Goal: Task Accomplishment & Management: Use online tool/utility

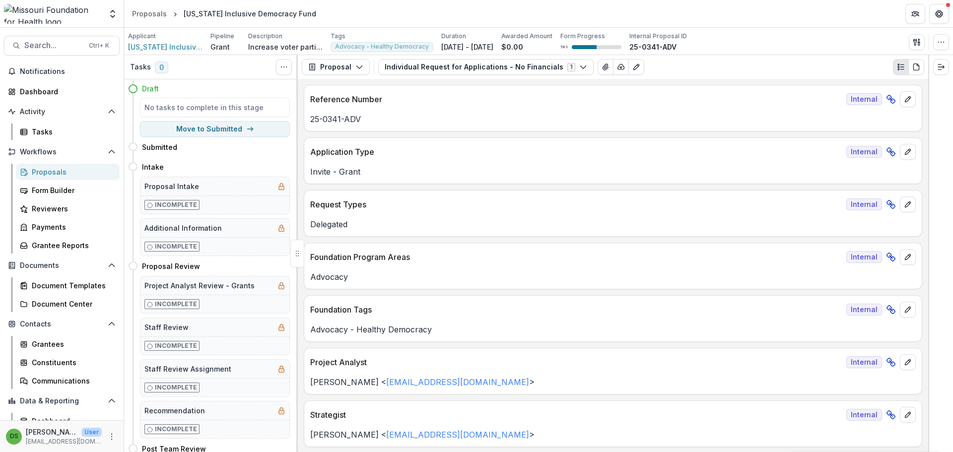
scroll to position [4842, 0]
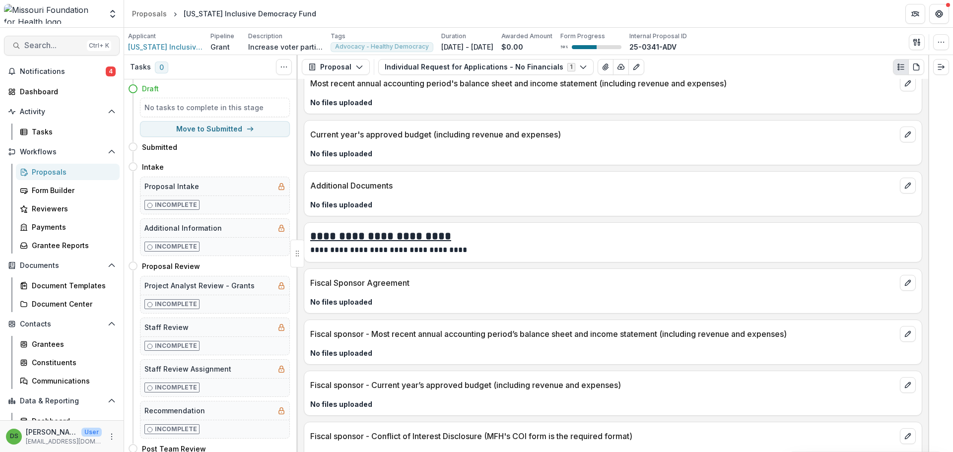
click at [52, 46] on span "Search..." at bounding box center [53, 45] width 59 height 9
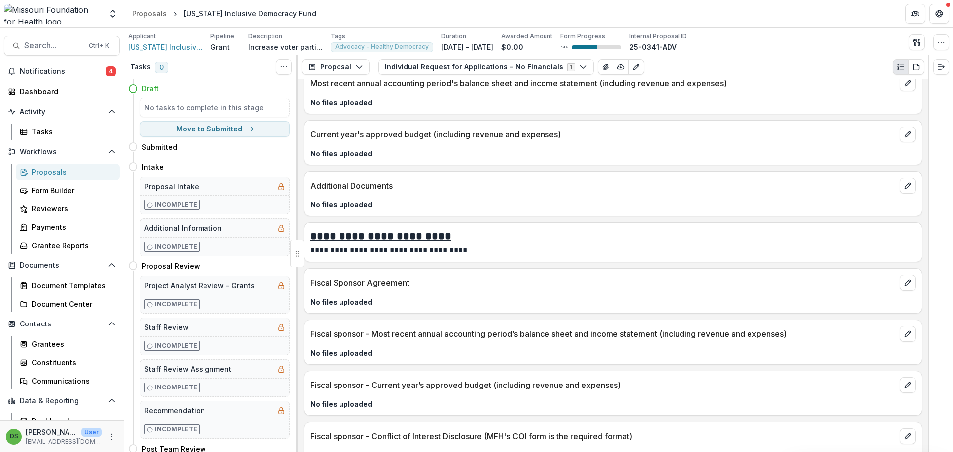
type input "*********"
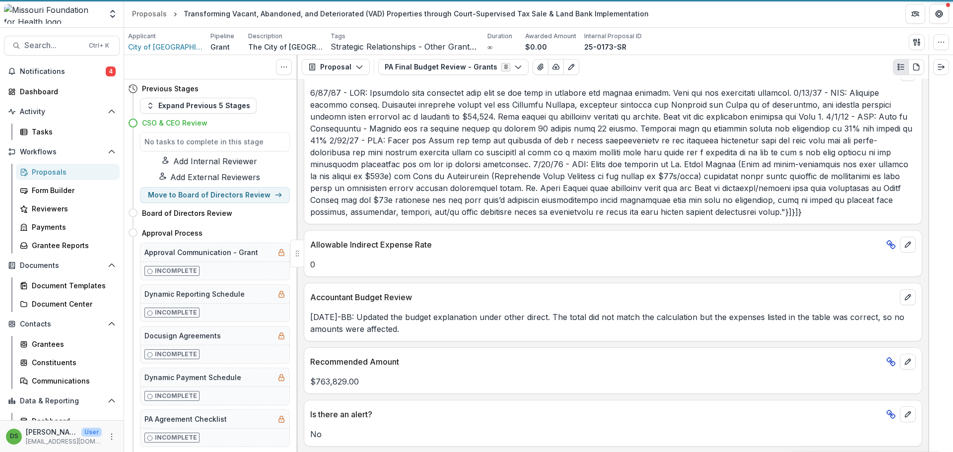
scroll to position [955, 0]
click at [432, 66] on button "PA Final Budget Review - Grants 8" at bounding box center [453, 67] width 150 height 16
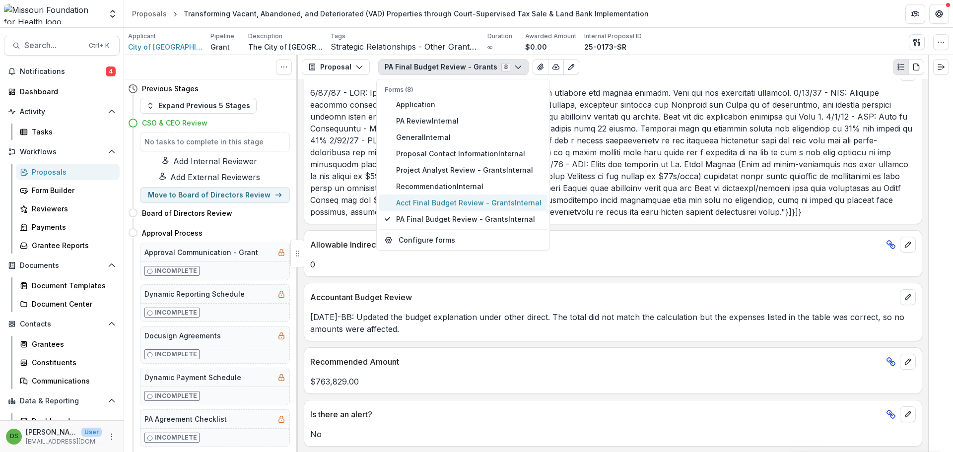
click at [431, 204] on span "Acct Final Budget Review - Grants Internal" at bounding box center [468, 203] width 145 height 10
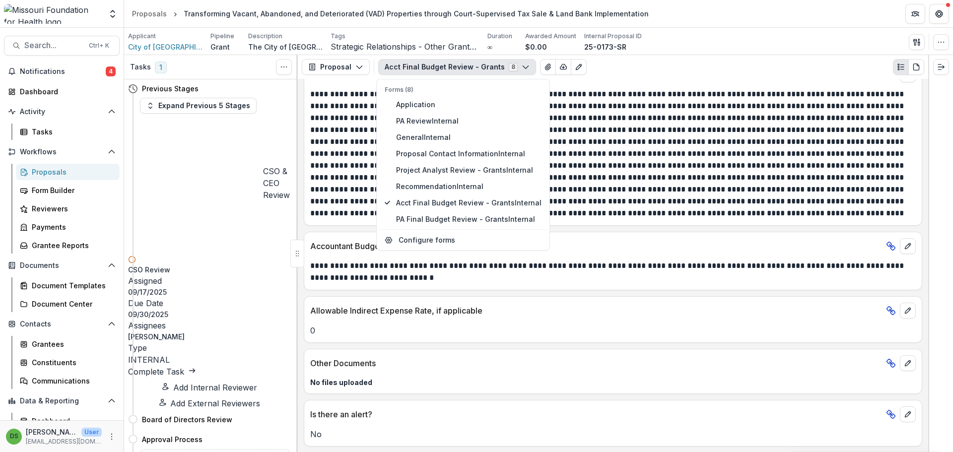
scroll to position [477, 0]
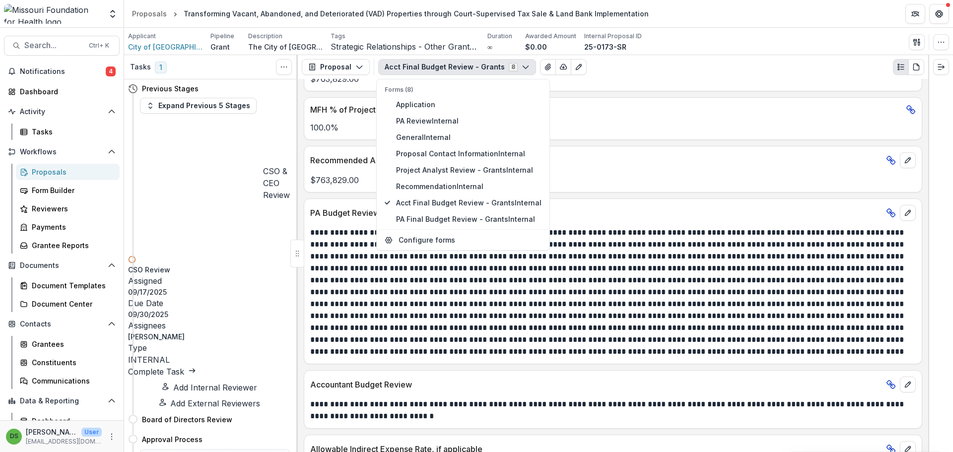
click at [532, 303] on p at bounding box center [611, 292] width 603 height 131
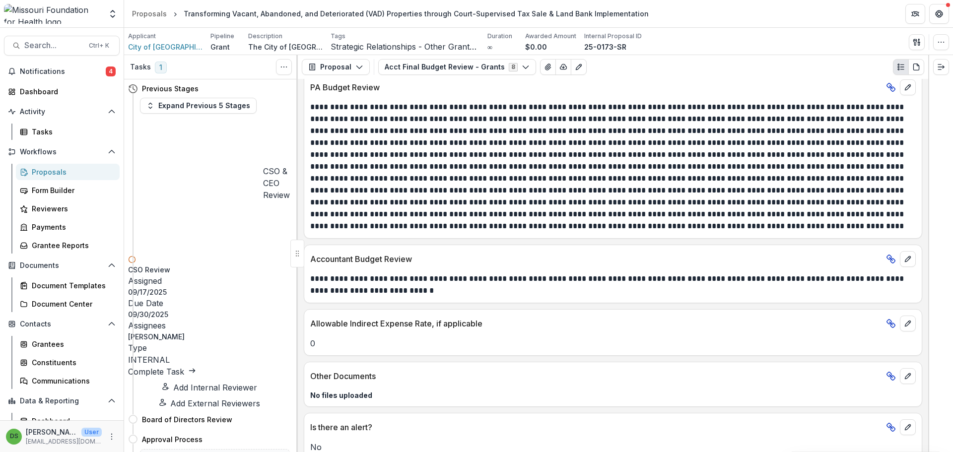
scroll to position [632, 0]
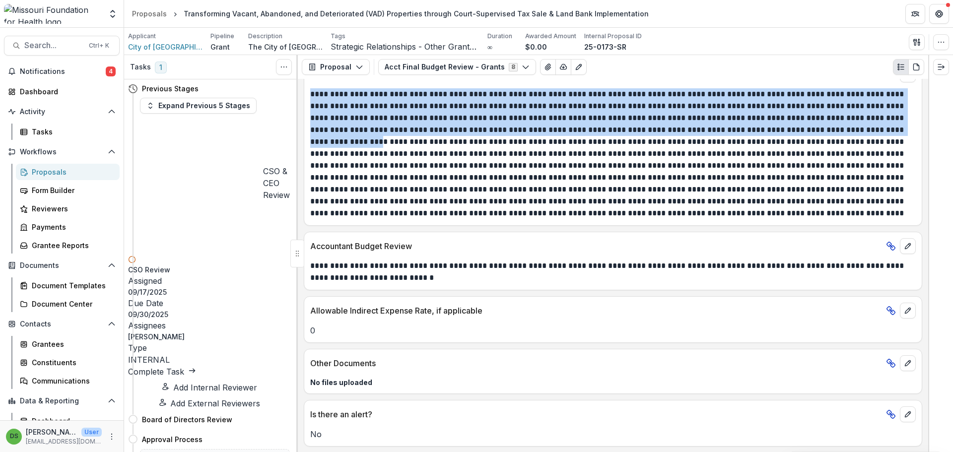
drag, startPoint x: 311, startPoint y: 93, endPoint x: 907, endPoint y: 128, distance: 597.1
click at [907, 128] on p at bounding box center [611, 153] width 603 height 131
click at [428, 122] on p at bounding box center [611, 153] width 603 height 131
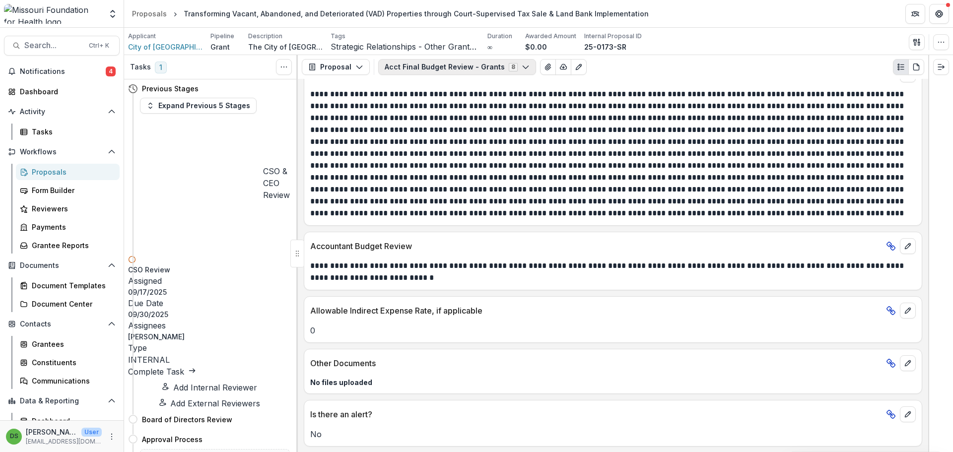
click at [466, 67] on button "Acct Final Budget Review - Grants 8" at bounding box center [457, 67] width 158 height 16
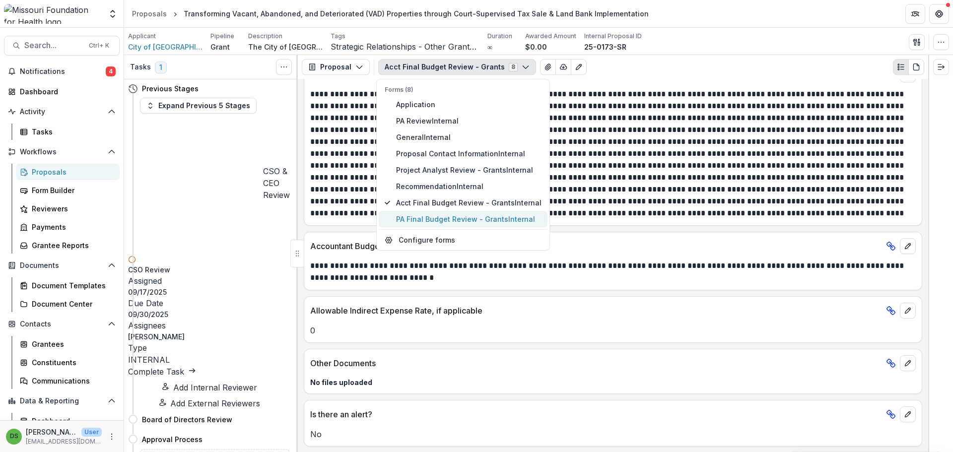
click at [454, 220] on span "PA Final Budget Review - Grants Internal" at bounding box center [468, 219] width 145 height 10
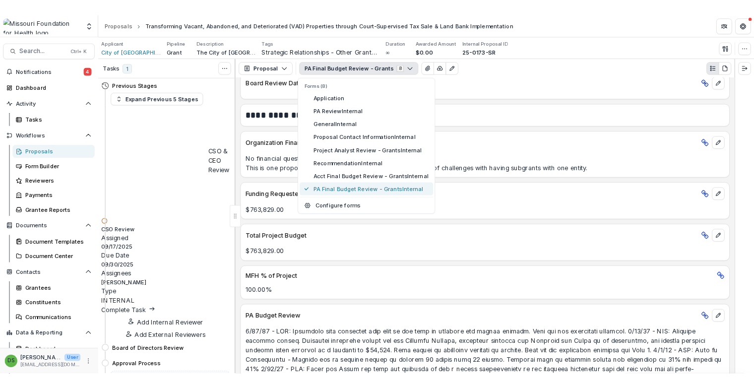
scroll to position [738, 0]
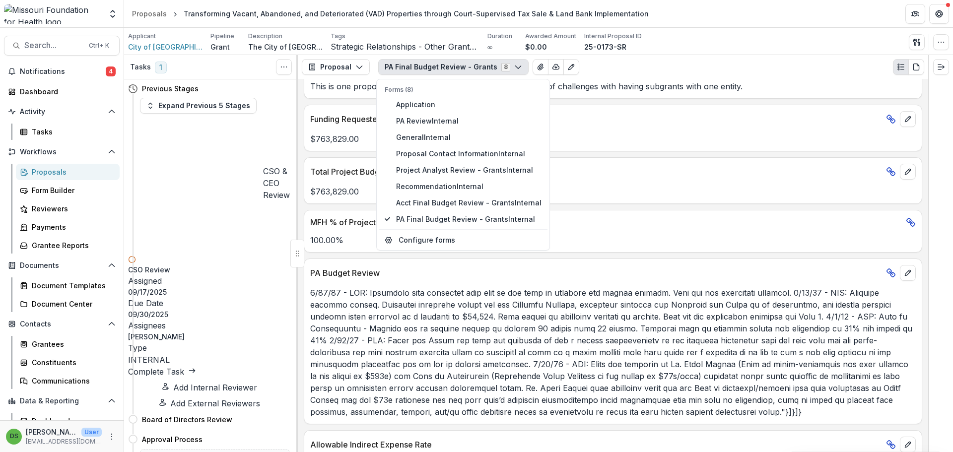
click at [623, 193] on p "$763,829.00" at bounding box center [612, 192] width 605 height 12
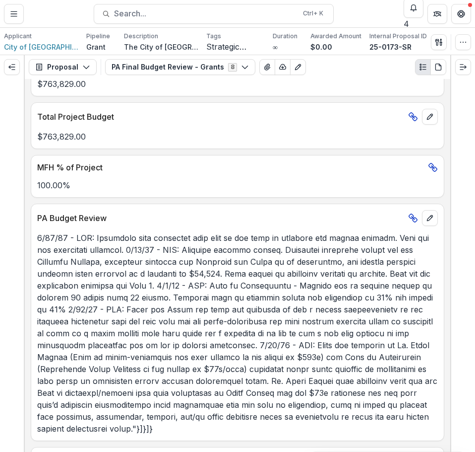
scroll to position [1077, 0]
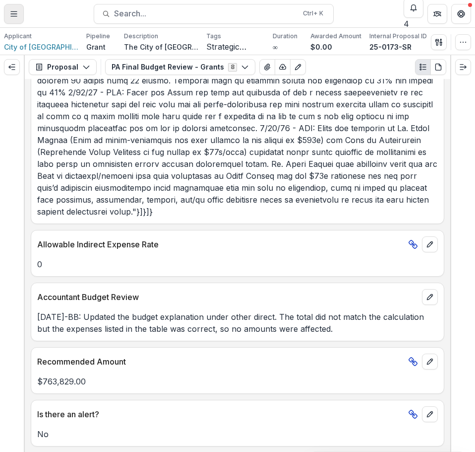
click at [12, 15] on icon "Toggle Menu" at bounding box center [14, 14] width 8 height 8
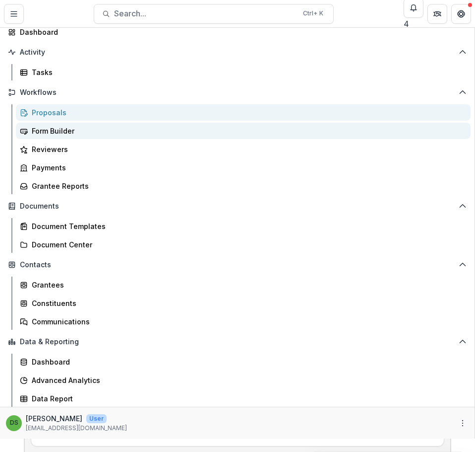
click at [49, 136] on div "Form Builder" at bounding box center [247, 131] width 431 height 10
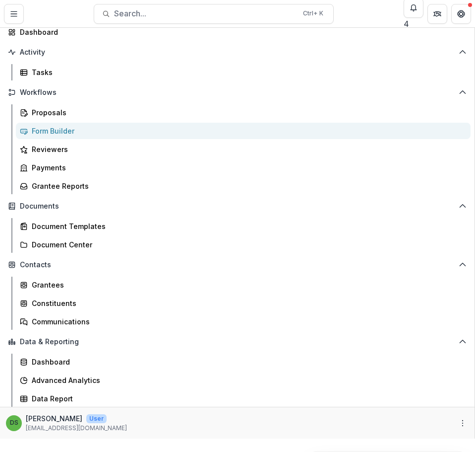
click at [351, 452] on div "Aggregate Analysis Foundations MFH Workflow Sandbox Missouri Foundation for Hea…" at bounding box center [237, 452] width 475 height 0
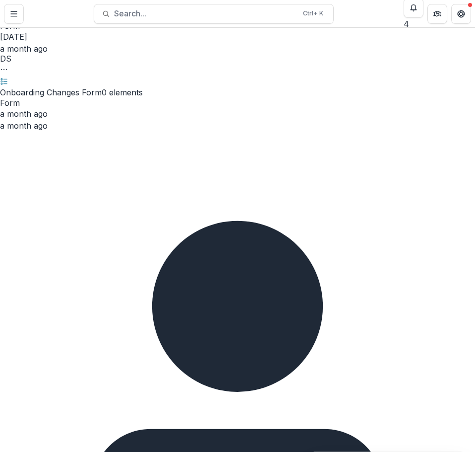
scroll to position [120, 0]
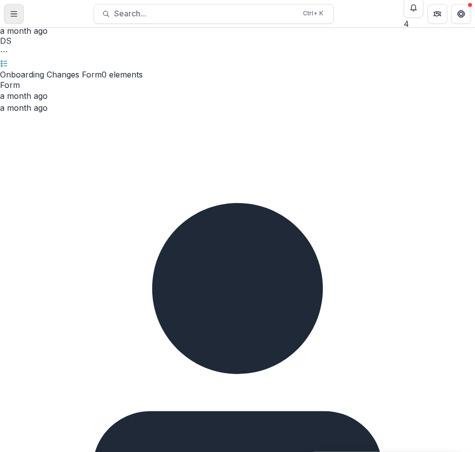
click at [18, 15] on button "Toggle Menu" at bounding box center [14, 14] width 20 height 20
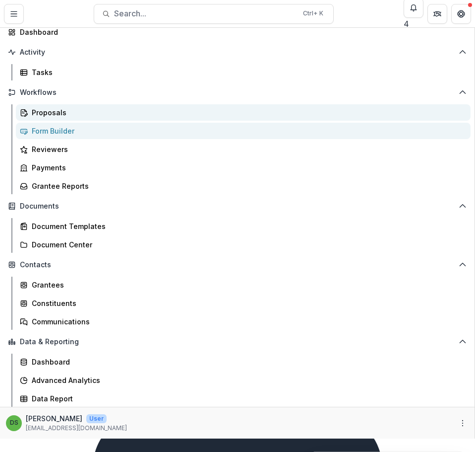
drag, startPoint x: 50, startPoint y: 137, endPoint x: 65, endPoint y: 132, distance: 16.3
click at [50, 118] on div "Proposals" at bounding box center [247, 112] width 431 height 10
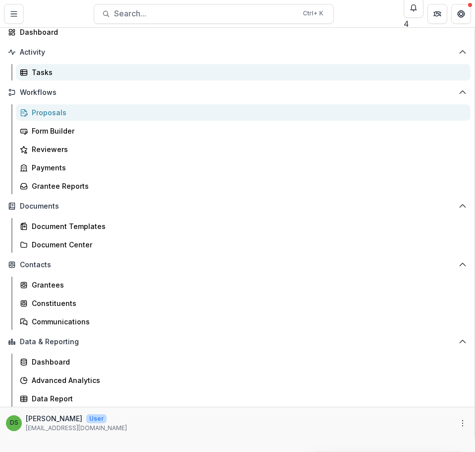
click at [47, 77] on div "Tasks" at bounding box center [247, 72] width 431 height 10
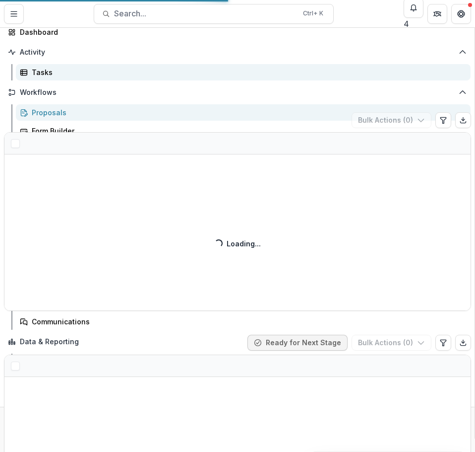
click at [50, 77] on div "Tasks" at bounding box center [247, 72] width 431 height 10
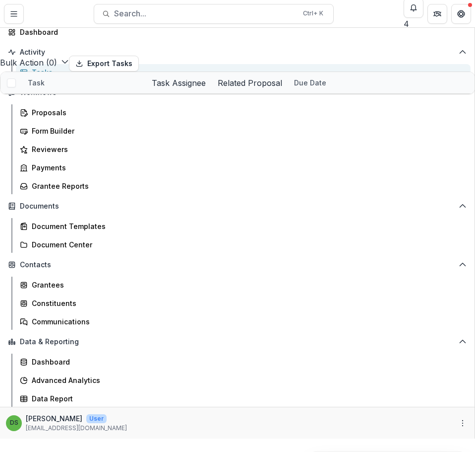
click at [249, 452] on div "Aggregate Analysis Foundations MFH Workflow Sandbox Missouri Foundation for Hea…" at bounding box center [237, 452] width 475 height 0
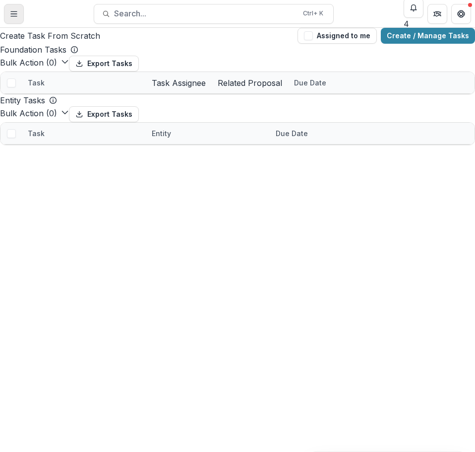
click at [20, 11] on button "Toggle Menu" at bounding box center [14, 14] width 20 height 20
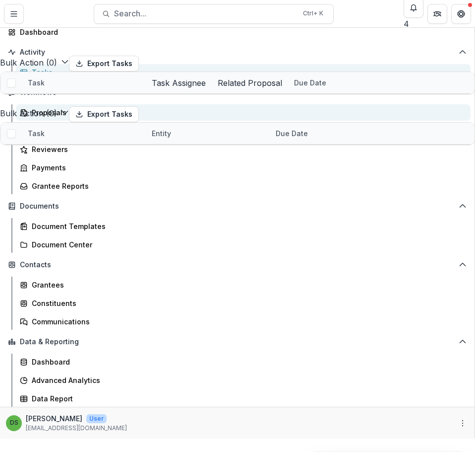
click at [61, 118] on div "Proposals" at bounding box center [247, 112] width 431 height 10
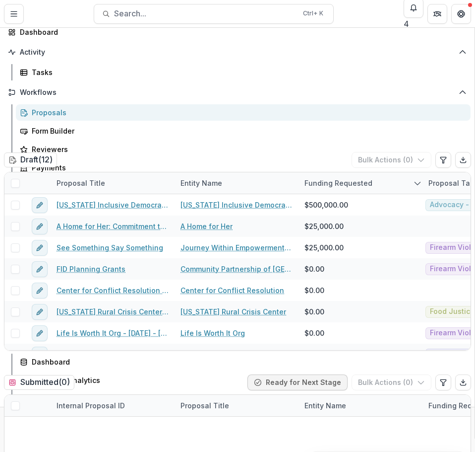
click at [377, 452] on div "Aggregate Analysis Foundations MFH Workflow Sandbox Missouri Foundation for Hea…" at bounding box center [237, 452] width 475 height 0
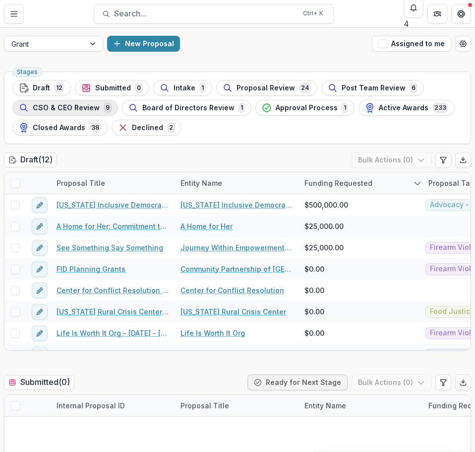
click at [80, 104] on span "CSO & CEO Review" at bounding box center [66, 108] width 67 height 8
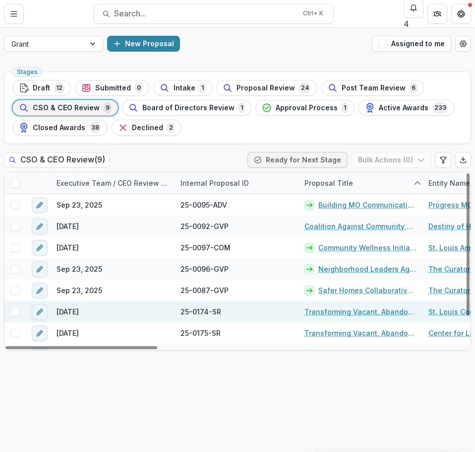
scroll to position [36, 0]
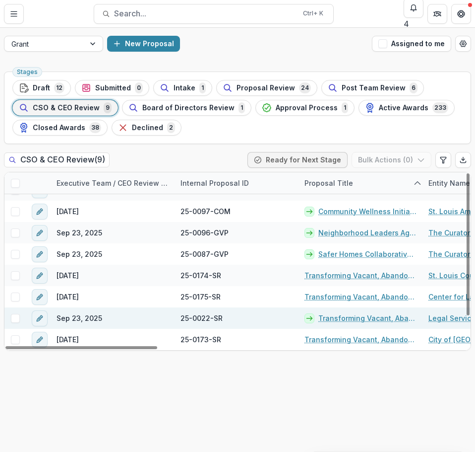
click at [398, 319] on link "Transforming Vacant, Abandoned, and Deteriorated (VAD) Properties through Court…" at bounding box center [368, 318] width 98 height 10
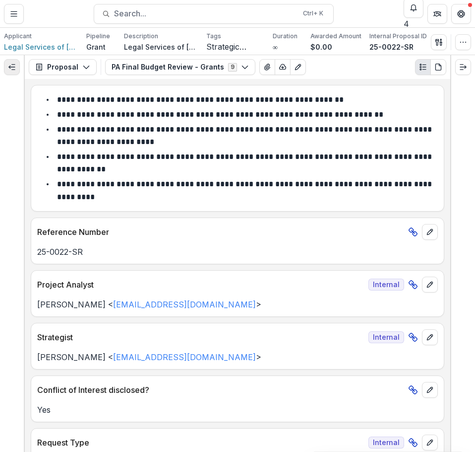
click at [10, 67] on line "Expand left" at bounding box center [12, 67] width 6 height 0
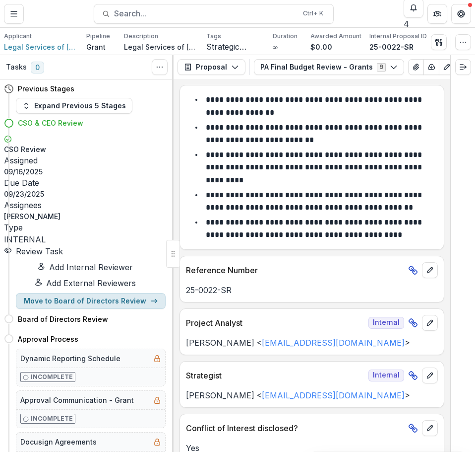
click at [101, 293] on button "Move to Board of Directors Review" at bounding box center [91, 301] width 150 height 16
select select "**********"
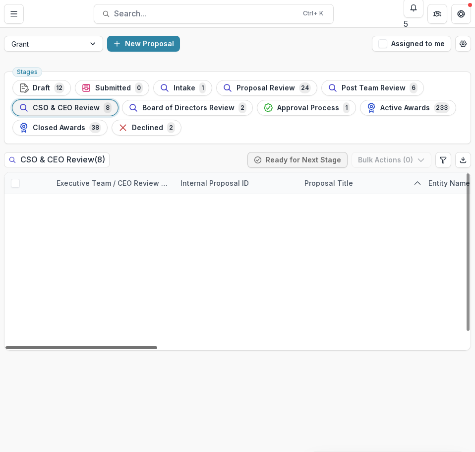
drag, startPoint x: 142, startPoint y: 347, endPoint x: 62, endPoint y: 337, distance: 81.1
click at [62, 346] on div at bounding box center [81, 347] width 152 height 3
click at [361, 204] on link "Building MO Communications Infrastructure" at bounding box center [368, 205] width 98 height 10
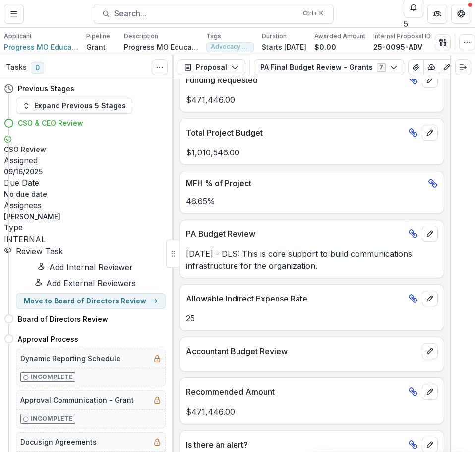
scroll to position [1002, 0]
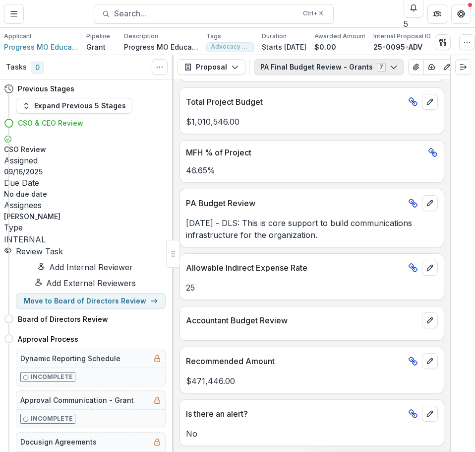
click at [306, 66] on button "PA Final Budget Review - Grants 7" at bounding box center [329, 67] width 150 height 16
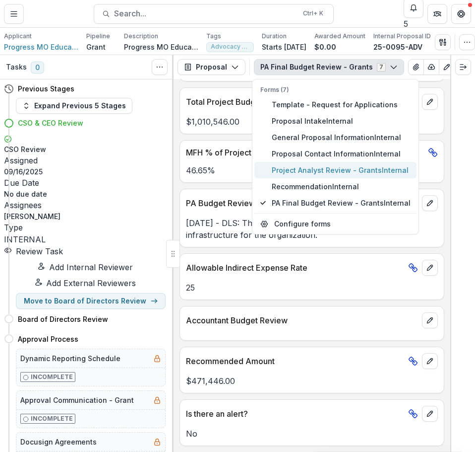
click at [312, 175] on span "Project Analyst Review - Grants Internal" at bounding box center [341, 170] width 139 height 10
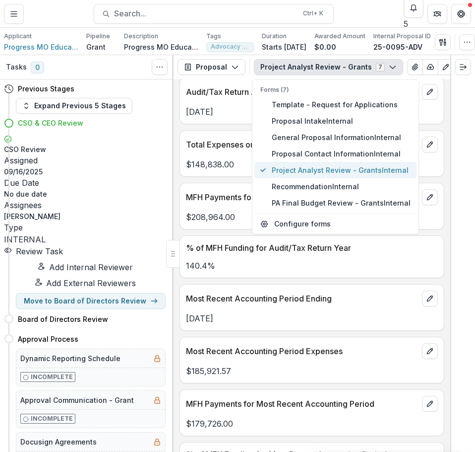
scroll to position [1102, 0]
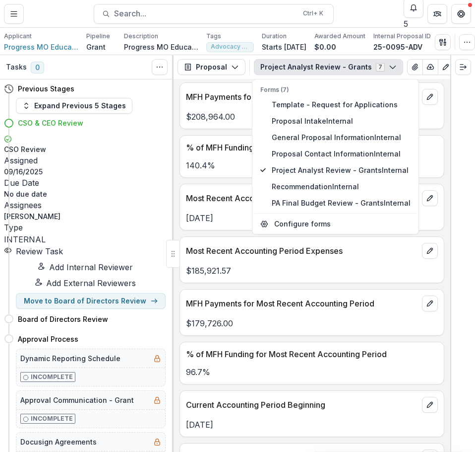
click at [224, 123] on p "$208,964.00" at bounding box center [312, 117] width 252 height 12
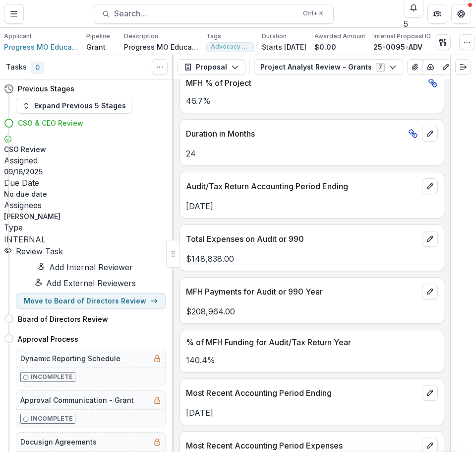
scroll to position [797, 0]
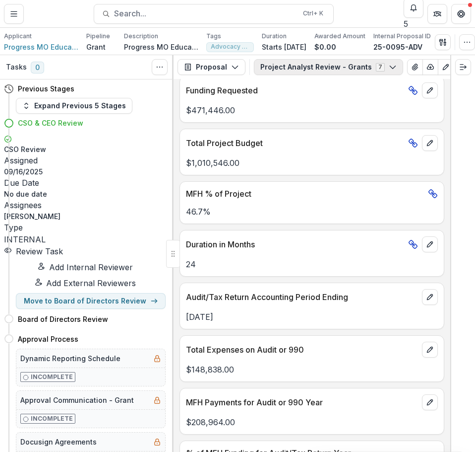
click at [317, 74] on button "Project Analyst Review - Grants 7" at bounding box center [328, 67] width 149 height 16
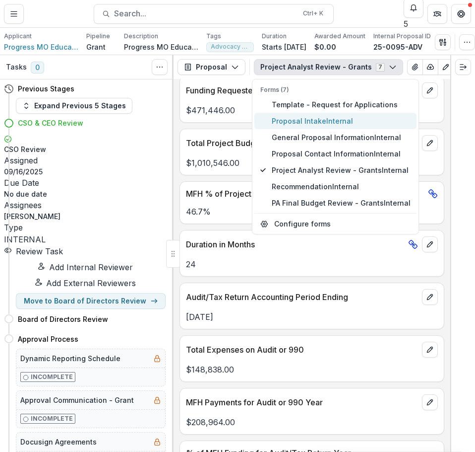
click at [314, 126] on span "Proposal Intake Internal" at bounding box center [341, 121] width 139 height 10
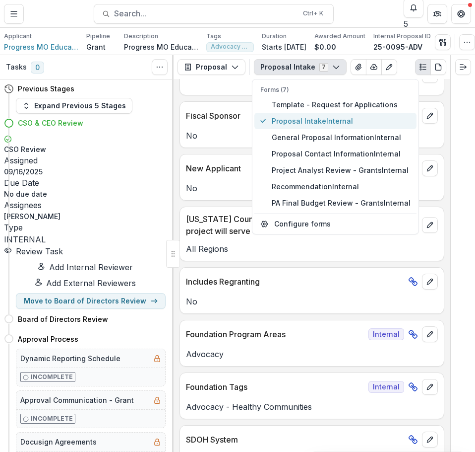
scroll to position [932, 0]
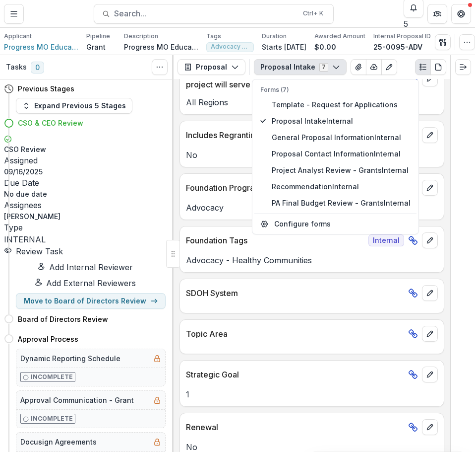
click at [309, 282] on div "**********" at bounding box center [312, 265] width 277 height 373
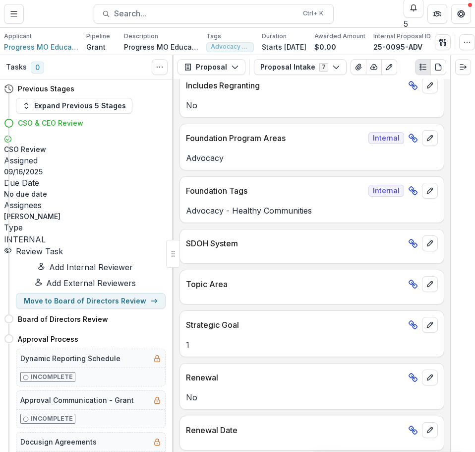
scroll to position [634, 0]
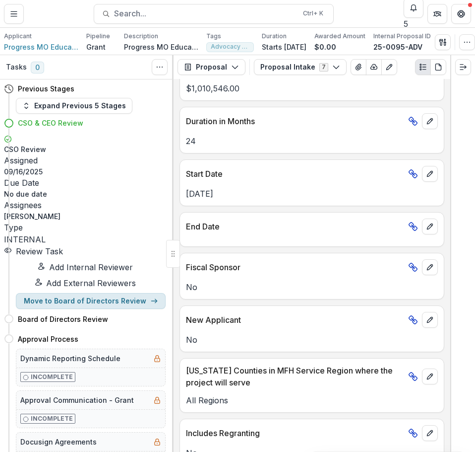
click at [115, 293] on button "Move to Board of Directors Review" at bounding box center [91, 301] width 150 height 16
select select "**********"
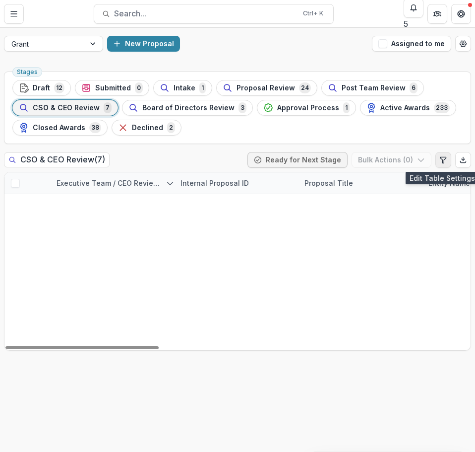
click at [442, 158] on icon "Edit table settings" at bounding box center [444, 160] width 8 height 8
select select "******"
click at [8, 452] on button "Close" at bounding box center [4, 458] width 8 height 12
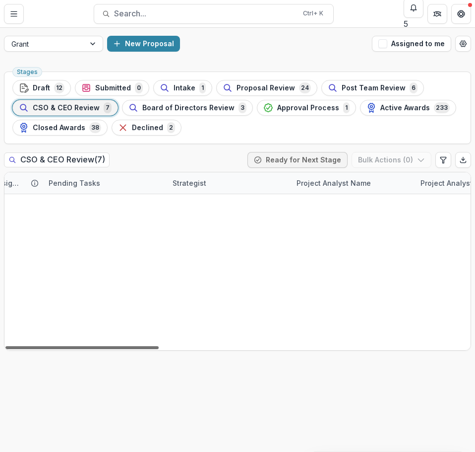
scroll to position [0, 944]
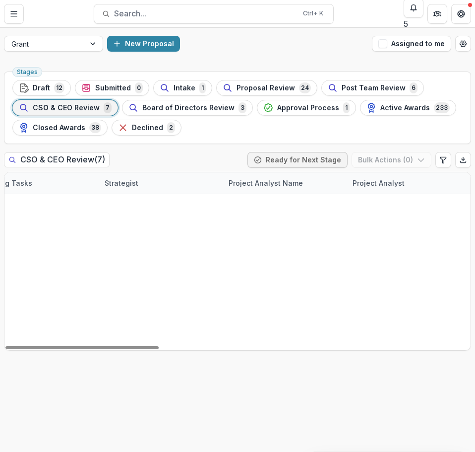
drag, startPoint x: 489, startPoint y: 340, endPoint x: 307, endPoint y: 396, distance: 190.6
click at [159, 349] on div at bounding box center [81, 347] width 153 height 3
click at [447, 161] on icon "Edit table settings" at bounding box center [444, 160] width 8 height 8
select select "******"
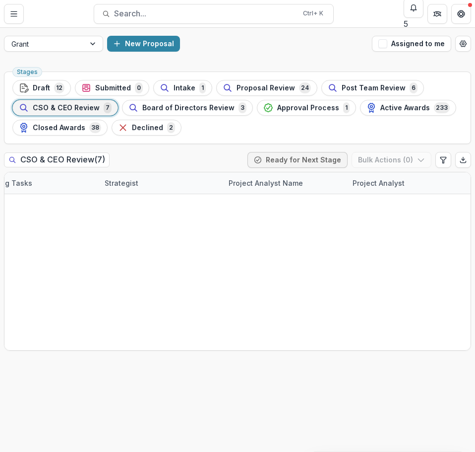
drag, startPoint x: 16, startPoint y: 208, endPoint x: 16, endPoint y: 117, distance: 91.3
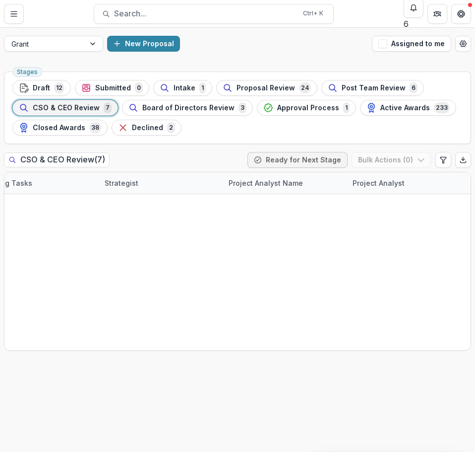
scroll to position [0, 33]
type input "**********"
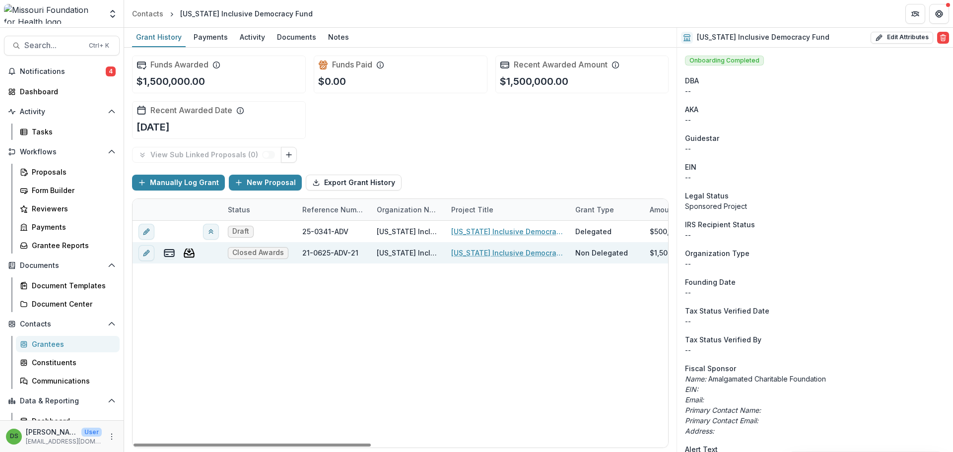
click at [480, 258] on link "[US_STATE] Inclusive Democracy Fund" at bounding box center [507, 253] width 112 height 10
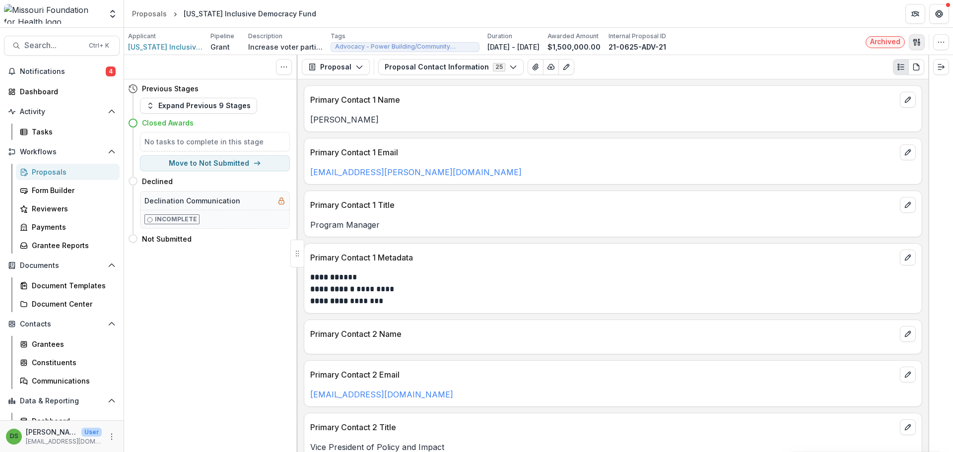
click at [914, 40] on icon "button" at bounding box center [914, 42] width 3 height 6
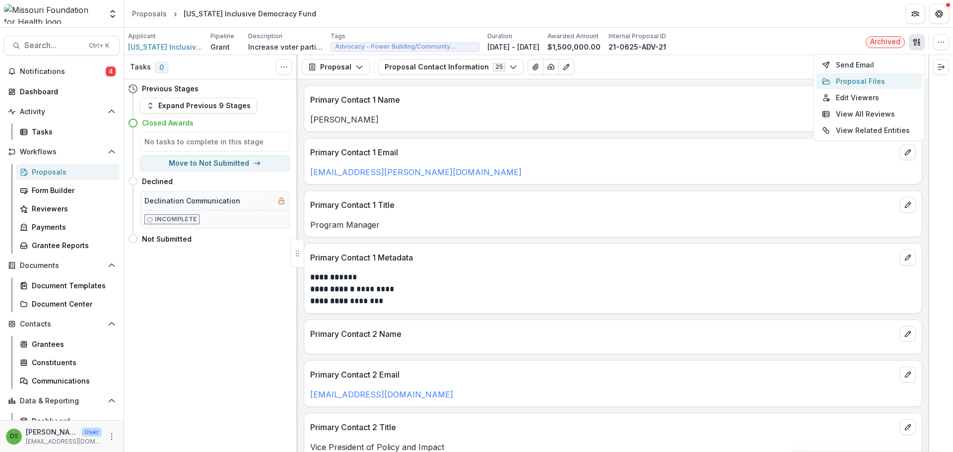
click at [873, 78] on button "Proposal Files" at bounding box center [869, 81] width 106 height 16
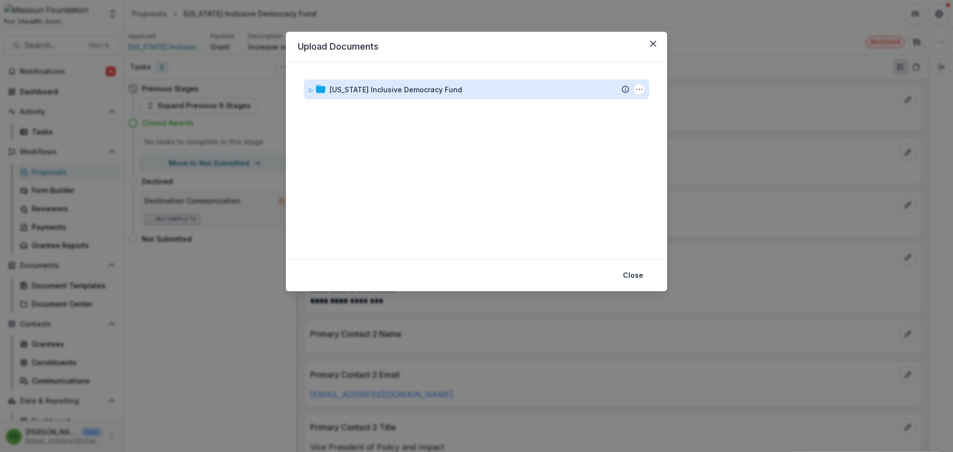
click at [373, 90] on div "Missouri Inclusive Democracy Fund" at bounding box center [396, 89] width 133 height 10
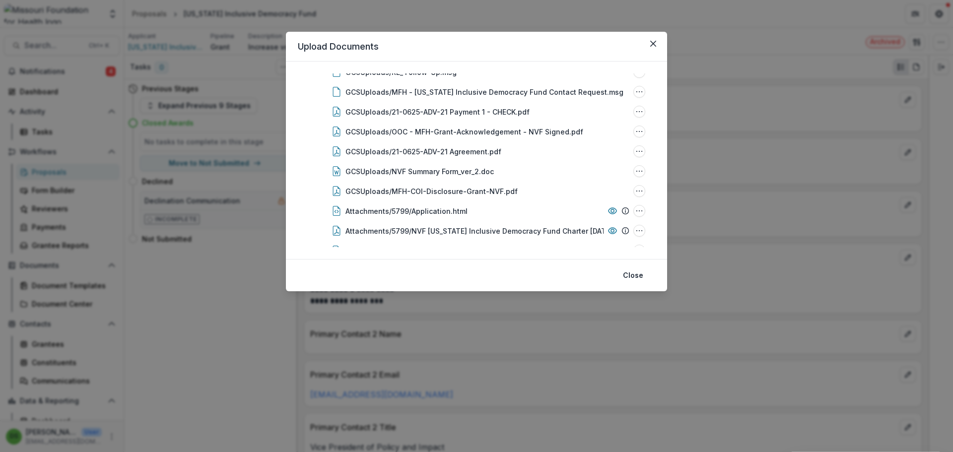
scroll to position [149, 0]
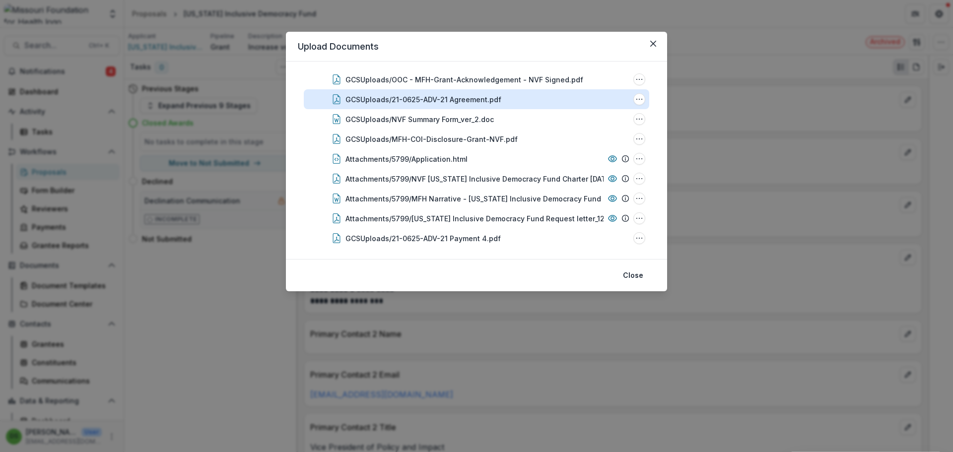
click at [403, 101] on div "GCSUploads/21-0625-ADV-21 Agreement.pdf" at bounding box center [423, 99] width 156 height 10
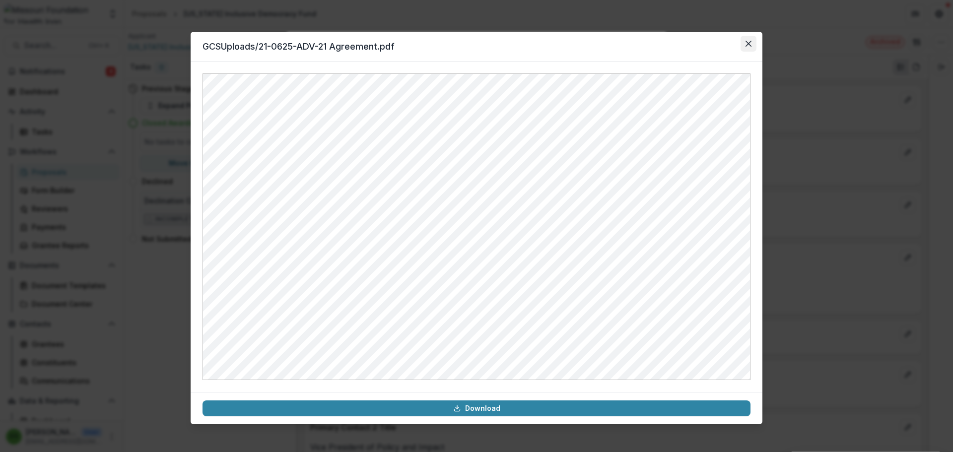
click at [748, 41] on icon "Close" at bounding box center [748, 44] width 6 height 6
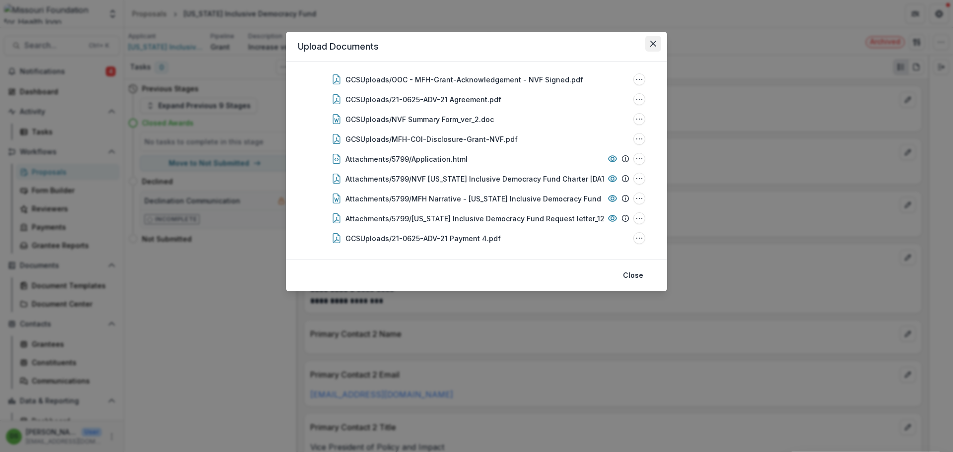
click at [658, 48] on button "Close" at bounding box center [653, 44] width 16 height 16
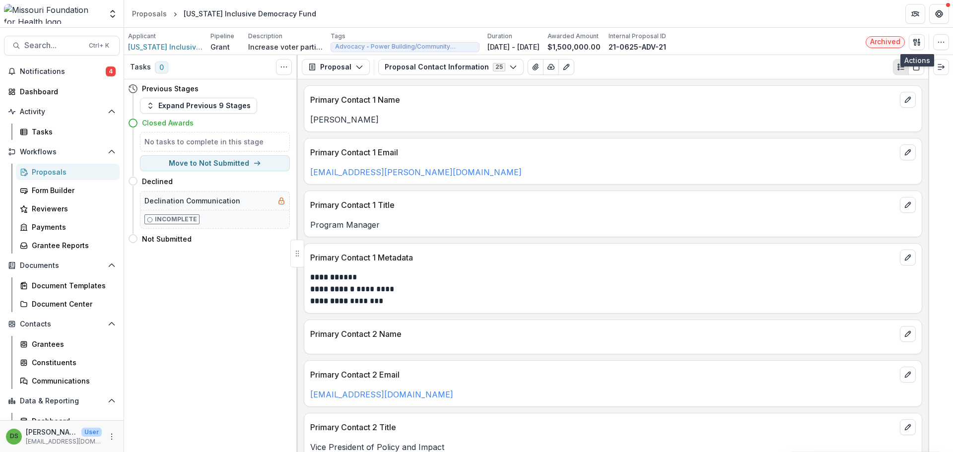
click at [549, 134] on div "**********" at bounding box center [613, 265] width 630 height 373
click at [52, 175] on div "Proposals" at bounding box center [72, 172] width 80 height 10
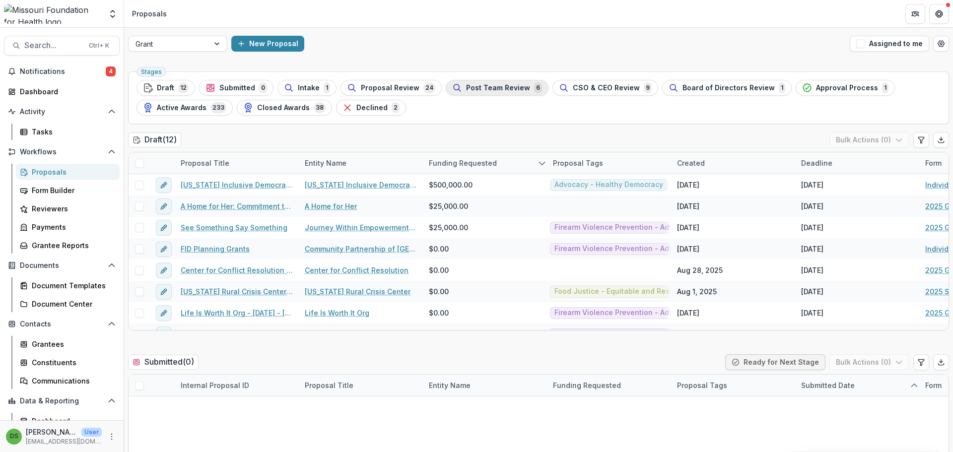
click at [493, 84] on span "Post Team Review" at bounding box center [498, 88] width 64 height 8
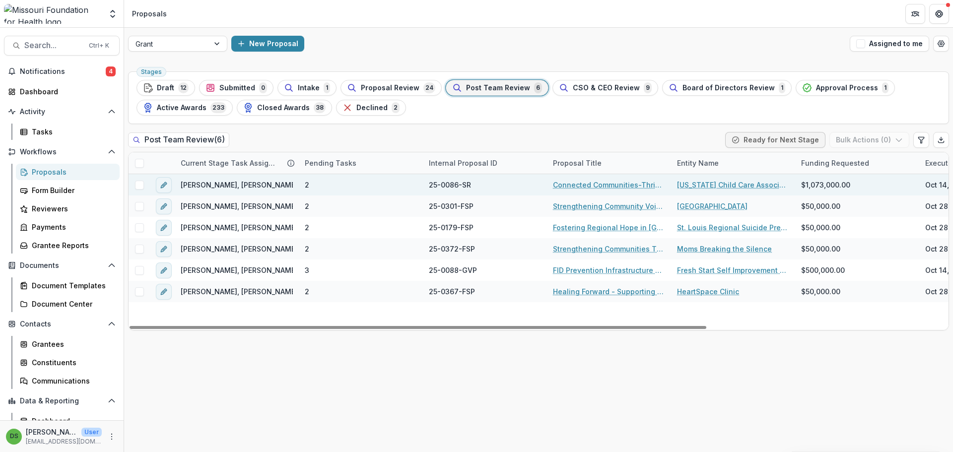
click at [613, 190] on link "Connected Communities-Thriving Families" at bounding box center [609, 185] width 112 height 10
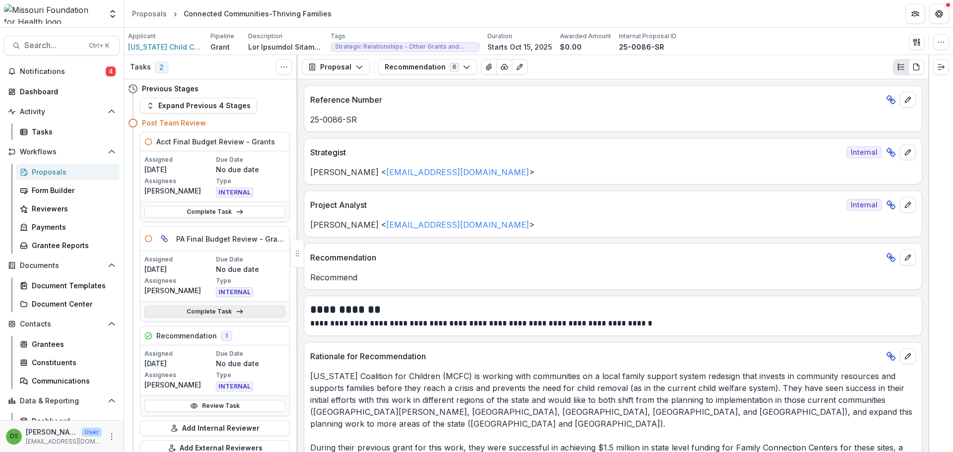
click at [202, 311] on link "Complete Task" at bounding box center [214, 312] width 141 height 12
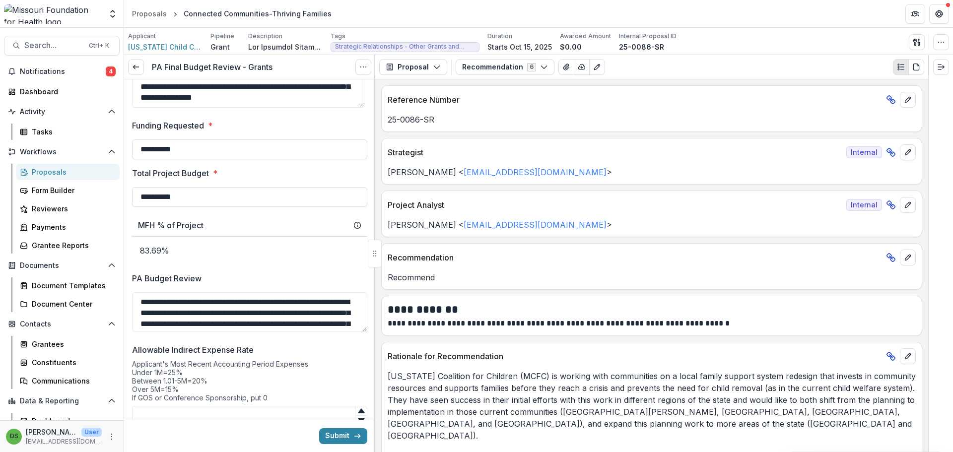
scroll to position [943, 0]
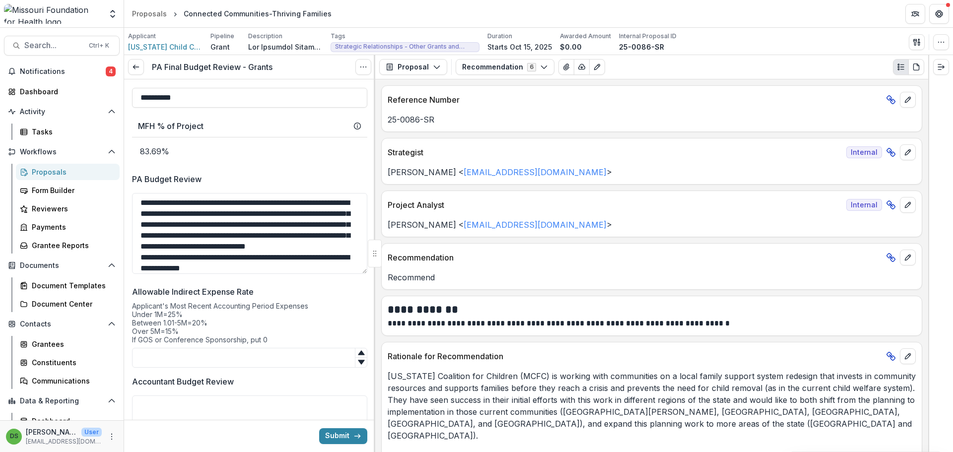
drag, startPoint x: 362, startPoint y: 232, endPoint x: 357, endPoint y: 273, distance: 41.4
click at [357, 273] on textarea "PA Budget Review" at bounding box center [249, 233] width 235 height 81
click at [138, 66] on icon at bounding box center [136, 67] width 8 height 8
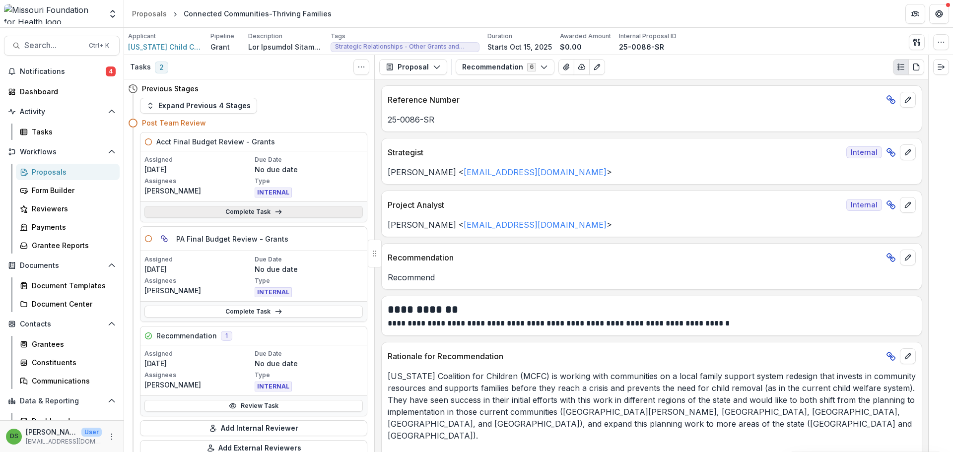
click at [224, 212] on link "Complete Task" at bounding box center [253, 212] width 218 height 12
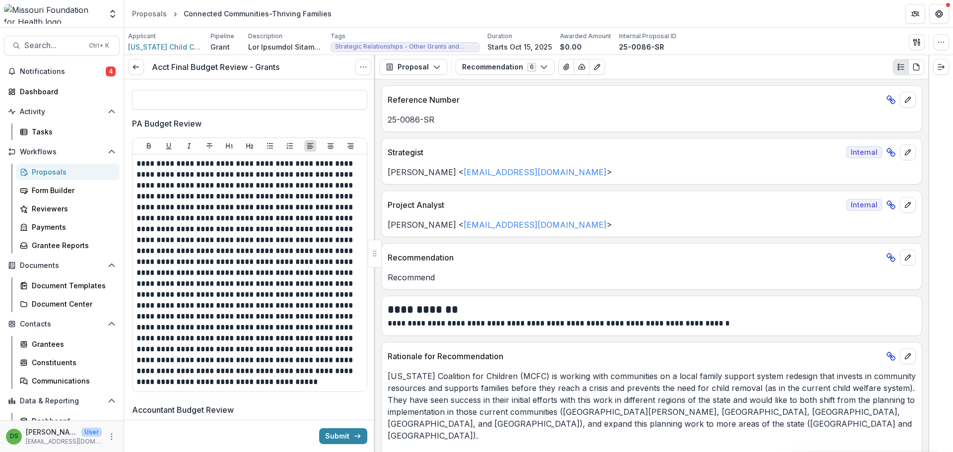
scroll to position [546, 0]
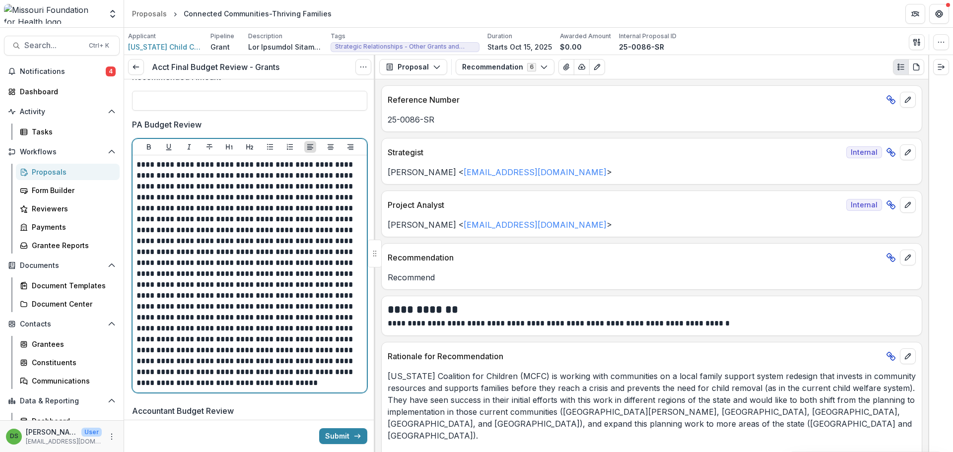
click at [237, 186] on p at bounding box center [247, 273] width 223 height 229
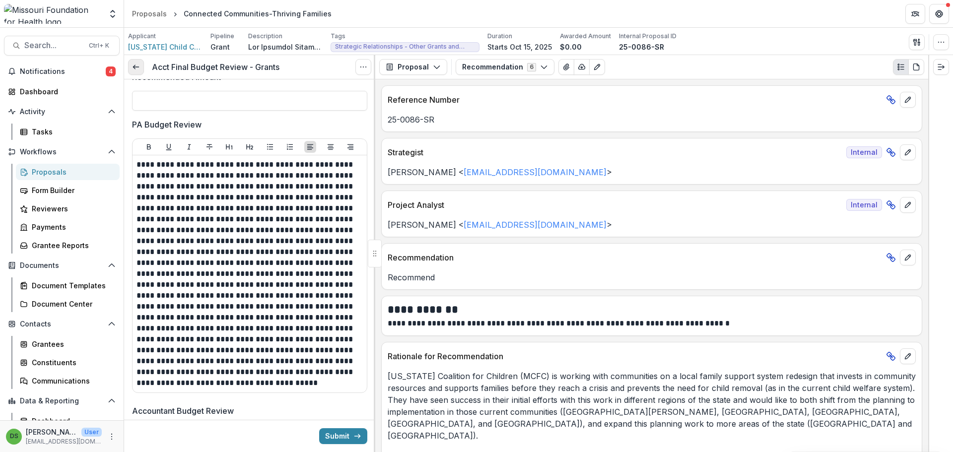
click at [139, 68] on icon at bounding box center [136, 67] width 8 height 8
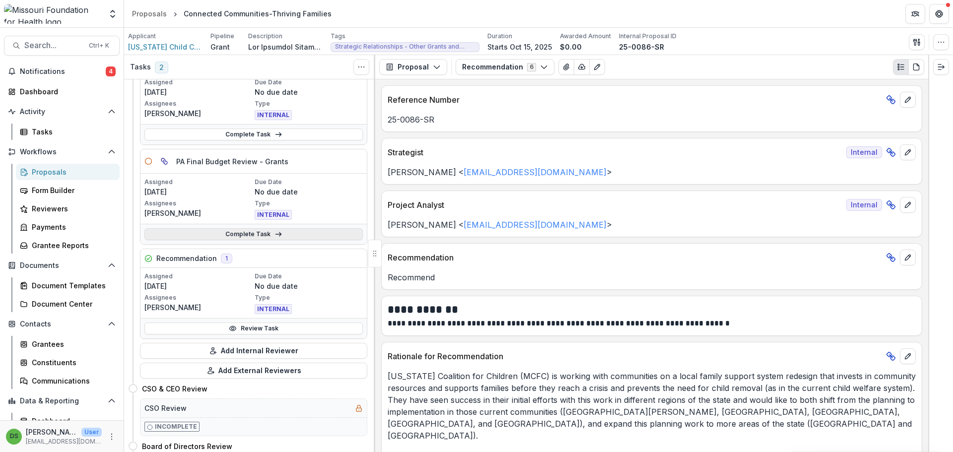
scroll to position [99, 0]
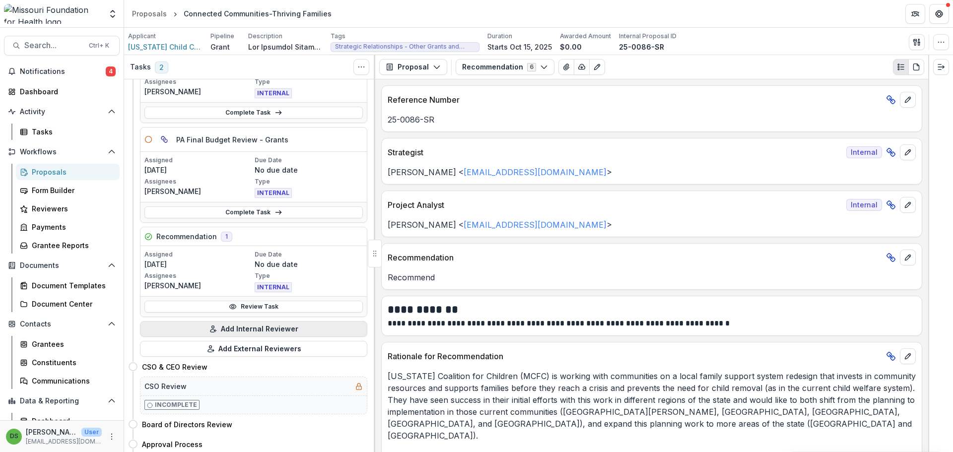
click at [268, 329] on button "Add Internal Reviewer" at bounding box center [253, 329] width 227 height 16
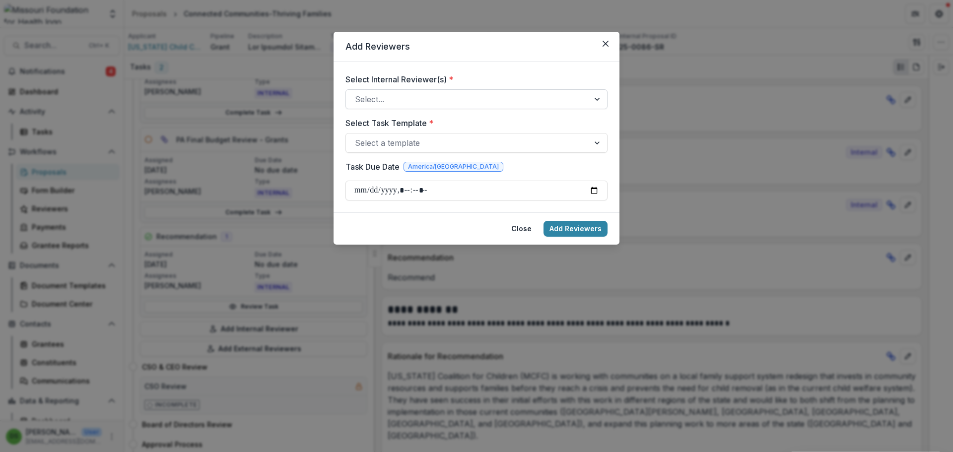
click at [431, 98] on div at bounding box center [467, 99] width 225 height 14
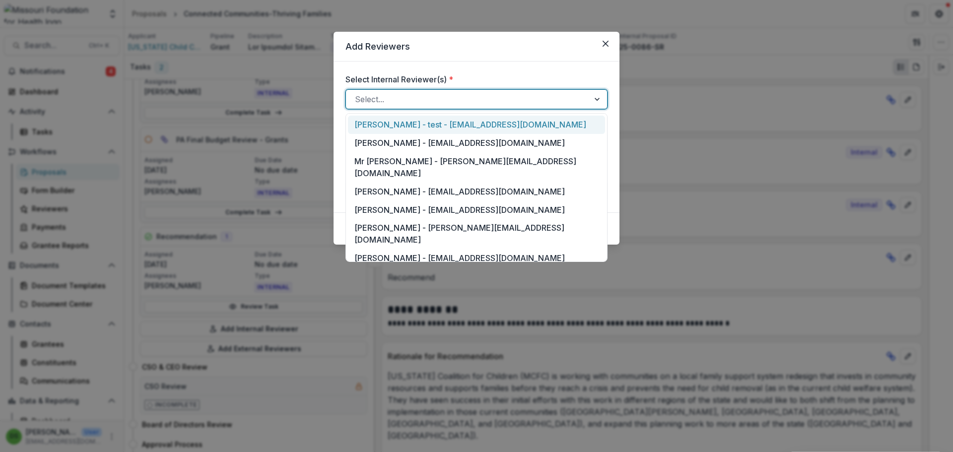
click at [439, 96] on div at bounding box center [467, 99] width 225 height 14
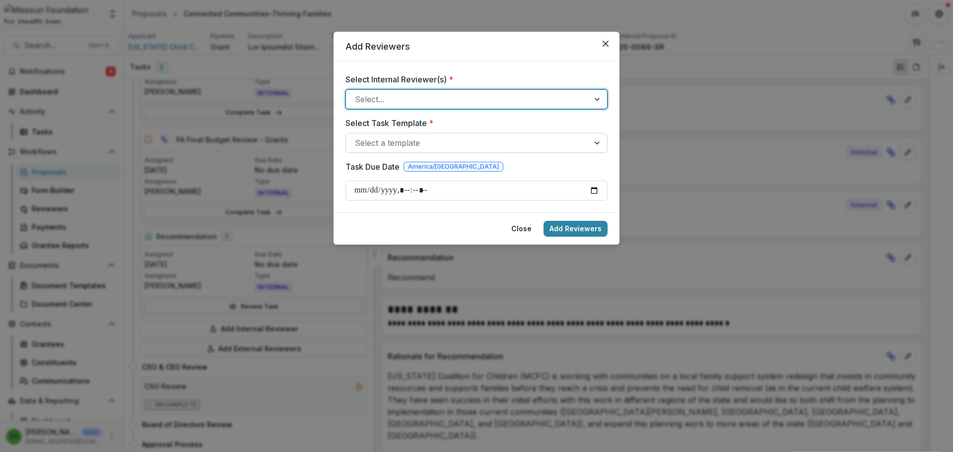
click at [430, 146] on div at bounding box center [467, 143] width 225 height 14
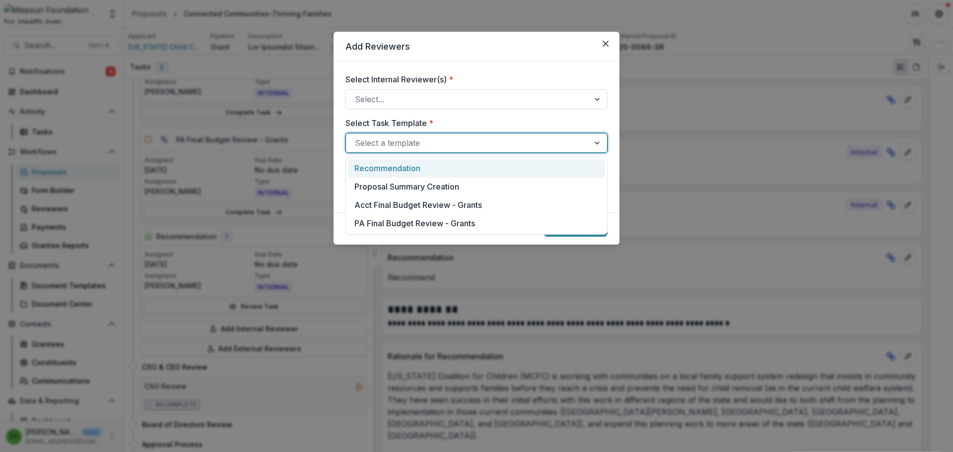
click at [430, 146] on div at bounding box center [467, 143] width 225 height 14
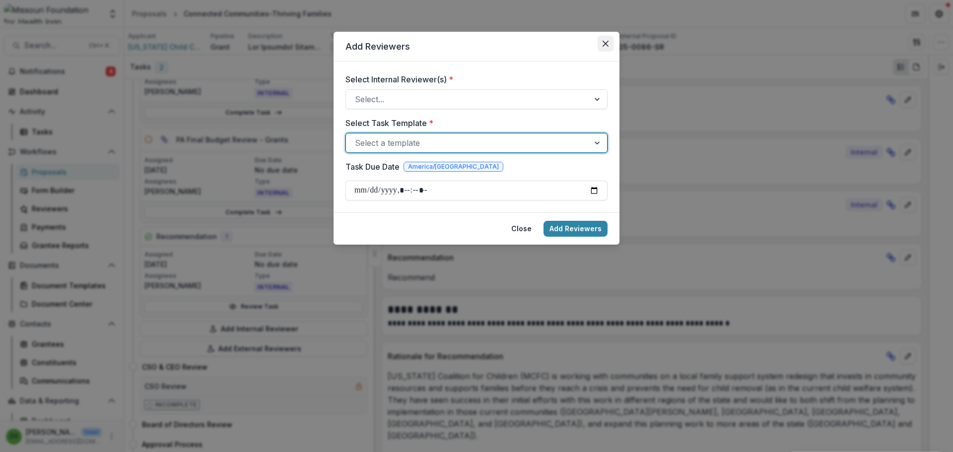
click at [605, 45] on icon "Close" at bounding box center [606, 44] width 6 height 6
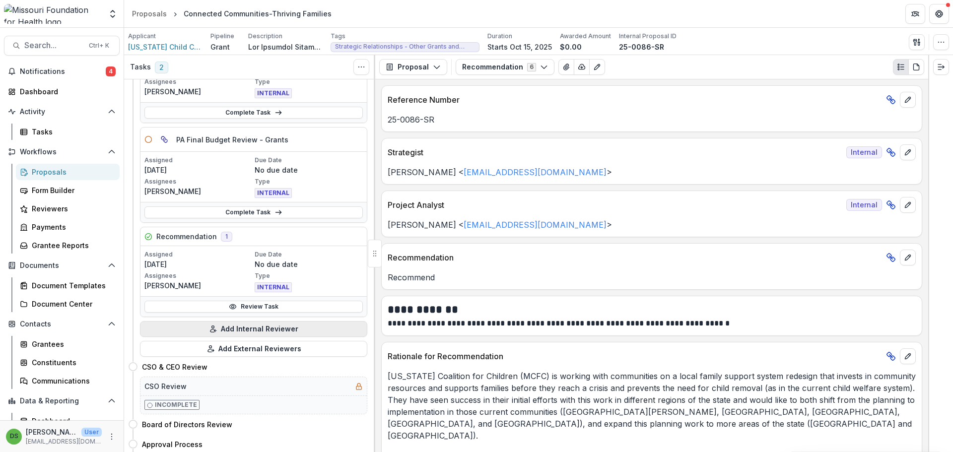
click at [298, 326] on button "Add Internal Reviewer" at bounding box center [253, 329] width 227 height 16
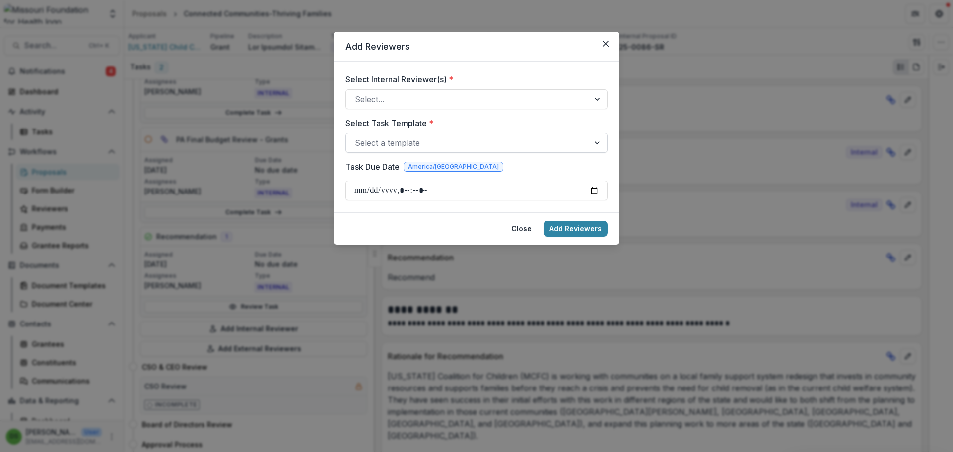
click at [431, 144] on div at bounding box center [467, 143] width 225 height 14
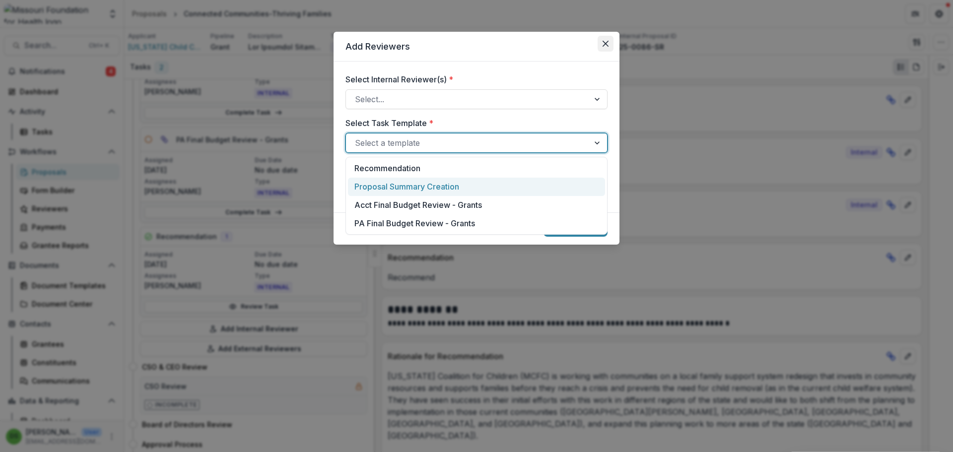
click at [606, 45] on icon "Close" at bounding box center [606, 44] width 6 height 6
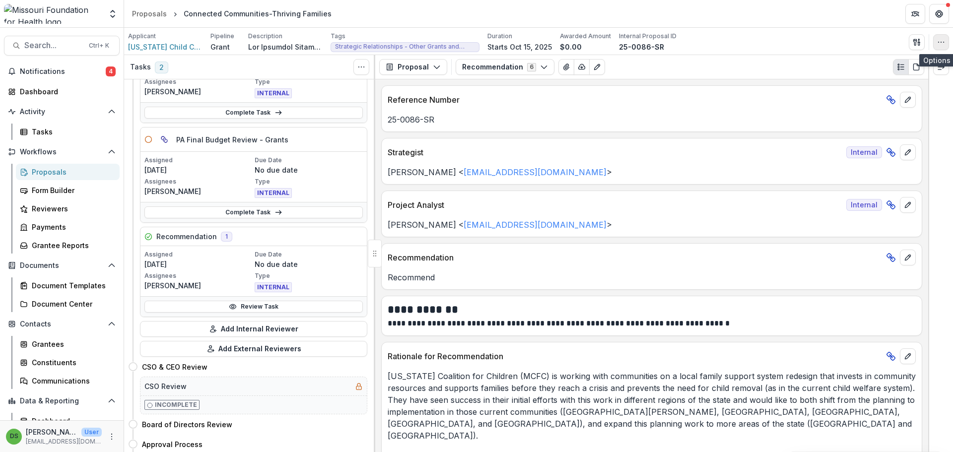
click at [938, 43] on icon "button" at bounding box center [941, 42] width 8 height 8
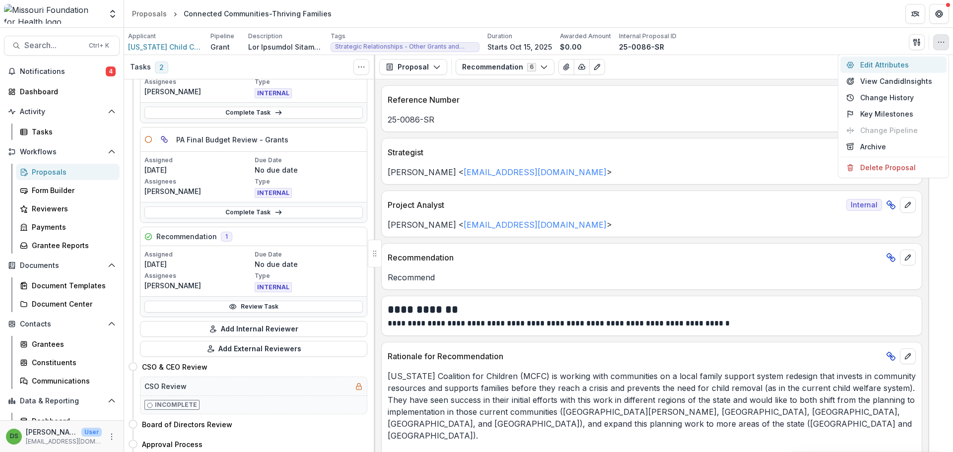
click at [907, 64] on button "Edit Attributes" at bounding box center [893, 65] width 106 height 16
type input "**********"
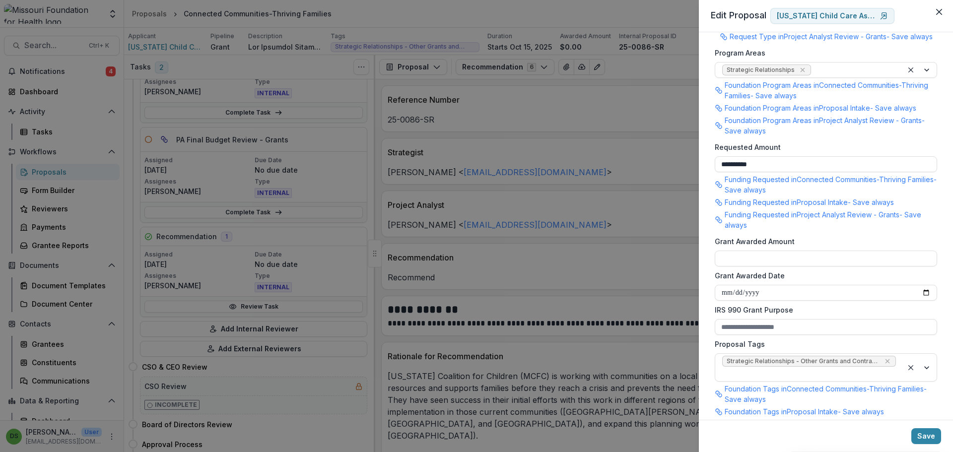
scroll to position [397, 0]
click at [612, 102] on div "**********" at bounding box center [476, 226] width 953 height 452
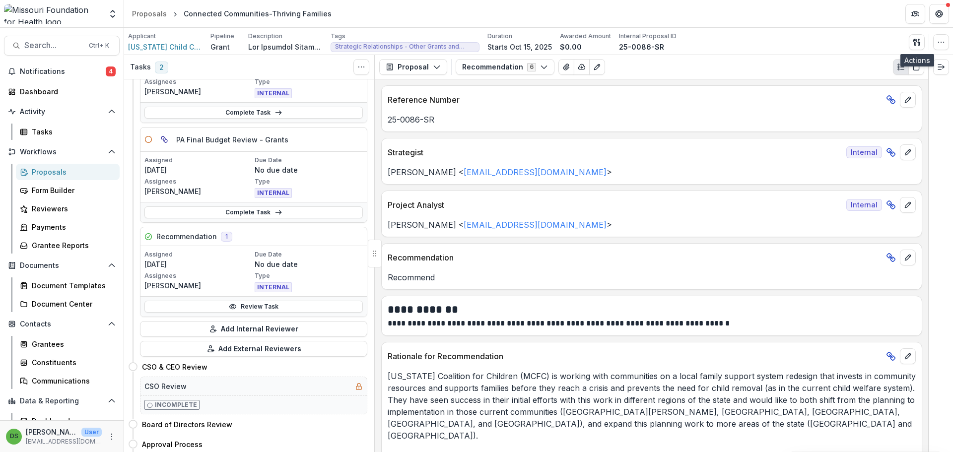
scroll to position [0, 0]
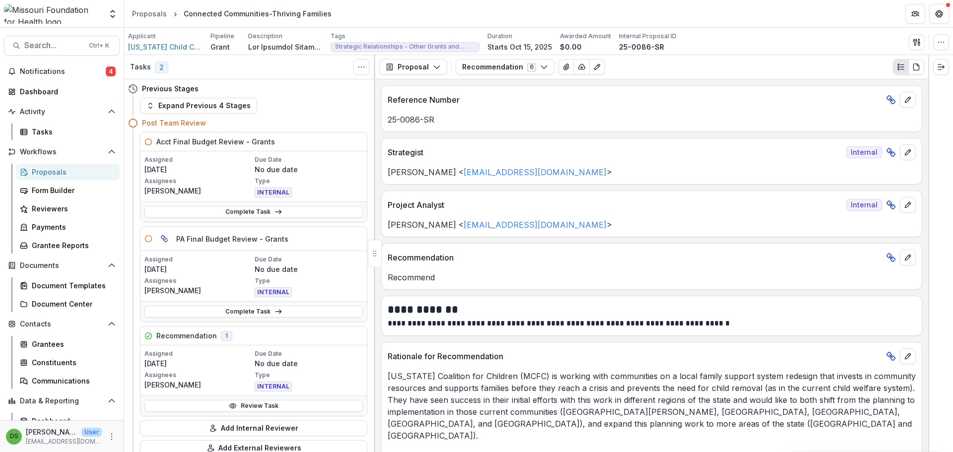
click at [274, 120] on div "Post Team Review" at bounding box center [254, 123] width 225 height 10
drag, startPoint x: 142, startPoint y: 125, endPoint x: 204, endPoint y: 121, distance: 62.7
click at [204, 121] on div "Post Team Review" at bounding box center [254, 123] width 225 height 10
click at [199, 123] on h4 "Post Team Review" at bounding box center [174, 123] width 64 height 10
drag, startPoint x: 387, startPoint y: 119, endPoint x: 434, endPoint y: 117, distance: 47.2
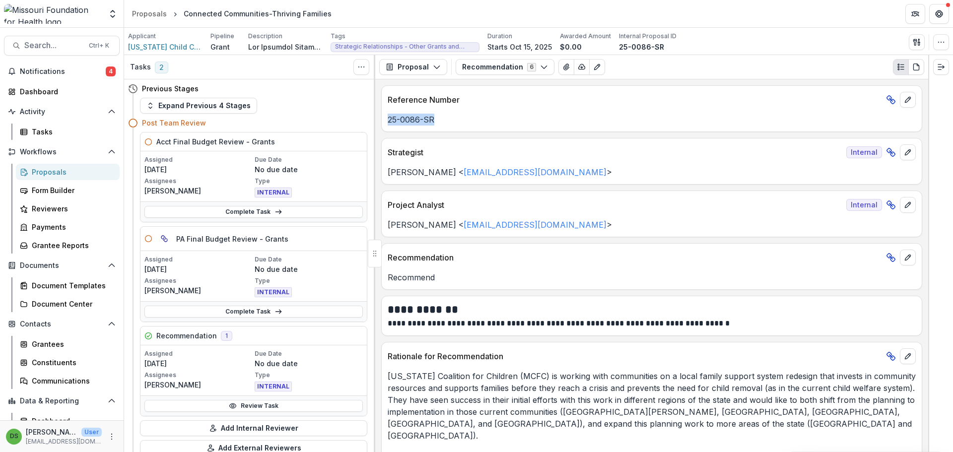
click at [434, 117] on div "25-0086-SR" at bounding box center [652, 120] width 540 height 12
click at [429, 118] on p "25-0086-SR" at bounding box center [652, 120] width 528 height 12
click at [942, 41] on icon "button" at bounding box center [941, 42] width 8 height 8
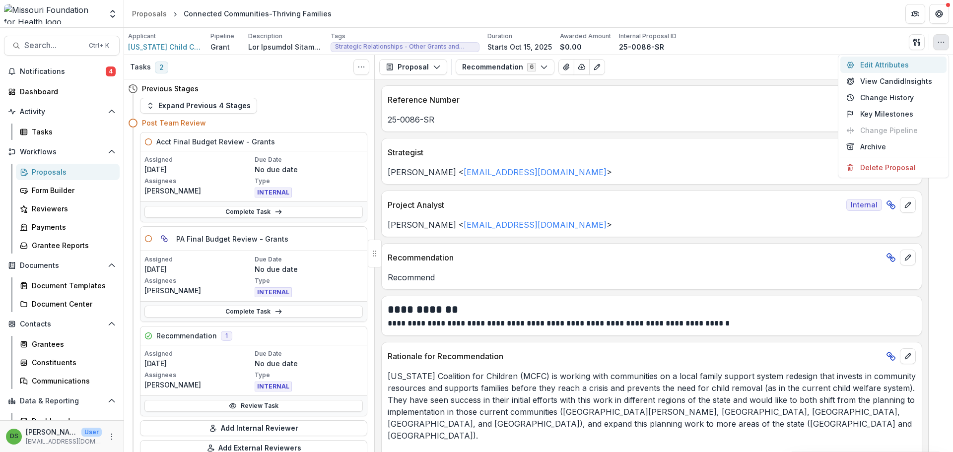
click at [898, 63] on button "Edit Attributes" at bounding box center [893, 65] width 106 height 16
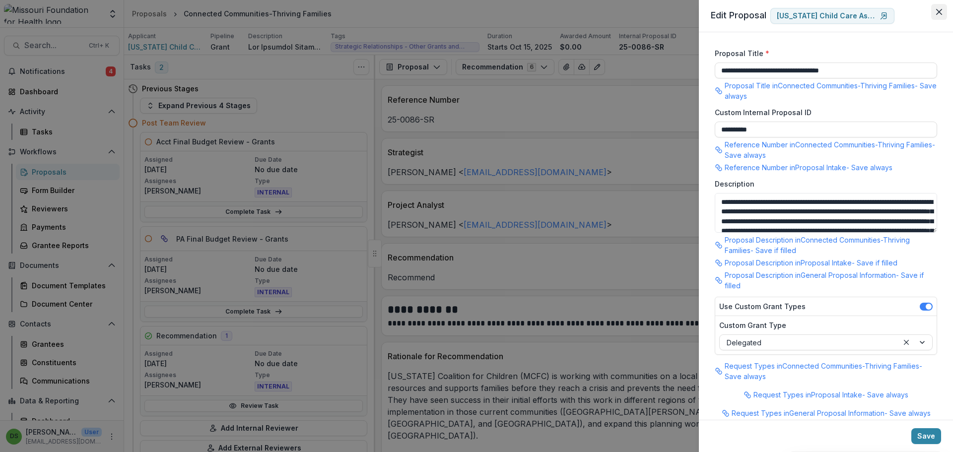
click at [942, 12] on button "Close" at bounding box center [939, 12] width 16 height 16
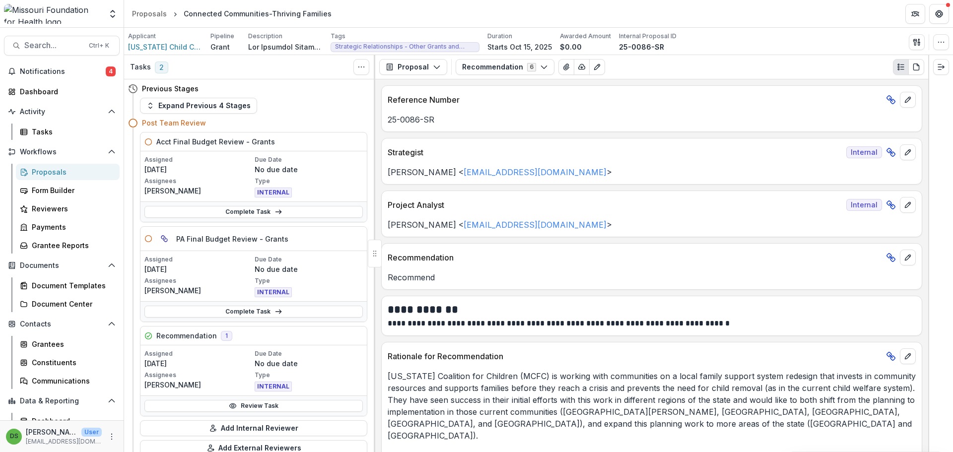
click at [454, 84] on div "**********" at bounding box center [651, 265] width 553 height 373
click at [472, 73] on button "Recommendation 6" at bounding box center [505, 67] width 99 height 16
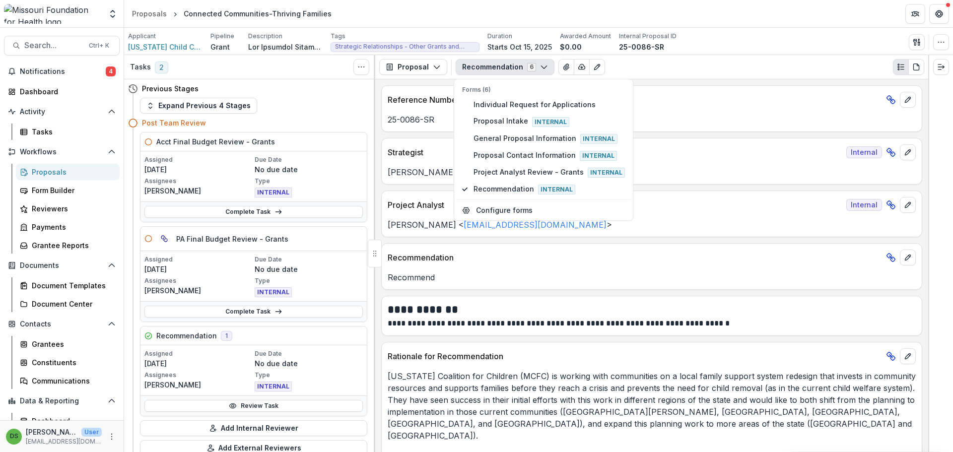
click at [472, 73] on button "Recommendation 6" at bounding box center [505, 67] width 99 height 16
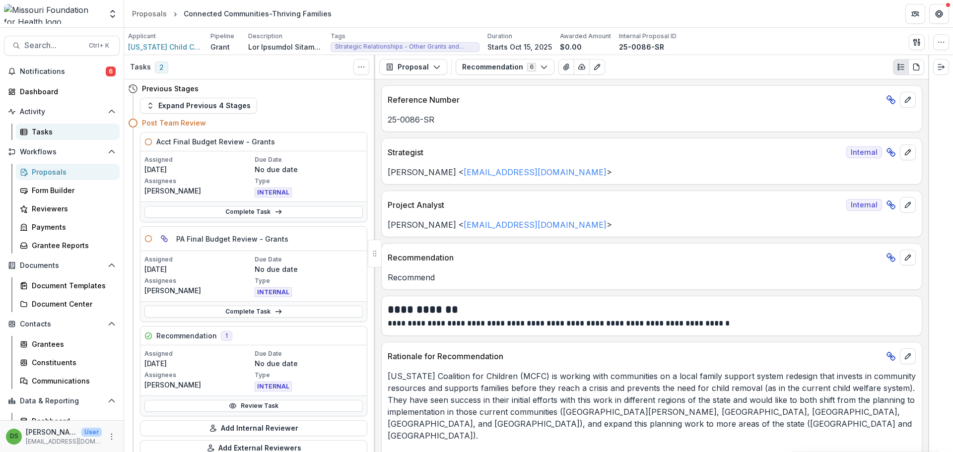
click at [51, 130] on div "Tasks" at bounding box center [72, 132] width 80 height 10
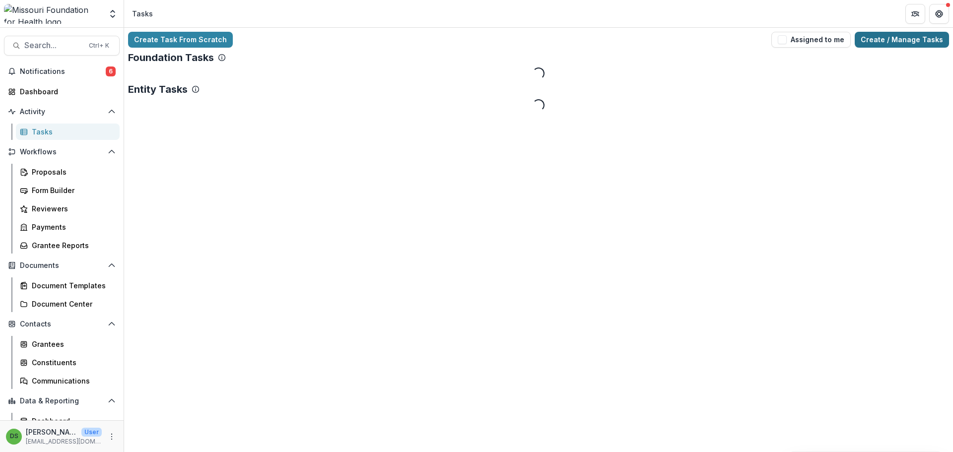
click at [916, 43] on link "Create / Manage Tasks" at bounding box center [902, 40] width 94 height 16
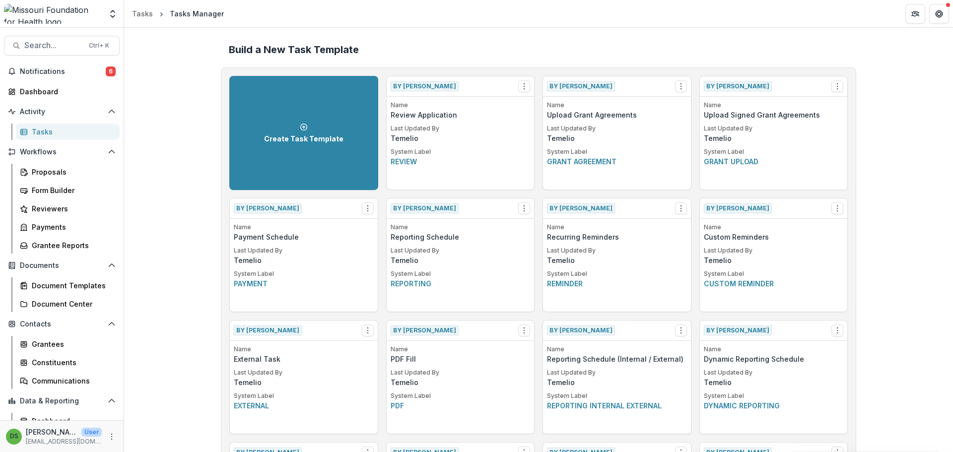
scroll to position [730, 0]
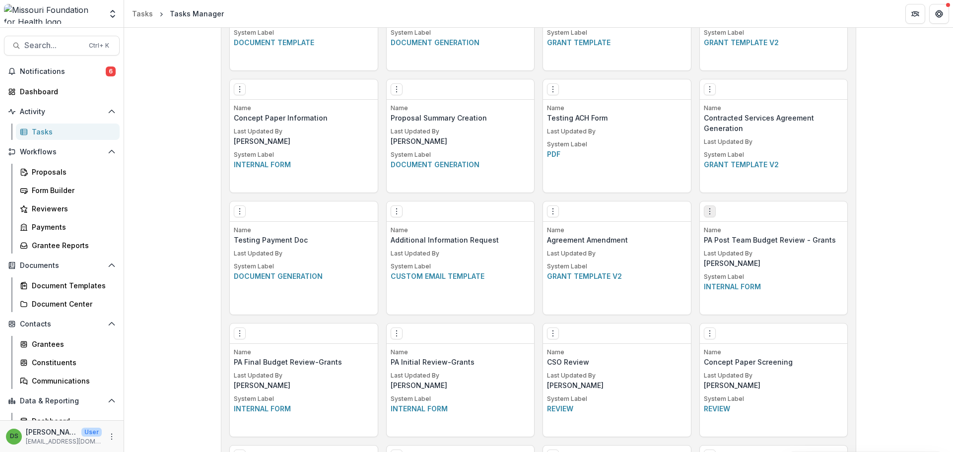
click at [708, 213] on icon "Options" at bounding box center [710, 211] width 8 height 8
click at [727, 235] on link "Edit" at bounding box center [766, 232] width 122 height 16
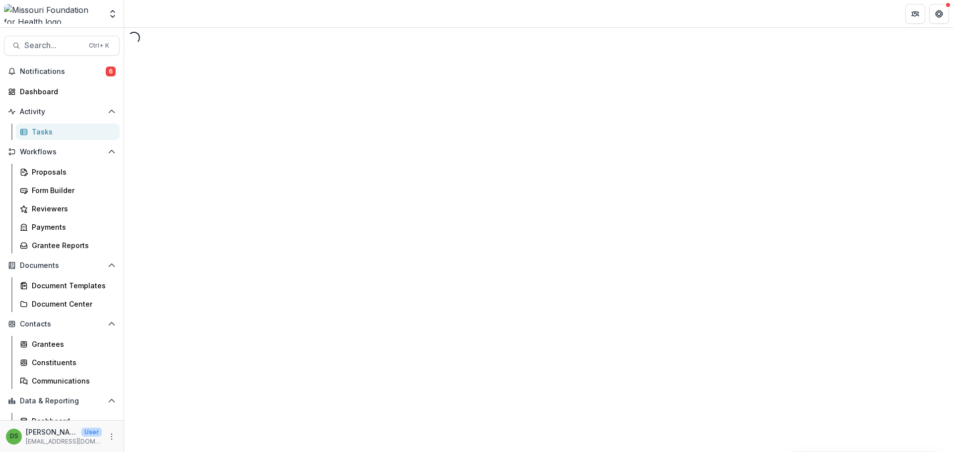
select select "********"
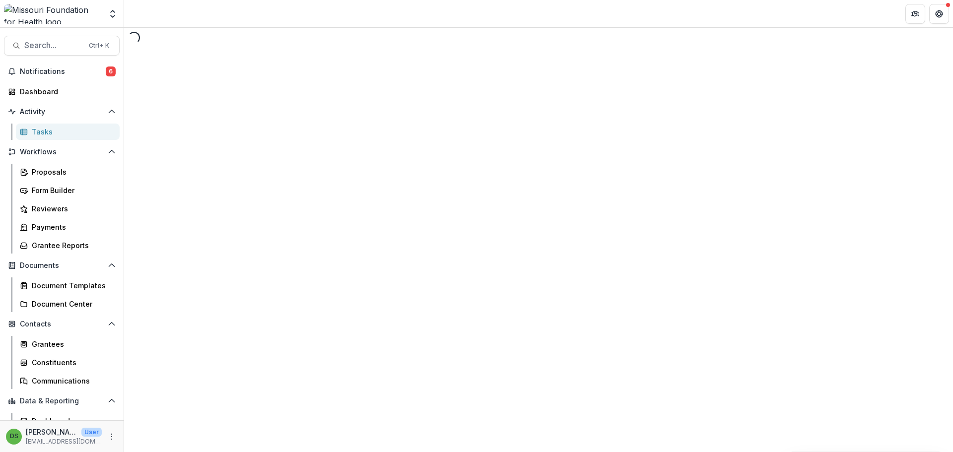
select select "********"
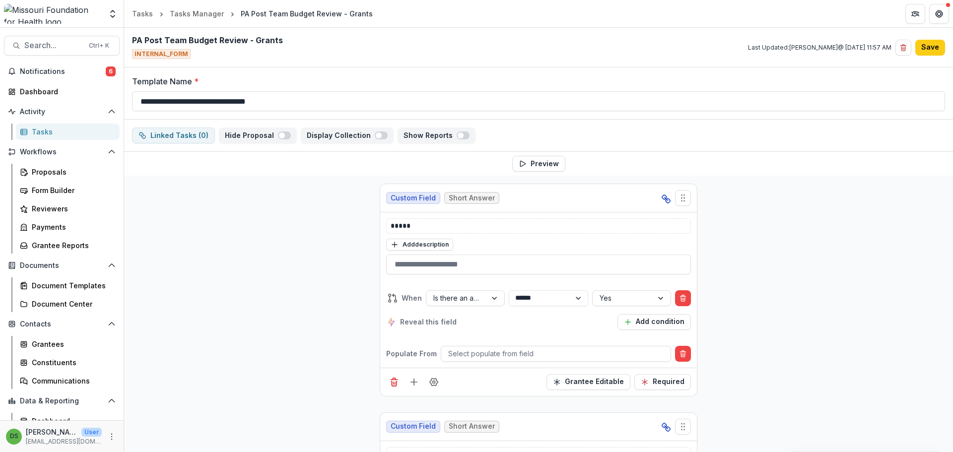
scroll to position [447, 0]
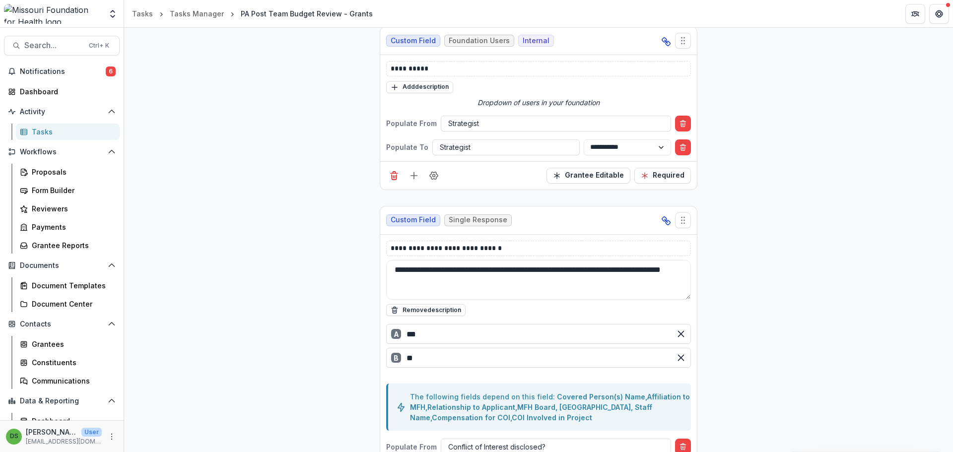
scroll to position [744, 0]
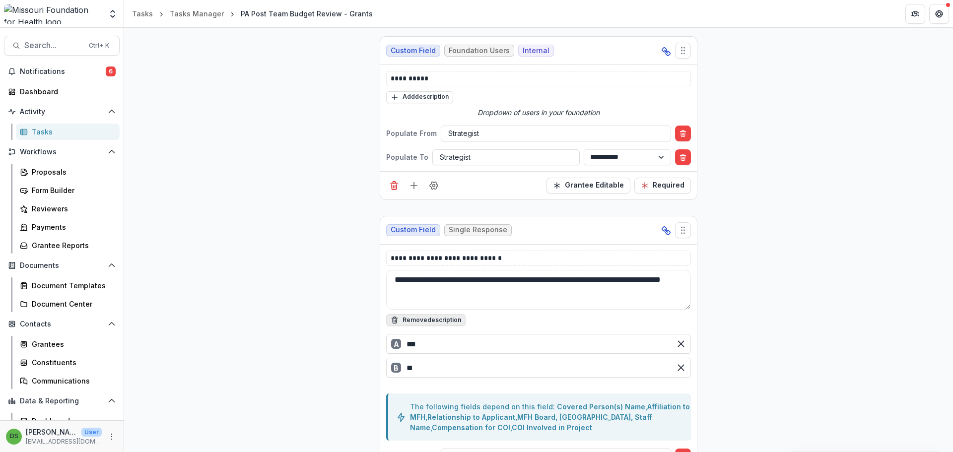
click at [445, 316] on button "Remove description" at bounding box center [425, 320] width 79 height 12
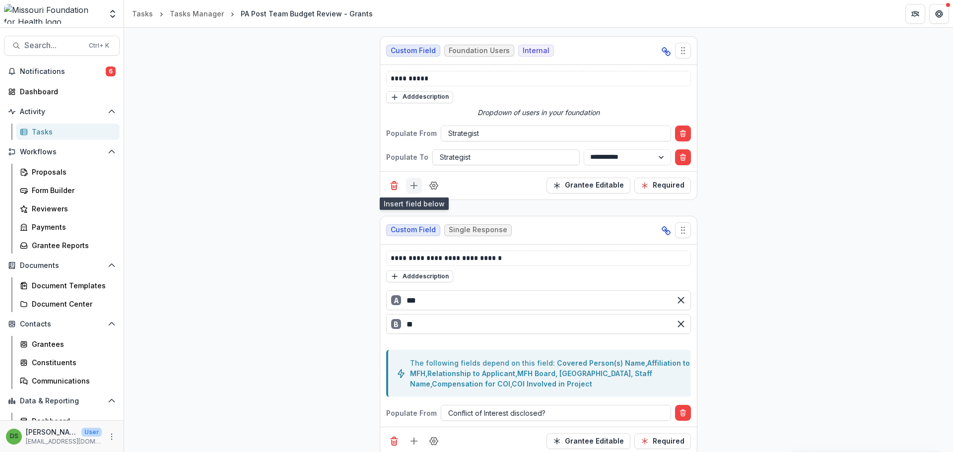
click at [412, 184] on icon "Add field" at bounding box center [414, 186] width 10 height 10
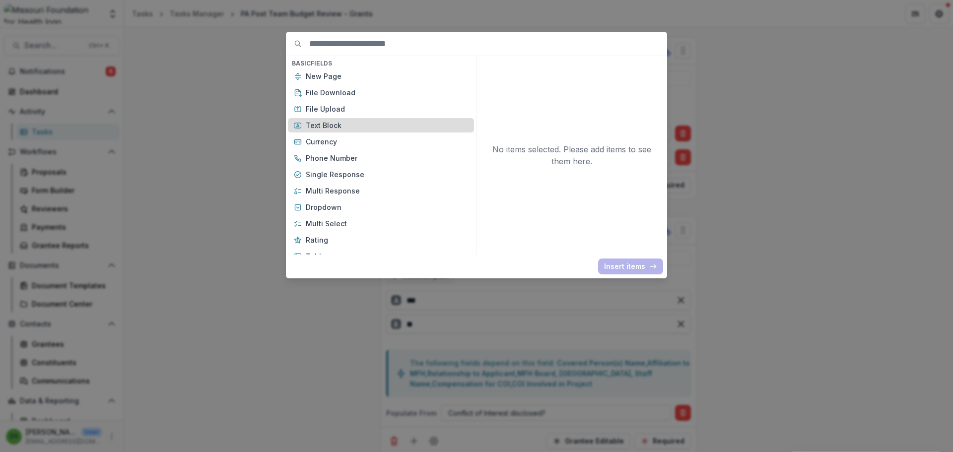
click at [401, 129] on p "Text Block" at bounding box center [387, 125] width 162 height 10
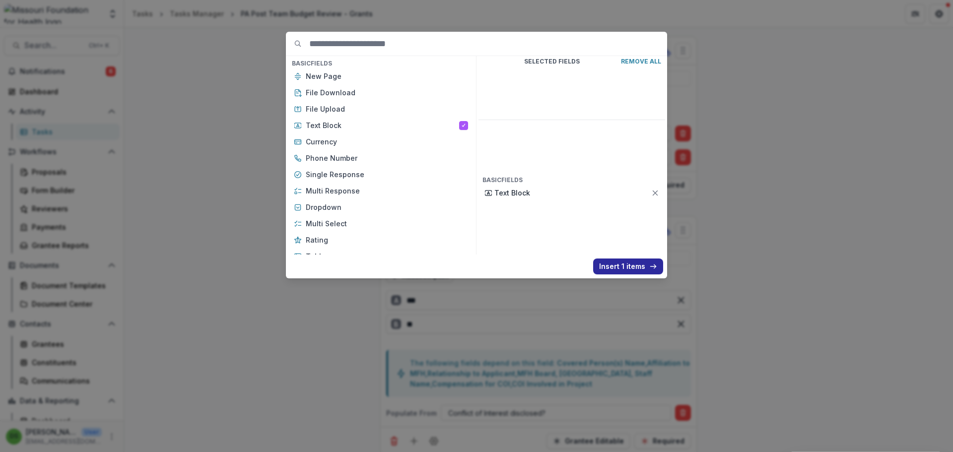
click at [633, 268] on button "Insert 1 items" at bounding box center [628, 267] width 70 height 16
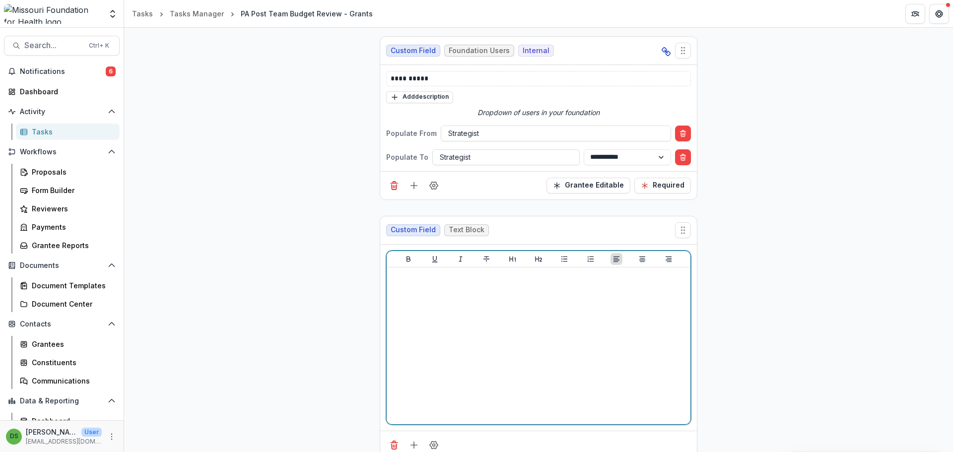
click at [534, 293] on div at bounding box center [539, 345] width 296 height 149
click at [539, 255] on icon "Heading 2" at bounding box center [539, 259] width 8 height 8
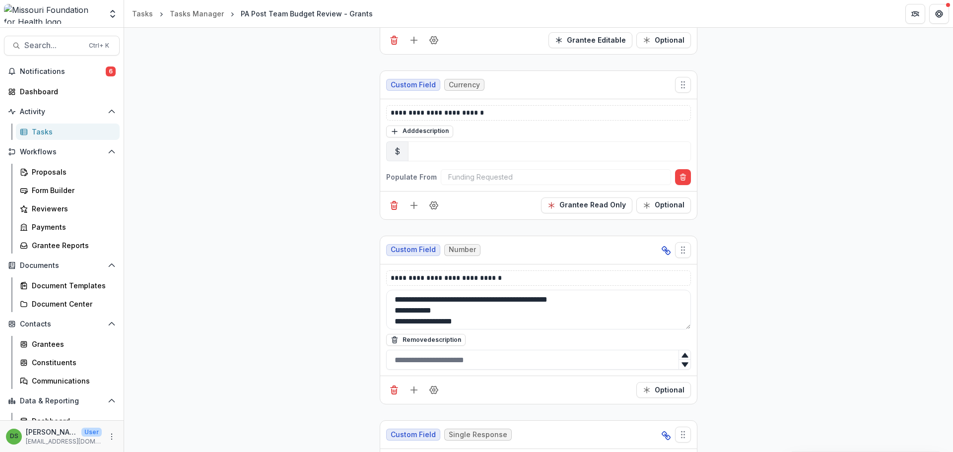
scroll to position [9336, 0]
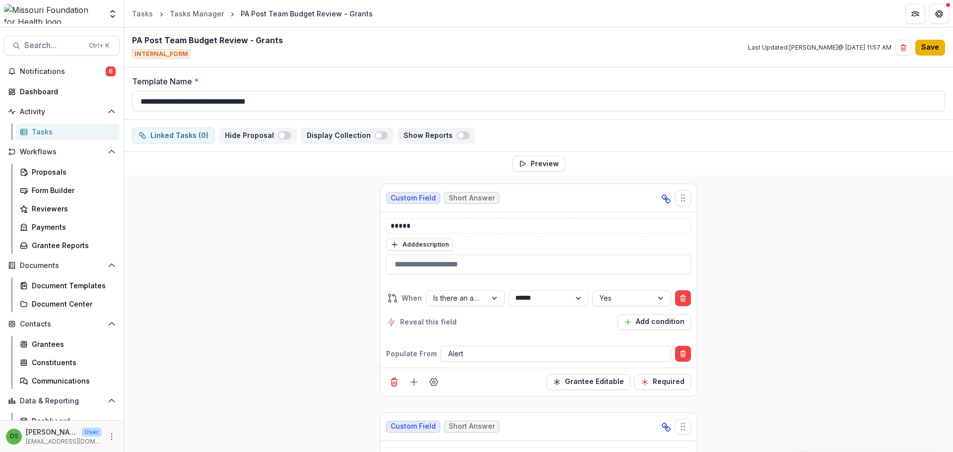
click at [931, 50] on button "Save" at bounding box center [930, 48] width 30 height 16
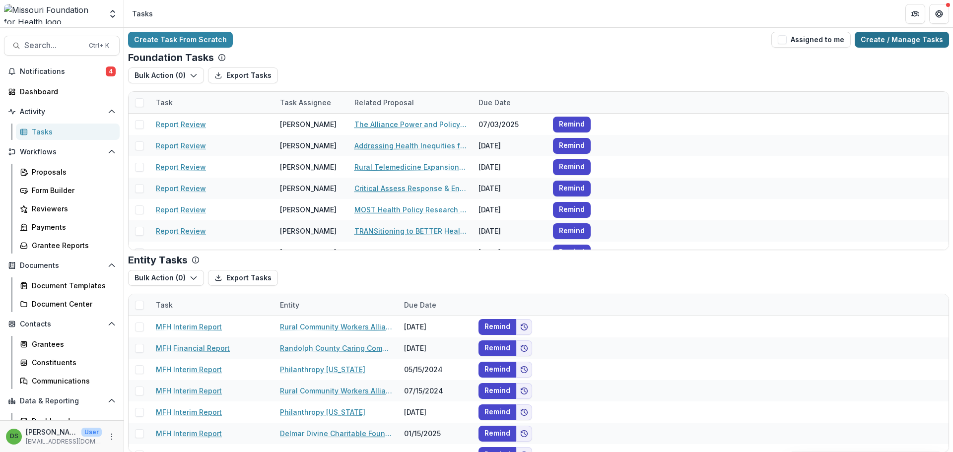
click at [895, 39] on link "Create / Manage Tasks" at bounding box center [902, 40] width 94 height 16
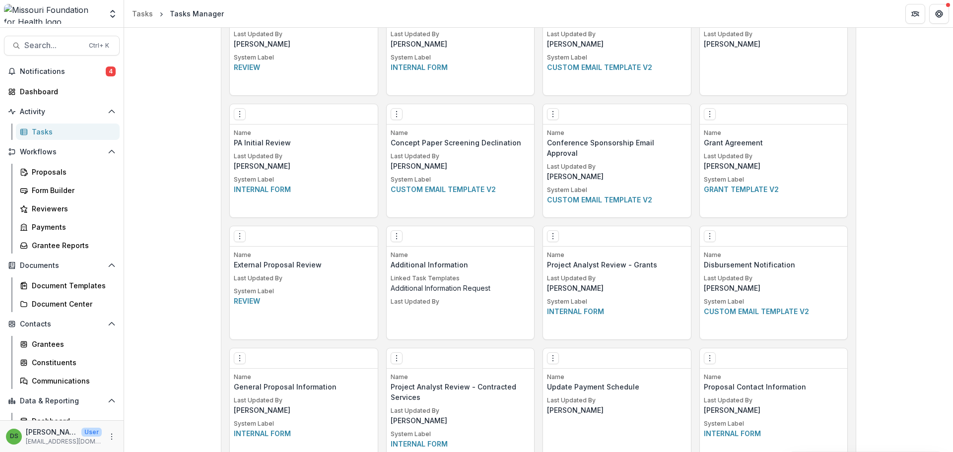
scroll to position [1042, 0]
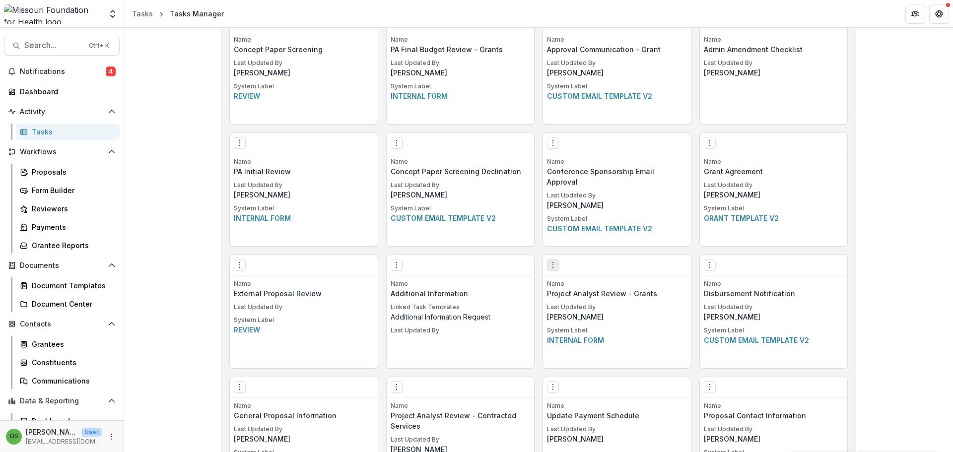
click at [551, 260] on button "Options" at bounding box center [553, 265] width 12 height 12
click at [590, 287] on link "Edit" at bounding box center [609, 285] width 122 height 16
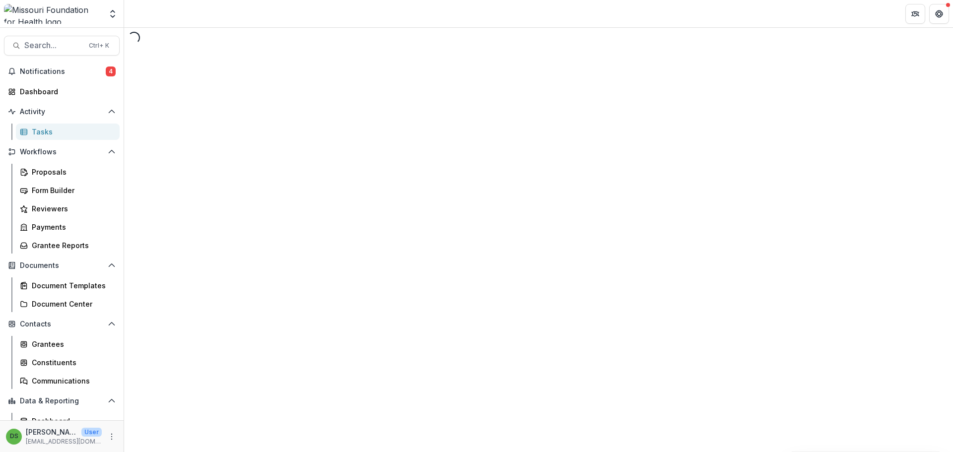
select select "********"
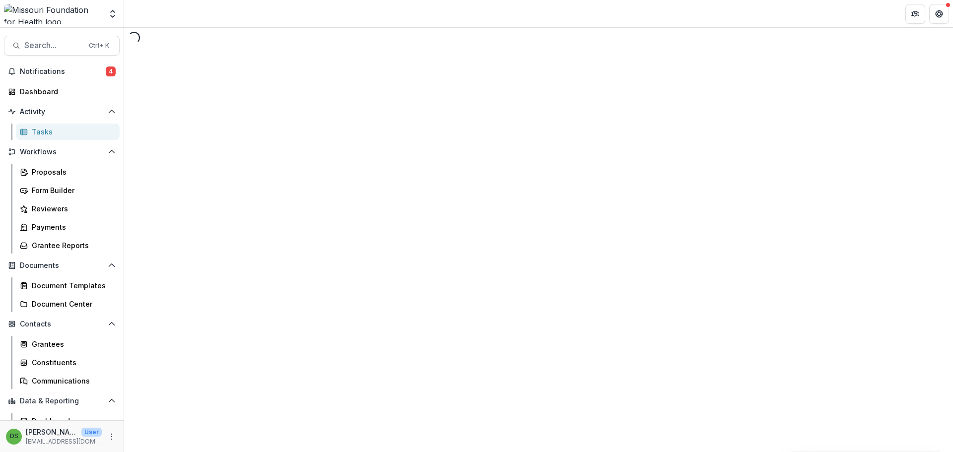
select select "********"
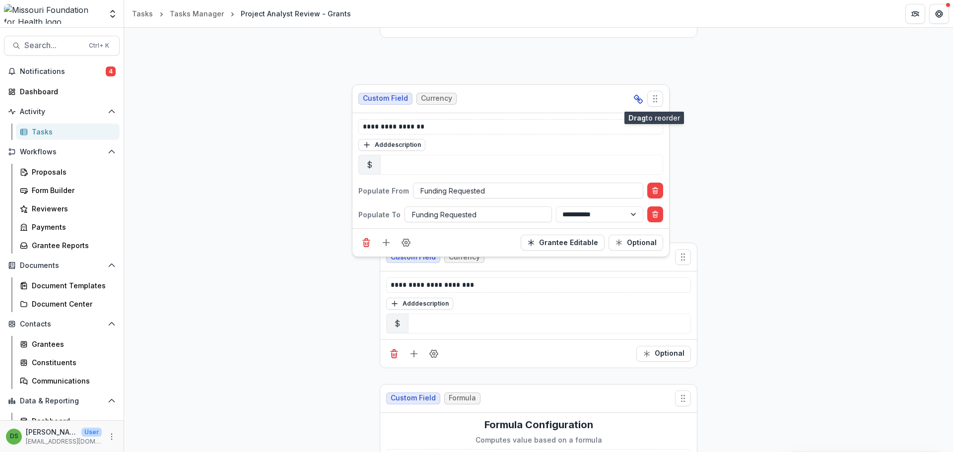
scroll to position [8009, 0]
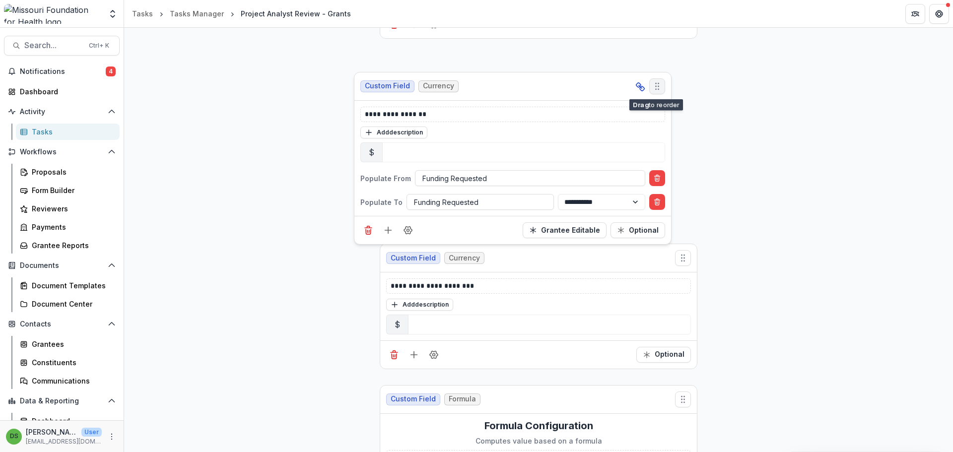
drag, startPoint x: 684, startPoint y: 139, endPoint x: 659, endPoint y: 87, distance: 58.6
select select "********"
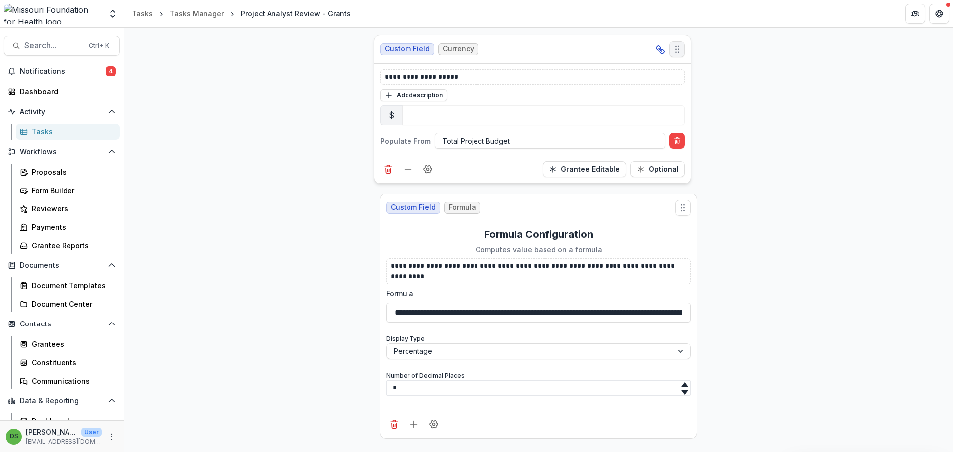
scroll to position [8184, 0]
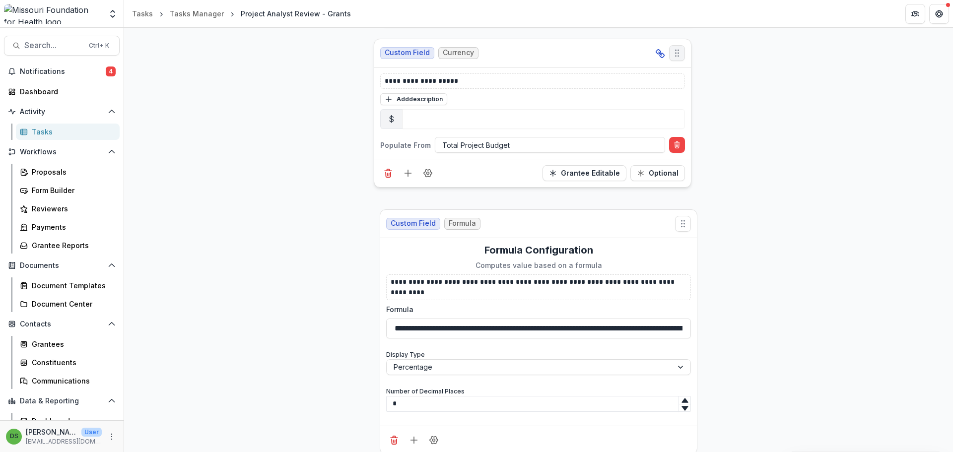
drag, startPoint x: 679, startPoint y: 265, endPoint x: 673, endPoint y: 44, distance: 221.4
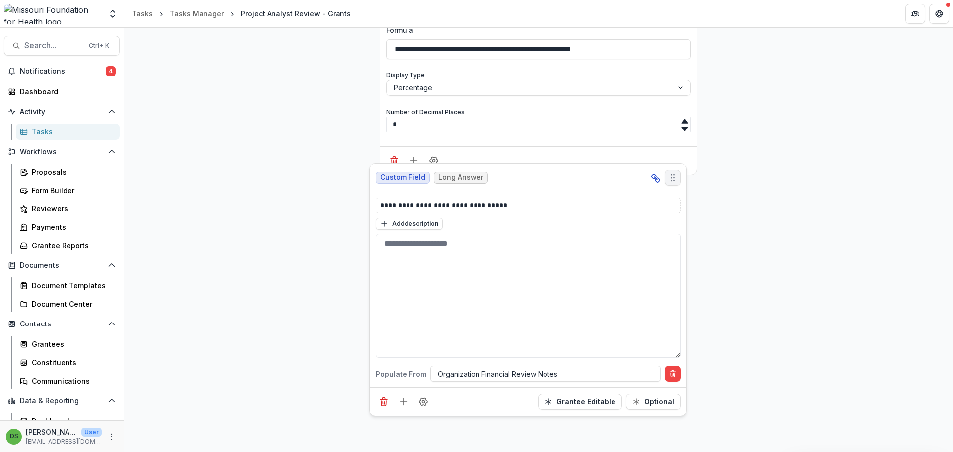
scroll to position [7700, 0]
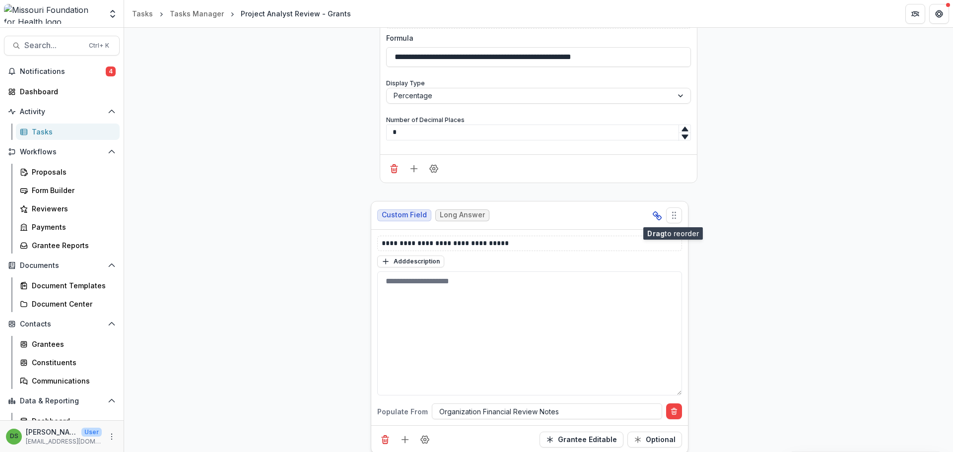
drag, startPoint x: 680, startPoint y: 259, endPoint x: 671, endPoint y: 217, distance: 42.0
click at [671, 217] on icon "Move field" at bounding box center [674, 215] width 10 height 10
click at [671, 217] on div at bounding box center [667, 215] width 30 height 16
select select "********"
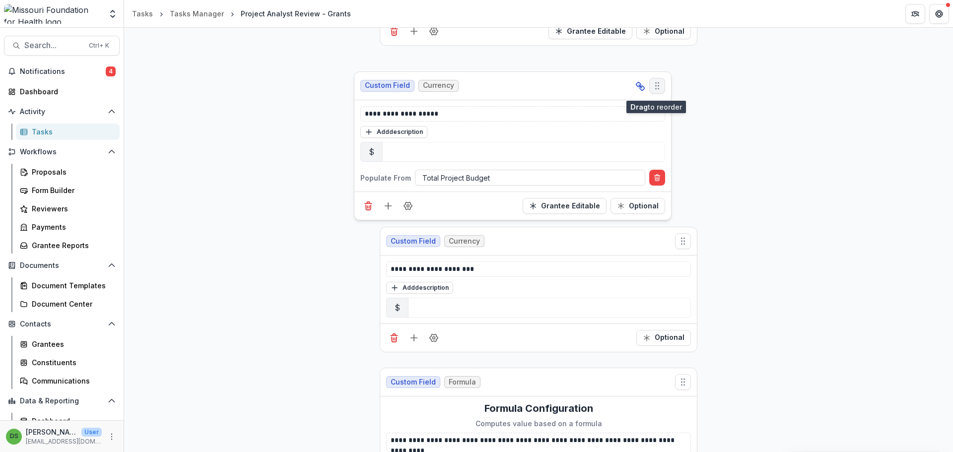
scroll to position [8289, 0]
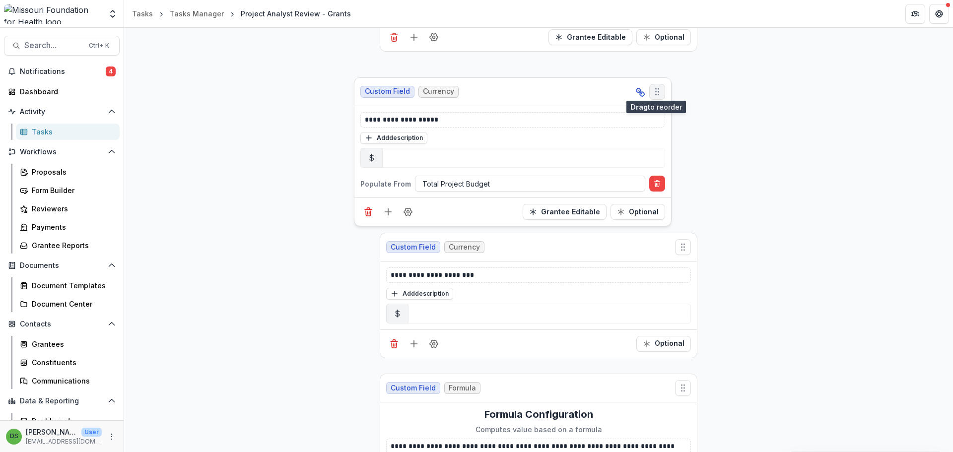
drag, startPoint x: 677, startPoint y: 216, endPoint x: 652, endPoint y: 86, distance: 132.6
click at [652, 87] on icon "Move field" at bounding box center [657, 92] width 10 height 10
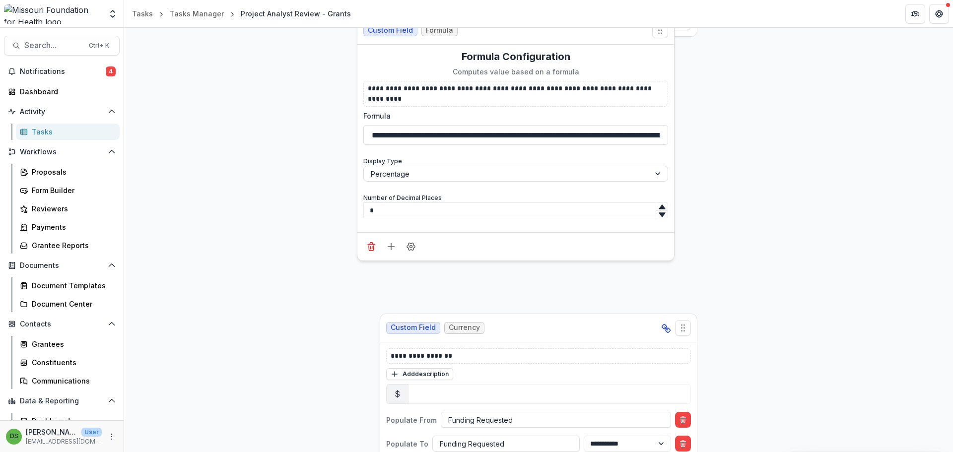
scroll to position [8098, 0]
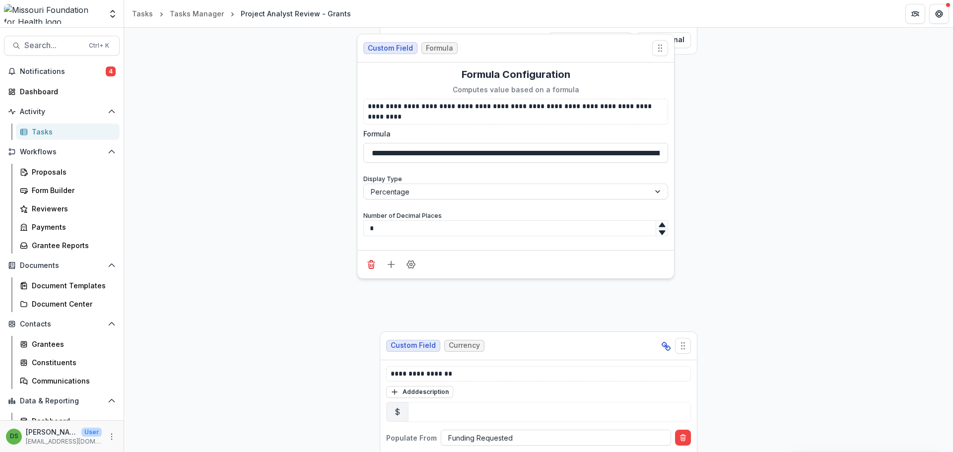
drag, startPoint x: 679, startPoint y: 385, endPoint x: 657, endPoint y: 34, distance: 351.6
click at [657, 34] on div "**********" at bounding box center [516, 156] width 318 height 245
select select "********"
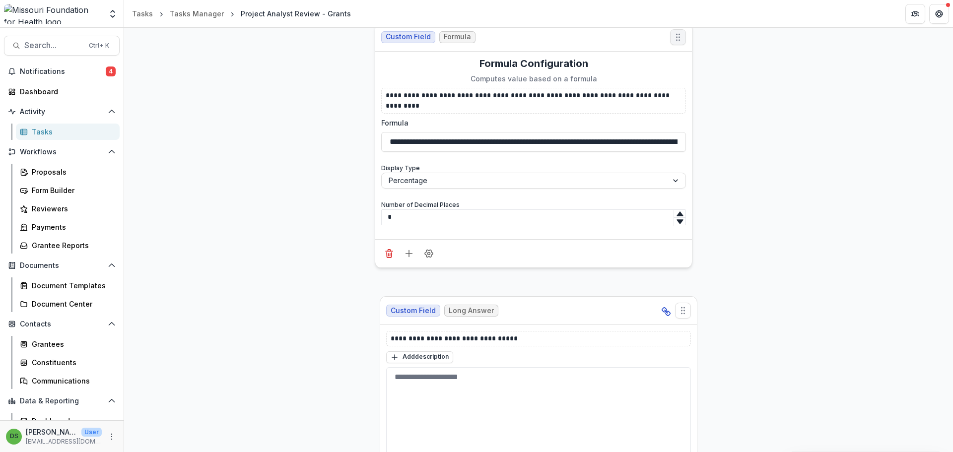
scroll to position [7849, 0]
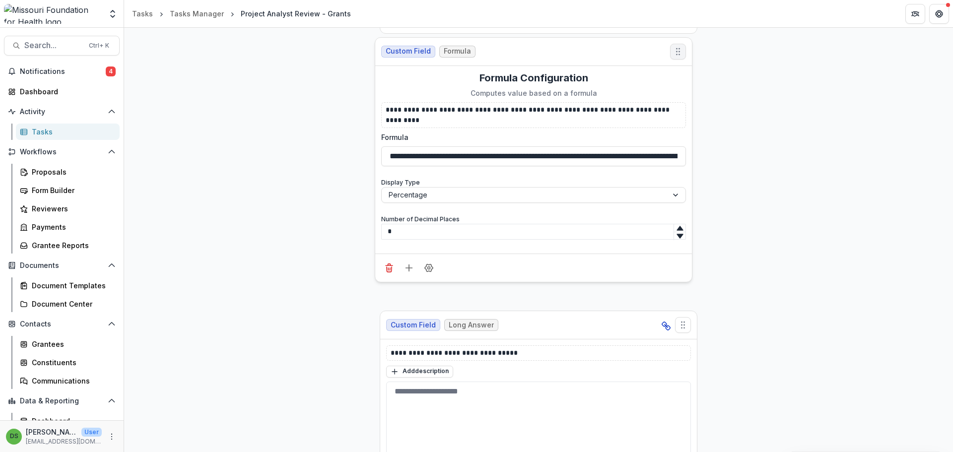
drag, startPoint x: 679, startPoint y: 97, endPoint x: 679, endPoint y: 79, distance: 17.4
click at [675, 44] on button "Move field" at bounding box center [678, 52] width 16 height 16
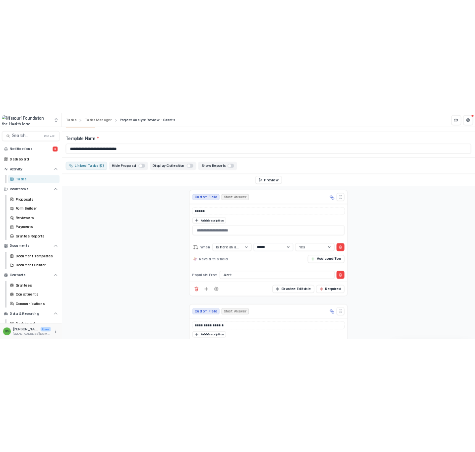
scroll to position [0, 0]
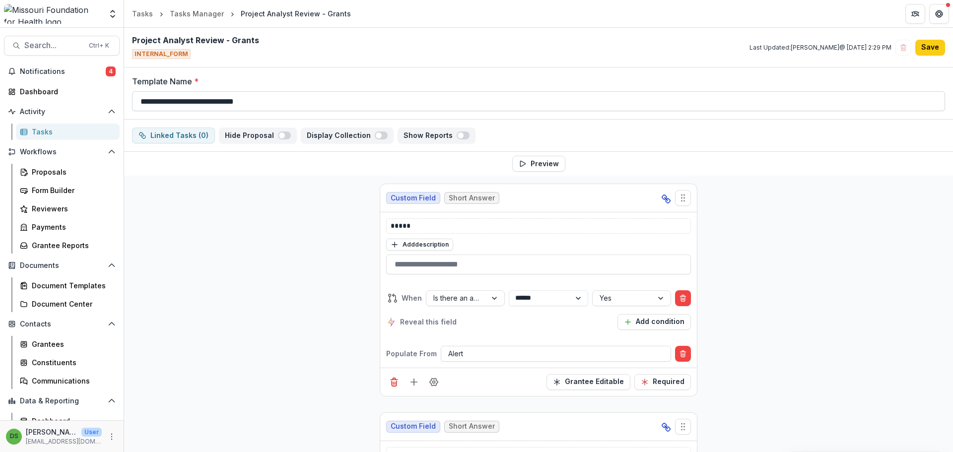
click at [198, 102] on input "**********" at bounding box center [538, 101] width 813 height 20
type input "**********"
click at [936, 51] on button "Save" at bounding box center [930, 48] width 30 height 16
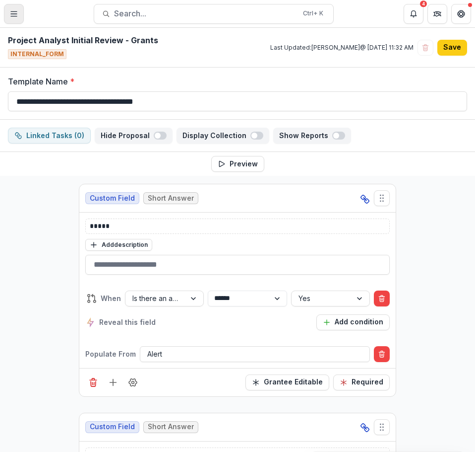
click at [22, 13] on button "Toggle Menu" at bounding box center [14, 14] width 20 height 20
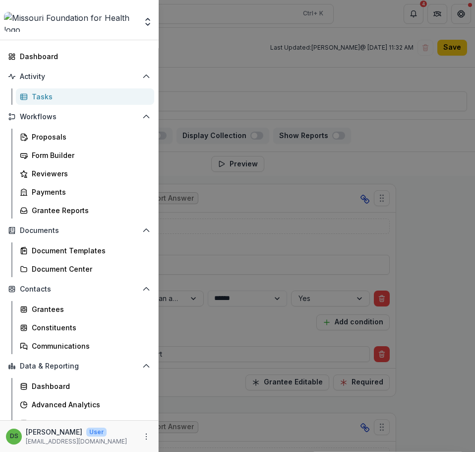
click at [195, 78] on div "Aggregate Analysis Foundations MFH Workflow Sandbox Missouri Foundation for Hea…" at bounding box center [237, 226] width 475 height 452
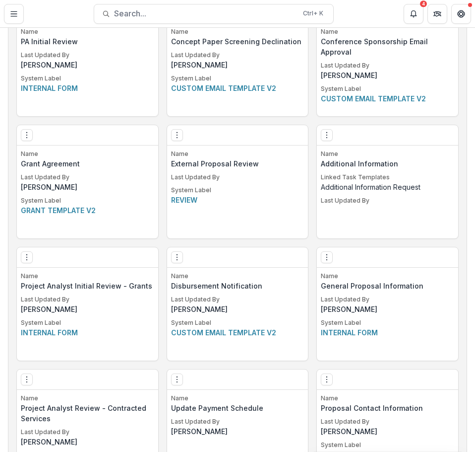
scroll to position [1340, 0]
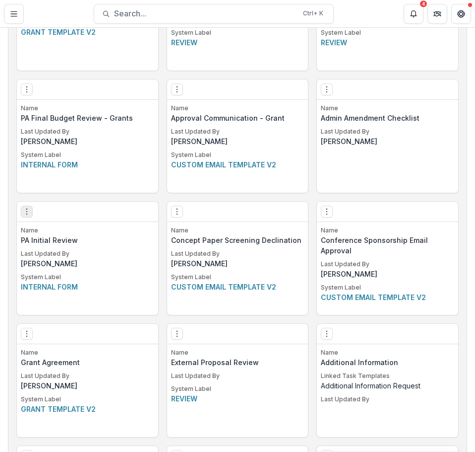
click at [28, 211] on icon "Options" at bounding box center [27, 211] width 8 height 8
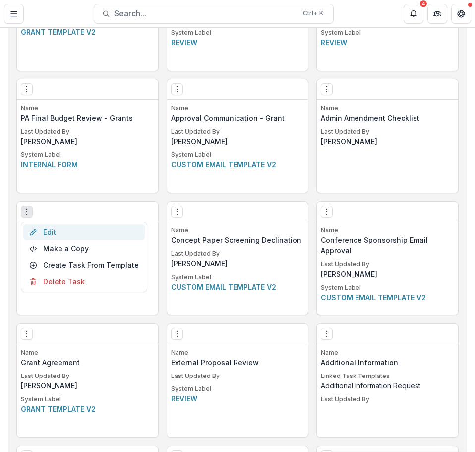
click at [61, 235] on link "Edit" at bounding box center [84, 232] width 122 height 16
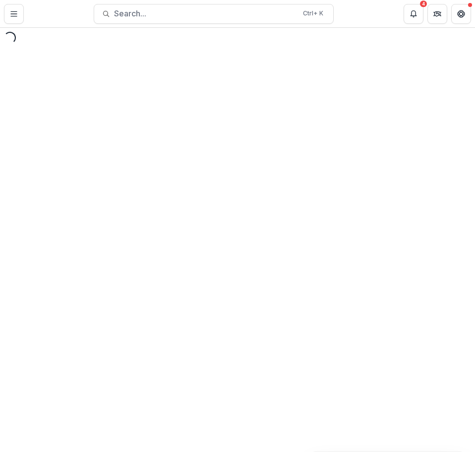
select select "********"
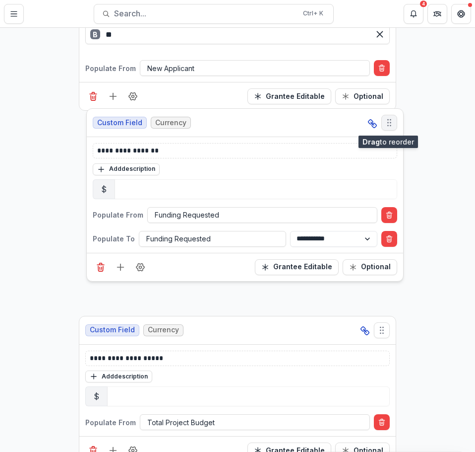
scroll to position [2532, 0]
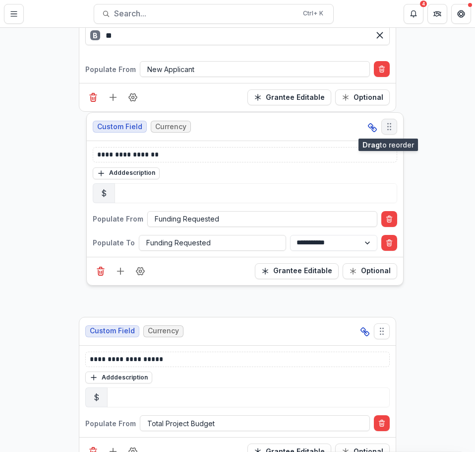
drag, startPoint x: 379, startPoint y: 142, endPoint x: 386, endPoint y: 125, distance: 18.9
click at [386, 125] on icon "Move field" at bounding box center [390, 127] width 10 height 10
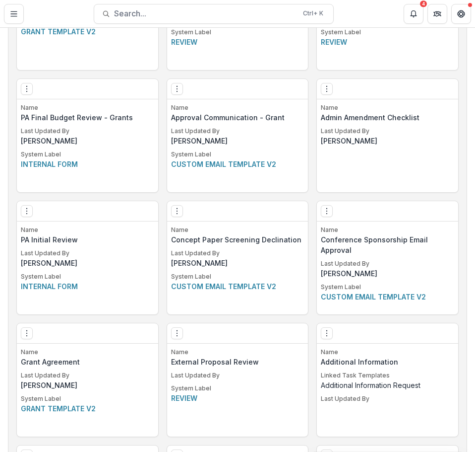
scroll to position [1585, 0]
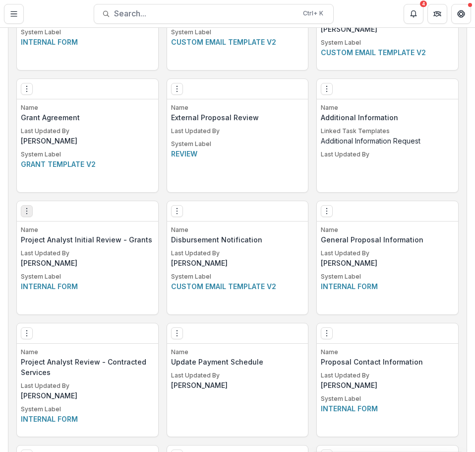
click at [29, 212] on icon "Options" at bounding box center [27, 211] width 8 height 8
click at [54, 234] on link "Edit" at bounding box center [74, 230] width 102 height 14
select select "********"
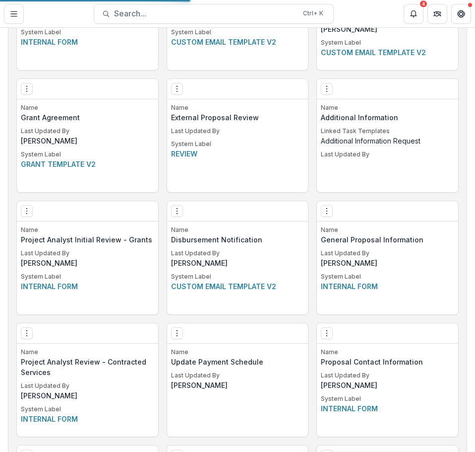
select select "********"
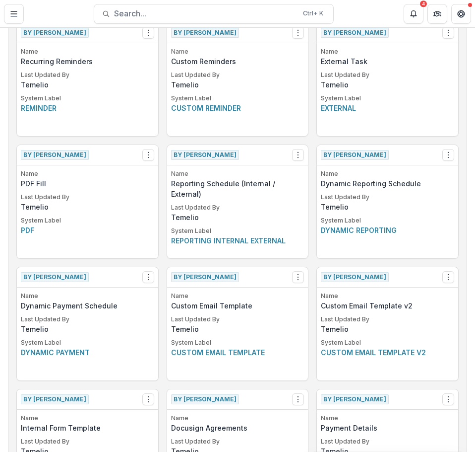
scroll to position [496, 0]
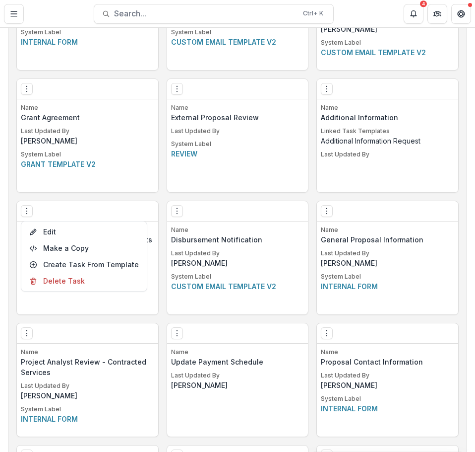
scroll to position [1340, 0]
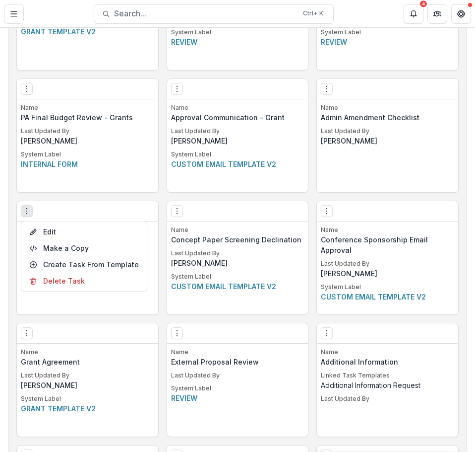
click at [55, 187] on div "Name PA Final Budget Review - Grants Last Updated By Deena Lauver Scotti System…" at bounding box center [87, 147] width 141 height 89
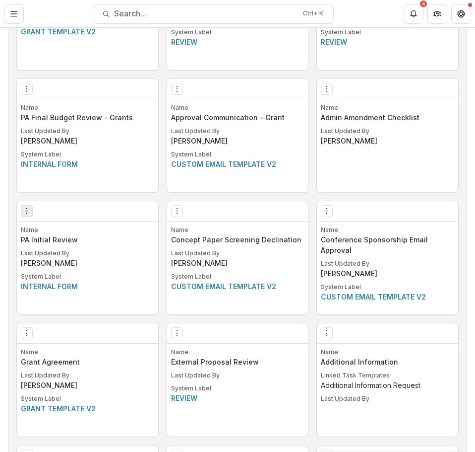
click at [32, 206] on button "Options" at bounding box center [27, 211] width 12 height 12
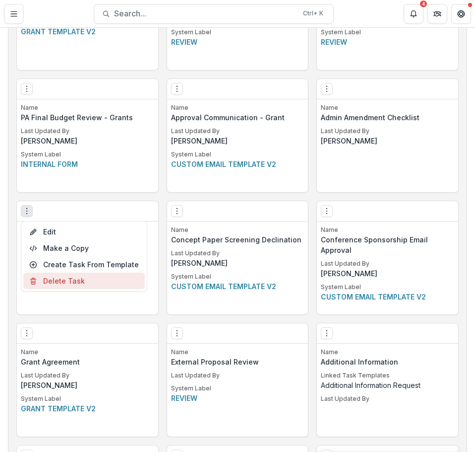
click at [65, 279] on button "Delete Task" at bounding box center [84, 280] width 122 height 16
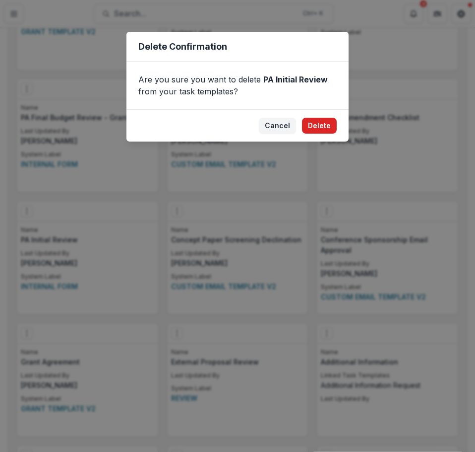
click at [327, 123] on button "Delete" at bounding box center [319, 126] width 35 height 16
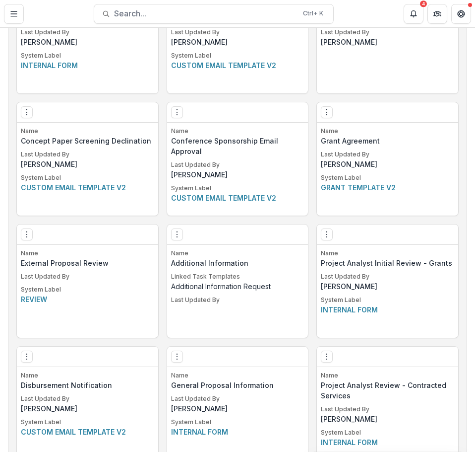
scroll to position [1444, 0]
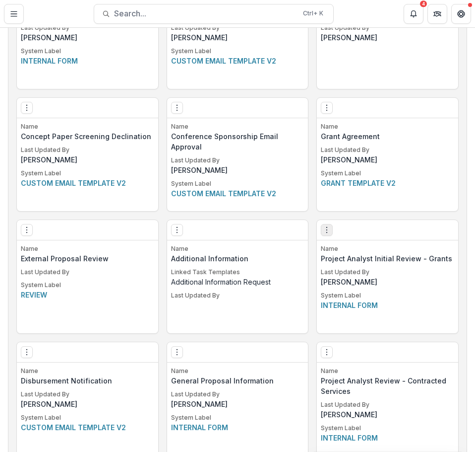
click at [324, 230] on icon "Options" at bounding box center [327, 230] width 8 height 8
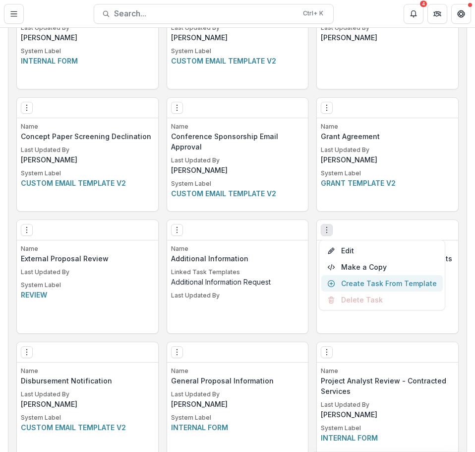
click at [354, 282] on link "Create Task From Template" at bounding box center [383, 283] width 122 height 16
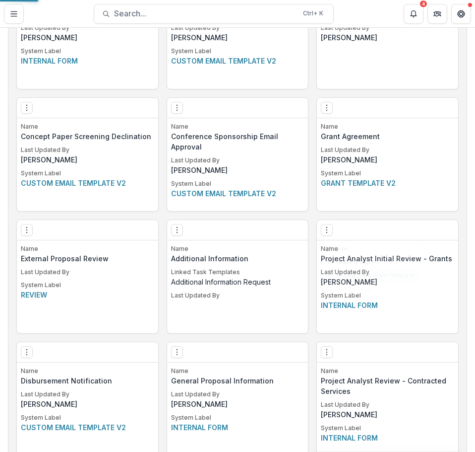
select select "********"
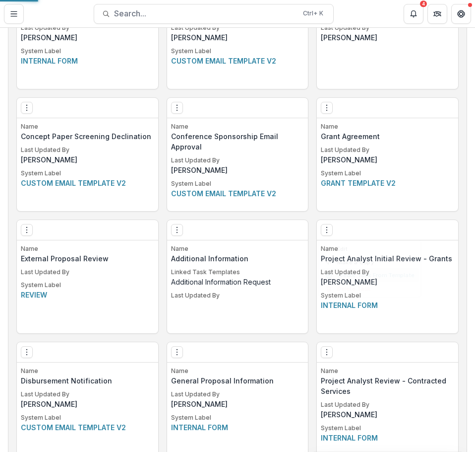
select select "********"
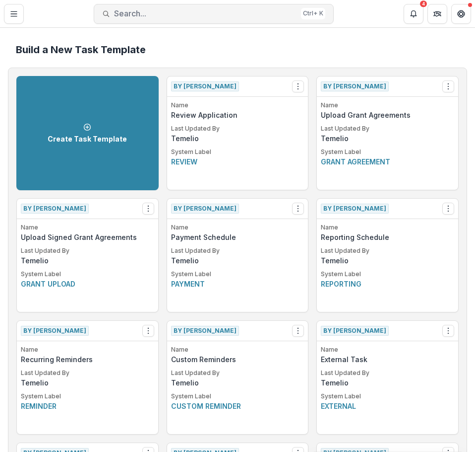
scroll to position [1463, 0]
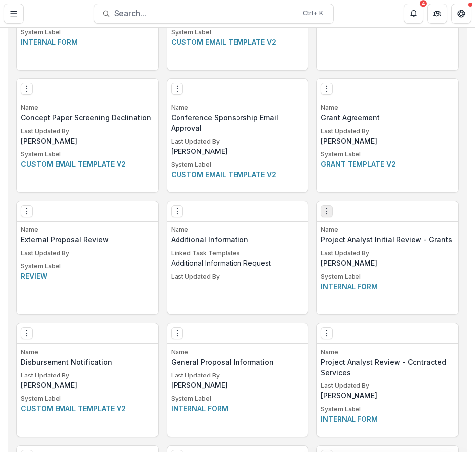
click at [327, 211] on circle "Options" at bounding box center [327, 211] width 0 height 0
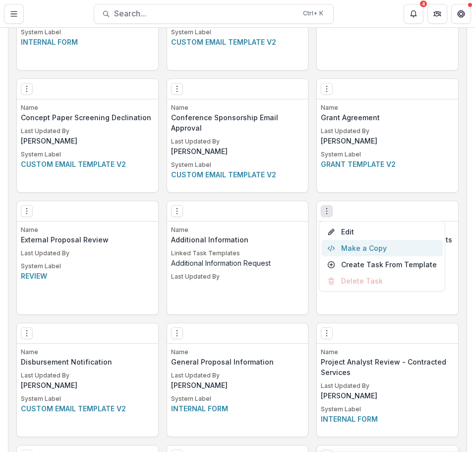
click at [356, 248] on button "Make a Copy" at bounding box center [383, 248] width 122 height 16
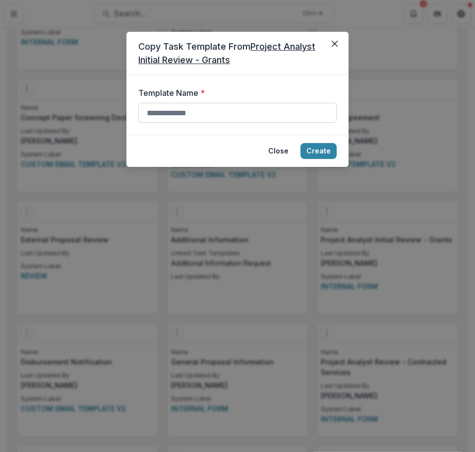
click at [197, 110] on input "Template Name *" at bounding box center [237, 113] width 199 height 20
click at [150, 114] on input "**********" at bounding box center [237, 113] width 199 height 20
type input "**********"
click at [328, 153] on button "Create" at bounding box center [319, 151] width 36 height 16
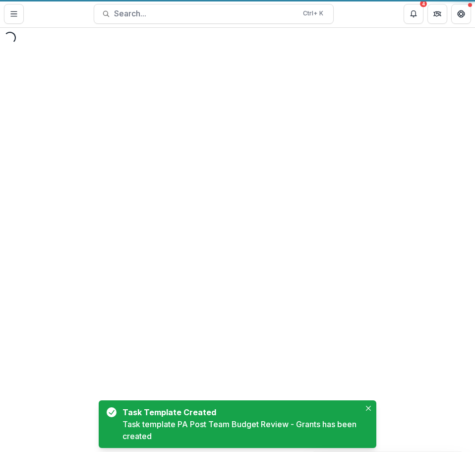
select select "********"
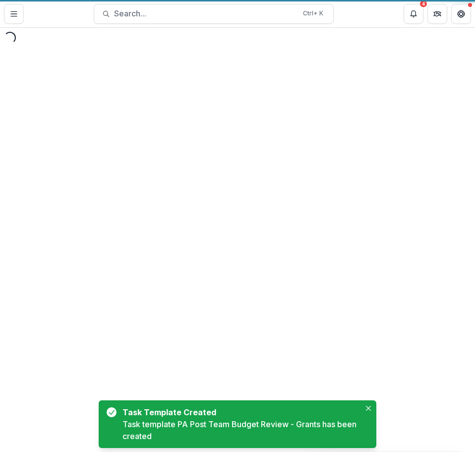
select select "********"
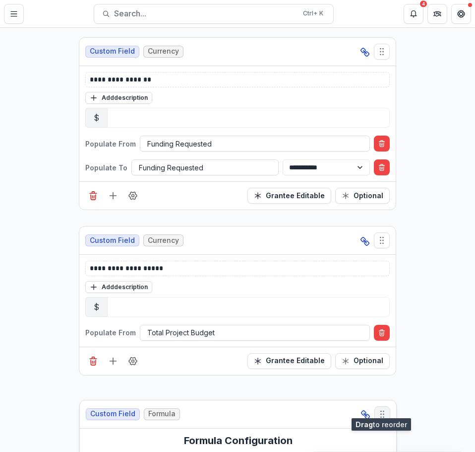
scroll to position [8153, 0]
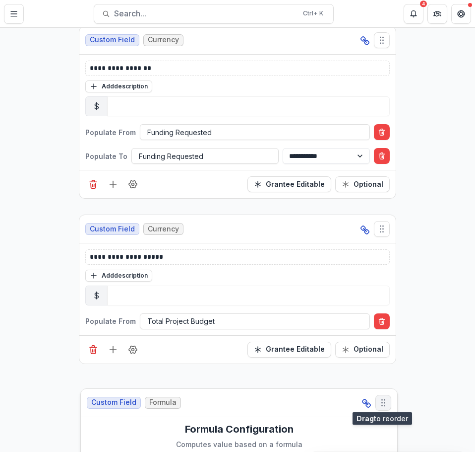
drag, startPoint x: 381, startPoint y: 266, endPoint x: 382, endPoint y: 401, distance: 134.5
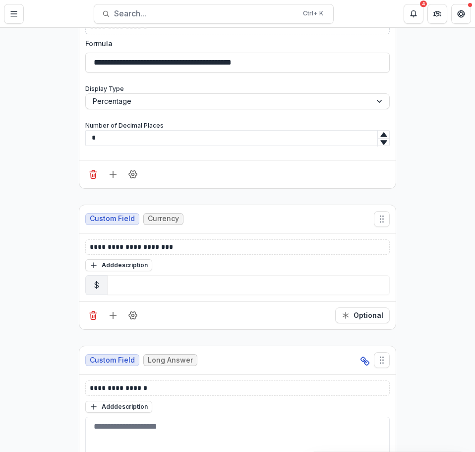
scroll to position [8604, 0]
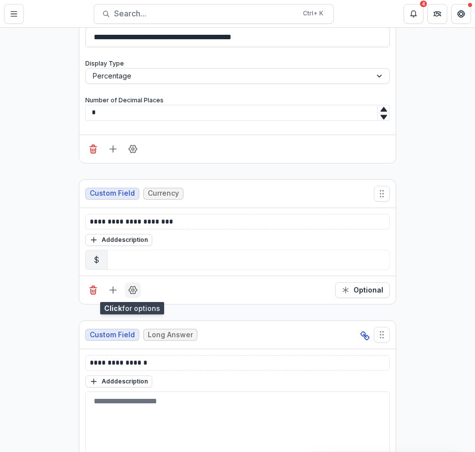
click at [133, 288] on icon "Field Settings" at bounding box center [133, 290] width 10 height 10
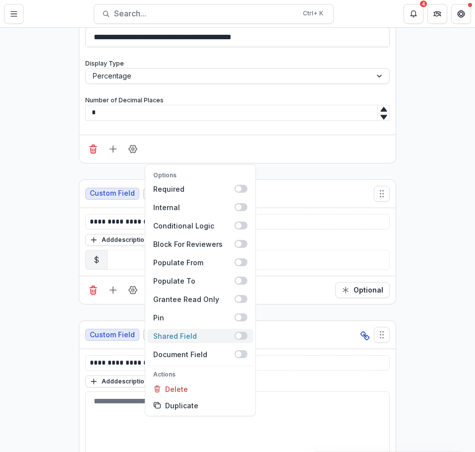
click at [239, 334] on span at bounding box center [239, 336] width 6 height 6
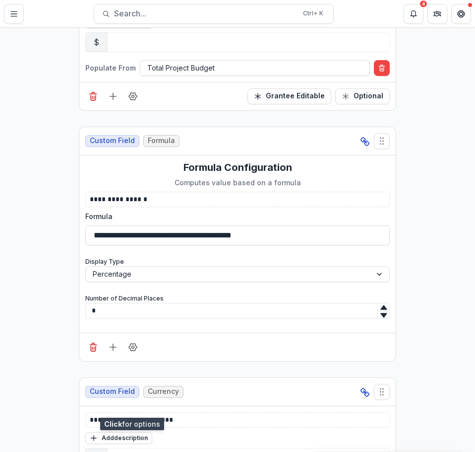
scroll to position [8405, 0]
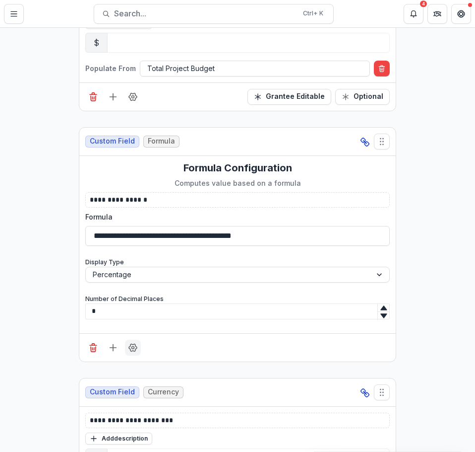
click at [126, 349] on button "Field Settings" at bounding box center [133, 347] width 16 height 16
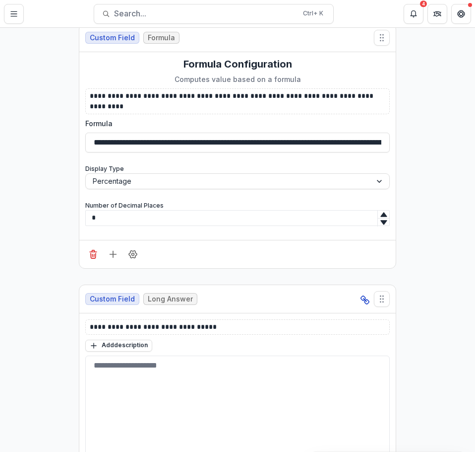
scroll to position [7611, 0]
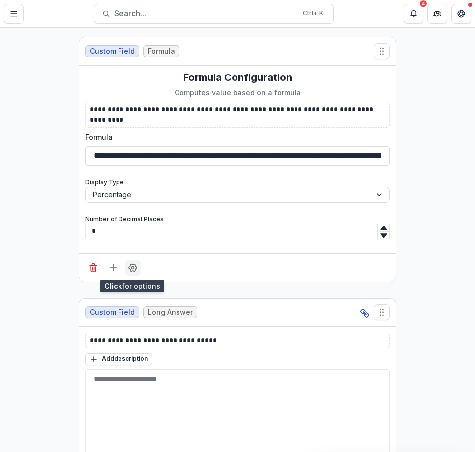
click at [136, 268] on button "Field Settings" at bounding box center [133, 268] width 16 height 16
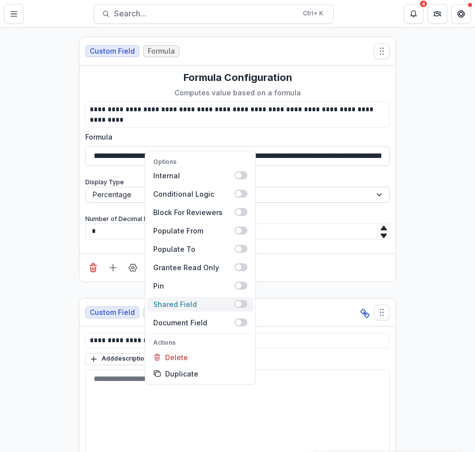
click at [241, 303] on span at bounding box center [241, 304] width 13 height 8
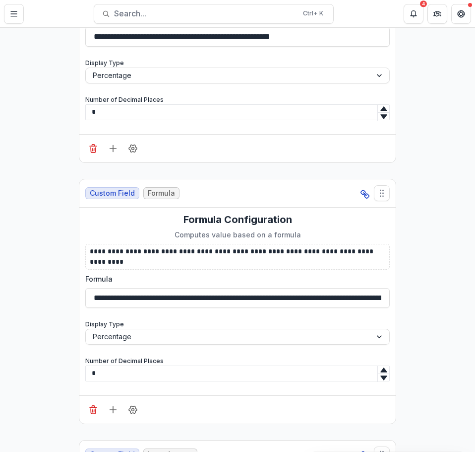
scroll to position [7313, 0]
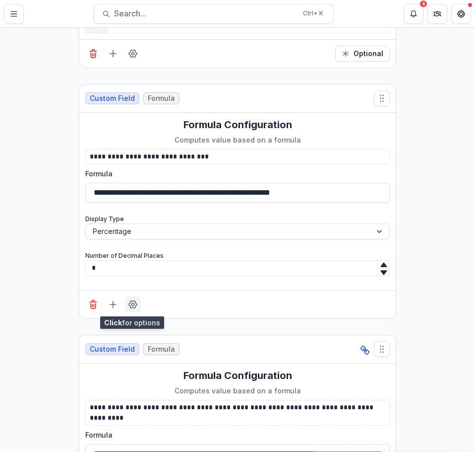
click at [131, 306] on icon "Field Settings" at bounding box center [133, 304] width 10 height 10
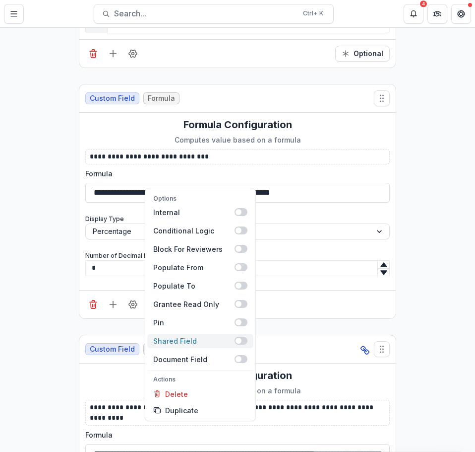
click at [238, 338] on span at bounding box center [239, 340] width 6 height 6
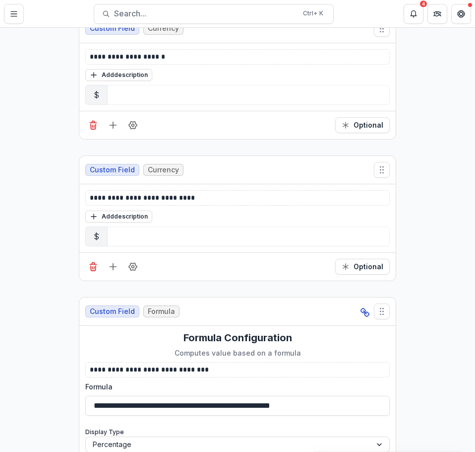
scroll to position [7016, 0]
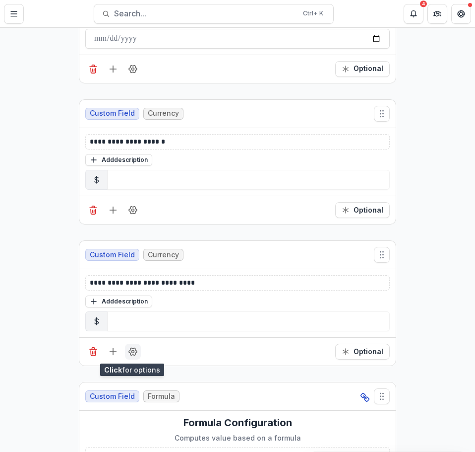
click at [131, 353] on icon "Field Settings" at bounding box center [133, 351] width 10 height 10
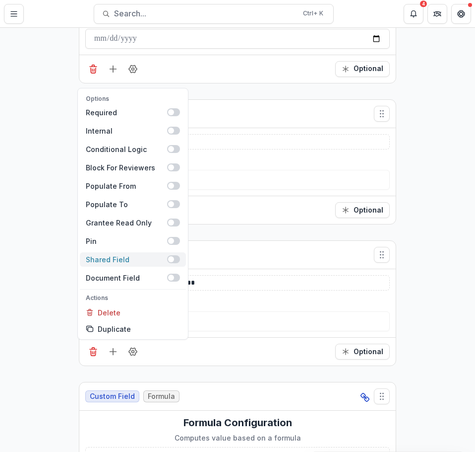
click at [171, 256] on span at bounding box center [173, 259] width 13 height 8
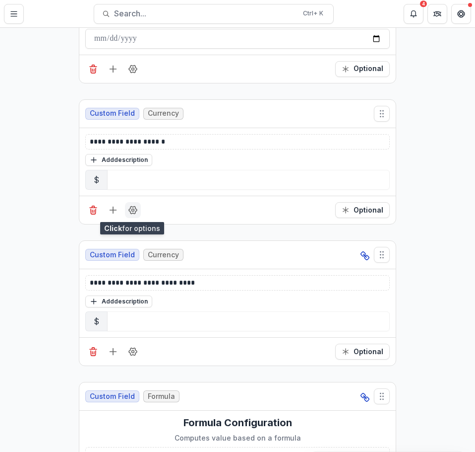
click at [130, 212] on icon "Field Settings" at bounding box center [133, 210] width 10 height 10
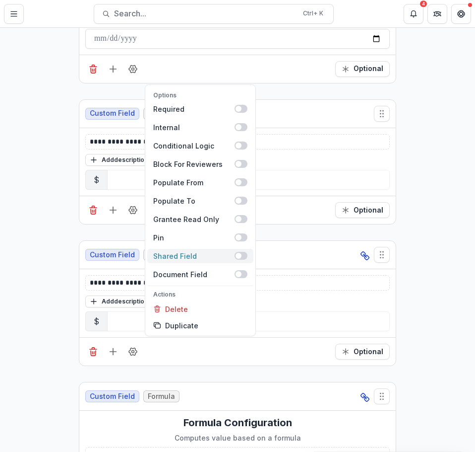
click at [236, 256] on span at bounding box center [239, 256] width 6 height 6
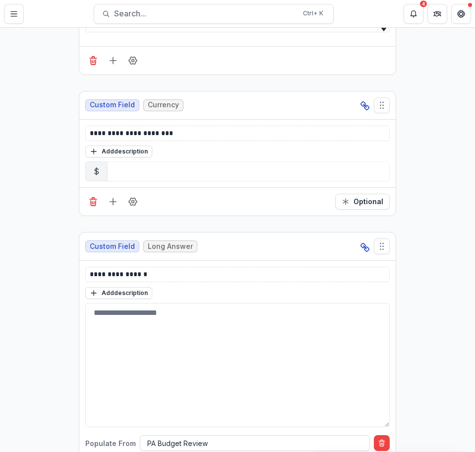
scroll to position [8703, 0]
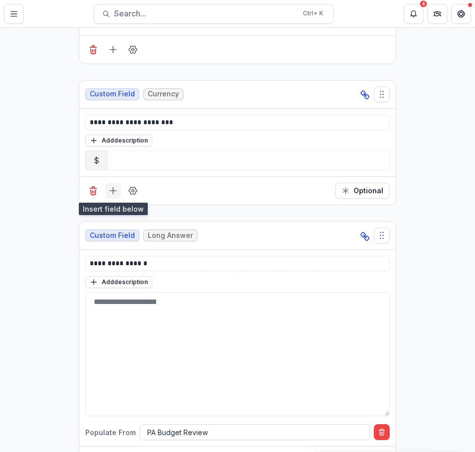
click at [111, 191] on line "Add field" at bounding box center [113, 191] width 6 height 0
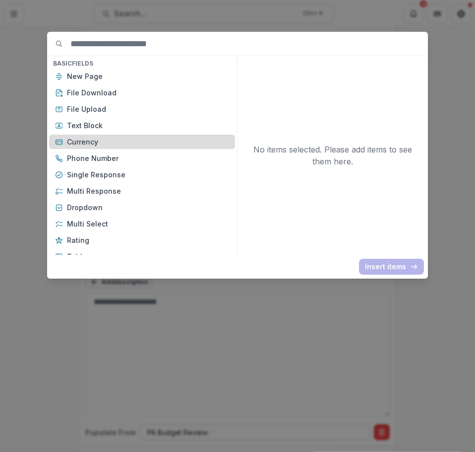
click at [105, 144] on p "Currency" at bounding box center [148, 141] width 162 height 10
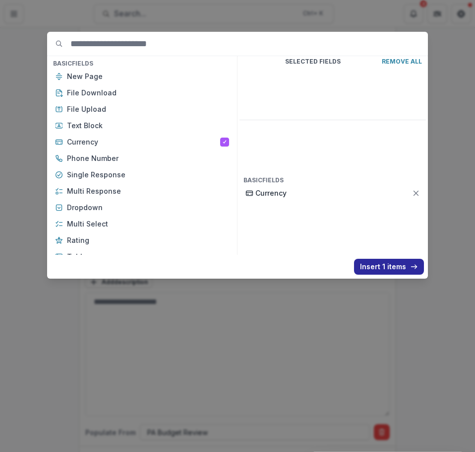
click at [390, 266] on button "Insert 1 items" at bounding box center [389, 267] width 70 height 16
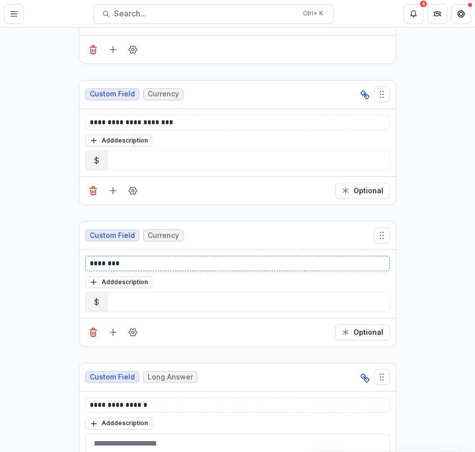
click at [123, 264] on p "********" at bounding box center [238, 263] width 296 height 10
click at [122, 283] on button "Add description" at bounding box center [118, 282] width 67 height 12
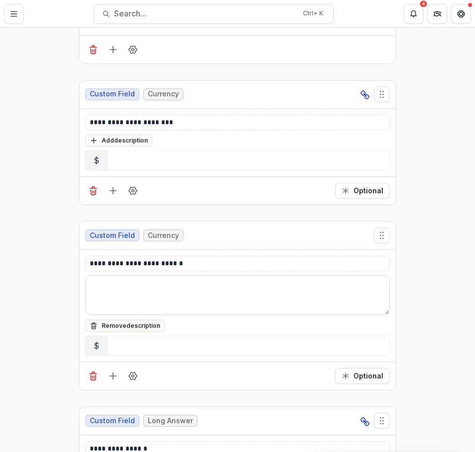
click at [121, 286] on textarea at bounding box center [237, 295] width 305 height 40
click at [92, 375] on icon "Delete field" at bounding box center [93, 376] width 10 height 10
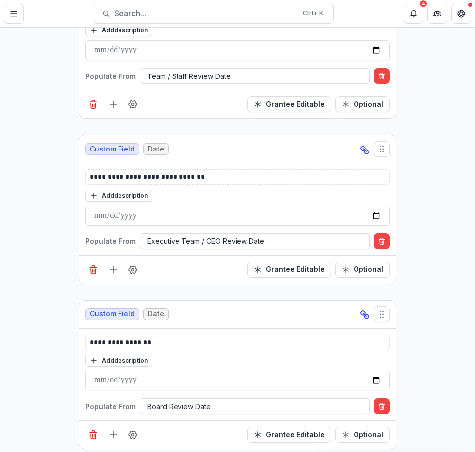
scroll to position [3843, 0]
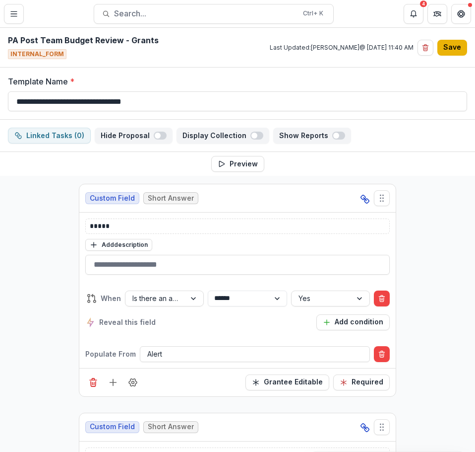
click at [452, 44] on button "Save" at bounding box center [453, 48] width 30 height 16
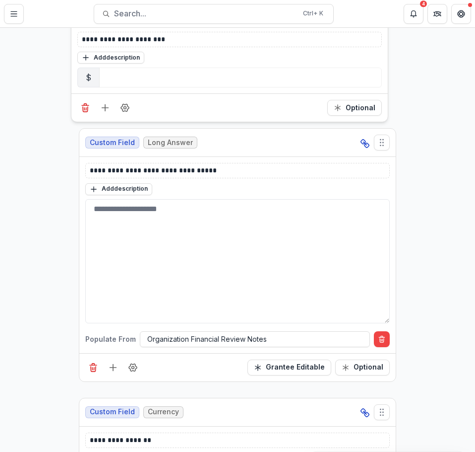
scroll to position [7884, 0]
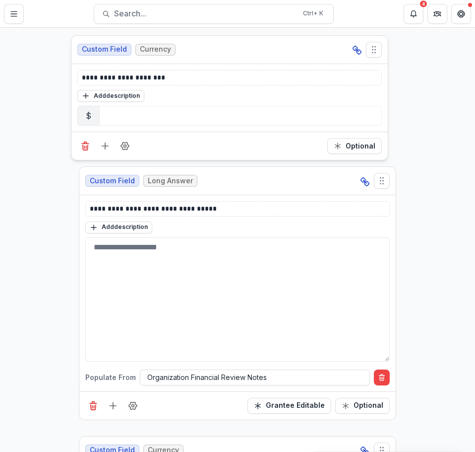
drag, startPoint x: 384, startPoint y: 353, endPoint x: 376, endPoint y: 21, distance: 332.6
click at [376, 21] on div "**********" at bounding box center [237, 226] width 475 height 452
select select "********"
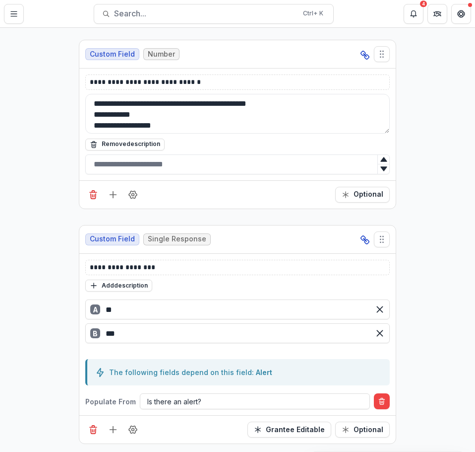
scroll to position [9005, 0]
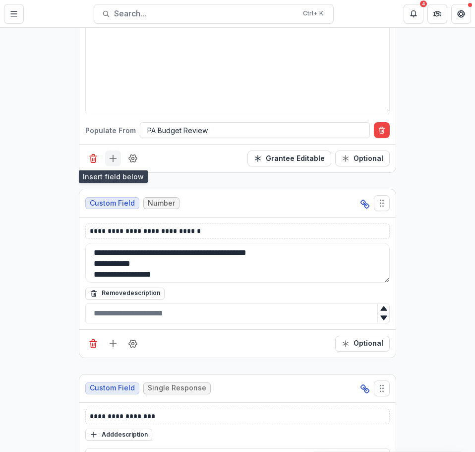
click at [113, 156] on icon "Add field" at bounding box center [113, 158] width 10 height 10
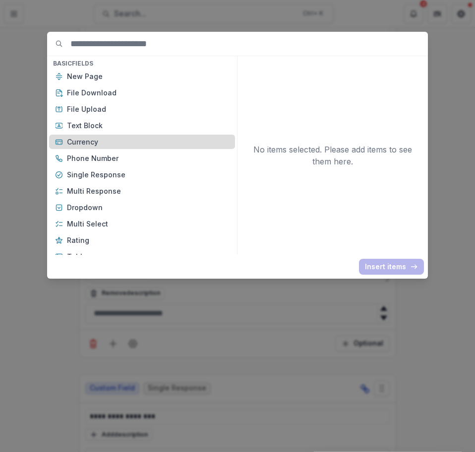
click at [93, 144] on p "Currency" at bounding box center [148, 141] width 162 height 10
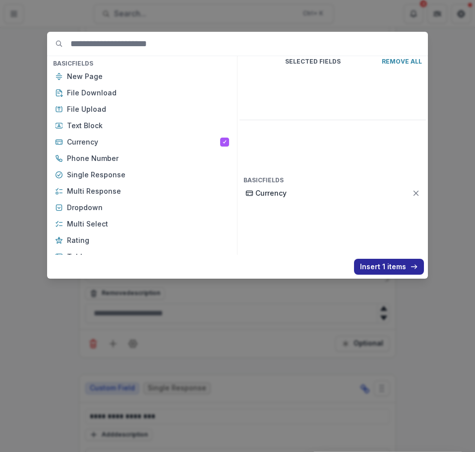
click at [375, 262] on button "Insert 1 items" at bounding box center [389, 267] width 70 height 16
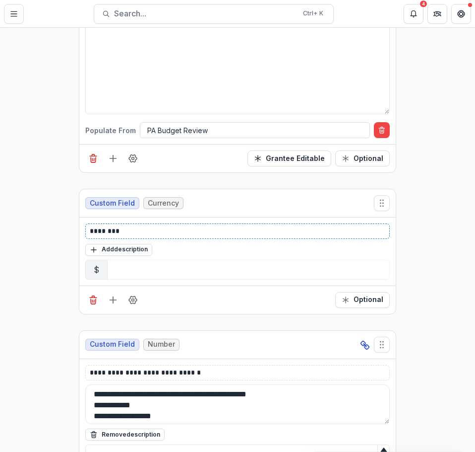
click at [120, 231] on p "********" at bounding box center [238, 231] width 296 height 10
click at [118, 253] on button "Add description" at bounding box center [118, 250] width 67 height 12
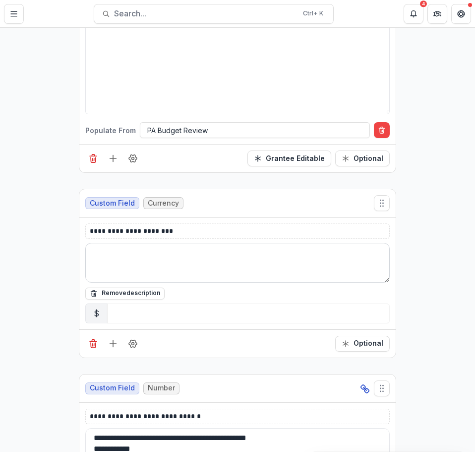
click at [121, 260] on textarea at bounding box center [237, 263] width 305 height 40
type textarea "*"
type textarea "**********"
drag, startPoint x: 119, startPoint y: 254, endPoint x: 94, endPoint y: 255, distance: 24.8
click at [94, 255] on textarea "**********" at bounding box center [237, 263] width 305 height 40
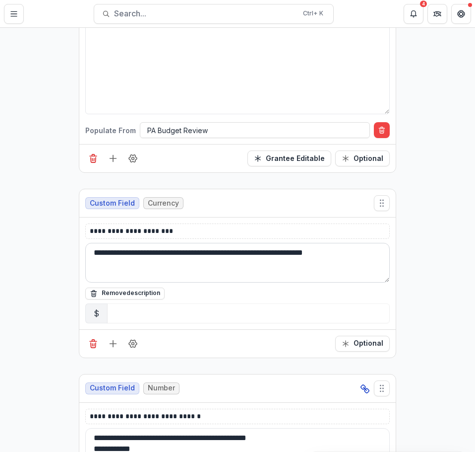
type textarea "**********"
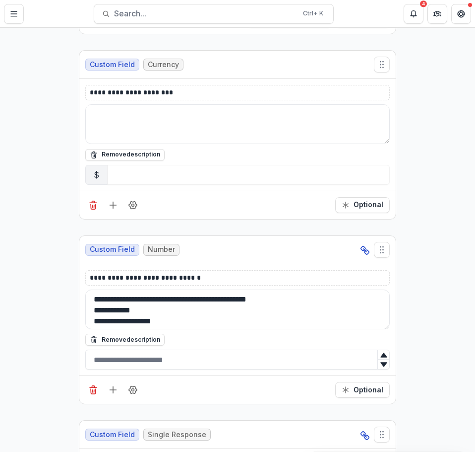
scroll to position [9154, 0]
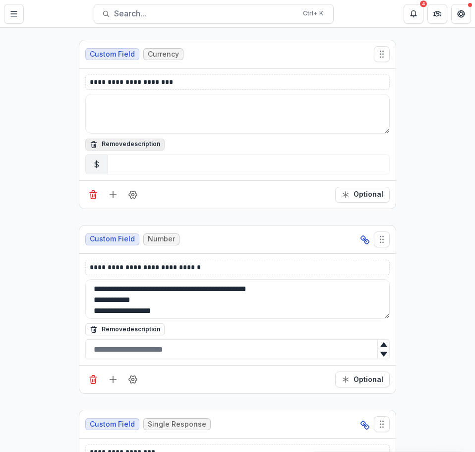
click at [127, 143] on button "Remove description" at bounding box center [124, 144] width 79 height 12
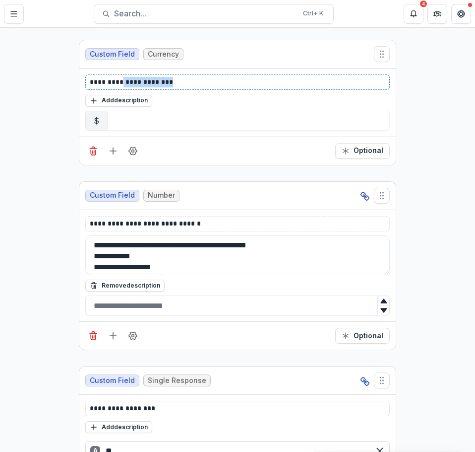
drag, startPoint x: 117, startPoint y: 80, endPoint x: 179, endPoint y: 81, distance: 62.1
click at [179, 81] on p "**********" at bounding box center [238, 82] width 296 height 10
click at [177, 83] on p "**********" at bounding box center [238, 82] width 296 height 10
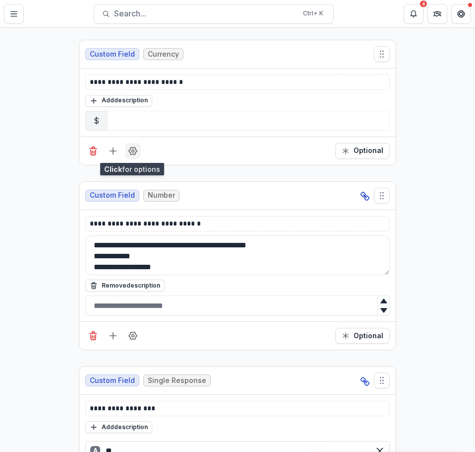
click at [132, 153] on icon "Field Settings" at bounding box center [133, 151] width 10 height 10
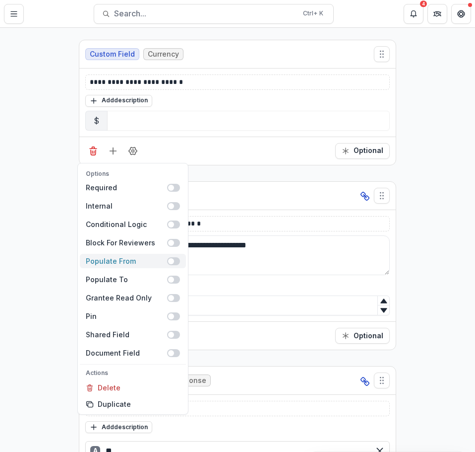
click at [172, 262] on span at bounding box center [171, 261] width 6 height 6
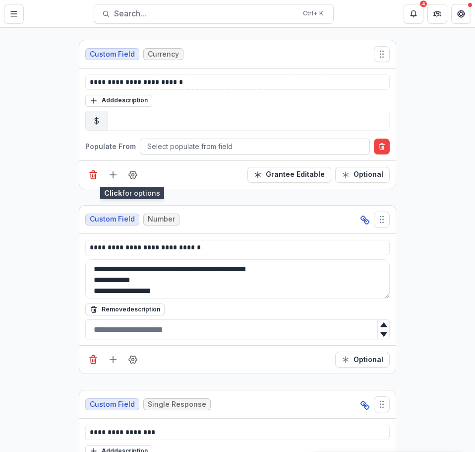
click at [165, 149] on div at bounding box center [254, 146] width 215 height 12
type input "**********"
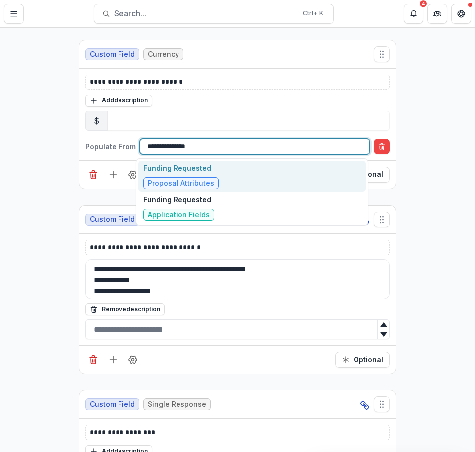
click at [167, 172] on p "Funding Requested" at bounding box center [180, 168] width 75 height 10
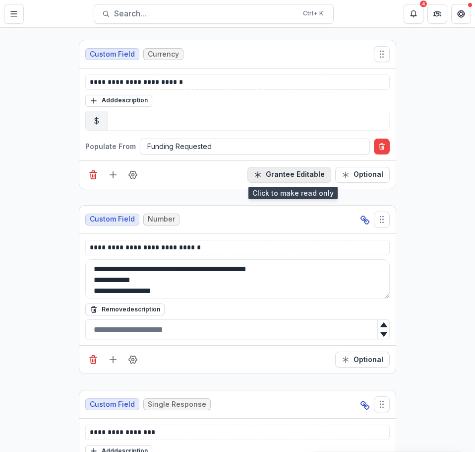
click at [279, 171] on button "Grantee Editable" at bounding box center [290, 175] width 84 height 16
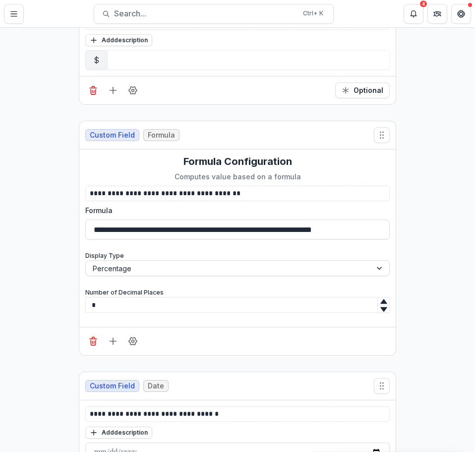
scroll to position [0, 0]
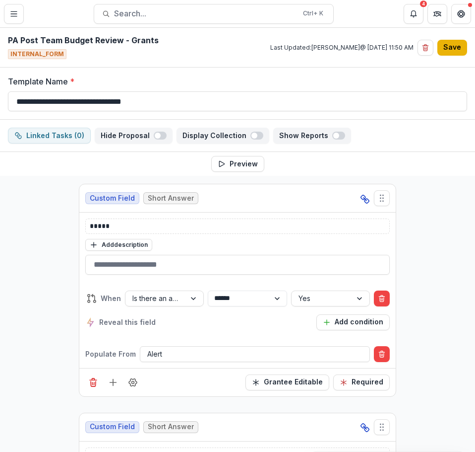
click at [454, 48] on button "Save" at bounding box center [453, 48] width 30 height 16
click at [15, 14] on line "Toggle Menu" at bounding box center [14, 14] width 6 height 0
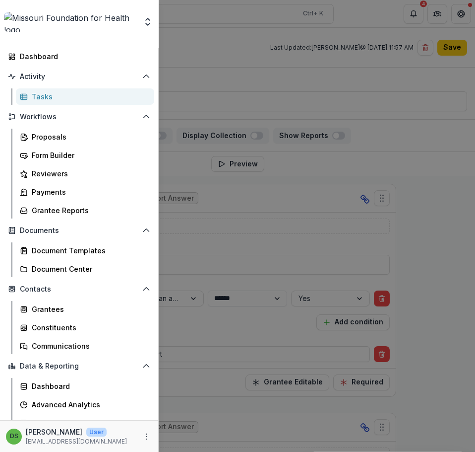
click at [225, 16] on div "Aggregate Analysis Foundations MFH Workflow Sandbox Missouri Foundation for Hea…" at bounding box center [237, 226] width 475 height 452
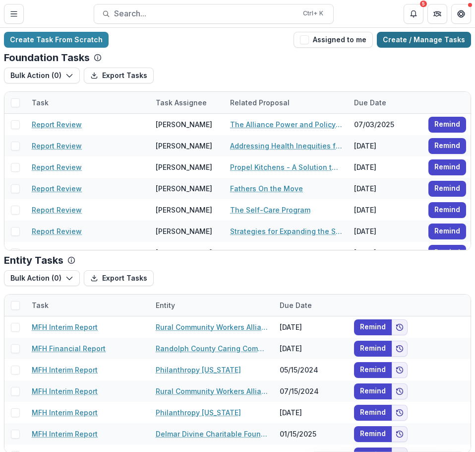
click at [421, 35] on link "Create / Manage Tasks" at bounding box center [424, 40] width 94 height 16
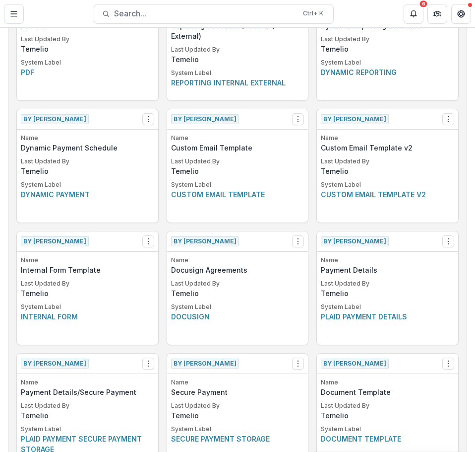
scroll to position [695, 0]
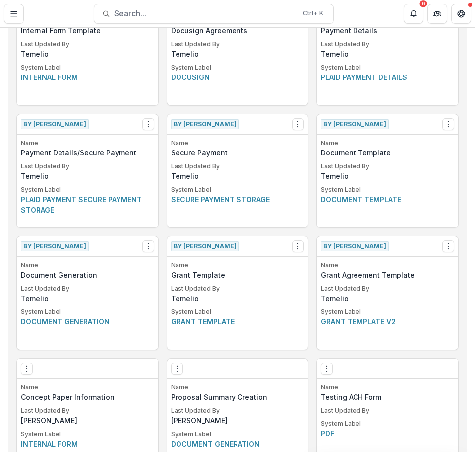
click at [249, 195] on p "Secure payment storage" at bounding box center [238, 199] width 134 height 10
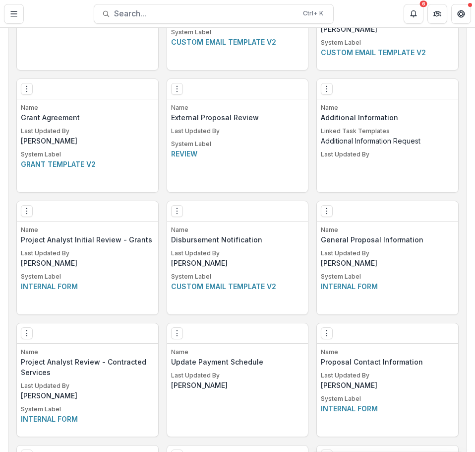
scroll to position [1096, 0]
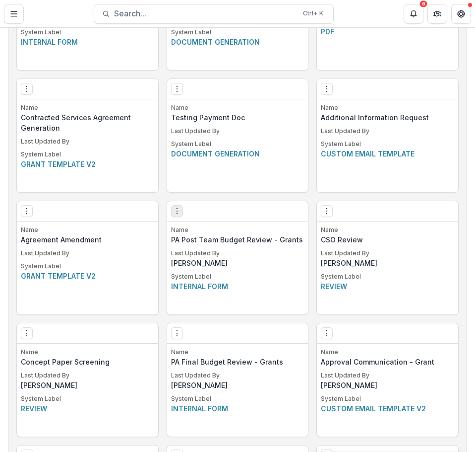
click at [178, 208] on icon "Options" at bounding box center [177, 211] width 8 height 8
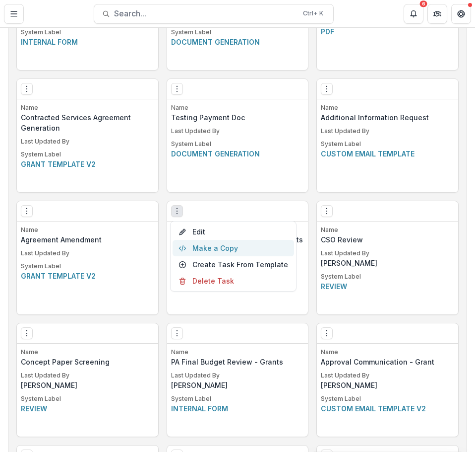
click at [206, 250] on button "Make a Copy" at bounding box center [234, 248] width 122 height 16
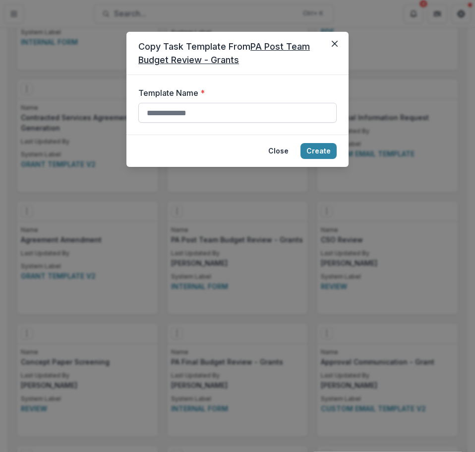
click at [254, 112] on input "Template Name *" at bounding box center [237, 113] width 199 height 20
click at [159, 113] on input "**********" at bounding box center [237, 113] width 199 height 20
type input "**********"
click at [323, 149] on button "Create" at bounding box center [319, 151] width 36 height 16
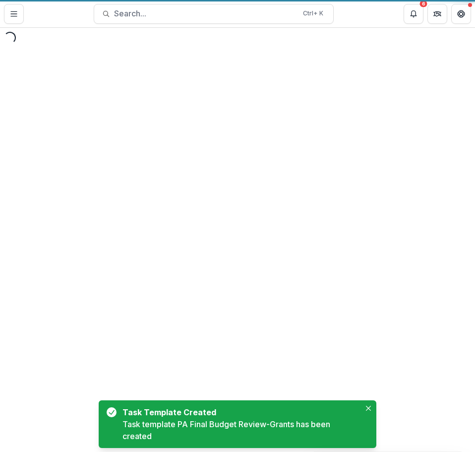
select select "********"
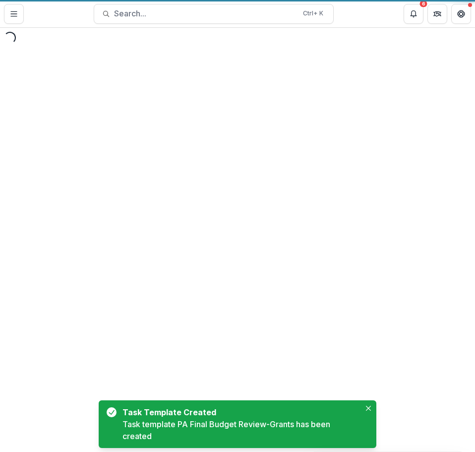
select select "********"
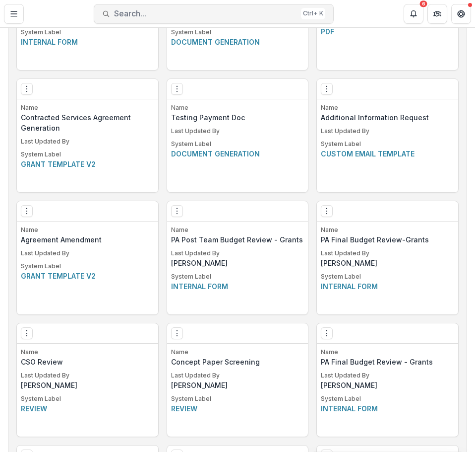
scroll to position [1585, 0]
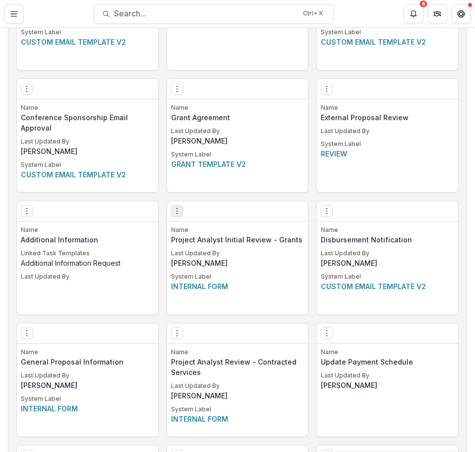
click at [174, 212] on icon "Options" at bounding box center [177, 211] width 8 height 8
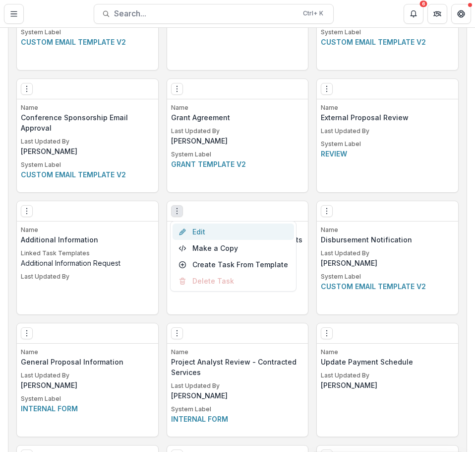
click at [210, 230] on link "Edit" at bounding box center [234, 231] width 122 height 16
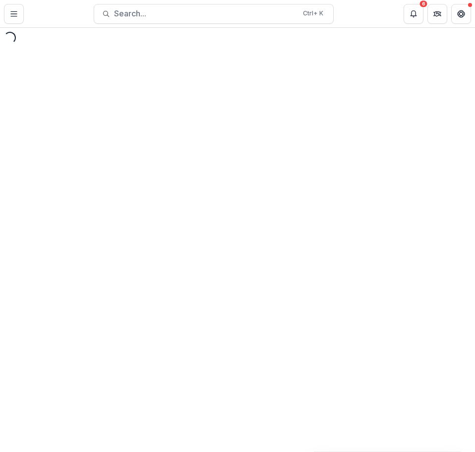
select select "********"
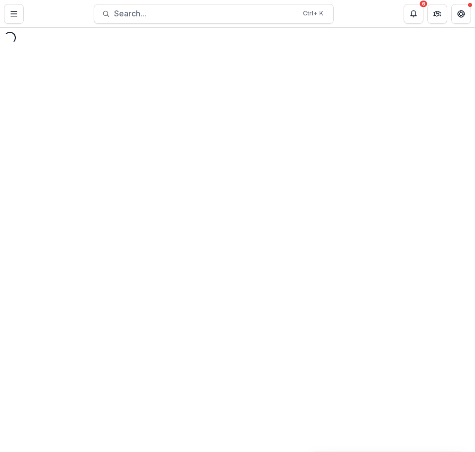
select select "********"
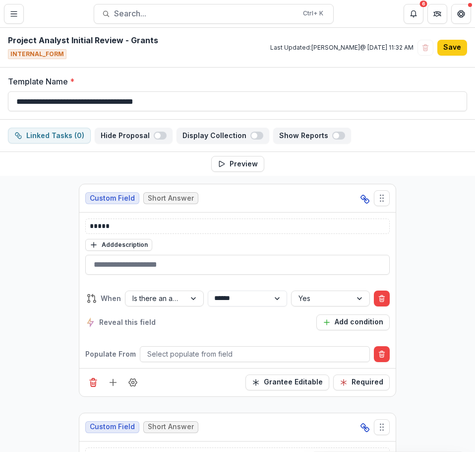
drag, startPoint x: 146, startPoint y: 126, endPoint x: -15, endPoint y: 101, distance: 163.2
click at [0, 101] on html "**********" at bounding box center [237, 226] width 475 height 452
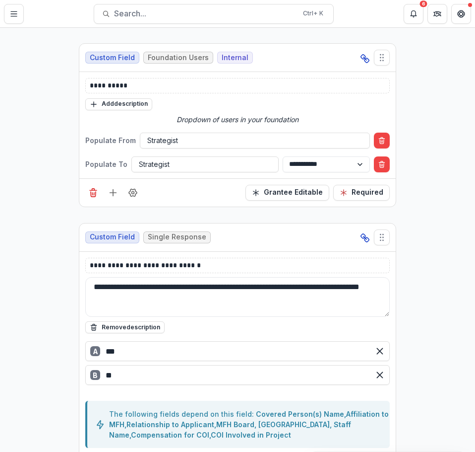
scroll to position [794, 0]
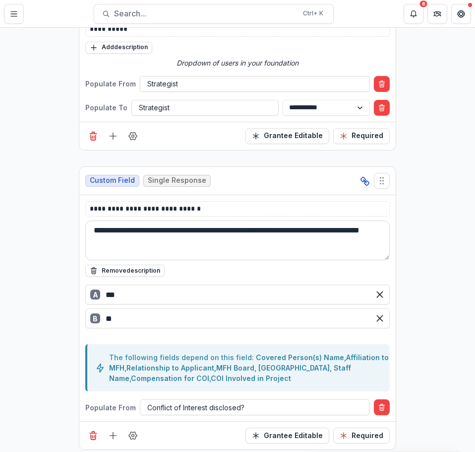
type input "**********"
drag, startPoint x: 166, startPoint y: 248, endPoint x: 31, endPoint y: 209, distance: 140.3
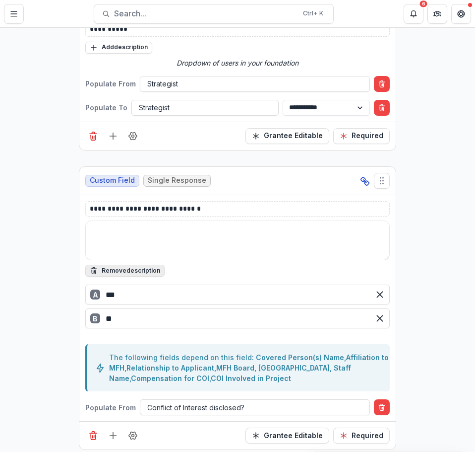
click at [149, 272] on button "Remove description" at bounding box center [124, 271] width 79 height 12
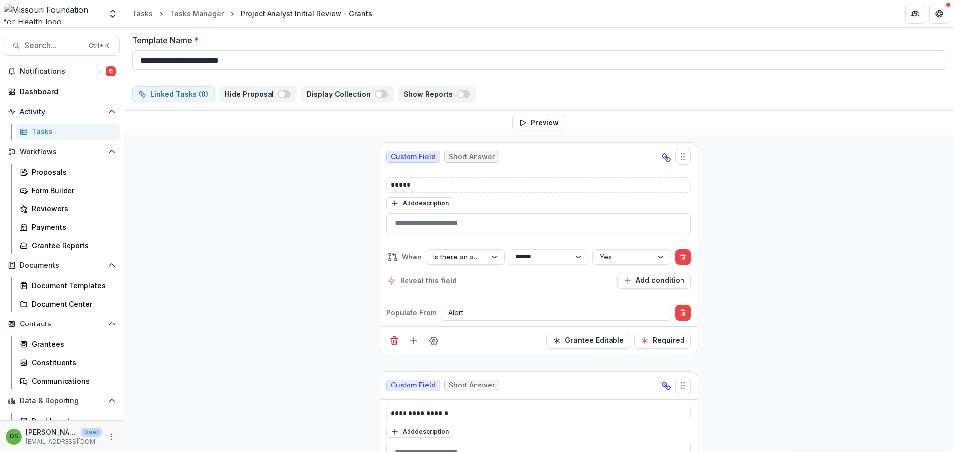
scroll to position [0, 0]
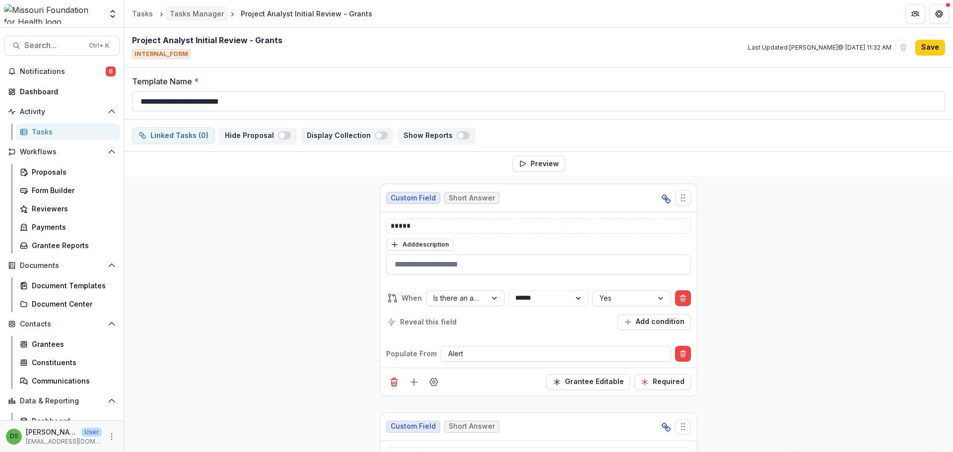
click at [185, 17] on div "Tasks Manager" at bounding box center [197, 13] width 54 height 10
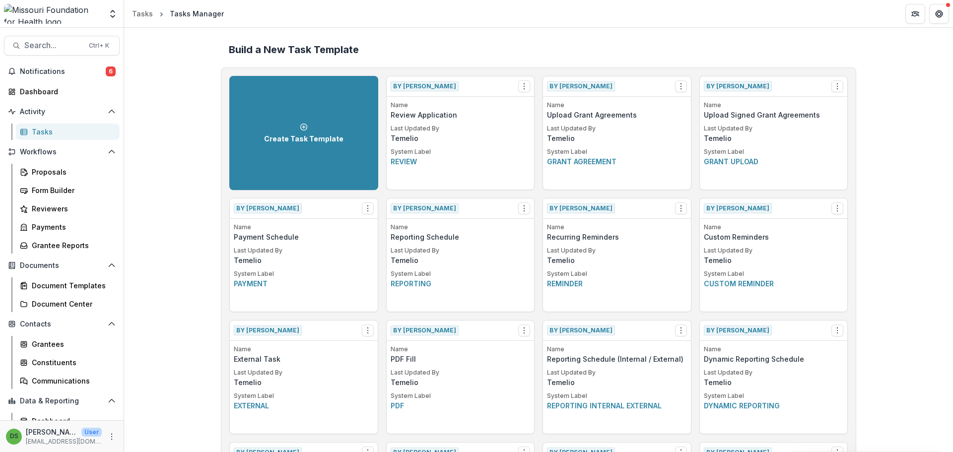
scroll to position [730, 0]
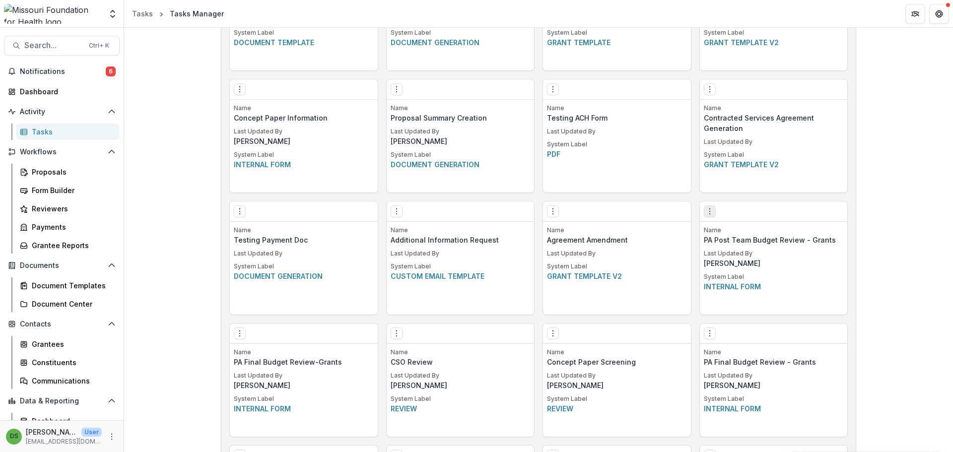
click at [475, 210] on icon "Options" at bounding box center [710, 211] width 8 height 8
click at [475, 247] on button "Make a Copy" at bounding box center [766, 248] width 122 height 16
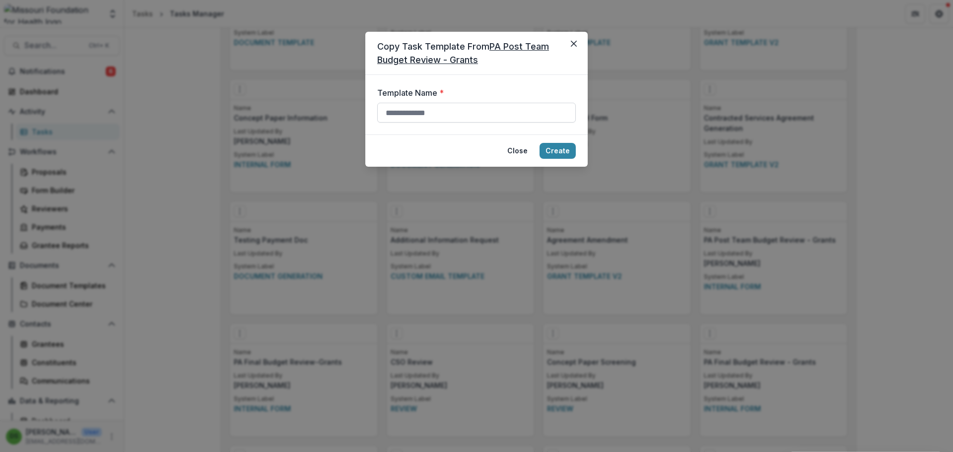
click at [475, 116] on input "Template Name *" at bounding box center [476, 113] width 199 height 20
click at [448, 113] on input "**********" at bounding box center [476, 113] width 199 height 20
type input "**********"
click at [475, 154] on button "Create" at bounding box center [557, 151] width 36 height 16
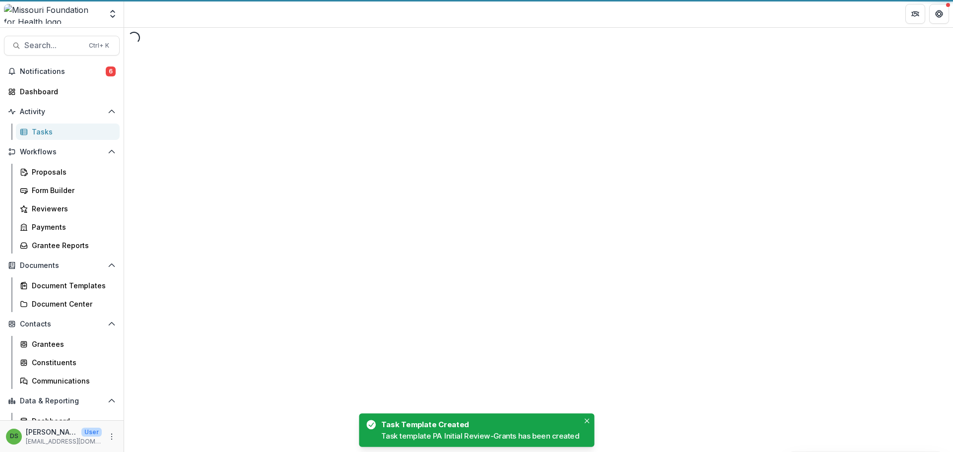
select select "********"
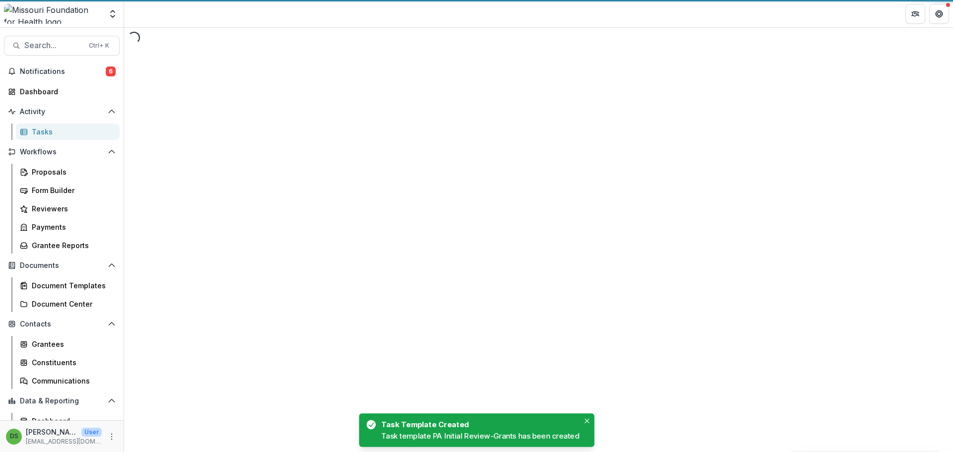
select select "********"
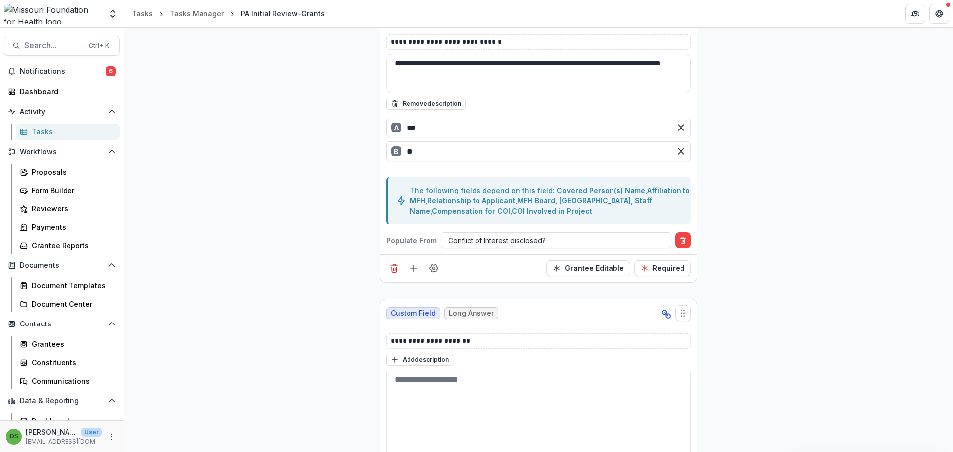
scroll to position [844, 0]
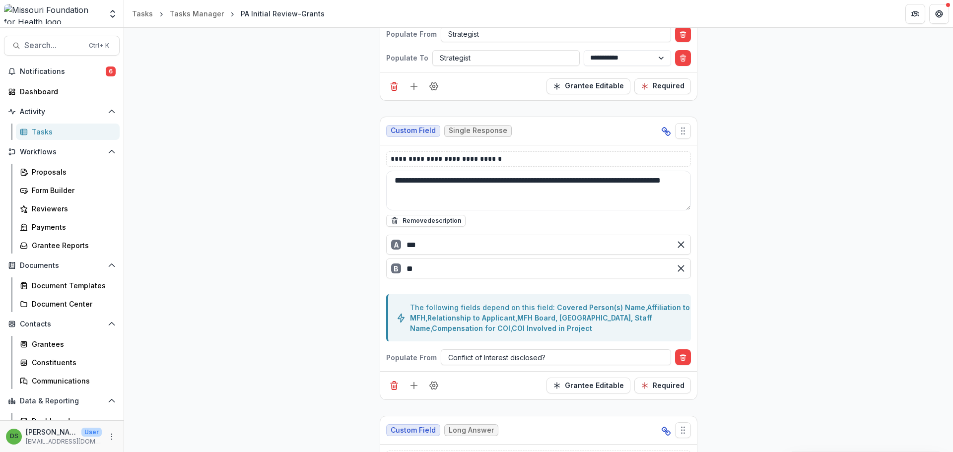
drag, startPoint x: 506, startPoint y: 199, endPoint x: 354, endPoint y: 179, distance: 153.1
click at [418, 220] on button "Remove description" at bounding box center [425, 221] width 79 height 12
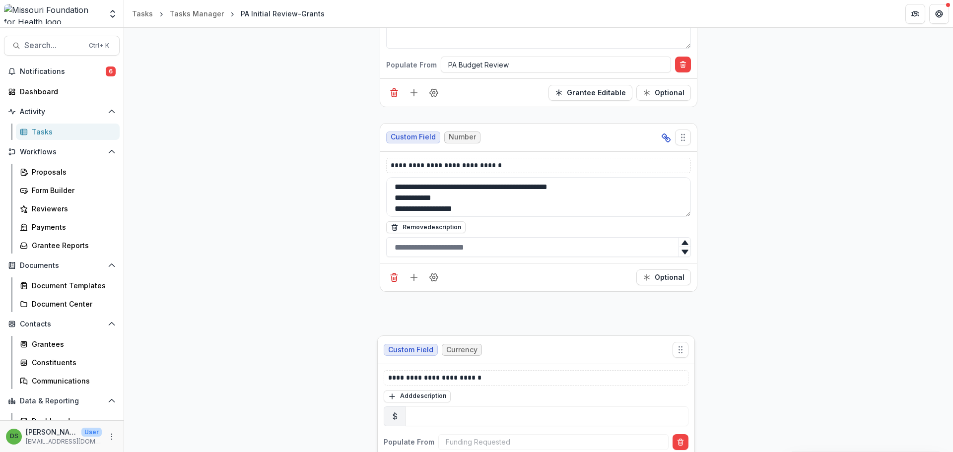
scroll to position [9033, 0]
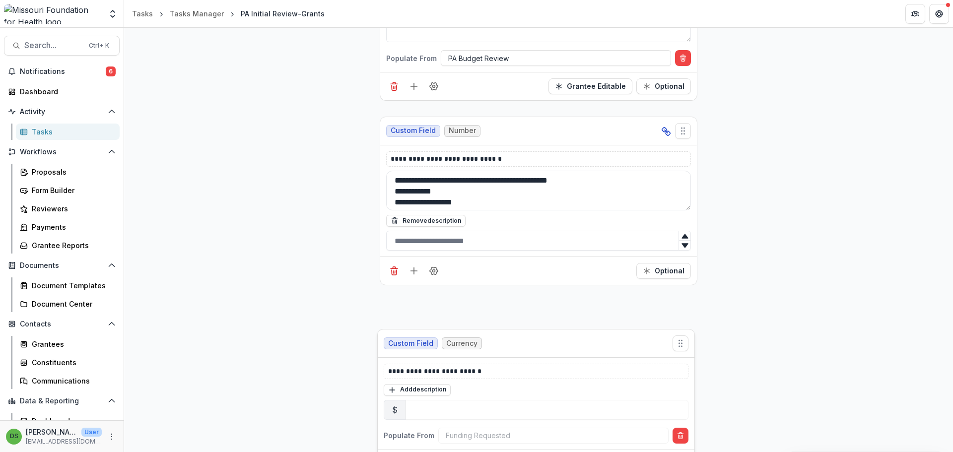
drag, startPoint x: 684, startPoint y: 136, endPoint x: 682, endPoint y: 345, distance: 209.0
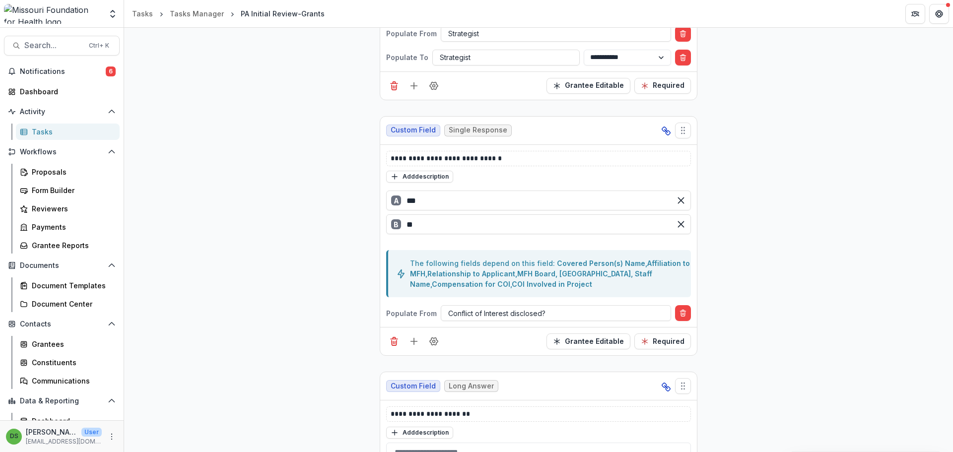
scroll to position [745, 0]
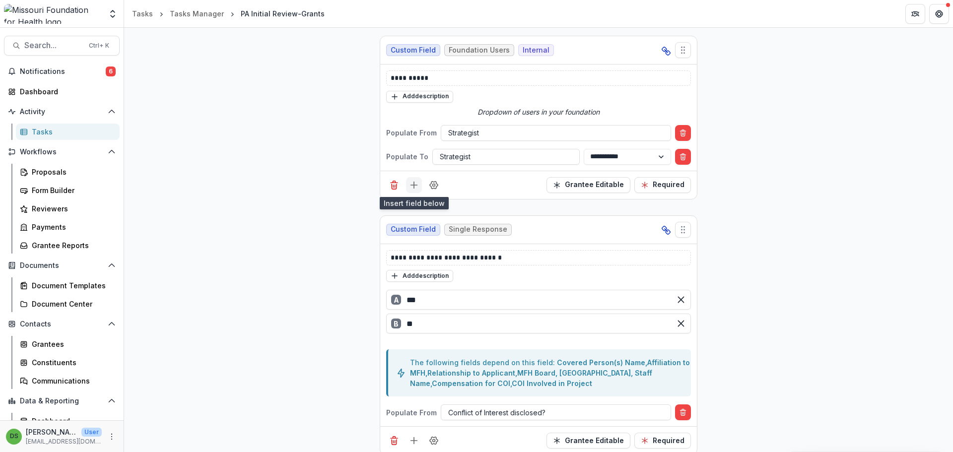
click at [416, 186] on icon "Add field" at bounding box center [414, 185] width 10 height 10
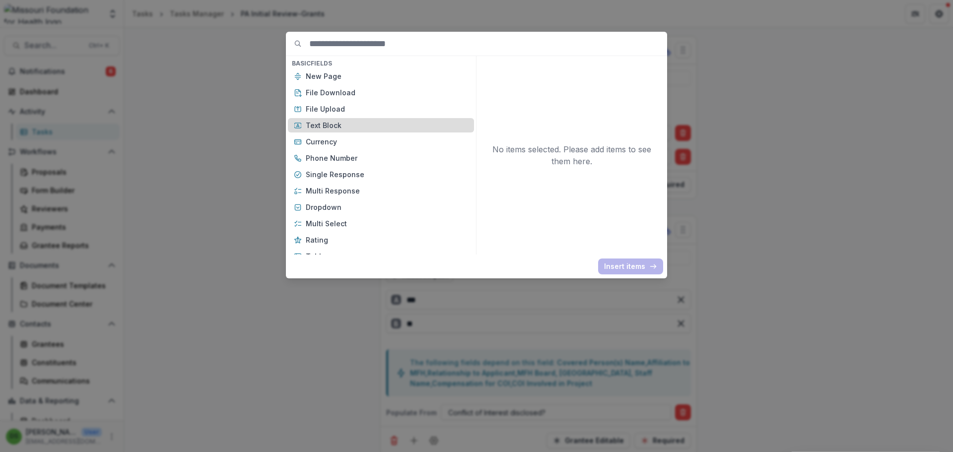
click at [357, 131] on div "Text Block" at bounding box center [381, 125] width 186 height 14
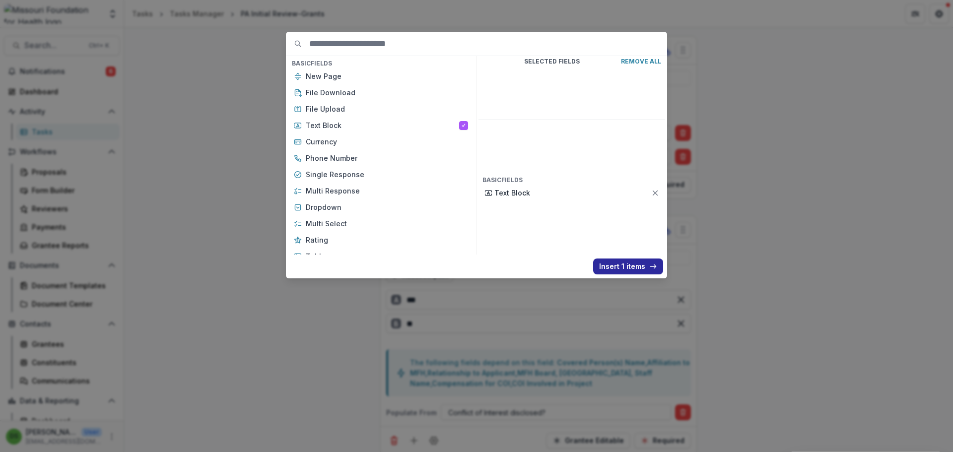
click at [475, 267] on button "Insert 1 items" at bounding box center [628, 267] width 70 height 16
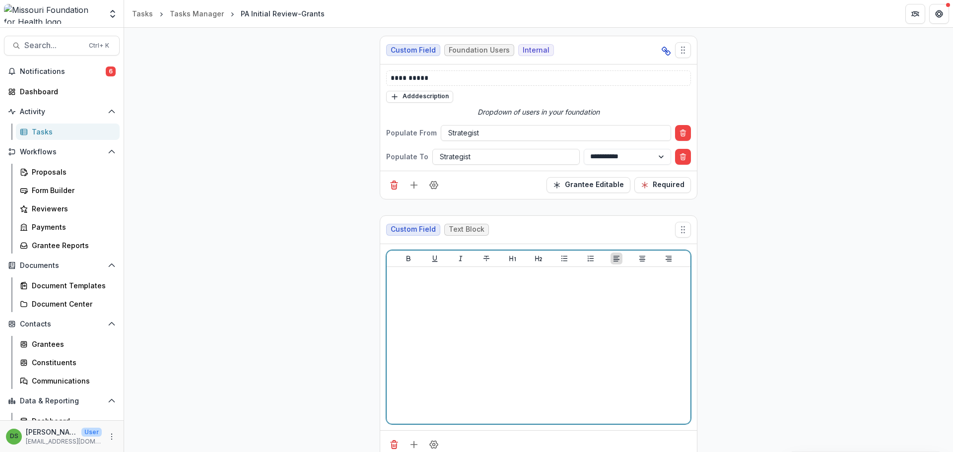
click at [475, 328] on div at bounding box center [539, 345] width 296 height 149
click at [475, 257] on icon "Heading 2" at bounding box center [539, 259] width 8 height 8
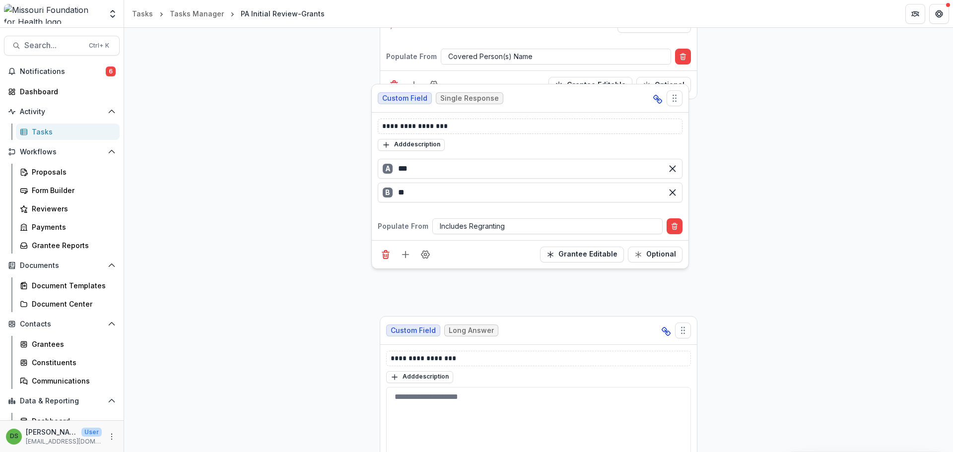
scroll to position [1686, 0]
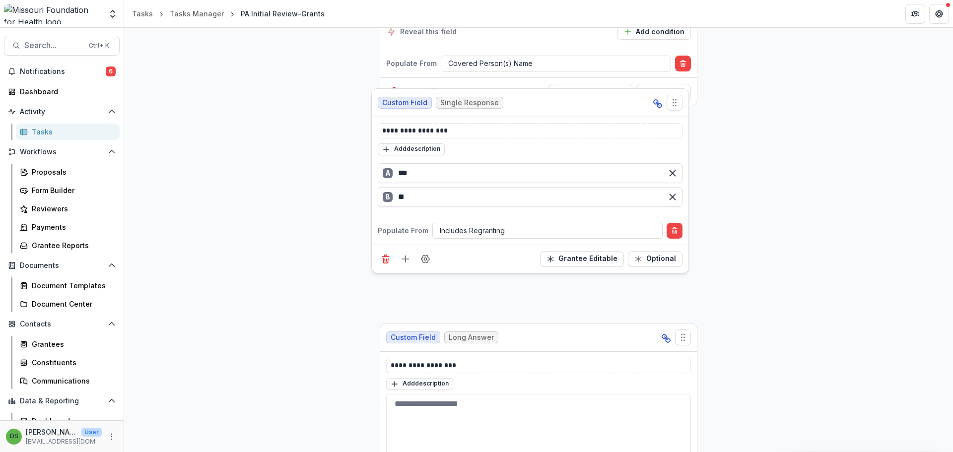
drag, startPoint x: 684, startPoint y: 405, endPoint x: 675, endPoint y: 99, distance: 306.8
click at [475, 99] on icon "Move field" at bounding box center [675, 103] width 10 height 10
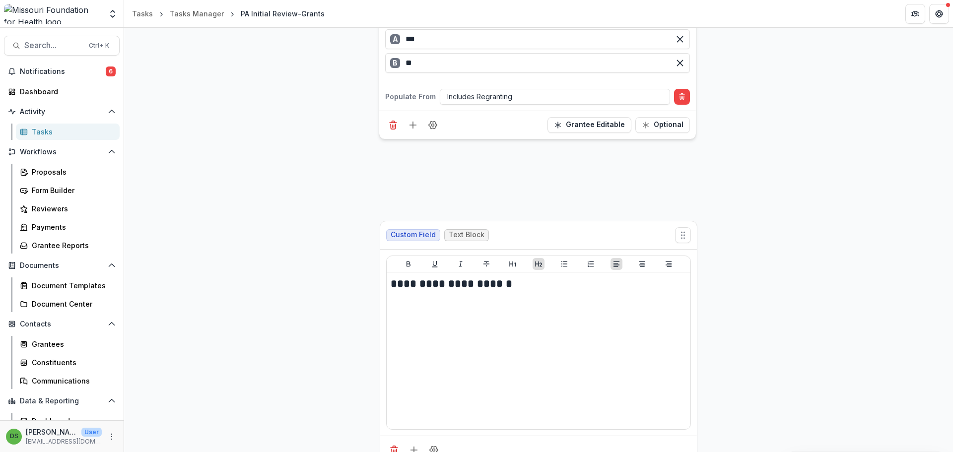
scroll to position [911, 0]
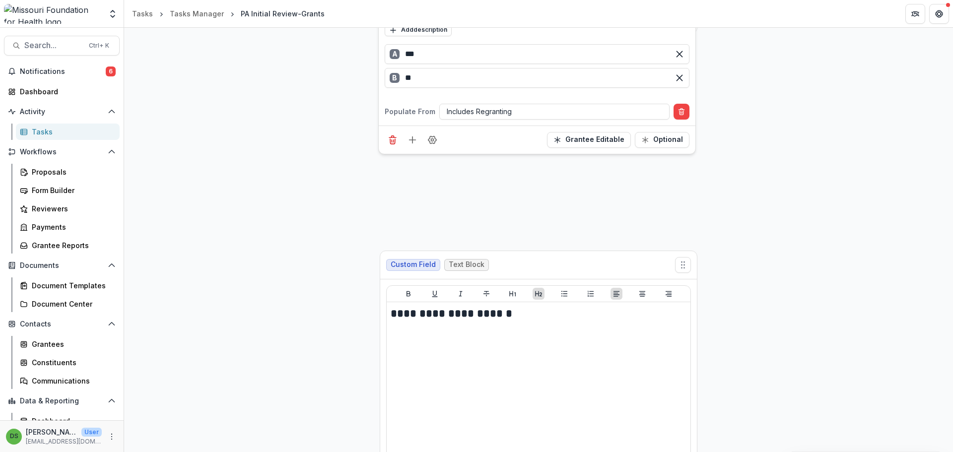
drag, startPoint x: 677, startPoint y: 135, endPoint x: 676, endPoint y: -13, distance: 148.4
click at [475, 0] on html "**********" at bounding box center [476, 226] width 953 height 452
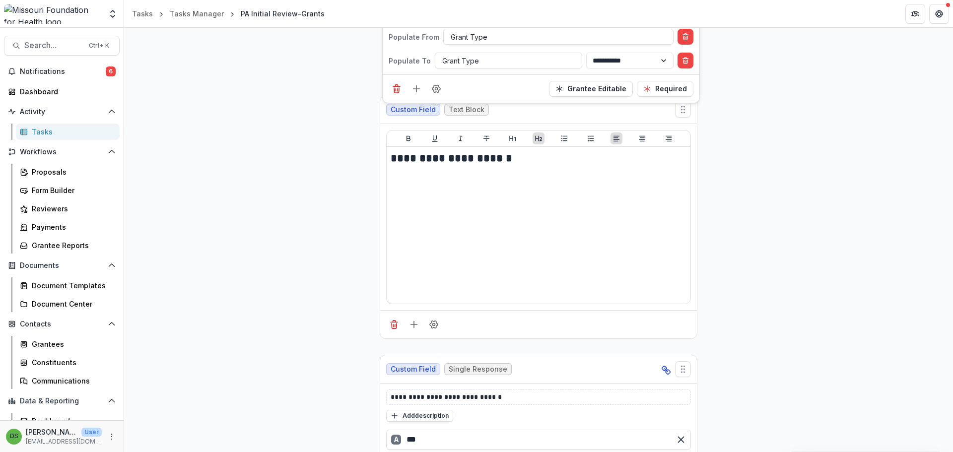
scroll to position [1206, 0]
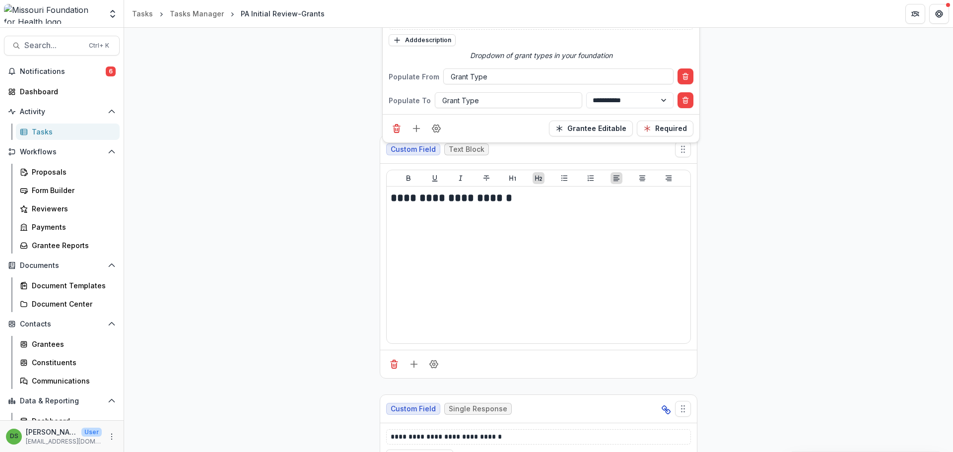
drag, startPoint x: 681, startPoint y: 109, endPoint x: 683, endPoint y: -25, distance: 134.0
click at [475, 0] on html "**********" at bounding box center [476, 226] width 953 height 452
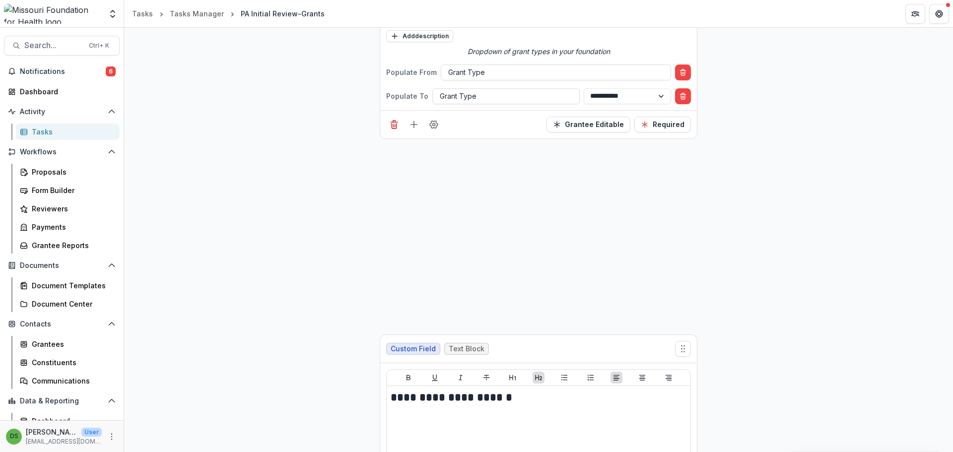
scroll to position [1179, 0]
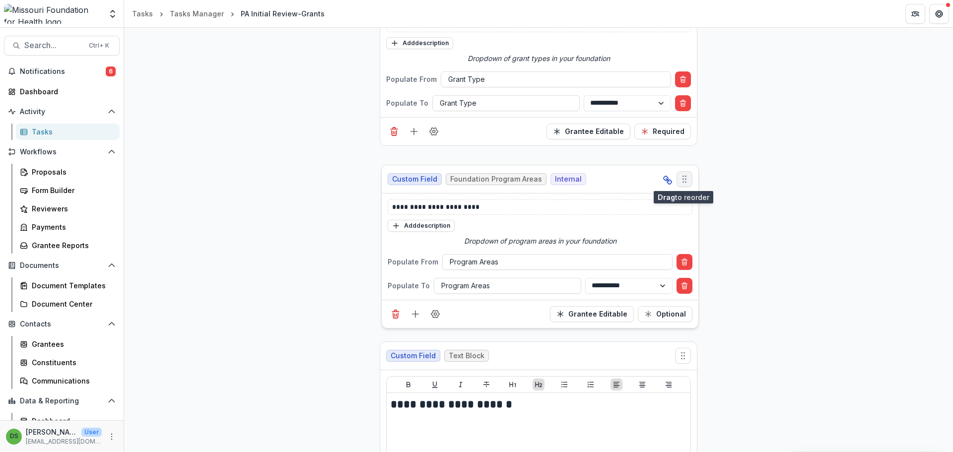
click at [475, 179] on icon "Move field" at bounding box center [684, 179] width 10 height 10
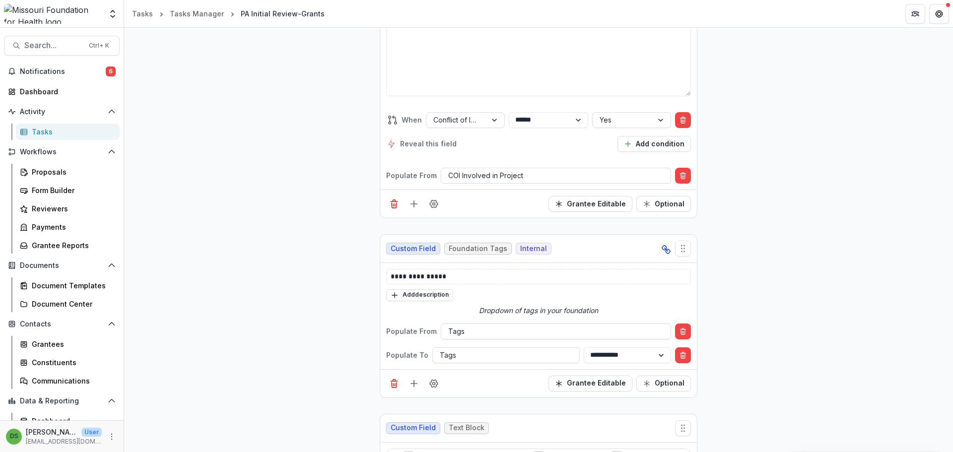
scroll to position [3908, 0]
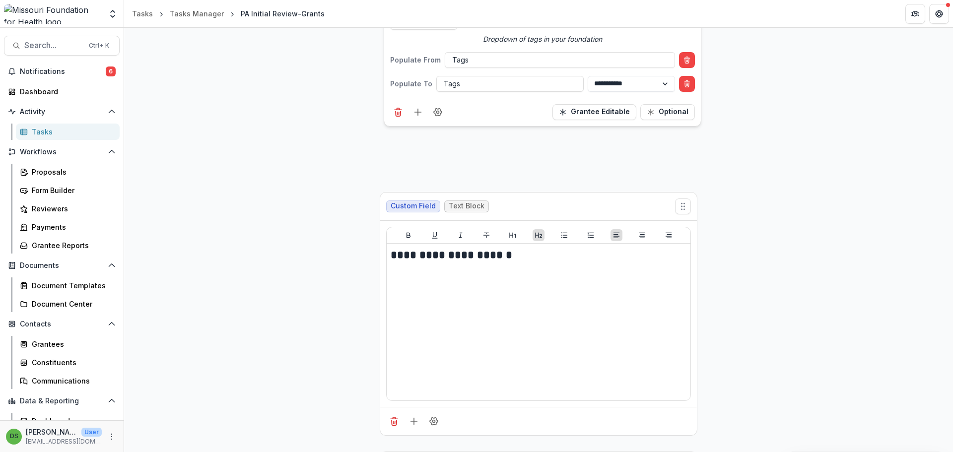
drag, startPoint x: 683, startPoint y: 136, endPoint x: 687, endPoint y: -25, distance: 161.3
click at [475, 0] on html "**********" at bounding box center [476, 226] width 953 height 452
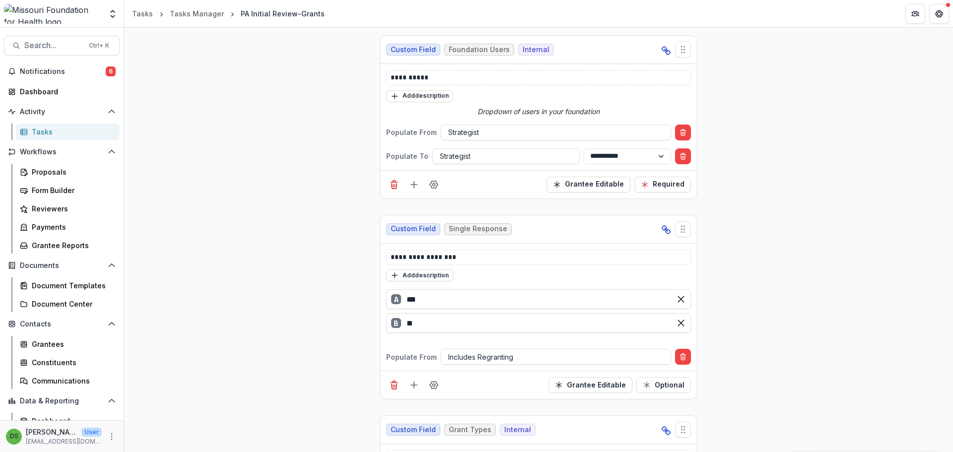
scroll to position [0, 0]
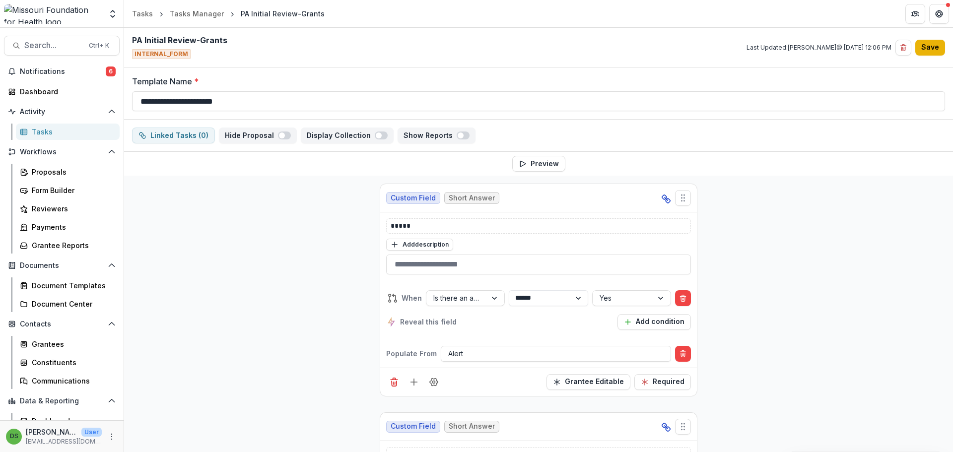
click at [475, 42] on button "Save" at bounding box center [930, 48] width 30 height 16
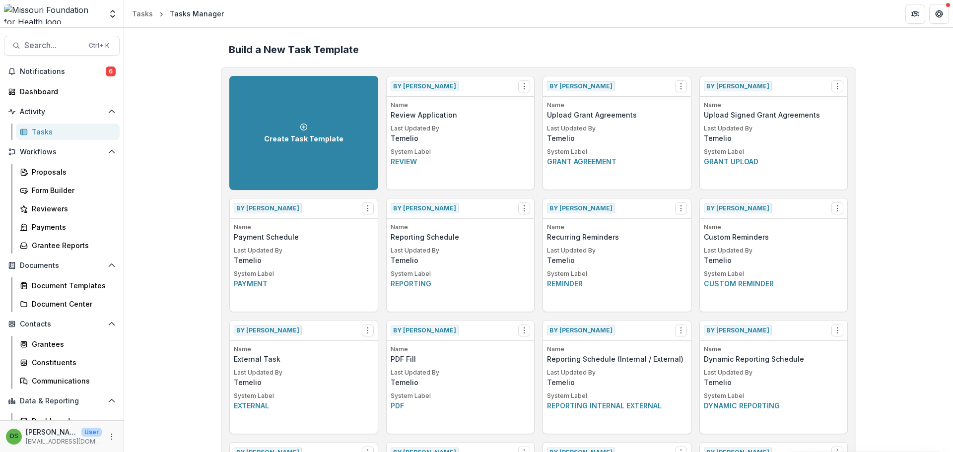
scroll to position [852, 0]
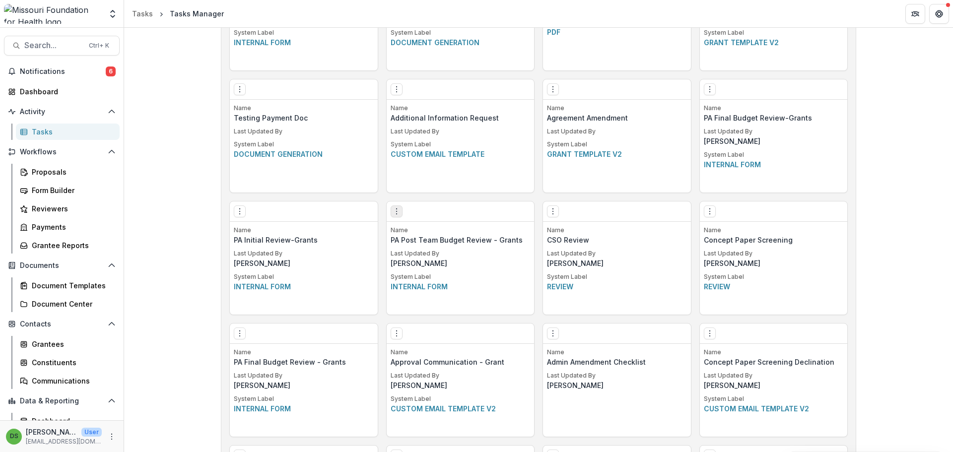
click at [397, 214] on icon "Options" at bounding box center [397, 211] width 8 height 8
click at [424, 283] on button "Delete Task" at bounding box center [453, 281] width 122 height 16
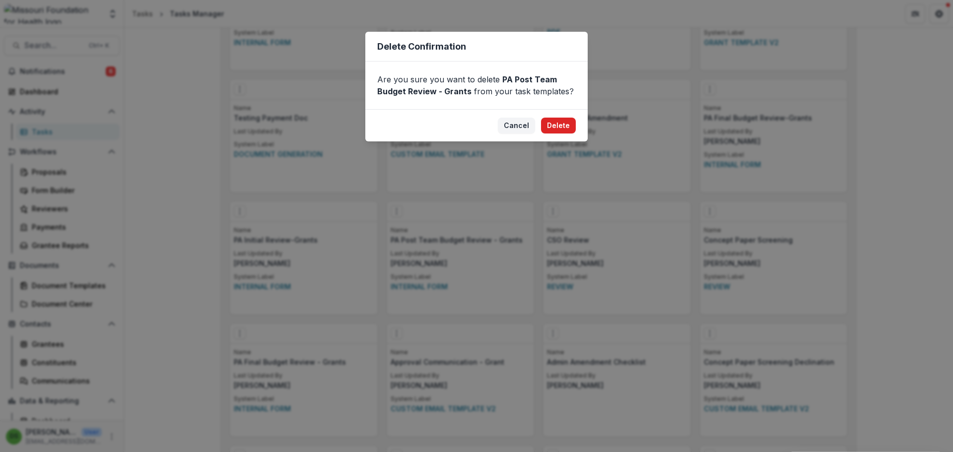
click at [475, 124] on button "Delete" at bounding box center [558, 126] width 35 height 16
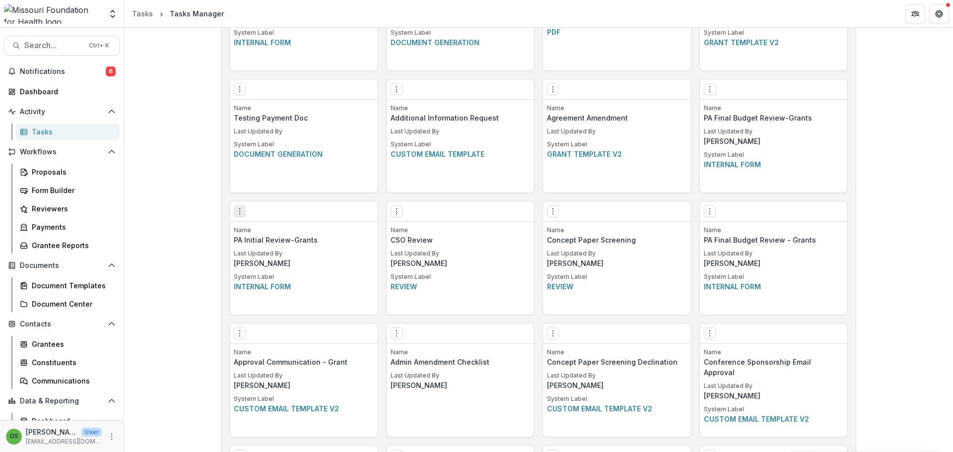
click at [237, 212] on icon "Options" at bounding box center [240, 211] width 8 height 8
click at [283, 247] on button "Make a Copy" at bounding box center [296, 248] width 122 height 16
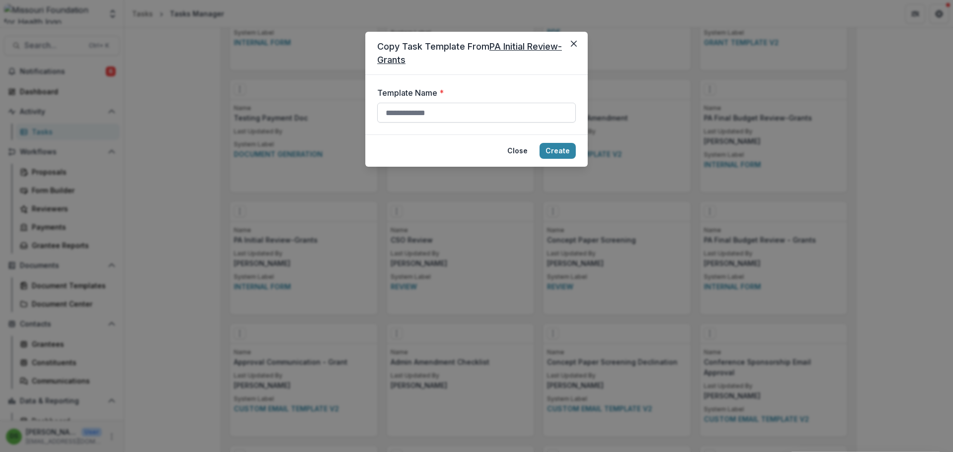
click at [433, 110] on input "Template Name *" at bounding box center [476, 113] width 199 height 20
type input "**********"
click at [475, 114] on input "**********" at bounding box center [476, 113] width 199 height 20
click at [475, 153] on button "Create" at bounding box center [557, 151] width 36 height 16
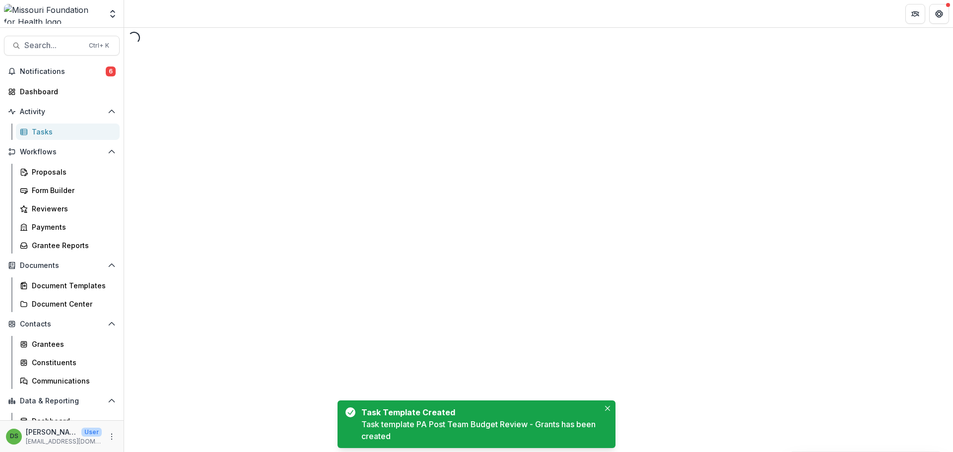
select select "********"
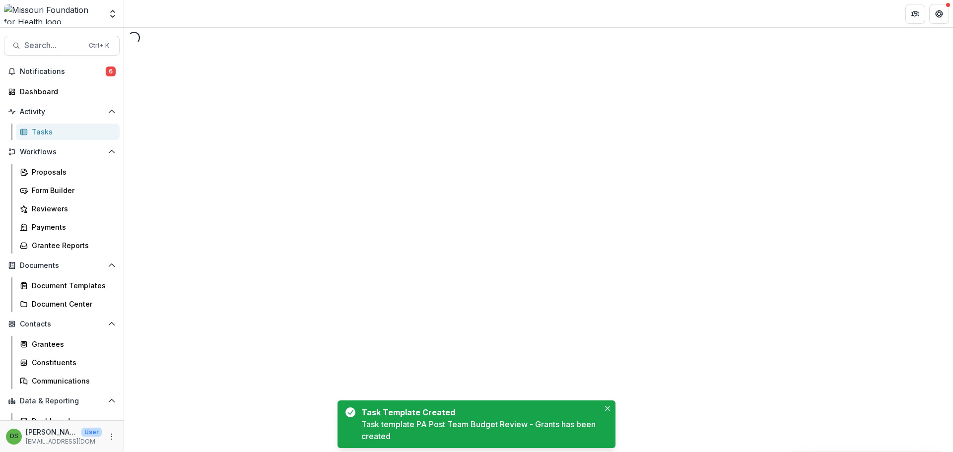
select select "********"
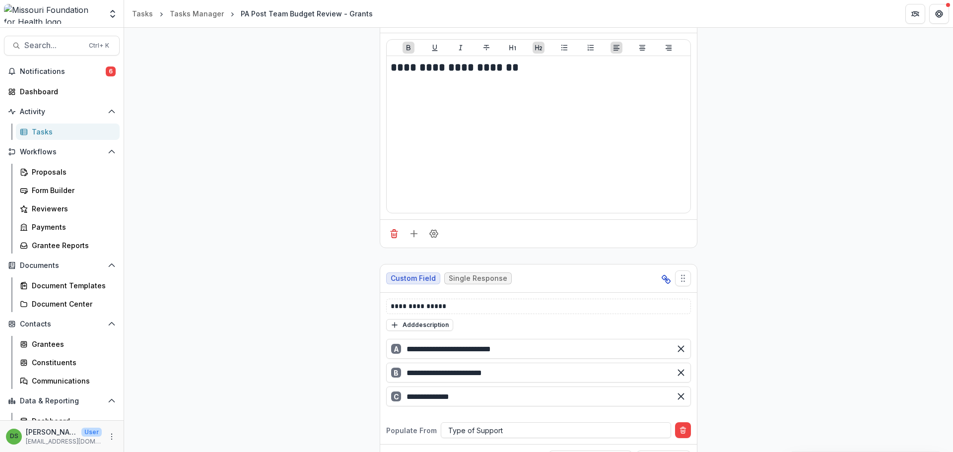
scroll to position [4814, 0]
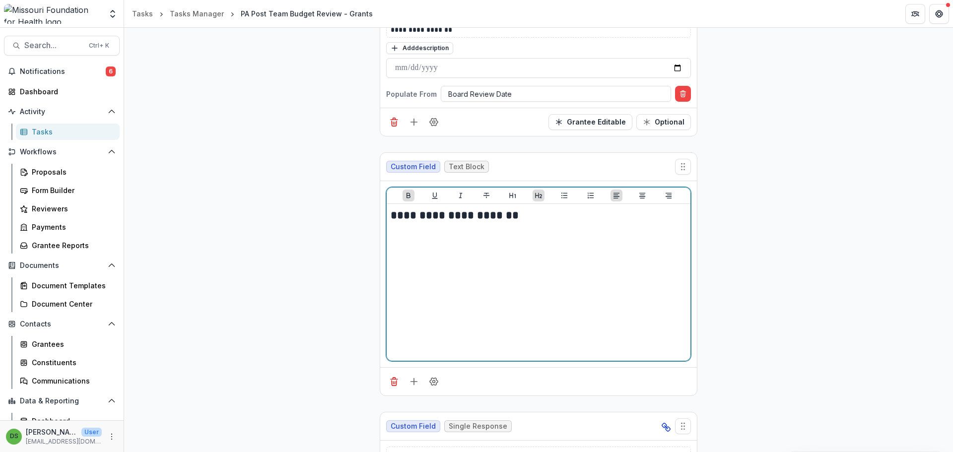
click at [475, 247] on div "**********" at bounding box center [539, 282] width 296 height 149
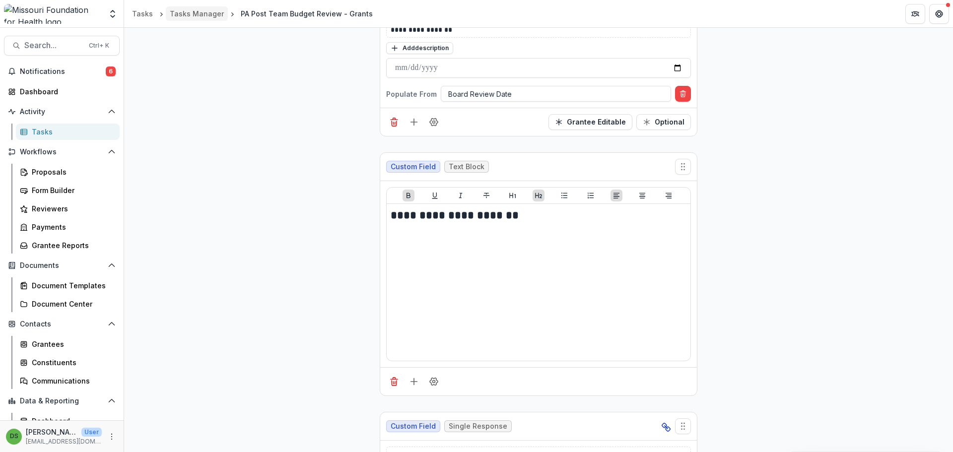
click at [192, 12] on div "Tasks Manager" at bounding box center [197, 13] width 54 height 10
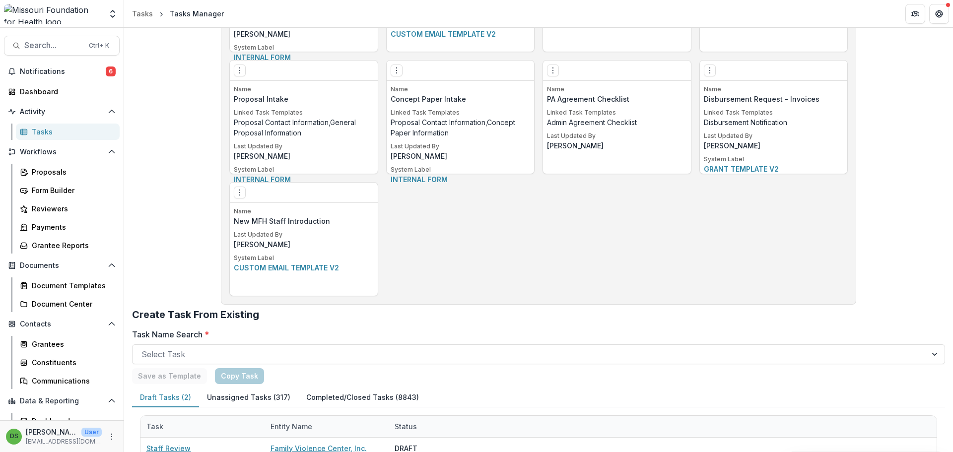
scroll to position [730, 0]
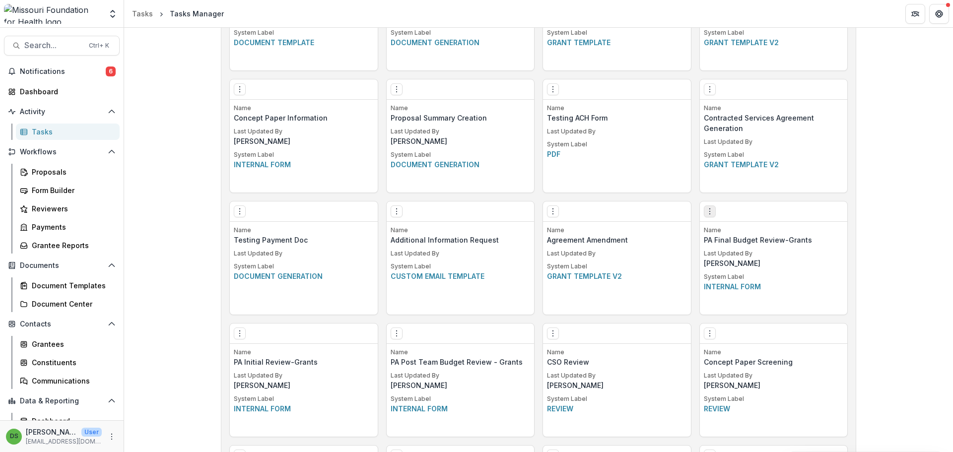
click at [475, 211] on icon "Options" at bounding box center [710, 211] width 8 height 8
click at [475, 280] on button "Delete Task" at bounding box center [766, 281] width 122 height 16
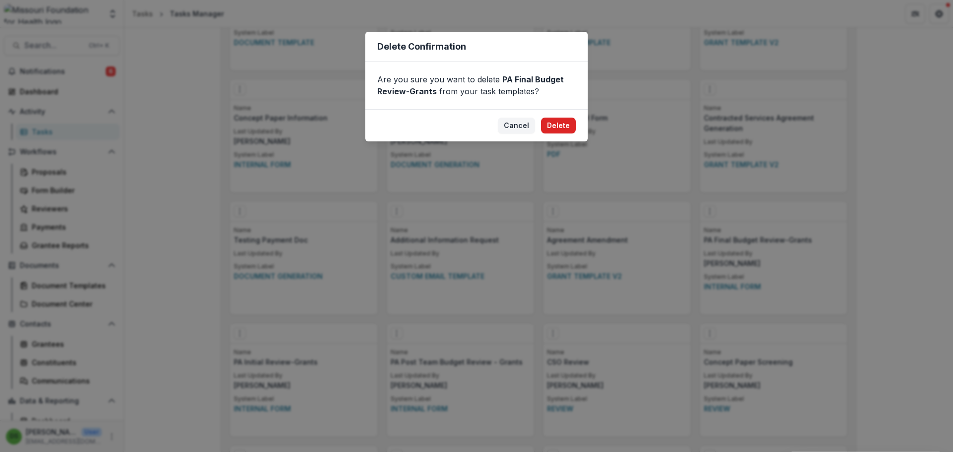
click at [475, 124] on button "Delete" at bounding box center [558, 126] width 35 height 16
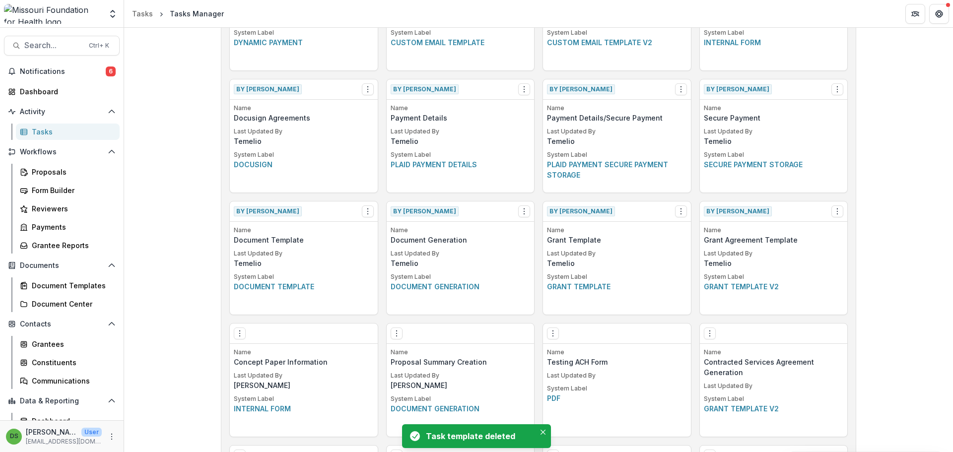
scroll to position [852, 0]
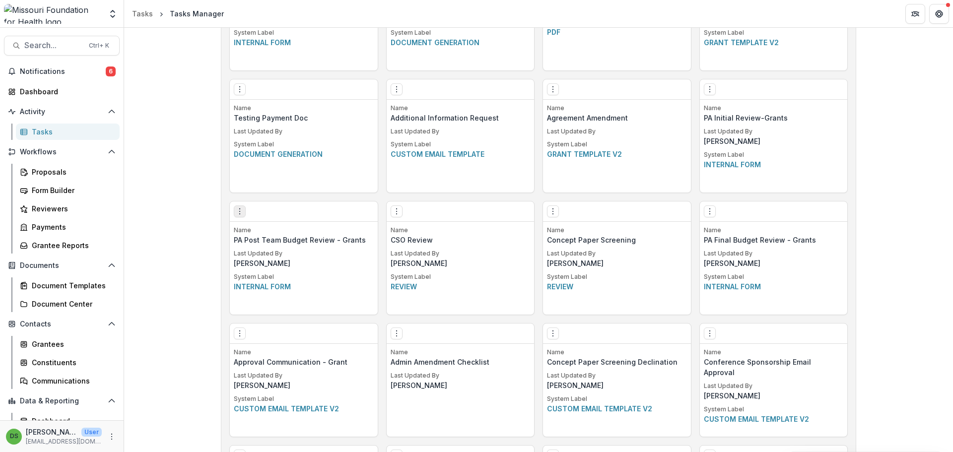
click at [237, 214] on icon "Options" at bounding box center [240, 211] width 8 height 8
click at [294, 250] on button "Make a Copy" at bounding box center [296, 248] width 122 height 16
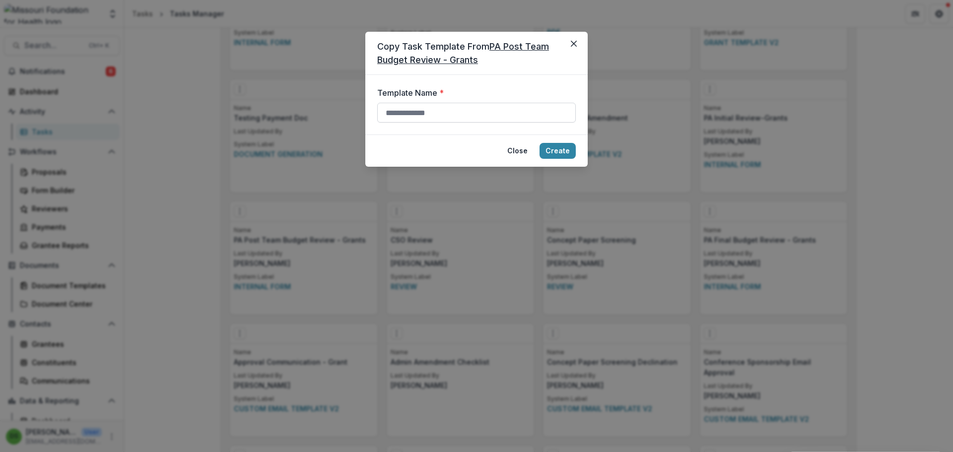
click at [414, 110] on input "Template Name *" at bounding box center [476, 113] width 199 height 20
type input "**********"
click at [475, 149] on button "Create" at bounding box center [557, 151] width 36 height 16
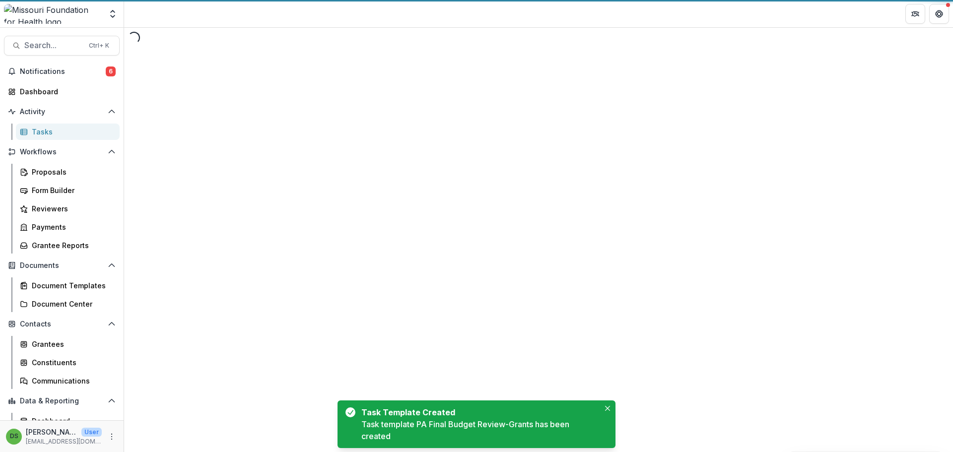
select select "********"
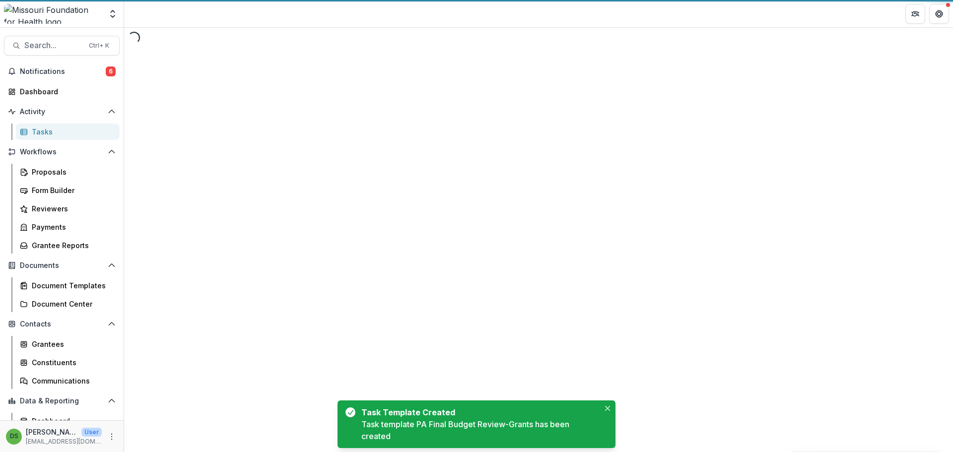
select select "********"
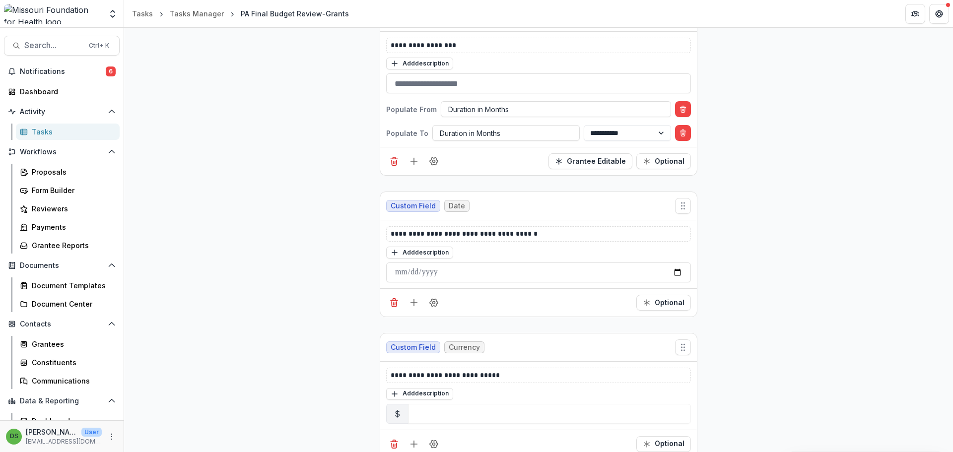
scroll to position [5658, 0]
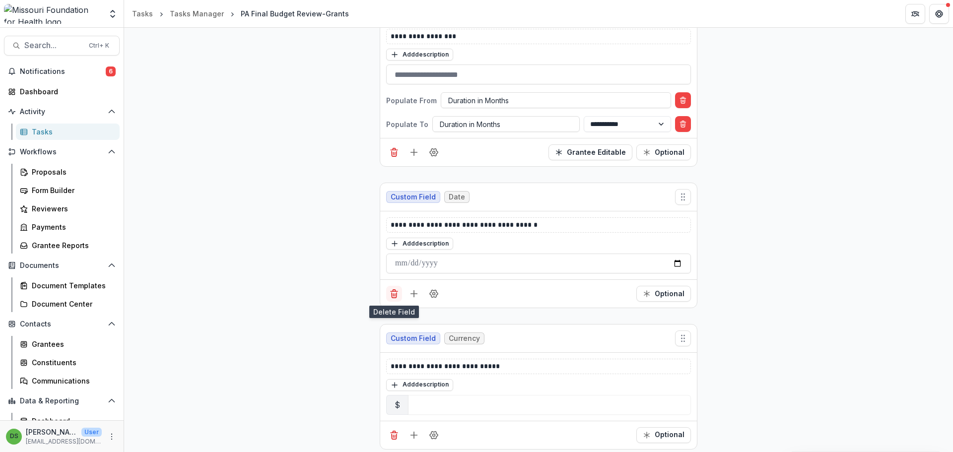
click at [398, 291] on button "Delete field" at bounding box center [394, 294] width 16 height 16
click at [389, 295] on icon "Delete field" at bounding box center [394, 294] width 10 height 10
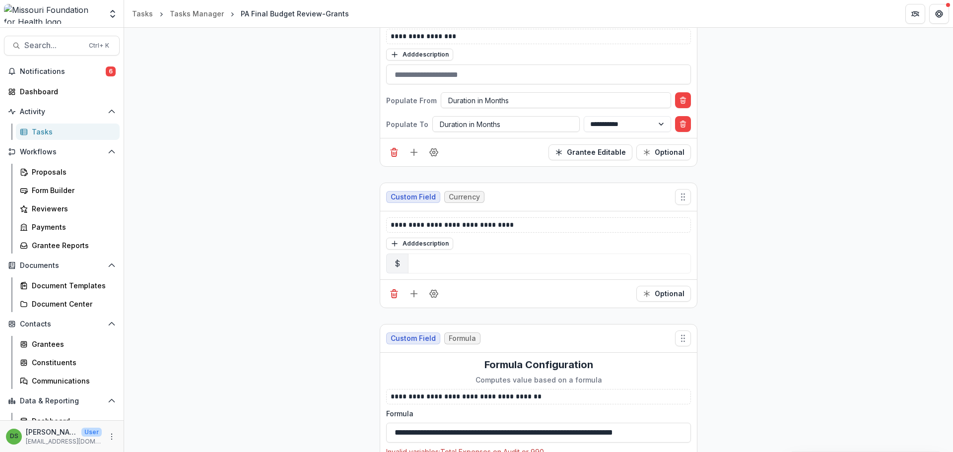
click at [389, 295] on icon "Delete field" at bounding box center [394, 294] width 10 height 10
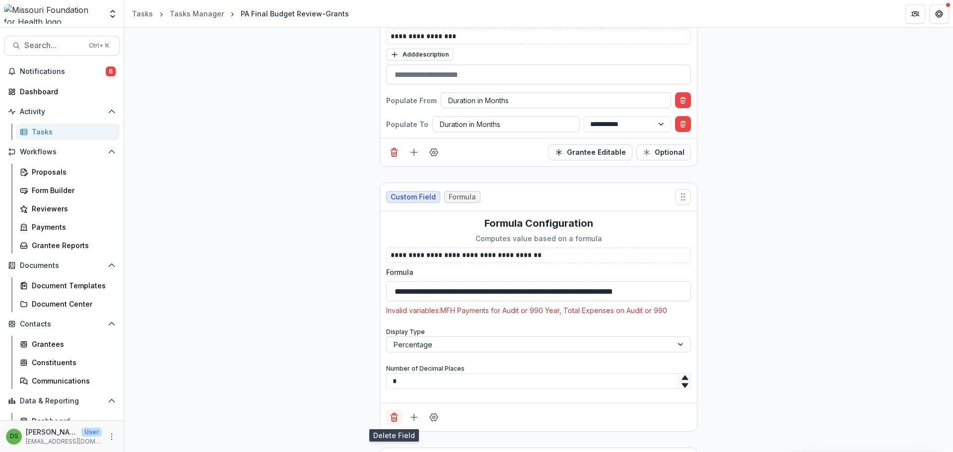
click at [395, 416] on icon "Delete field" at bounding box center [394, 418] width 5 height 5
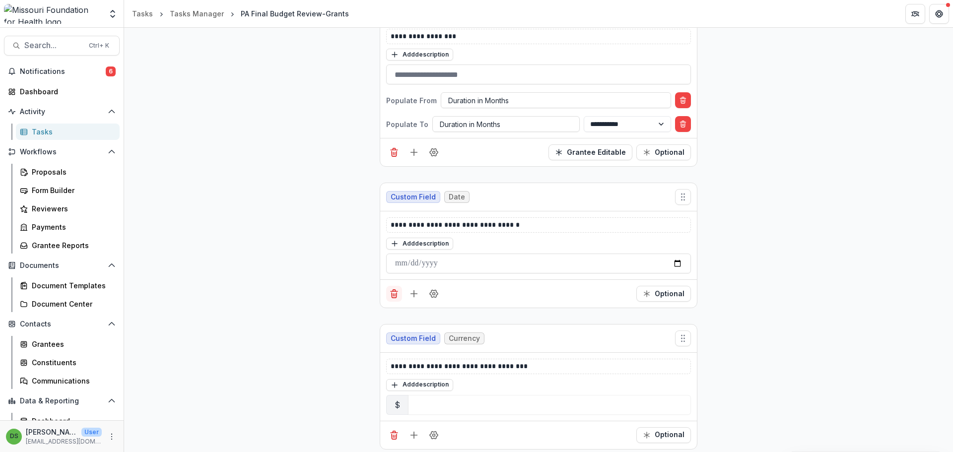
click at [388, 299] on button "Delete field" at bounding box center [394, 294] width 16 height 16
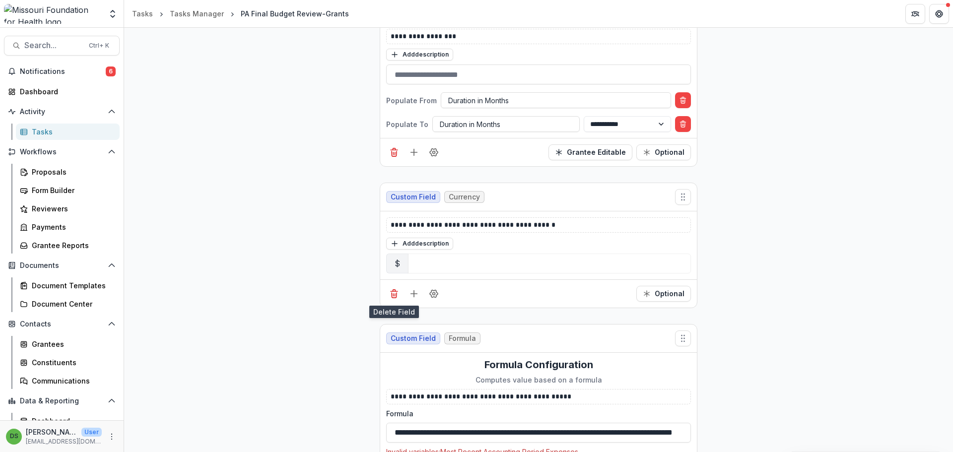
click at [388, 299] on button "Delete field" at bounding box center [394, 294] width 16 height 16
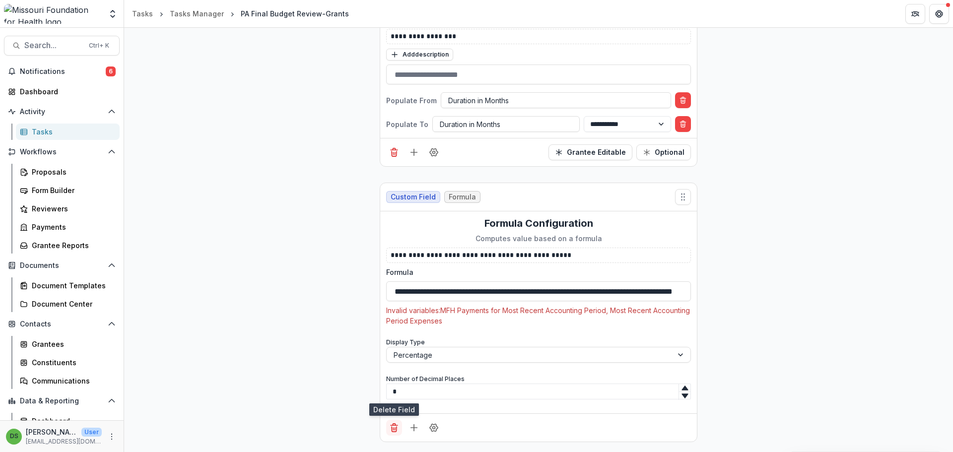
click at [395, 425] on icon "Delete field" at bounding box center [394, 428] width 10 height 10
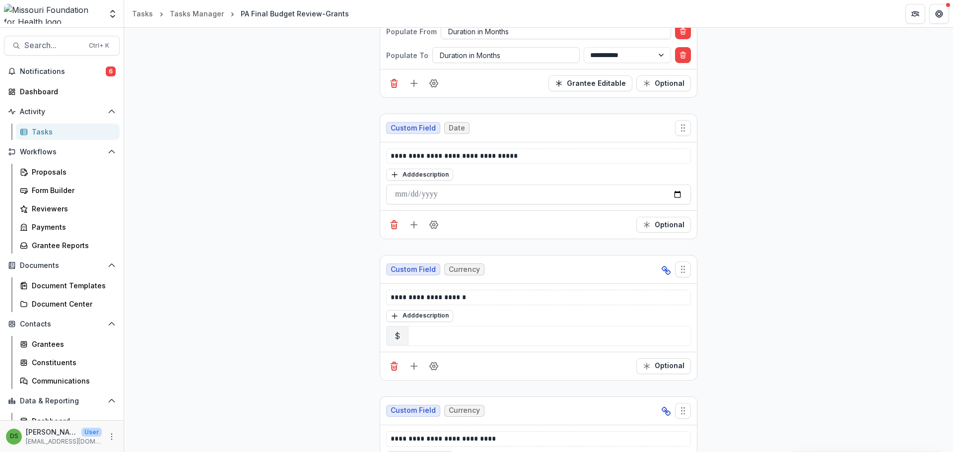
scroll to position [5757, 0]
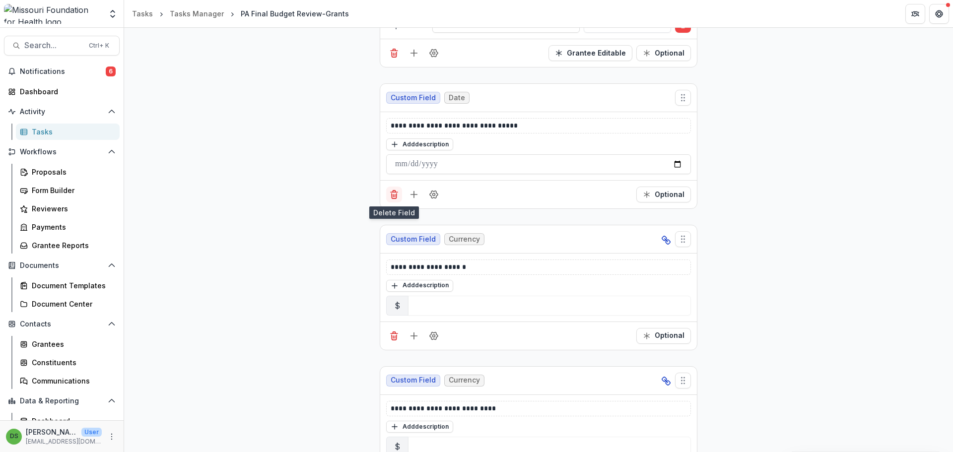
click at [390, 194] on icon "Delete field" at bounding box center [394, 195] width 10 height 10
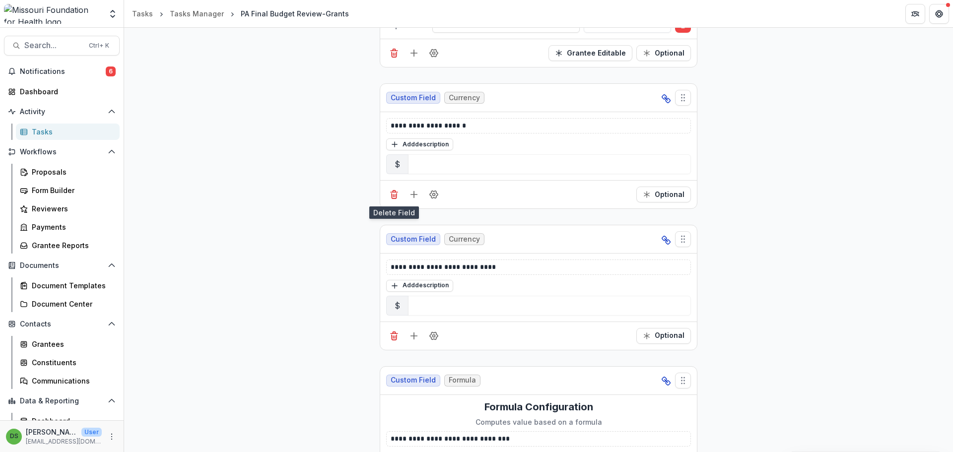
click at [390, 194] on icon "Delete field" at bounding box center [394, 195] width 10 height 10
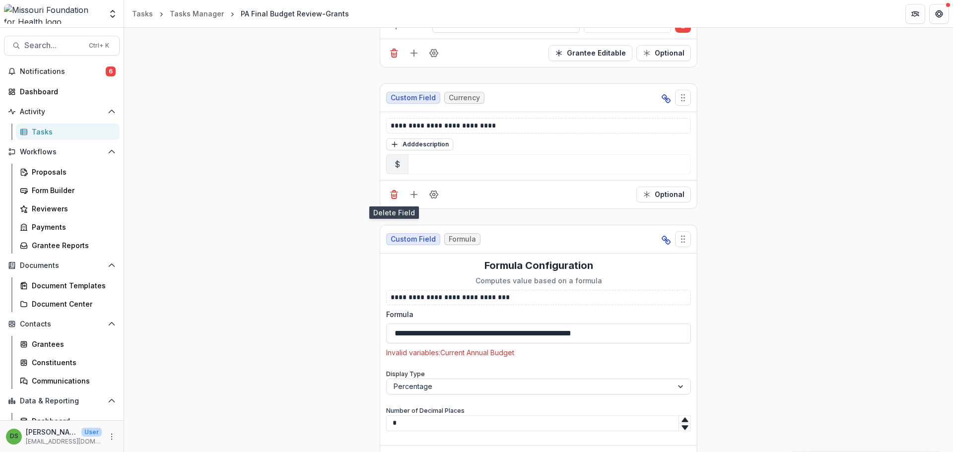
click at [390, 194] on icon "Delete field" at bounding box center [394, 195] width 10 height 10
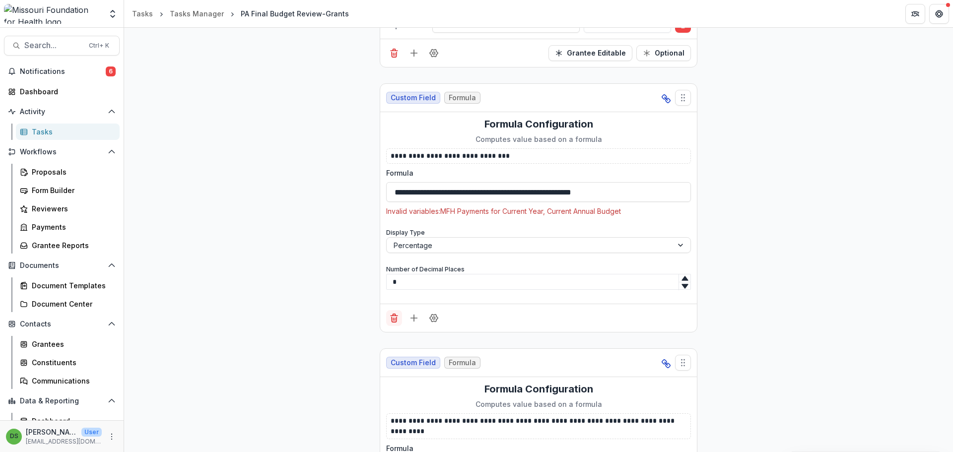
click at [395, 320] on line "Delete field" at bounding box center [395, 319] width 0 height 2
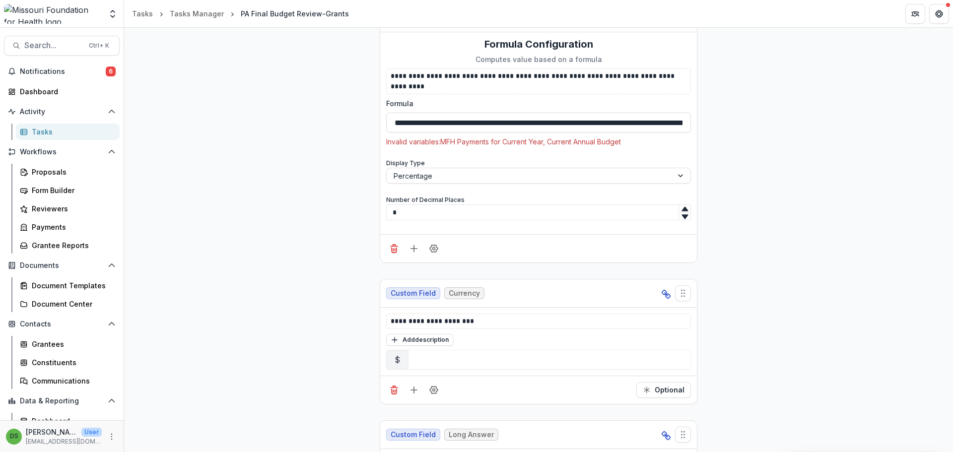
scroll to position [5856, 0]
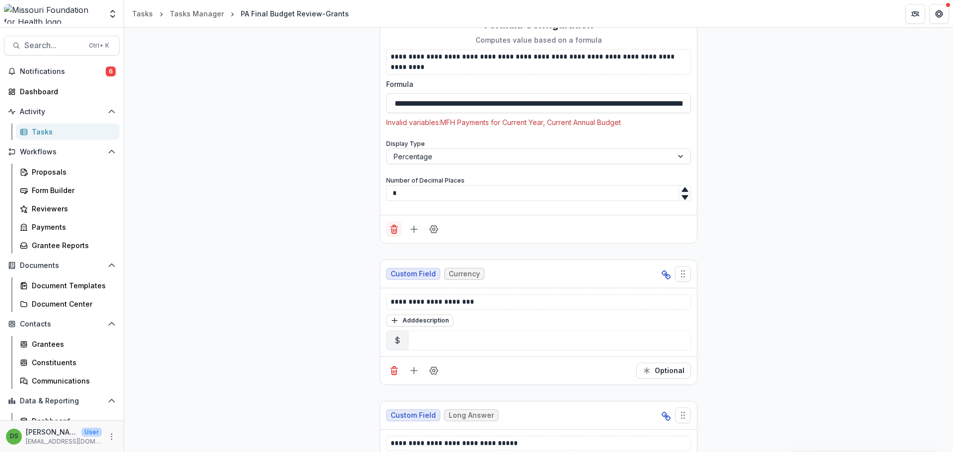
click at [393, 223] on button "Delete field" at bounding box center [394, 229] width 16 height 16
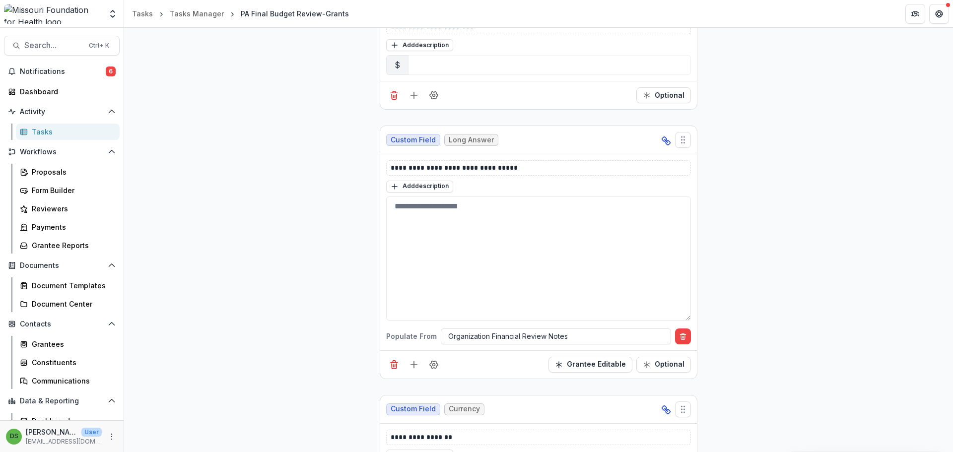
scroll to position [5602, 0]
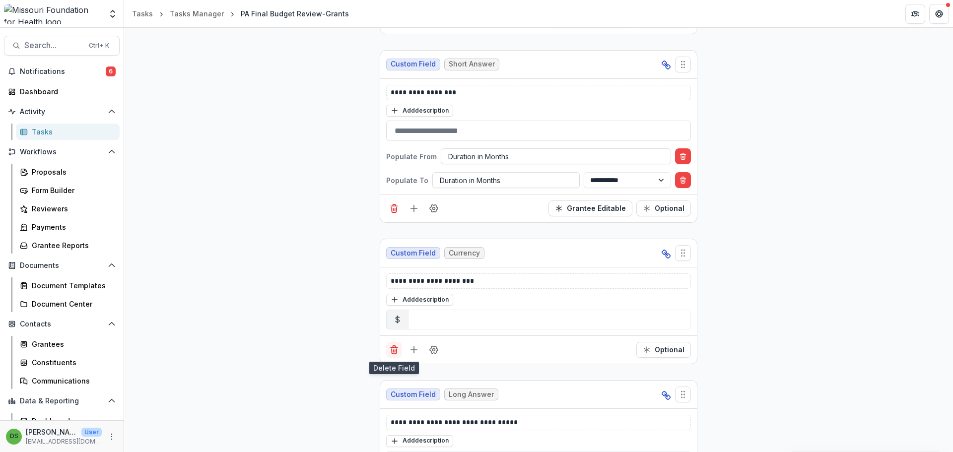
click at [395, 345] on icon "Delete field" at bounding box center [394, 350] width 10 height 10
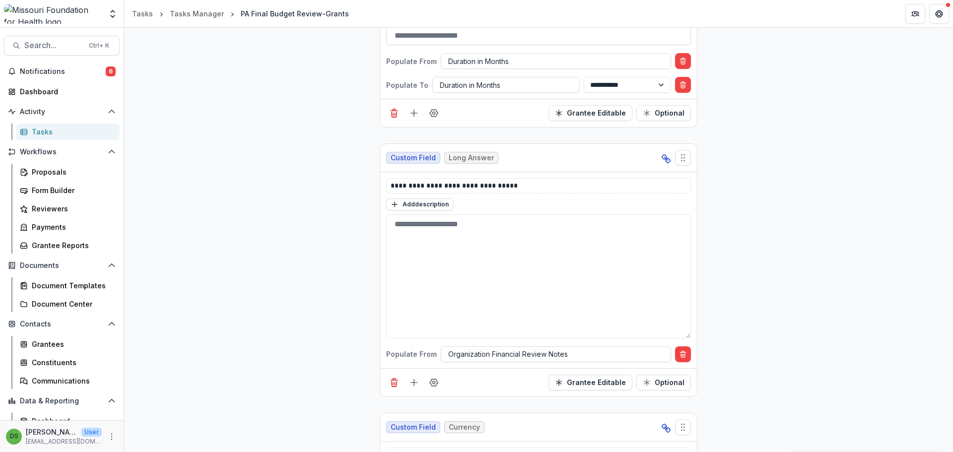
scroll to position [5701, 0]
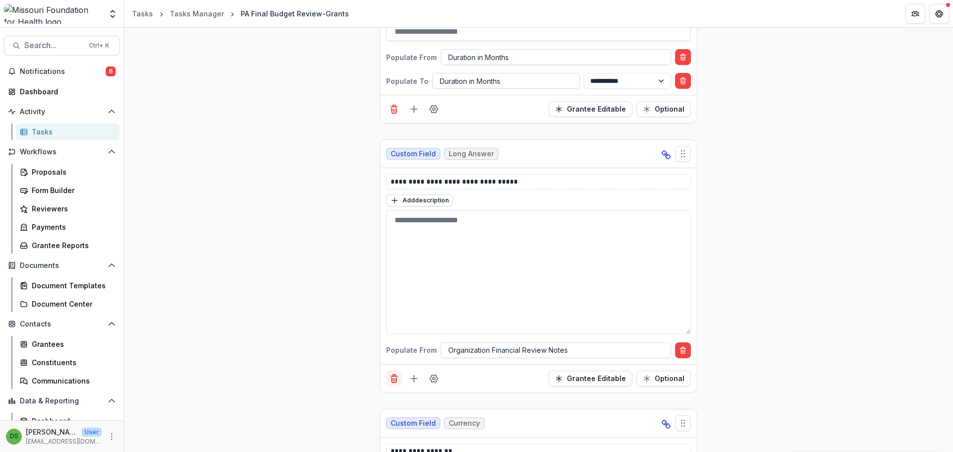
click at [393, 375] on icon "Delete field" at bounding box center [394, 379] width 10 height 10
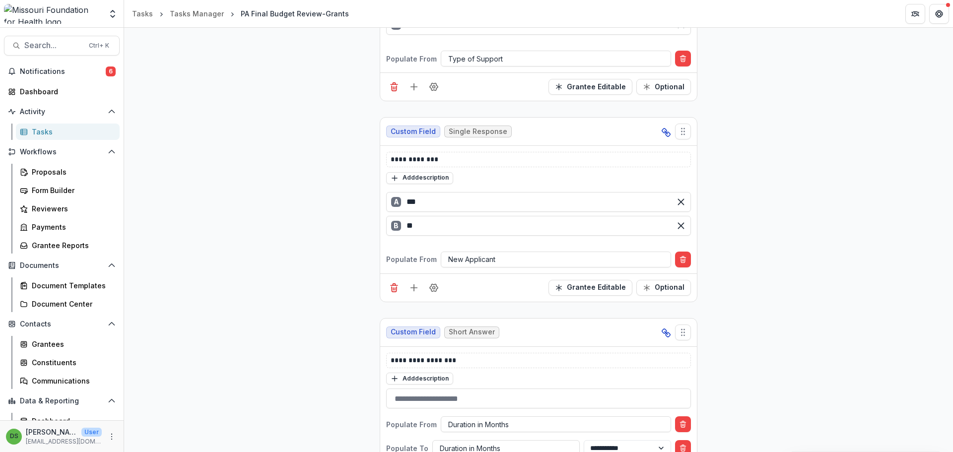
scroll to position [5354, 0]
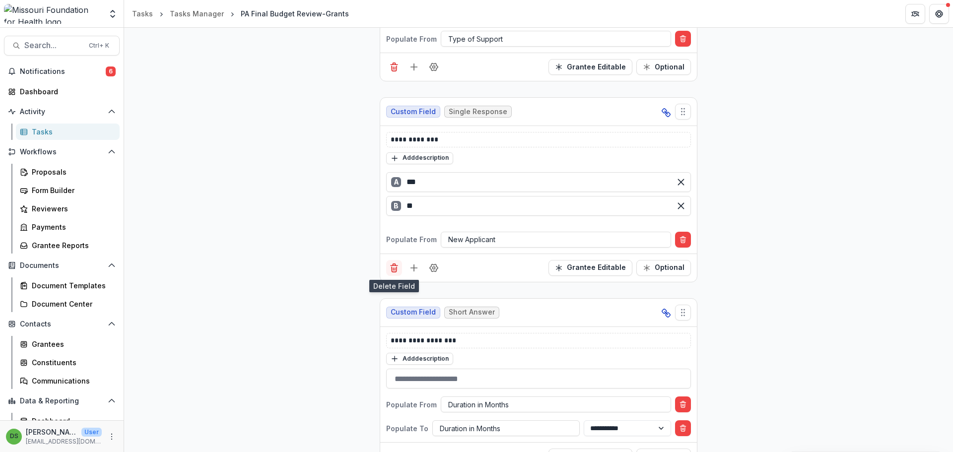
click at [395, 268] on icon "Delete field" at bounding box center [394, 269] width 5 height 5
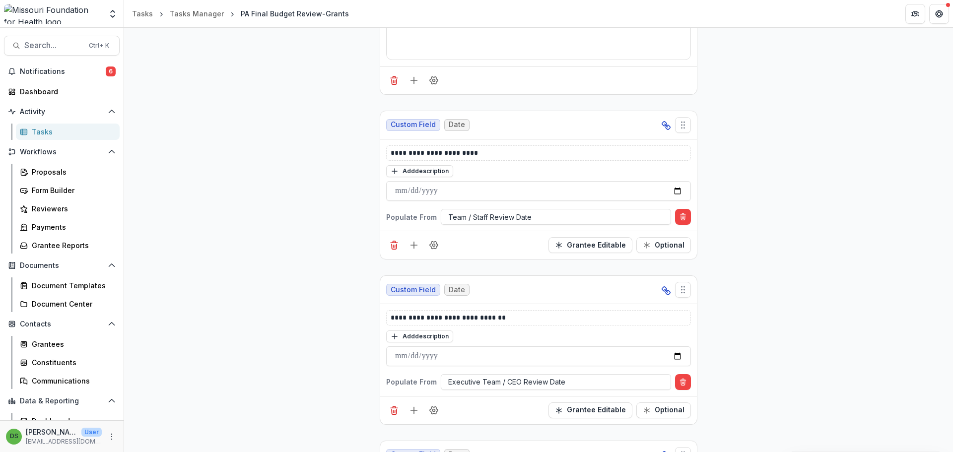
scroll to position [4708, 0]
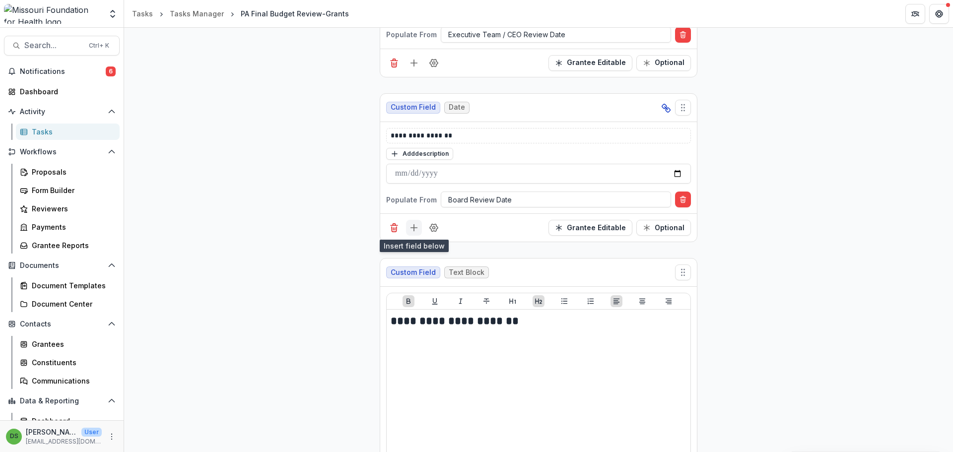
click at [410, 230] on icon "Add field" at bounding box center [414, 228] width 10 height 10
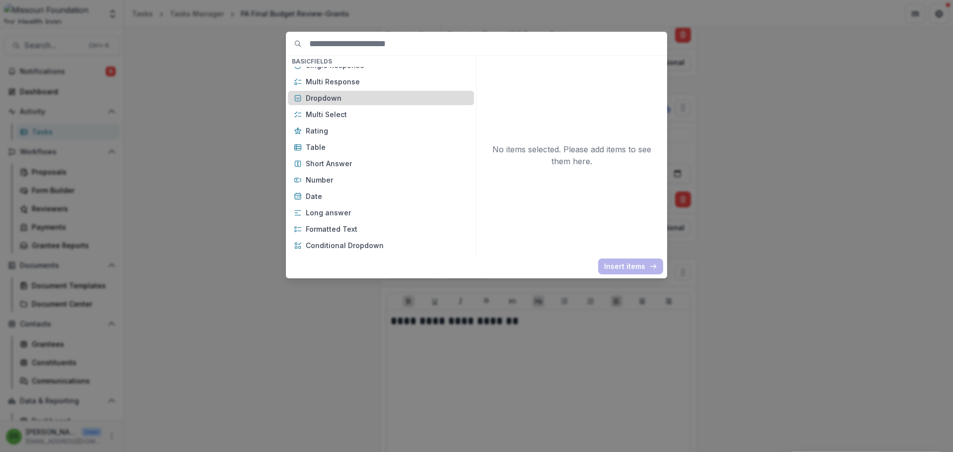
scroll to position [149, 0]
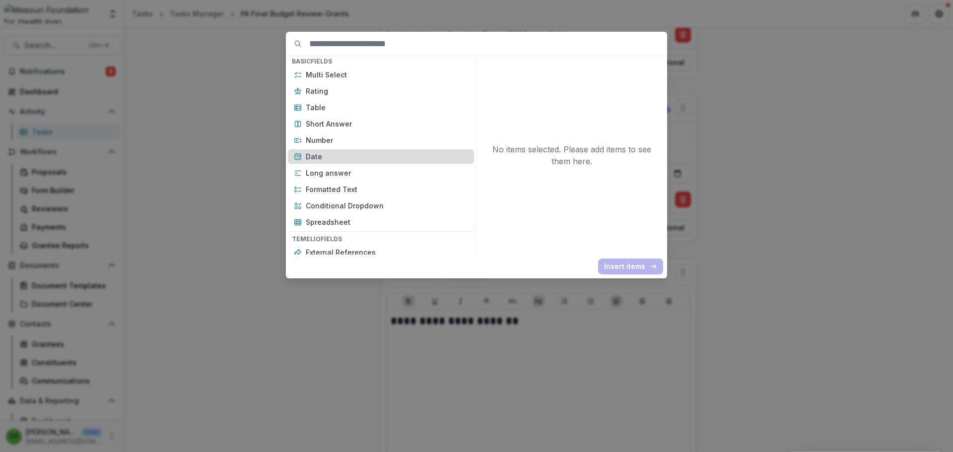
click at [384, 156] on p "Date" at bounding box center [387, 156] width 162 height 10
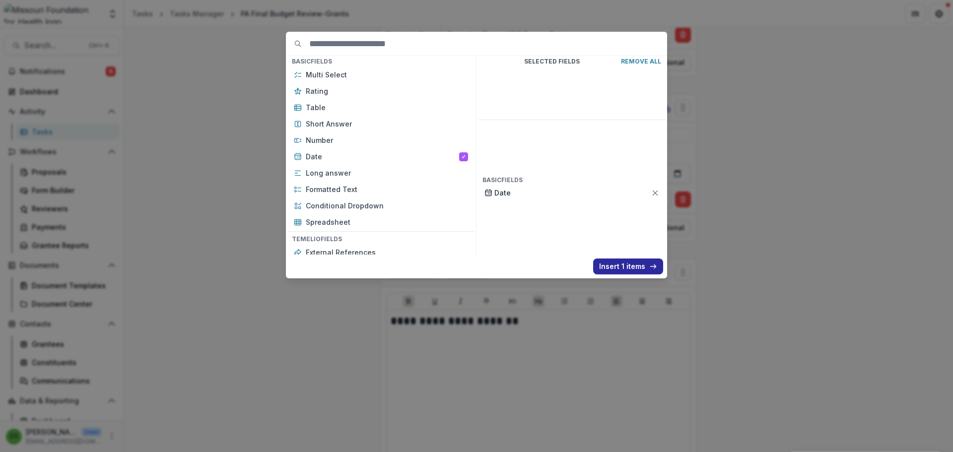
click at [475, 261] on button "Insert 1 items" at bounding box center [628, 267] width 70 height 16
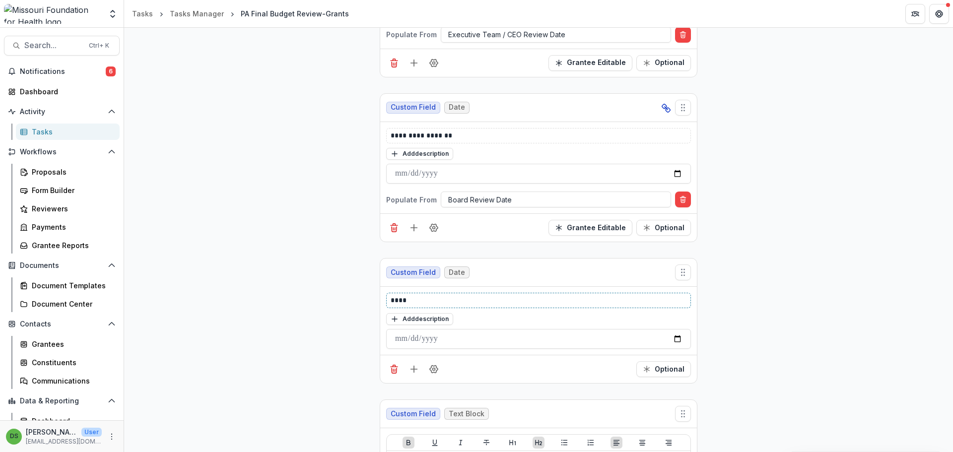
click at [449, 298] on p "****" at bounding box center [539, 300] width 296 height 10
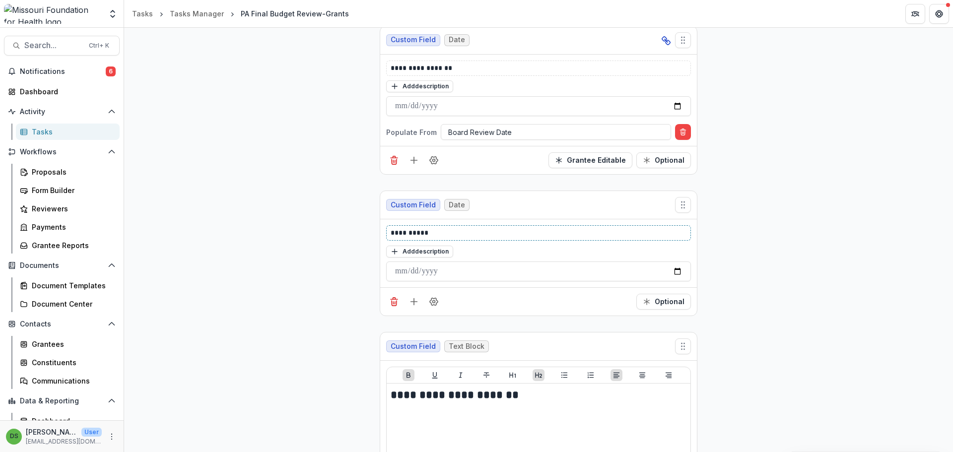
scroll to position [4808, 0]
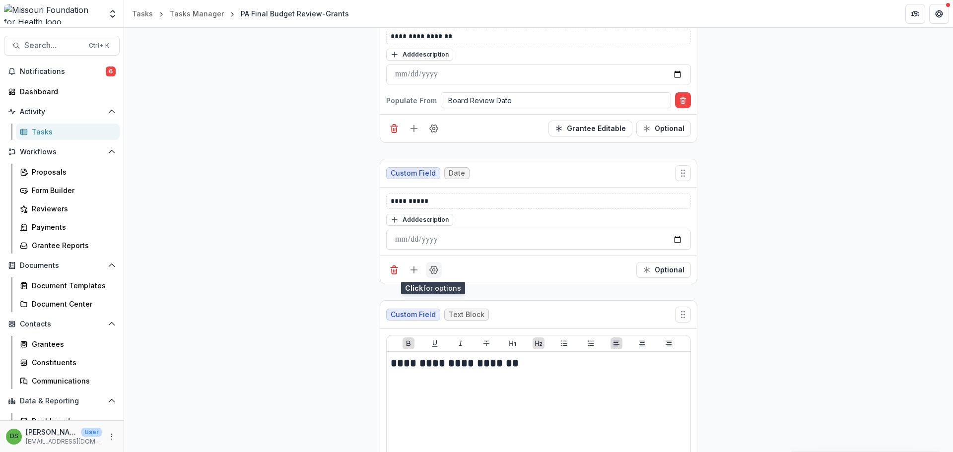
click at [431, 271] on icon "Field Settings" at bounding box center [434, 270] width 10 height 10
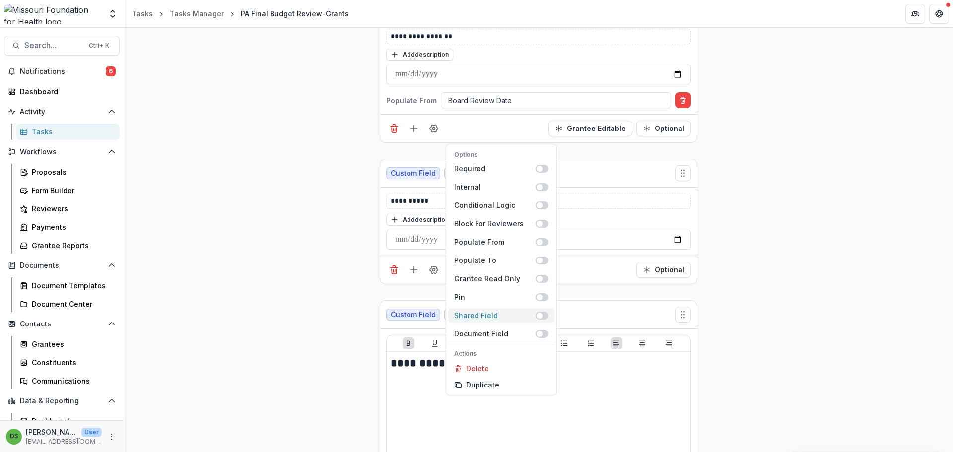
click at [475, 317] on span at bounding box center [539, 316] width 6 height 6
click at [475, 245] on span at bounding box center [542, 242] width 13 height 8
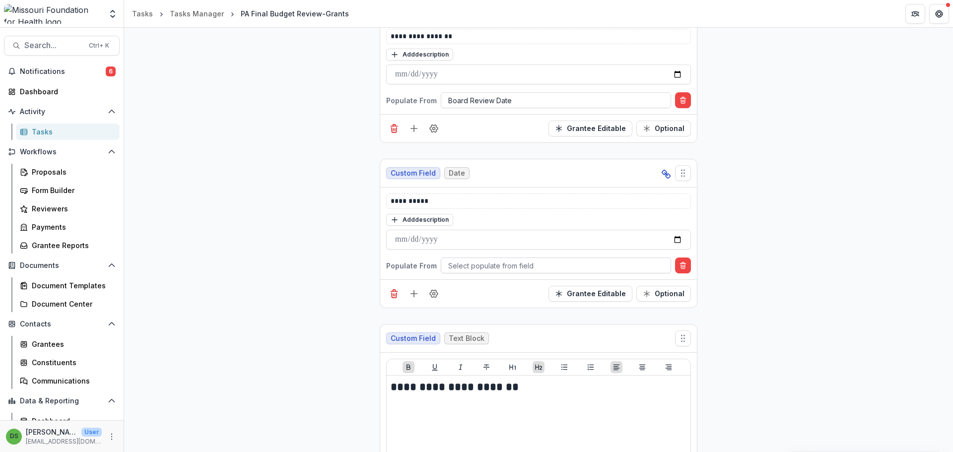
click at [475, 266] on div at bounding box center [555, 266] width 215 height 12
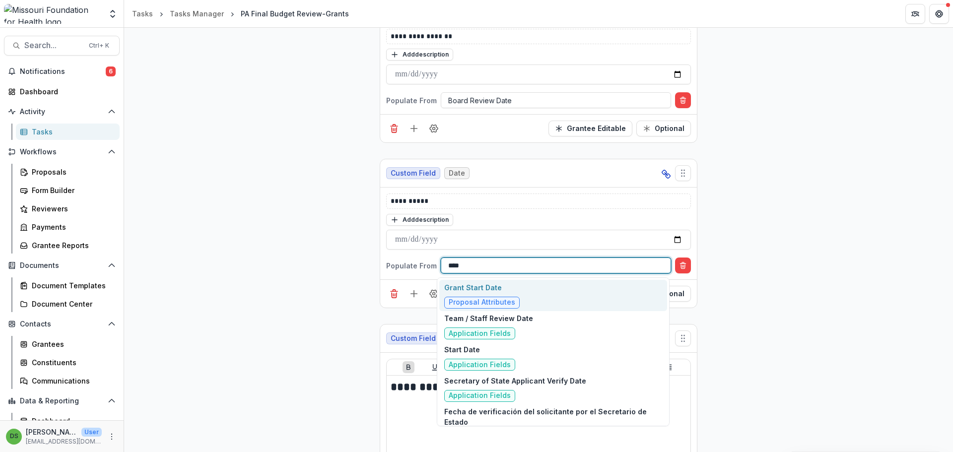
type input "*****"
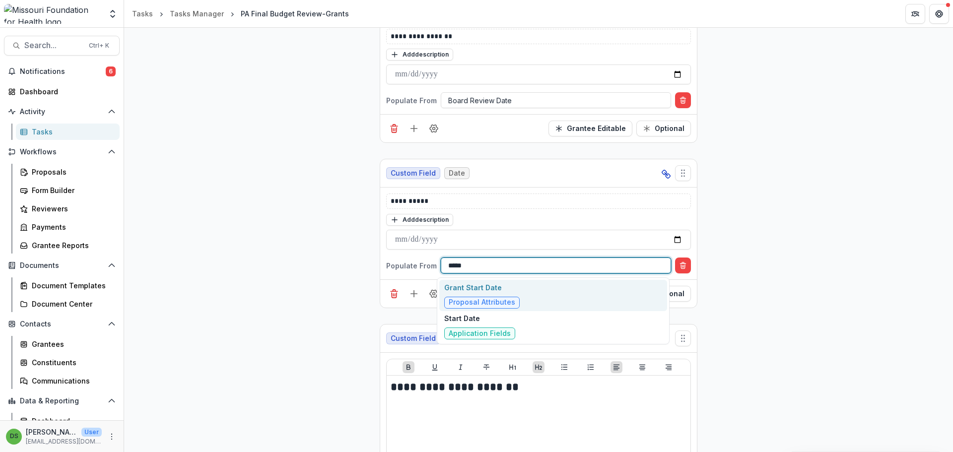
click at [470, 290] on p "Grant Start Date" at bounding box center [481, 287] width 75 height 10
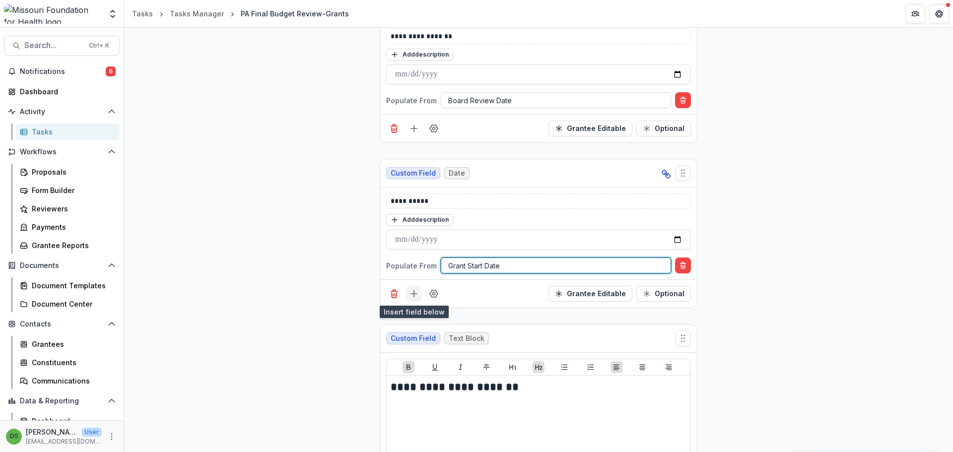
click at [412, 290] on icon "Add field" at bounding box center [414, 294] width 10 height 10
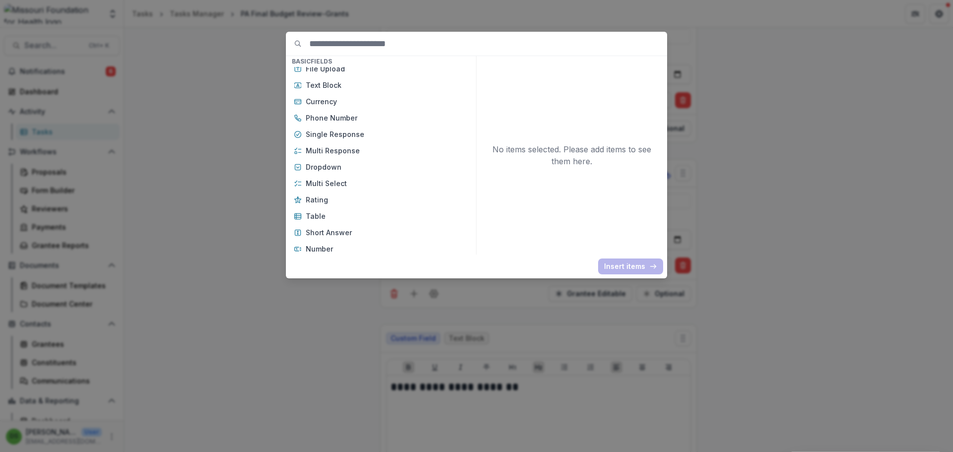
scroll to position [99, 0]
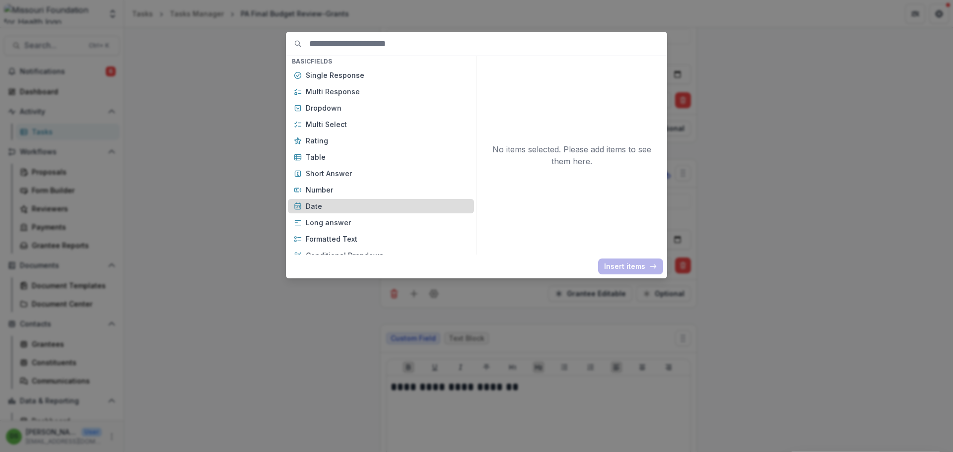
click at [350, 204] on p "Date" at bounding box center [387, 206] width 162 height 10
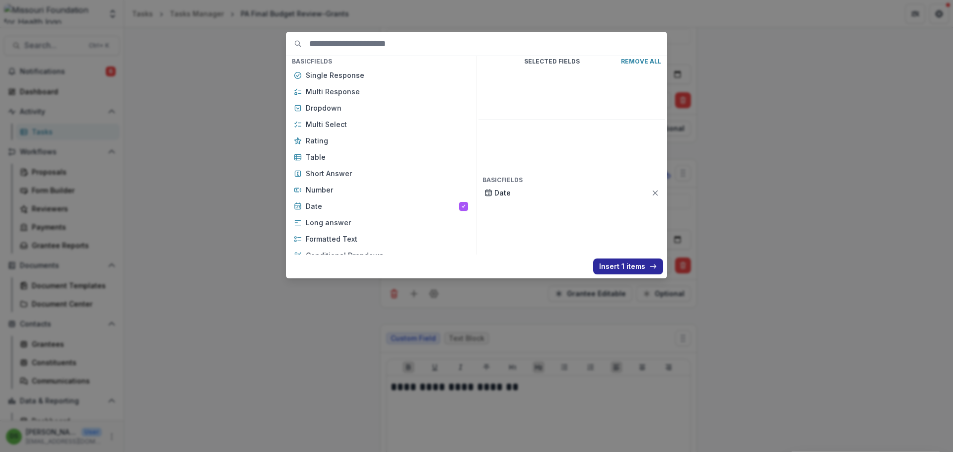
click at [475, 266] on button "Insert 1 items" at bounding box center [628, 267] width 70 height 16
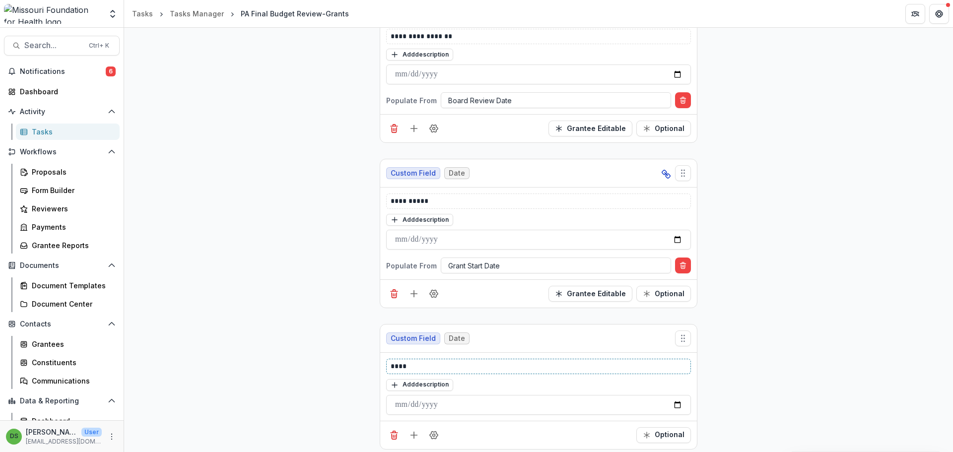
click at [409, 363] on p "****" at bounding box center [539, 366] width 296 height 10
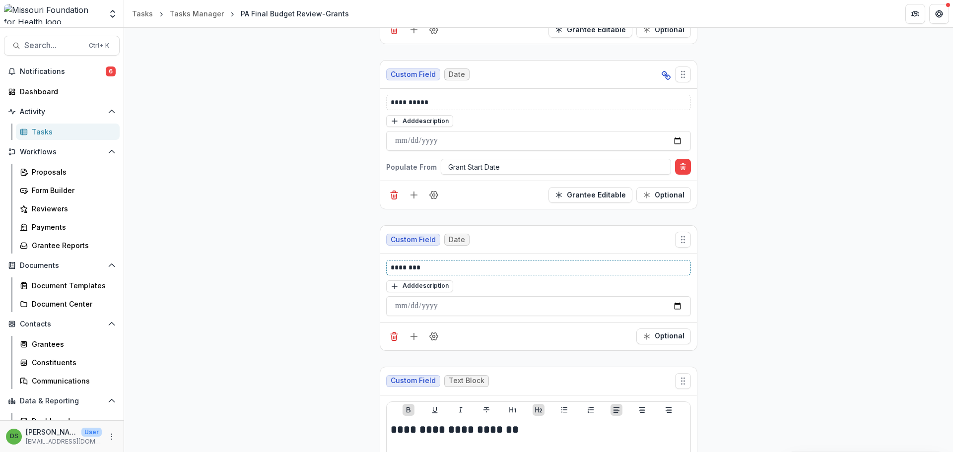
scroll to position [4907, 0]
click at [437, 334] on icon "Field Settings" at bounding box center [434, 336] width 10 height 10
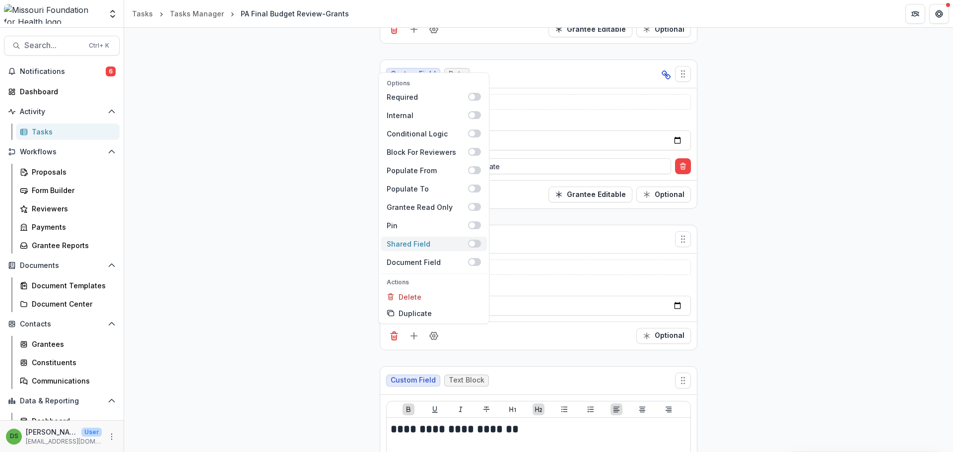
click at [474, 243] on span at bounding box center [474, 244] width 13 height 8
click at [475, 171] on span at bounding box center [474, 170] width 13 height 8
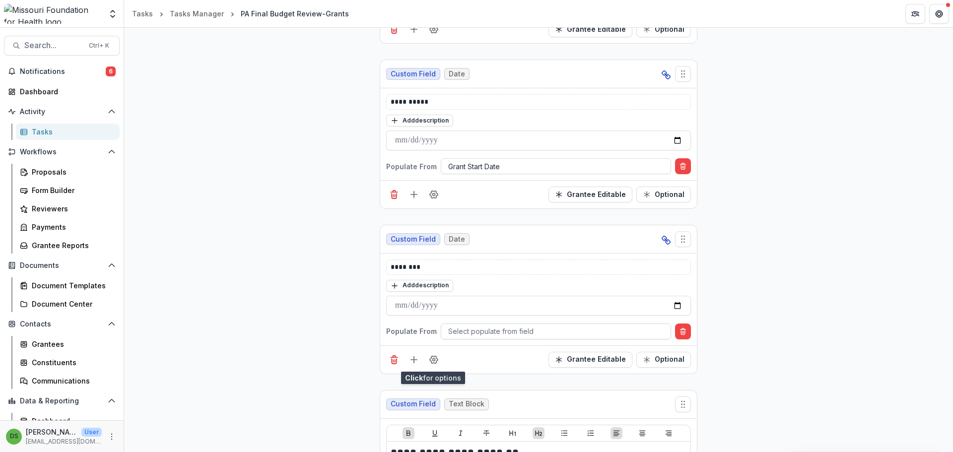
click at [454, 333] on div at bounding box center [555, 331] width 215 height 12
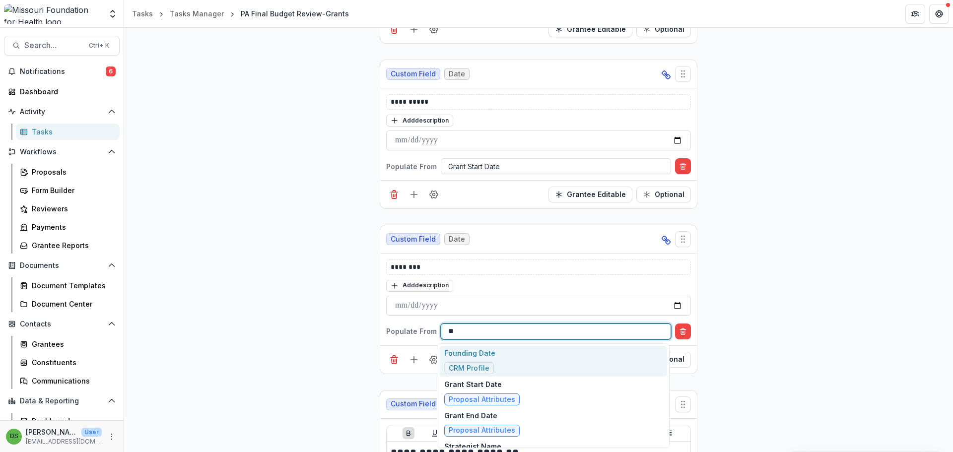
type input "***"
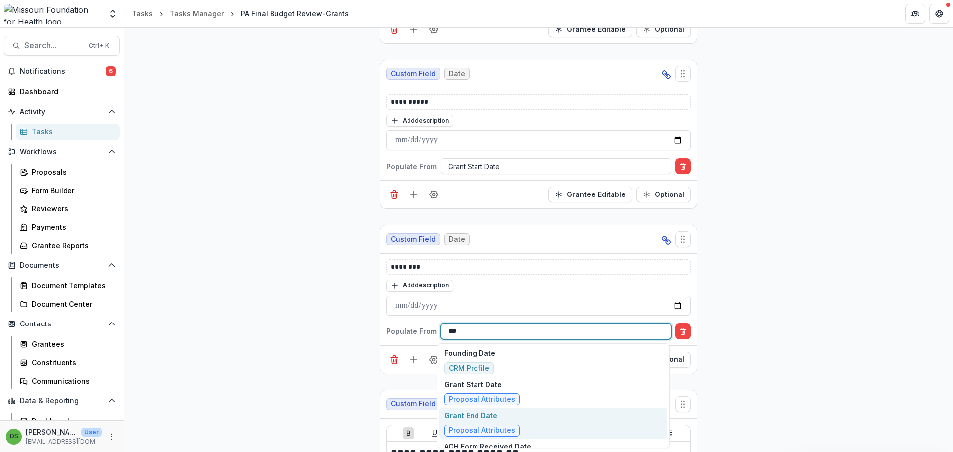
click at [475, 421] on div "Grant End Date Proposal Attributes" at bounding box center [481, 423] width 75 height 26
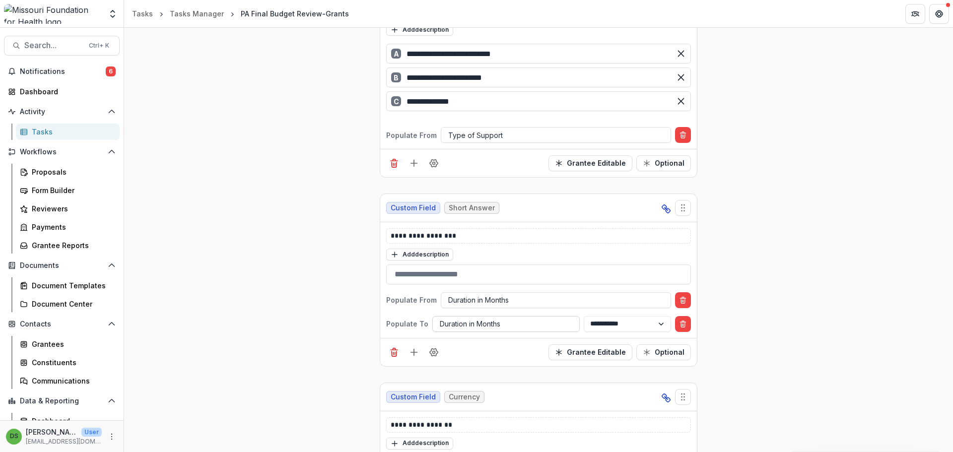
scroll to position [5602, 0]
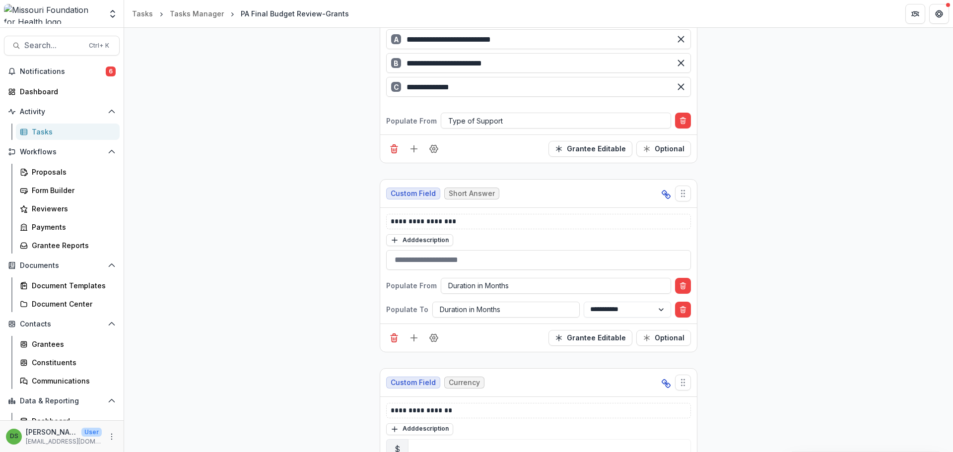
drag, startPoint x: 431, startPoint y: 337, endPoint x: 428, endPoint y: 285, distance: 52.2
click at [428, 285] on div "**********" at bounding box center [538, 266] width 317 height 172
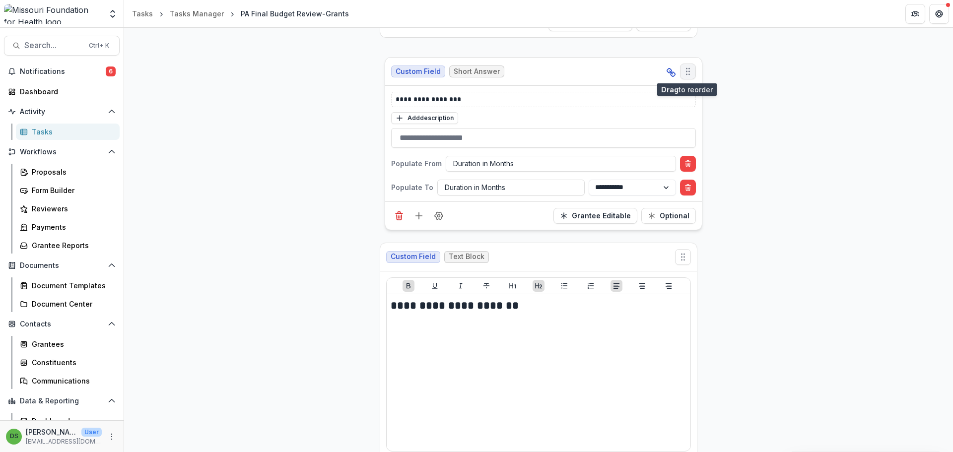
drag, startPoint x: 683, startPoint y: 194, endPoint x: 688, endPoint y: 71, distance: 122.7
click at [475, 71] on icon "Move field" at bounding box center [688, 72] width 10 height 10
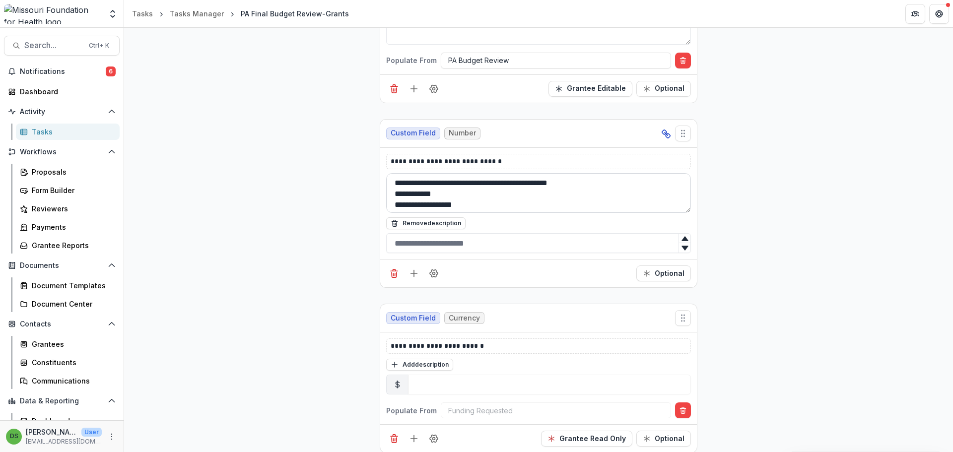
scroll to position [24, 0]
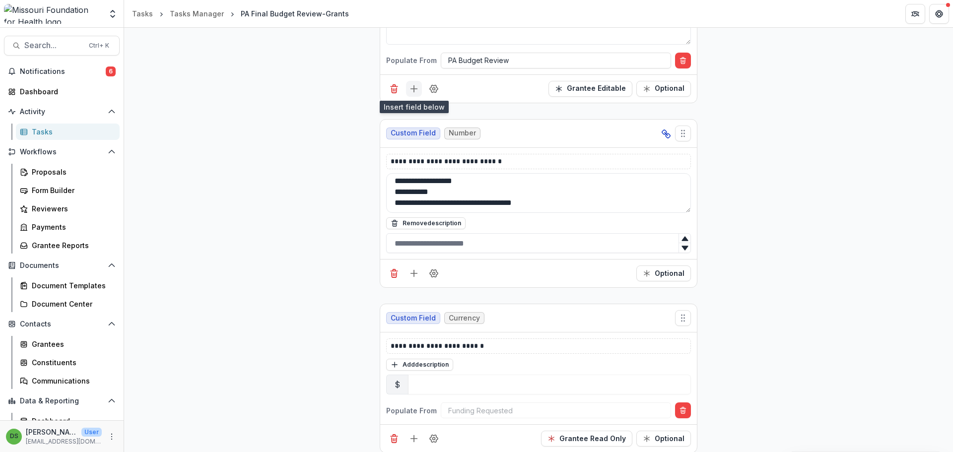
click at [416, 89] on line "Add field" at bounding box center [414, 89] width 6 height 0
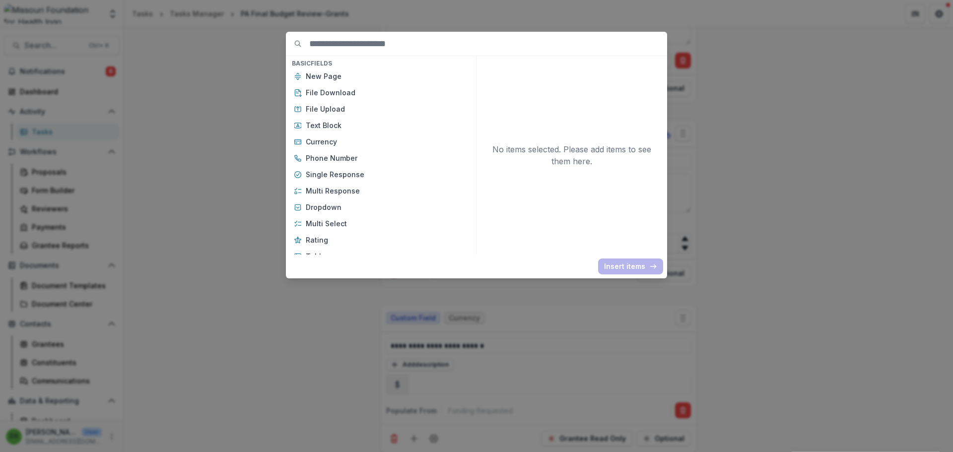
click at [475, 141] on div "Basic Fields New Page File Download File Upload Text Block Currency Phone Numbe…" at bounding box center [476, 226] width 953 height 452
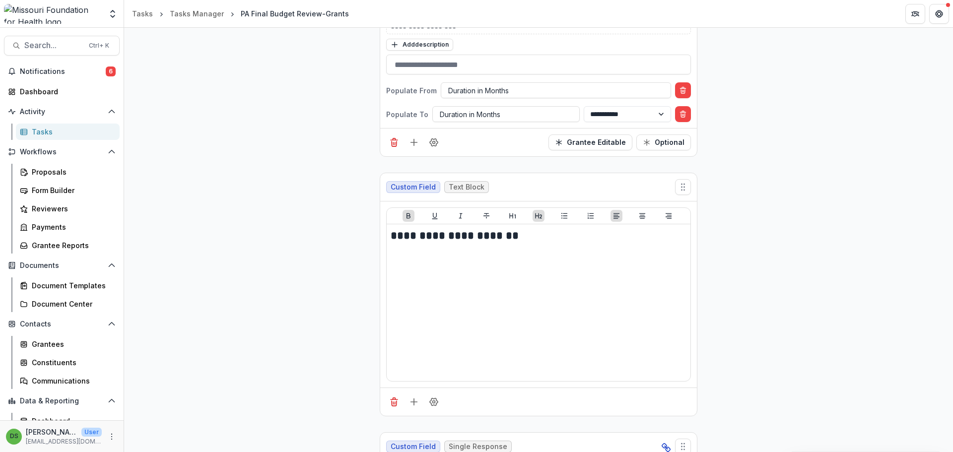
scroll to position [5434, 0]
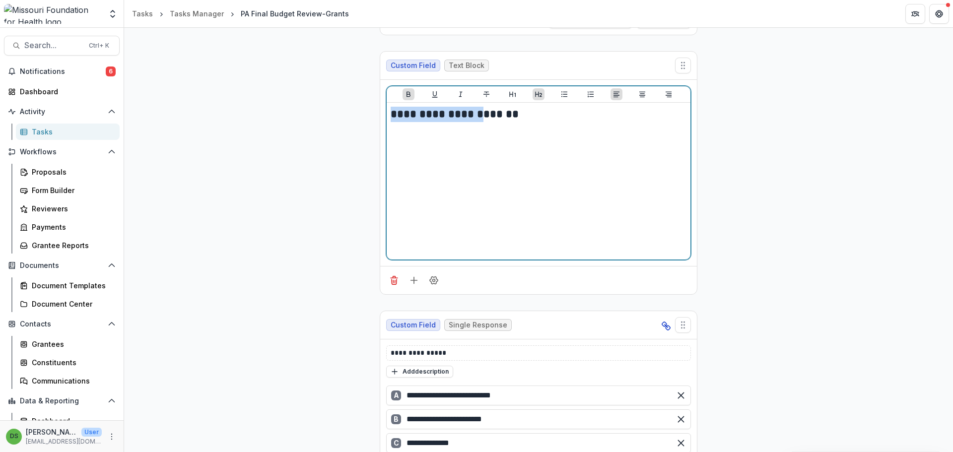
drag, startPoint x: 476, startPoint y: 117, endPoint x: 385, endPoint y: 112, distance: 91.4
click at [387, 112] on div "**********" at bounding box center [539, 181] width 304 height 157
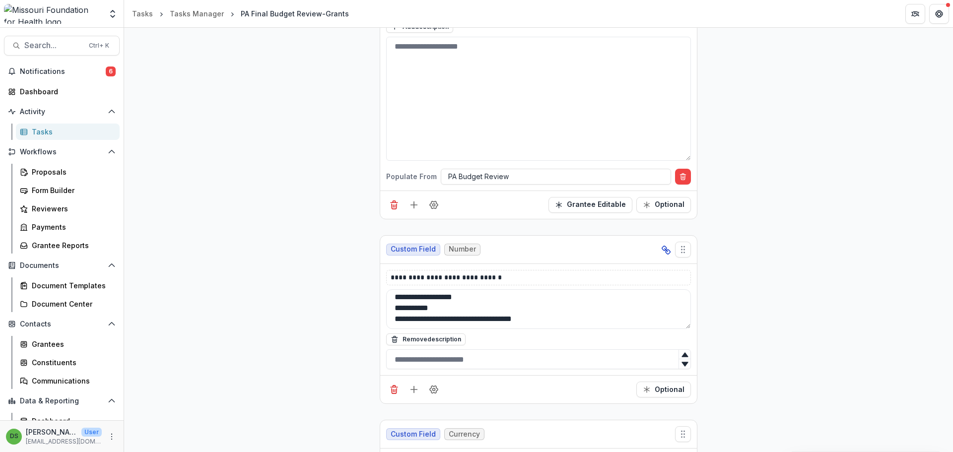
scroll to position [6671, 0]
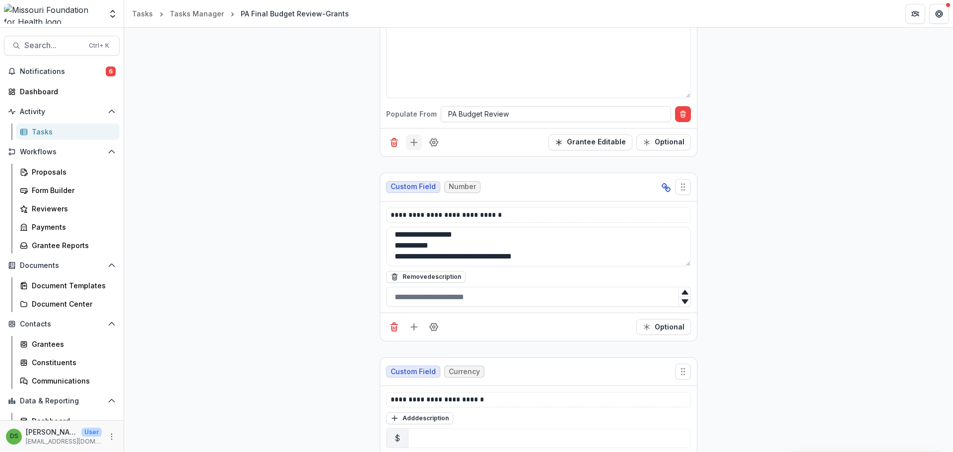
click at [416, 141] on icon "Add field" at bounding box center [414, 142] width 10 height 10
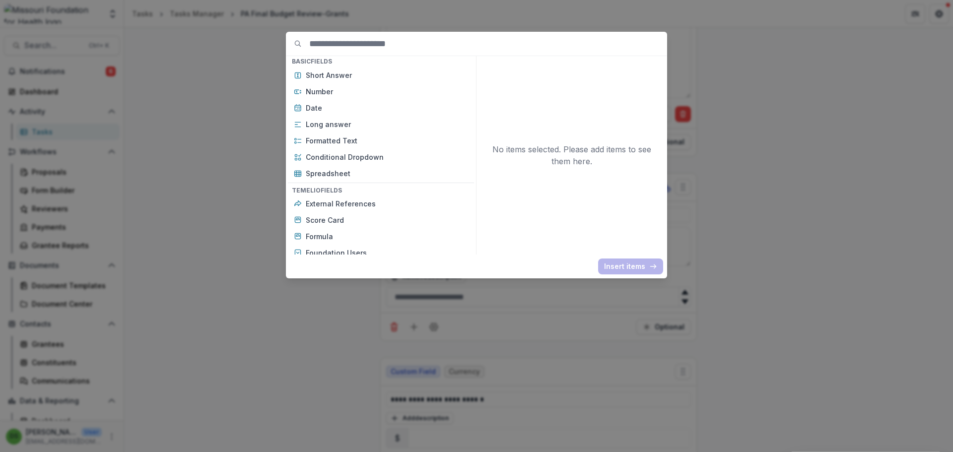
scroll to position [199, 0]
click at [382, 124] on p "Long answer" at bounding box center [387, 123] width 162 height 10
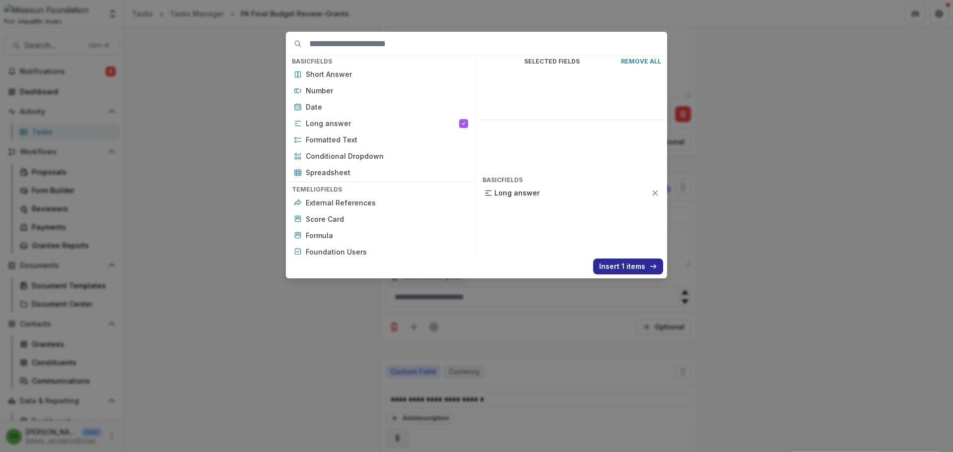
click at [475, 262] on button "Insert 1 items" at bounding box center [628, 267] width 70 height 16
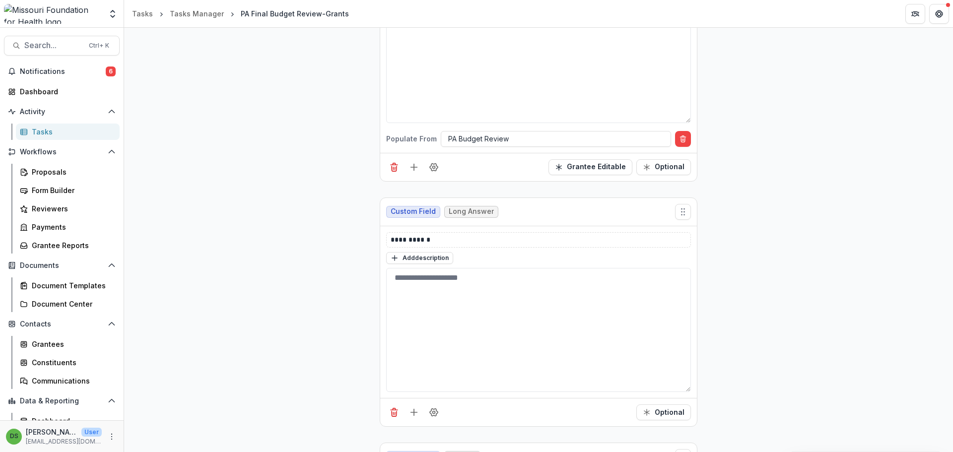
scroll to position [6671, 0]
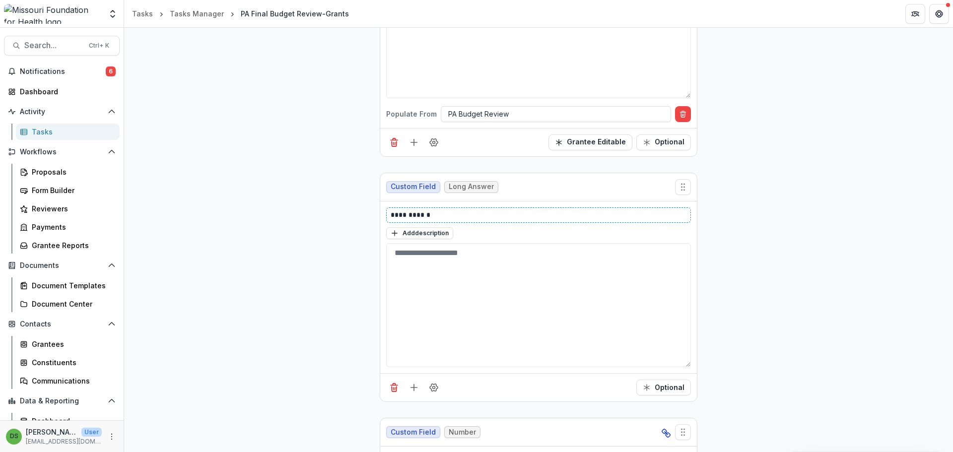
click at [408, 217] on p "**********" at bounding box center [539, 215] width 296 height 10
click at [407, 217] on p "**********" at bounding box center [539, 215] width 296 height 10
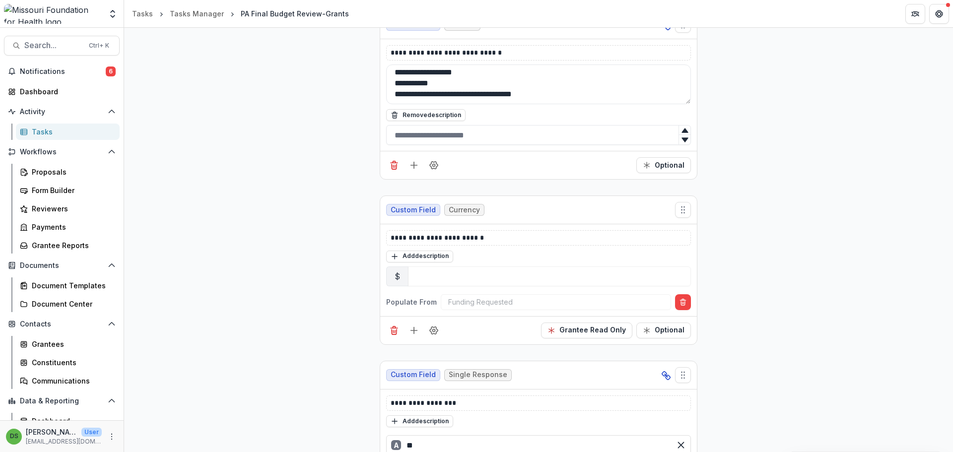
scroll to position [7118, 0]
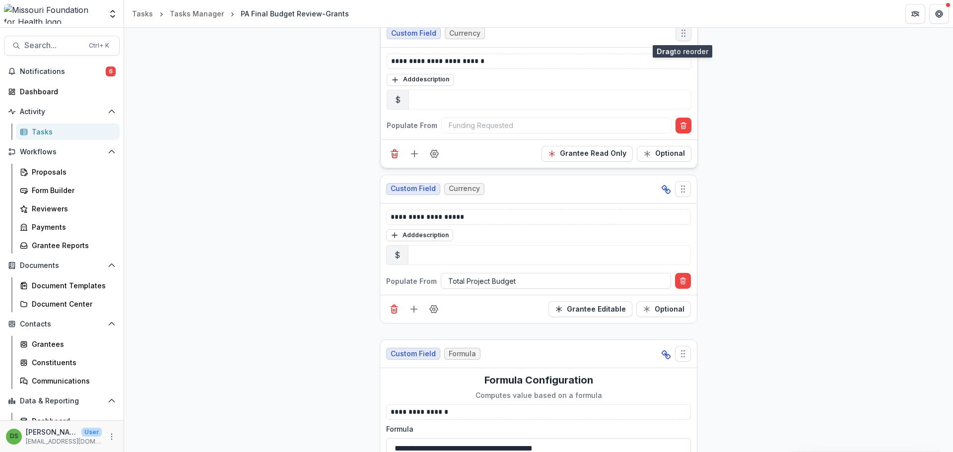
drag, startPoint x: 678, startPoint y: 172, endPoint x: 679, endPoint y: 34, distance: 137.5
click at [475, 34] on icon "Move field" at bounding box center [683, 33] width 10 height 10
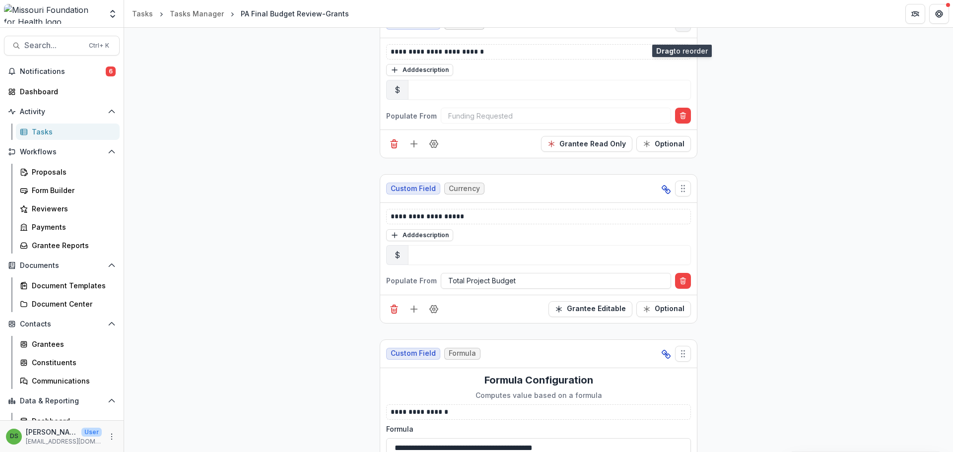
scroll to position [6141, 0]
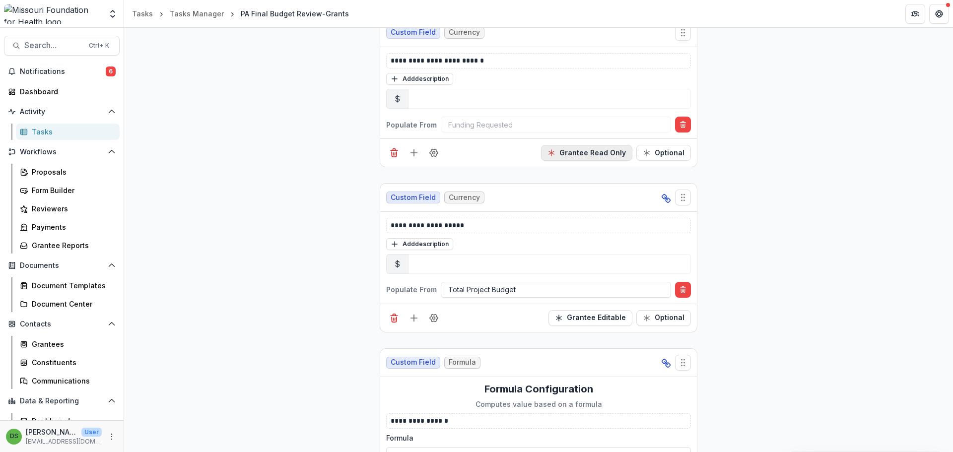
click at [475, 153] on button "Grantee Read Only" at bounding box center [586, 153] width 91 height 16
click at [475, 124] on div at bounding box center [555, 125] width 215 height 12
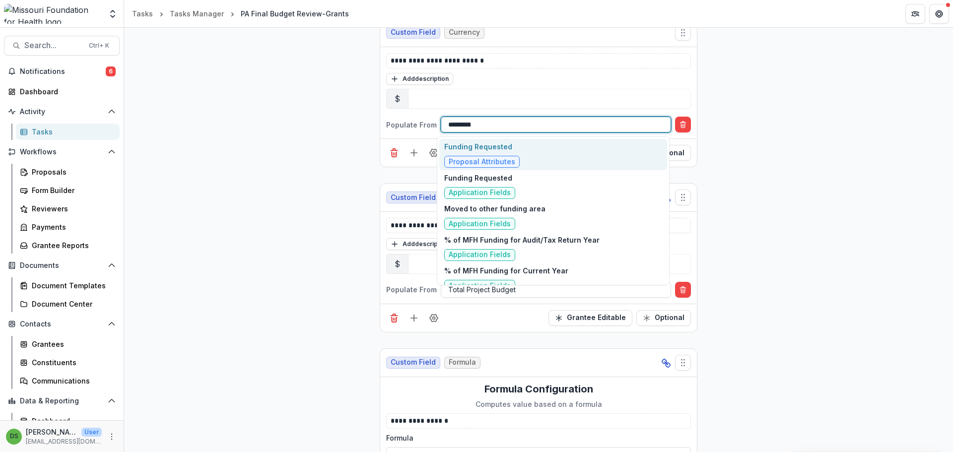
type input "**********"
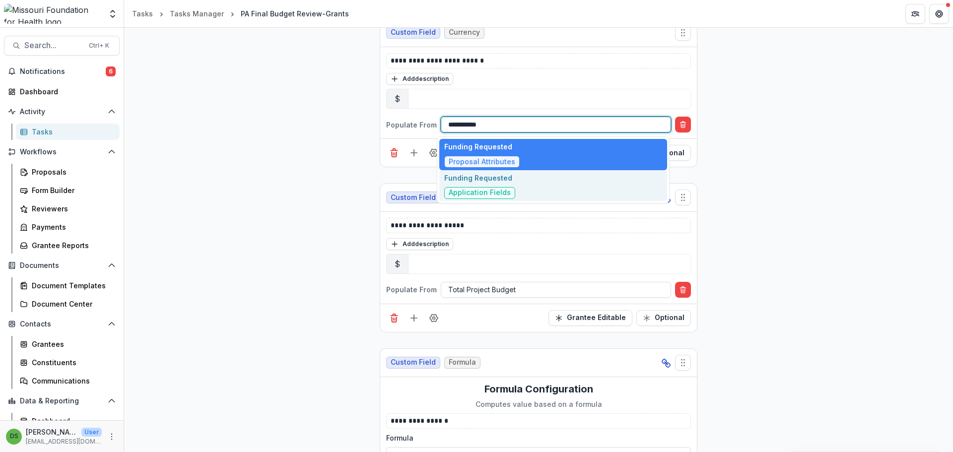
click at [475, 190] on span "Application Fields" at bounding box center [480, 193] width 62 height 8
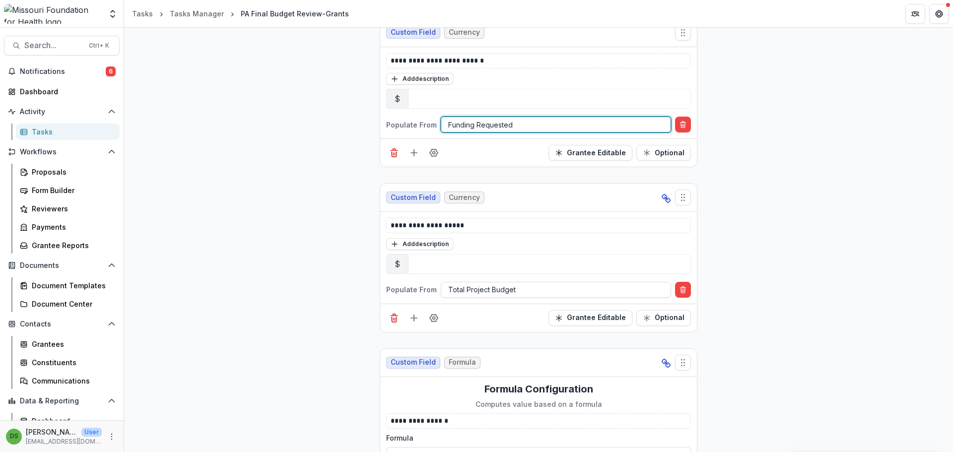
click at [475, 129] on div at bounding box center [555, 125] width 215 height 12
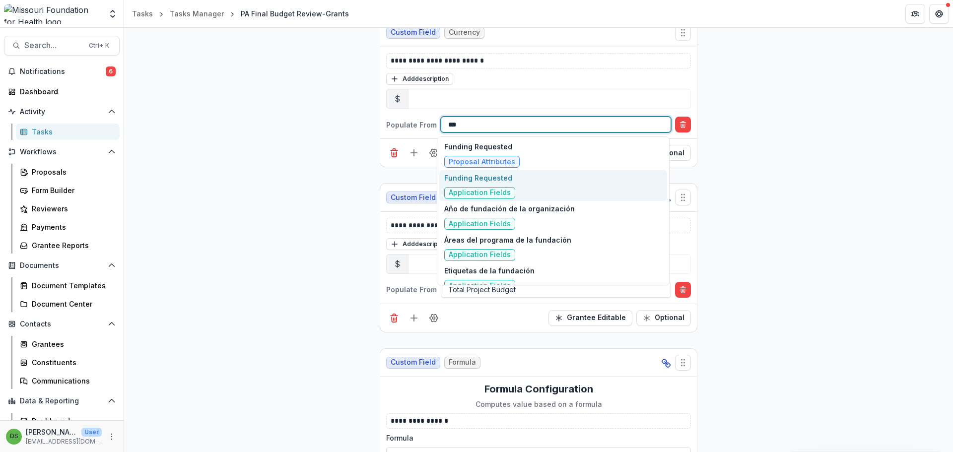
scroll to position [0, 0]
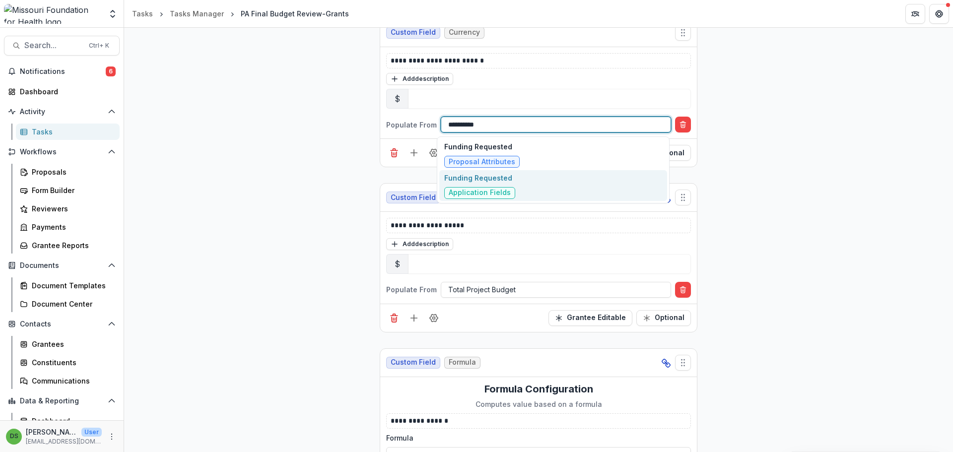
type input "**********"
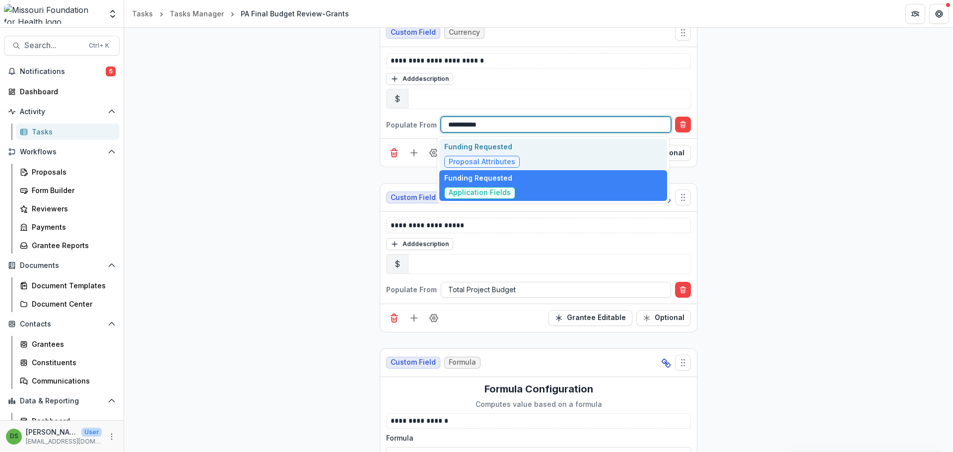
click at [465, 154] on div "Funding Requested Proposal Attributes" at bounding box center [481, 154] width 75 height 26
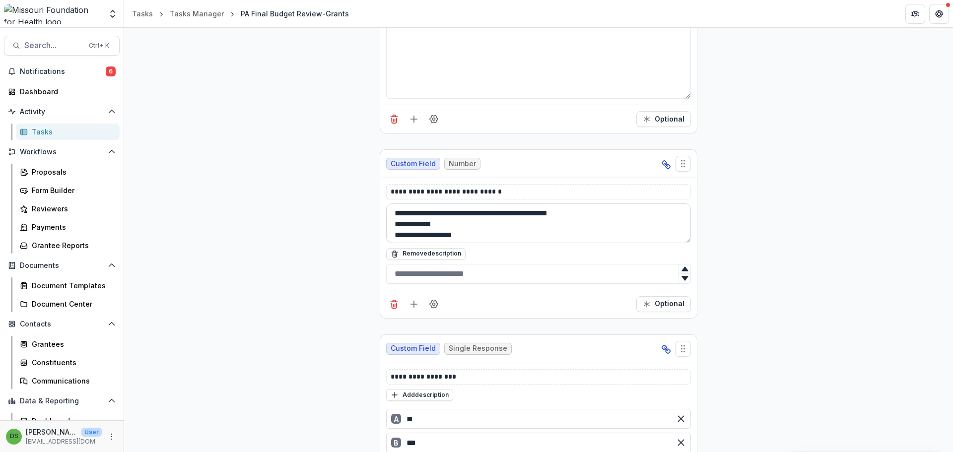
scroll to position [7115, 0]
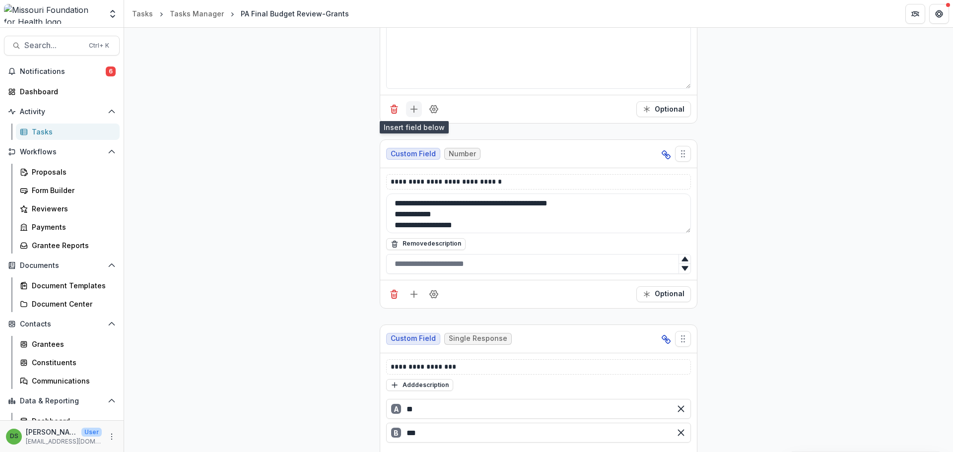
click at [414, 111] on icon "Add field" at bounding box center [414, 109] width 10 height 10
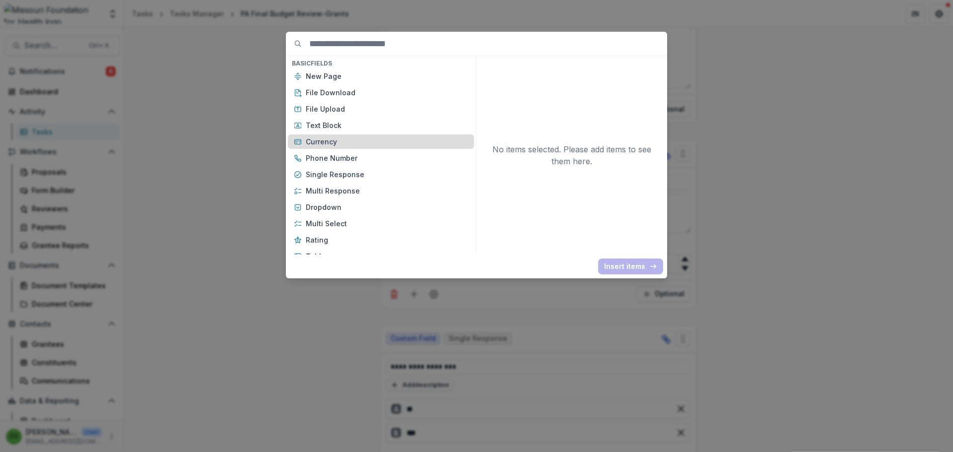
click at [399, 137] on p "Currency" at bounding box center [387, 141] width 162 height 10
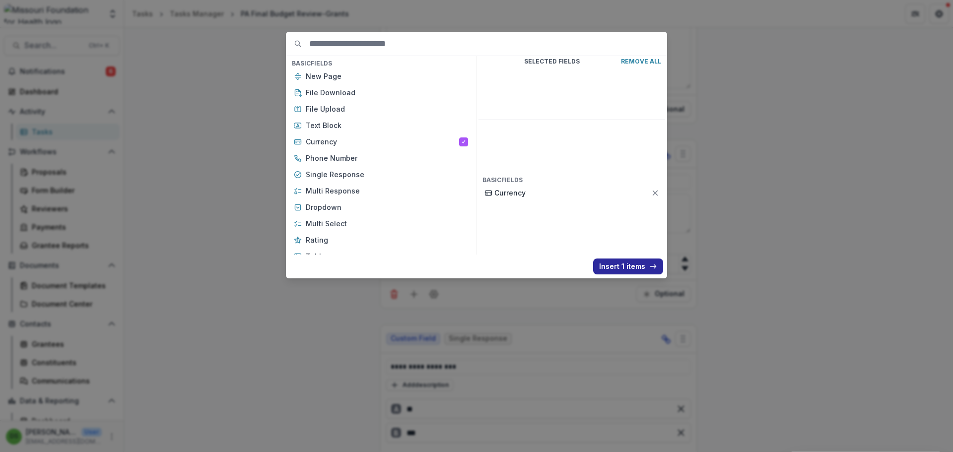
click at [475, 267] on button "Insert 1 items" at bounding box center [628, 267] width 70 height 16
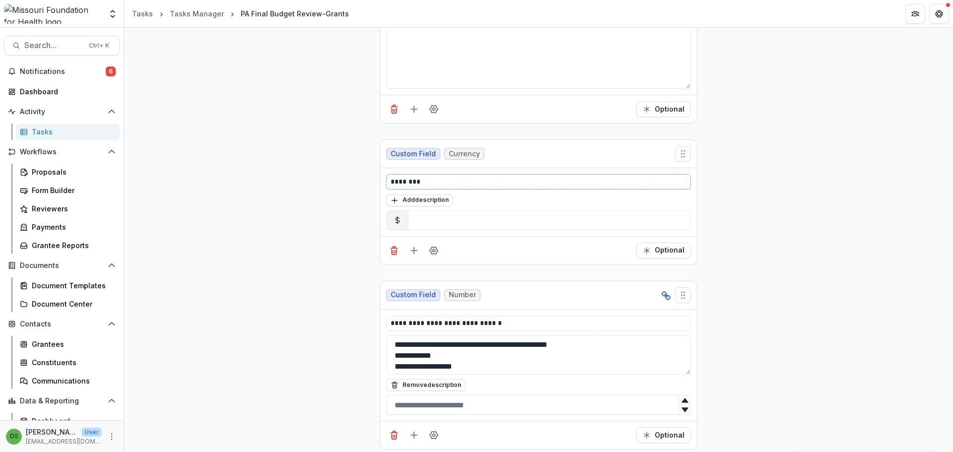
click at [460, 185] on p "********" at bounding box center [539, 182] width 296 height 10
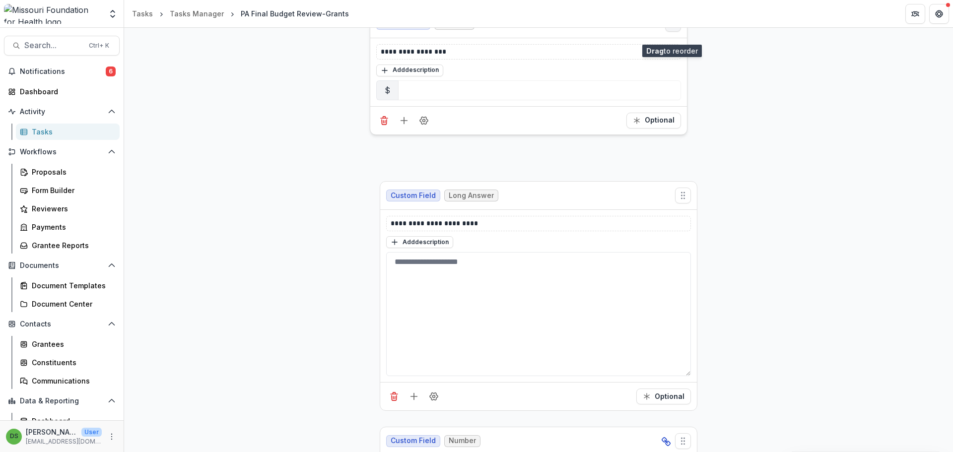
scroll to position [6947, 0]
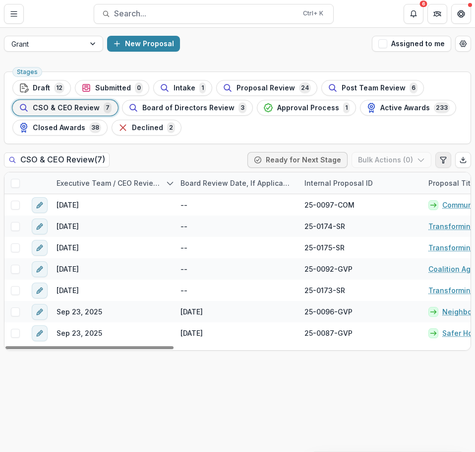
click at [445, 157] on icon "Edit table settings" at bounding box center [443, 160] width 5 height 6
select select "******"
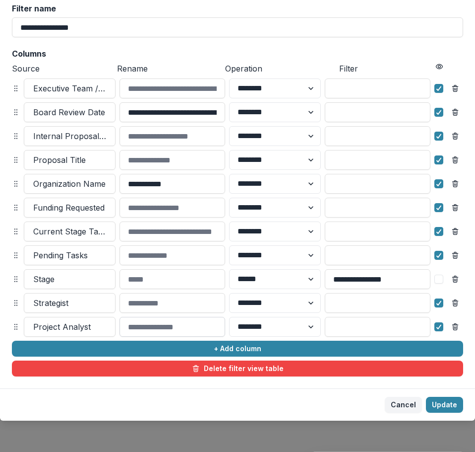
scroll to position [70, 0]
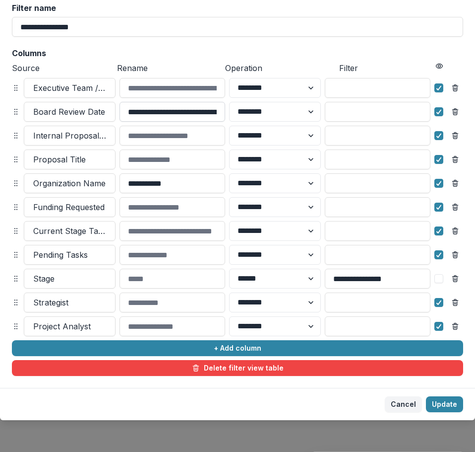
click at [210, 114] on input "**********" at bounding box center [173, 112] width 106 height 20
type input "**********"
click at [442, 402] on button "Update" at bounding box center [444, 404] width 37 height 16
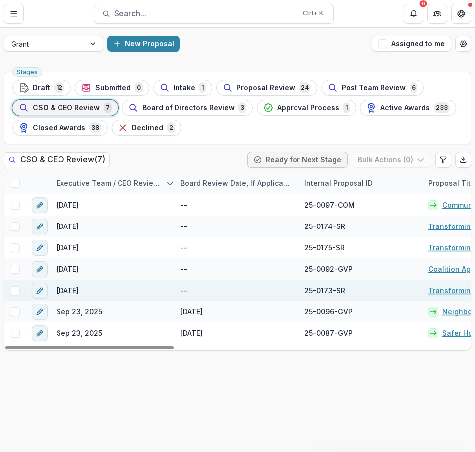
click at [18, 287] on span at bounding box center [15, 290] width 9 height 9
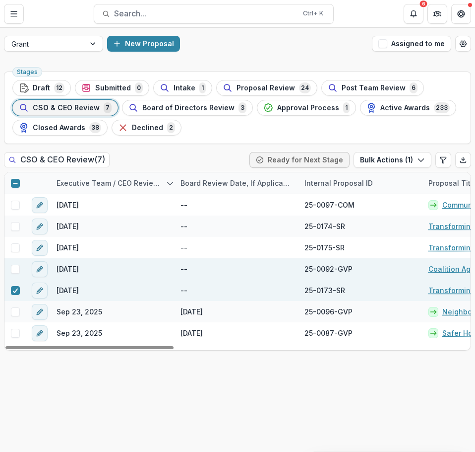
click at [16, 270] on span at bounding box center [15, 269] width 9 height 9
click at [16, 270] on icon at bounding box center [15, 269] width 6 height 5
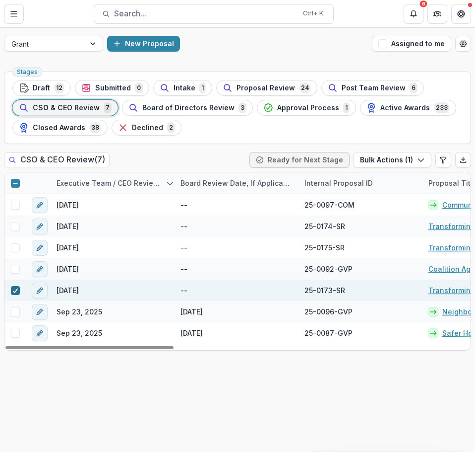
click at [15, 290] on icon at bounding box center [15, 290] width 6 height 5
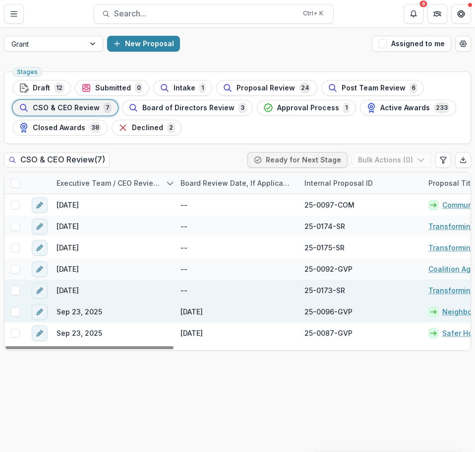
click at [17, 312] on span at bounding box center [15, 311] width 9 height 9
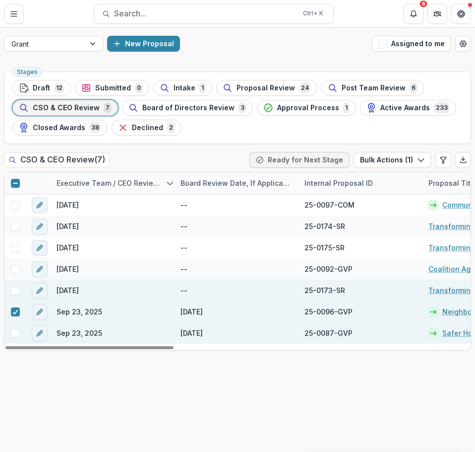
click at [15, 335] on span at bounding box center [15, 333] width 9 height 9
click at [392, 154] on button "Bulk Actions ( 2 )" at bounding box center [391, 160] width 79 height 16
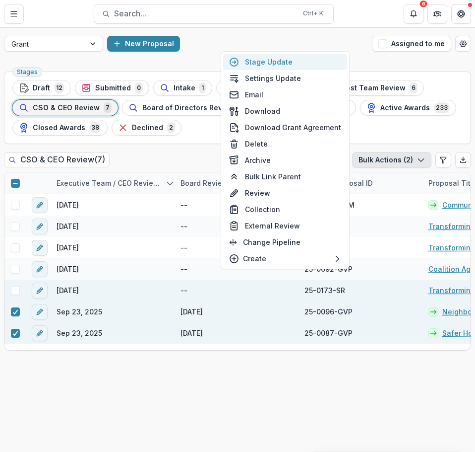
click at [257, 60] on button "Stage Update" at bounding box center [285, 62] width 124 height 16
select select "**********"
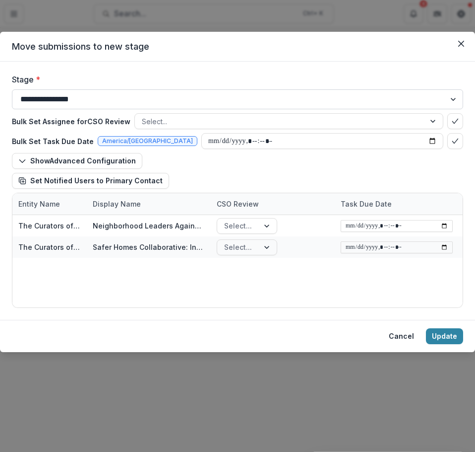
click at [172, 99] on select "**********" at bounding box center [238, 99] width 452 height 20
select select "**********"
click at [12, 89] on select "**********" at bounding box center [238, 99] width 452 height 20
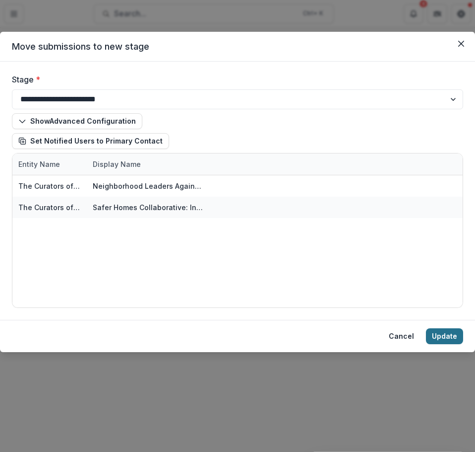
click at [448, 335] on button "Update" at bounding box center [444, 336] width 37 height 16
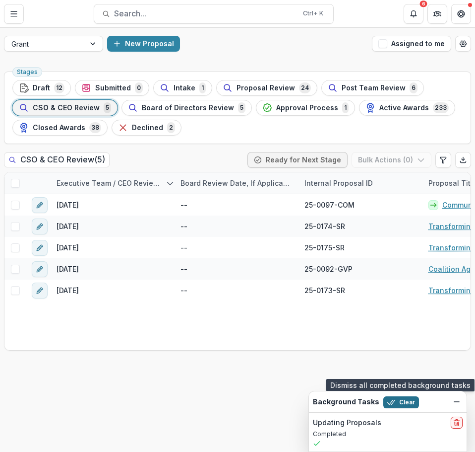
click at [394, 398] on button "Clear" at bounding box center [402, 402] width 36 height 12
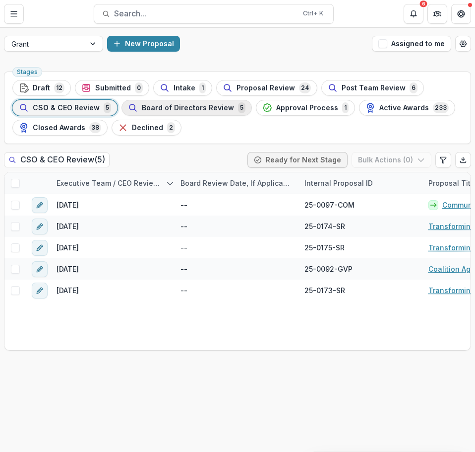
click at [192, 106] on span "Board of Directors Review" at bounding box center [188, 108] width 92 height 8
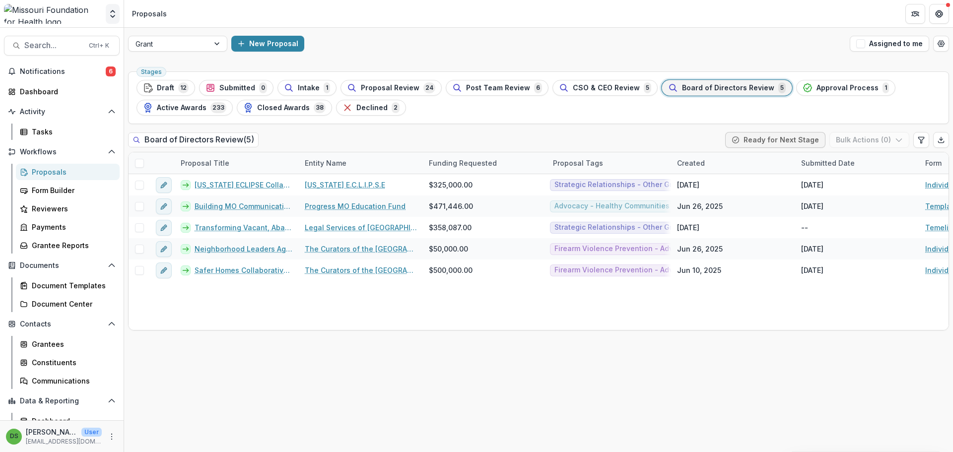
click at [110, 21] on button "Open entity switcher" at bounding box center [113, 14] width 14 height 20
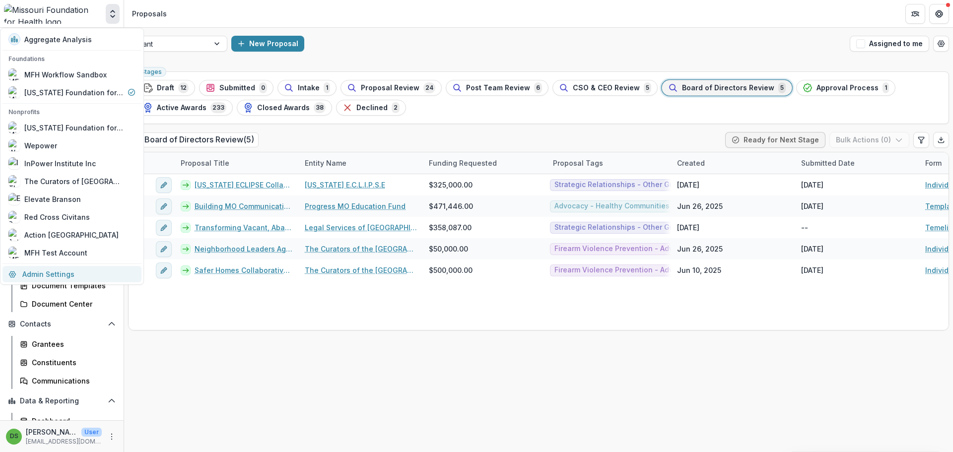
click at [47, 273] on link "Admin Settings" at bounding box center [71, 274] width 139 height 16
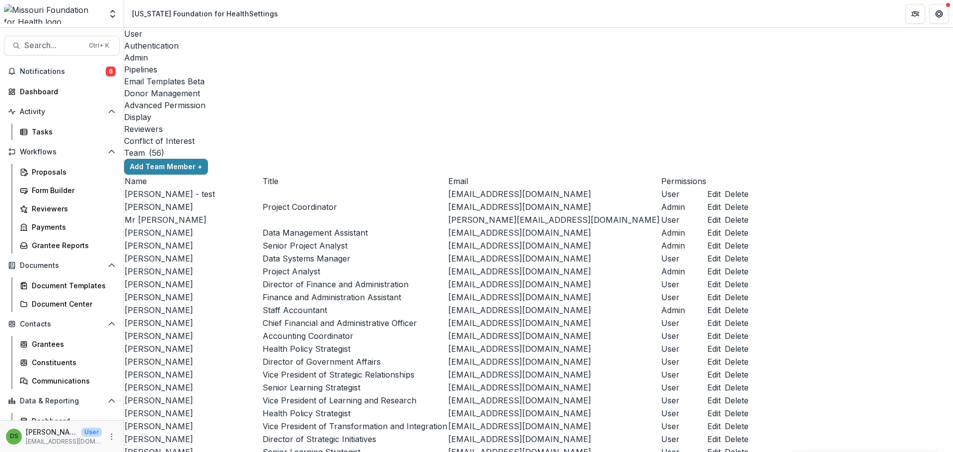
click at [277, 64] on div "Pipelines" at bounding box center [538, 70] width 829 height 12
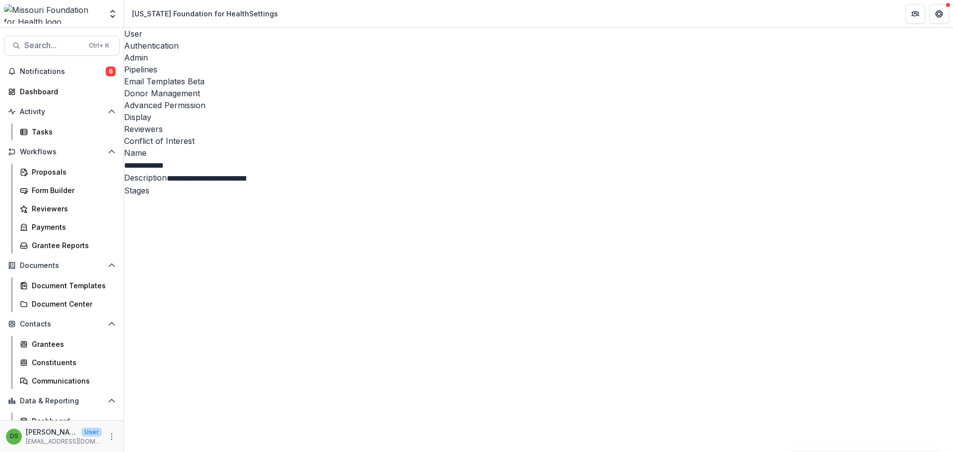
scroll to position [347, 0]
select select "******"
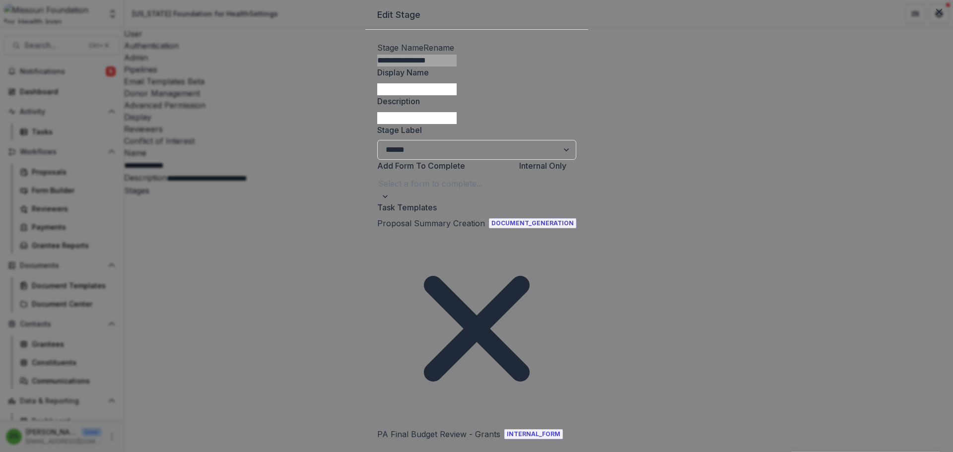
type input "*******"
click at [145, 451] on div "PA Post Team Budget Review - Grants" at bounding box center [72, 458] width 145 height 12
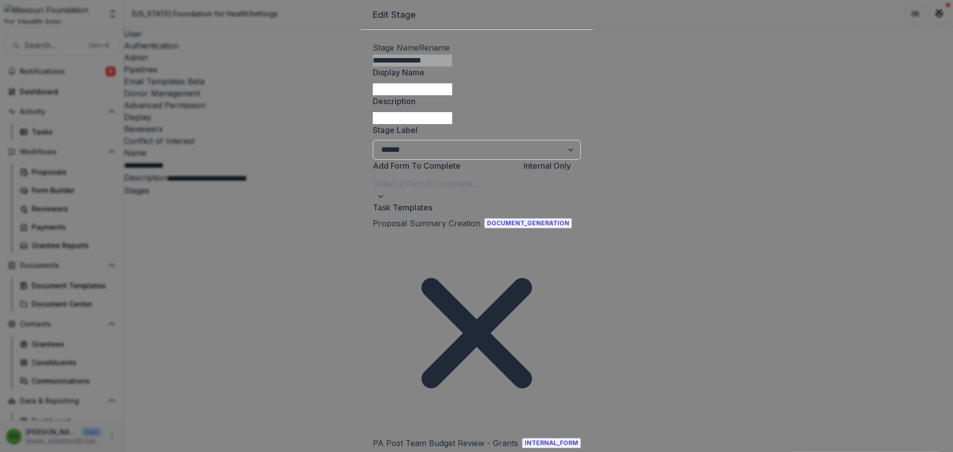
type input "******"
click at [118, 451] on div "PA Final Budget Review-Grants" at bounding box center [59, 458] width 118 height 12
type input "***"
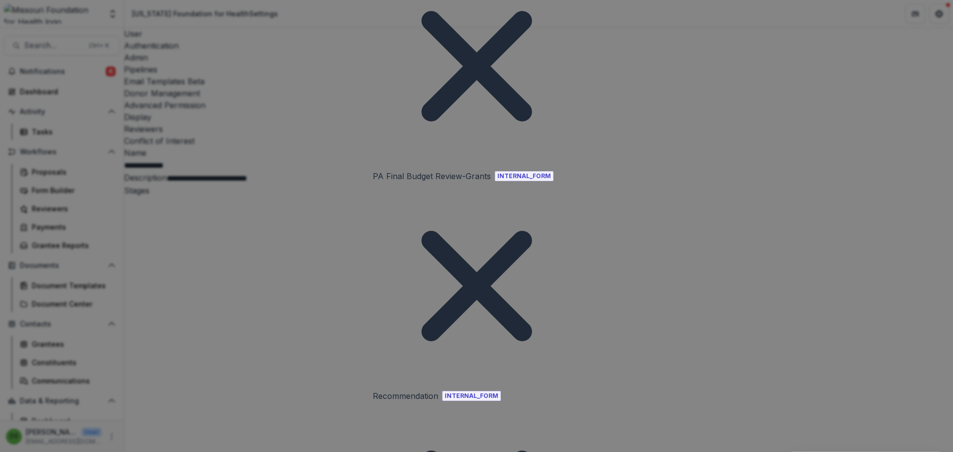
scroll to position [735, 0]
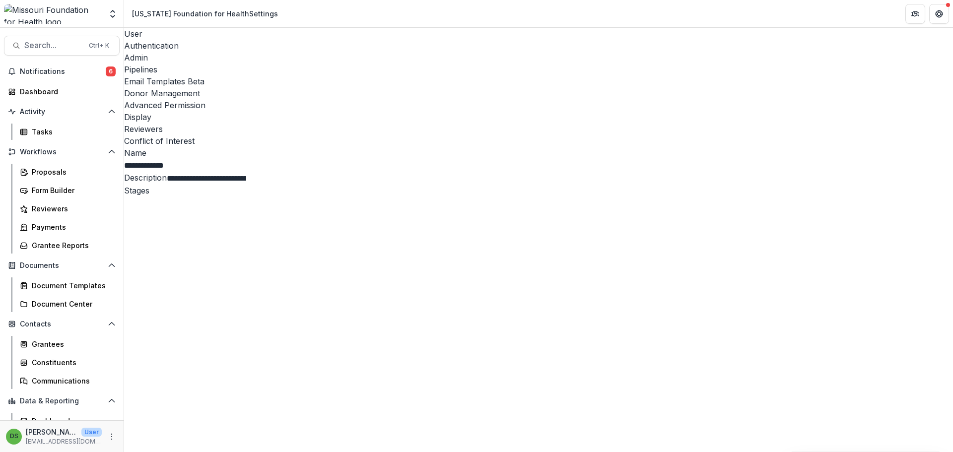
scroll to position [248, 0]
select select "******"
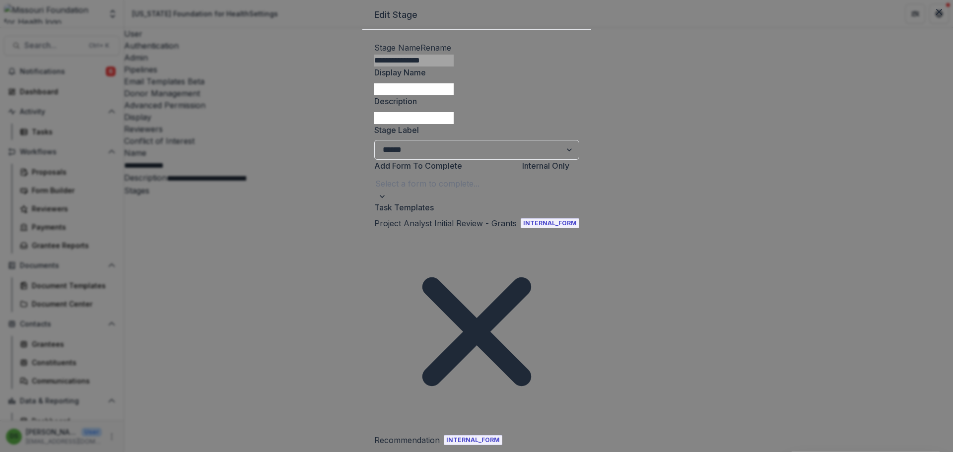
click at [475, 315] on icon "Remove [object Object]" at bounding box center [476, 331] width 109 height 109
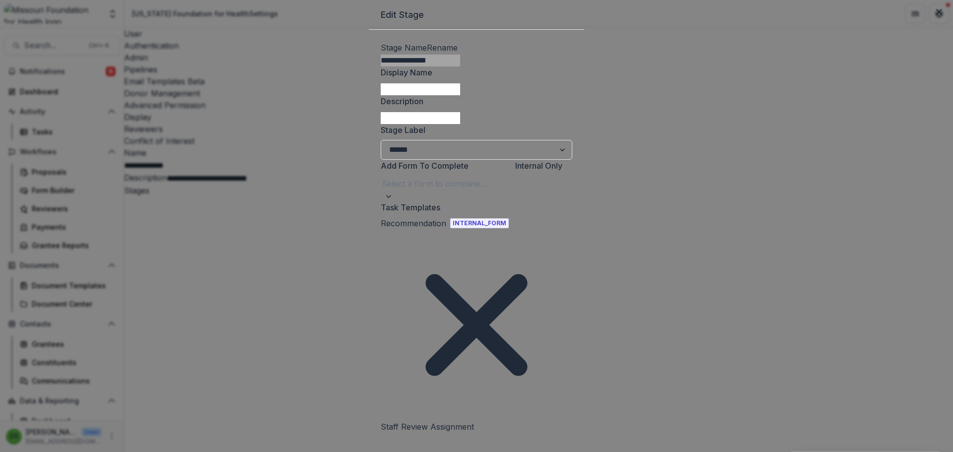
type input "****"
click at [91, 451] on div "PA Initial Review-Grants" at bounding box center [45, 458] width 91 height 12
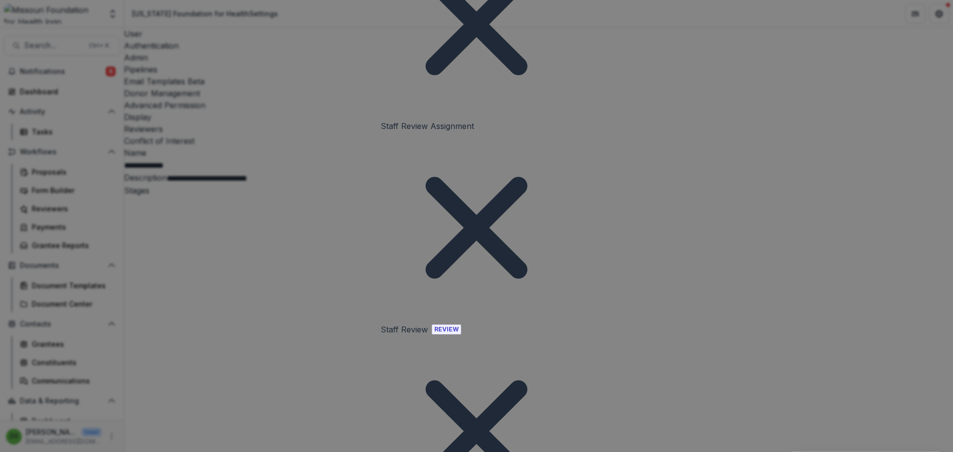
scroll to position [601, 0]
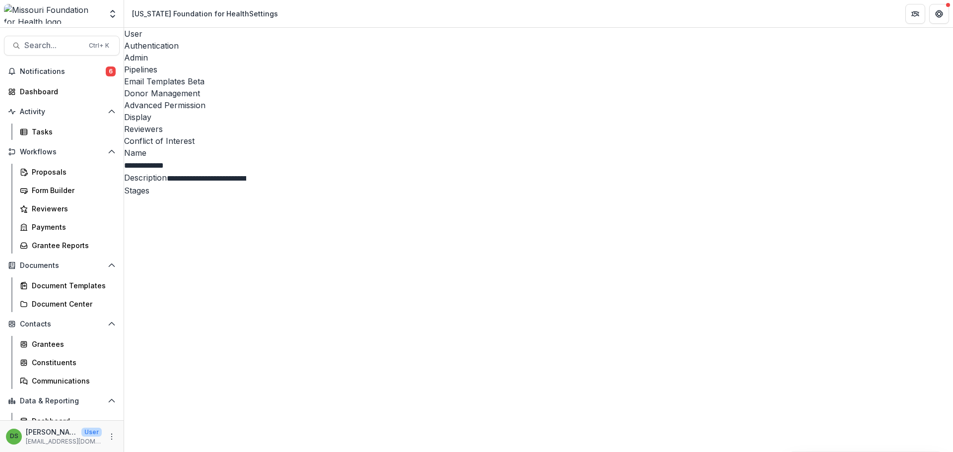
select select "******"
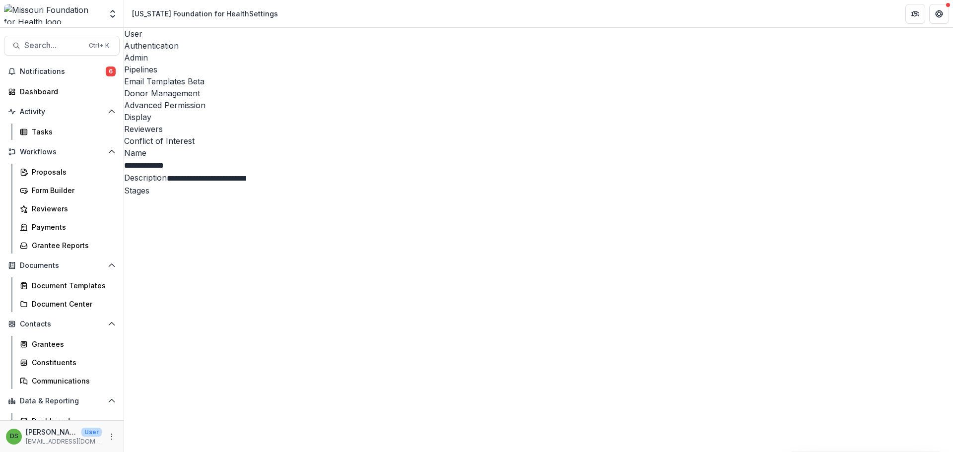
scroll to position [447, 0]
select select "******"
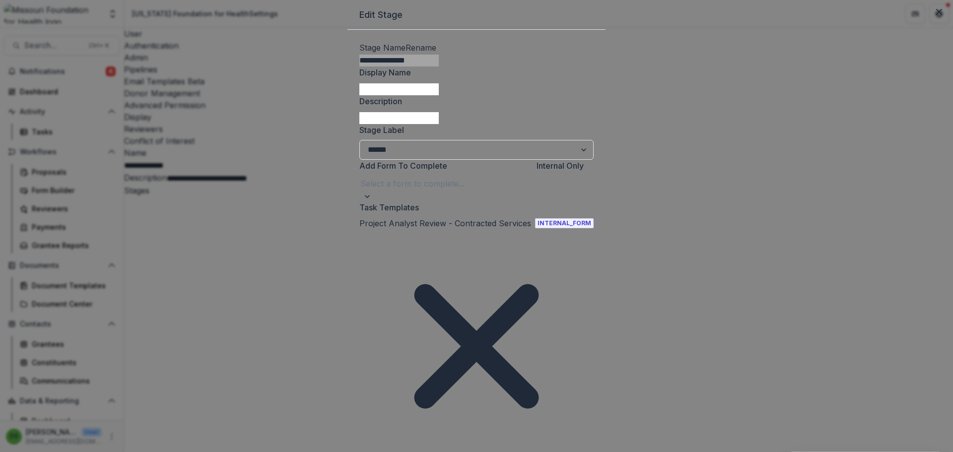
click at [475, 317] on icon "Remove [object Object]" at bounding box center [476, 346] width 125 height 125
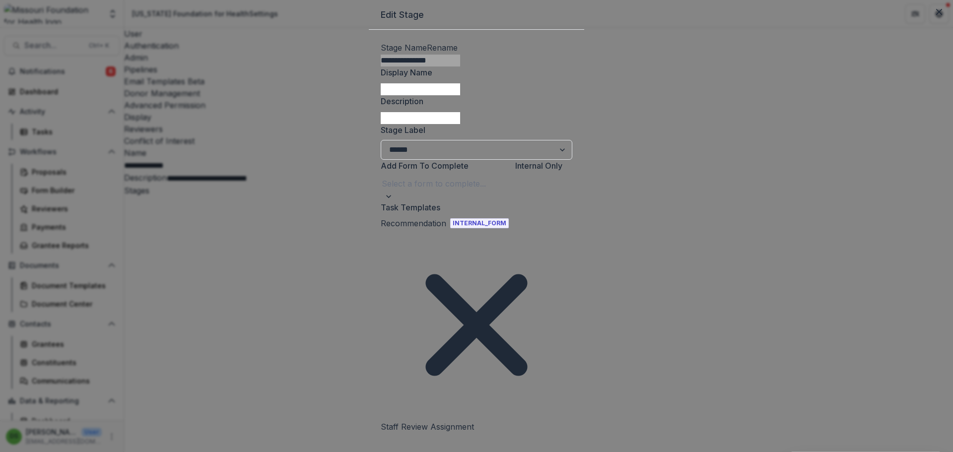
type input "****"
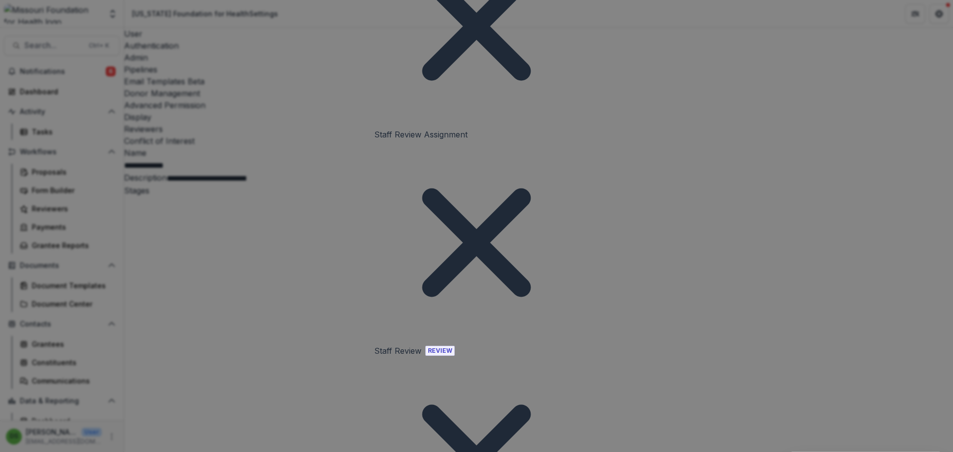
scroll to position [601, 0]
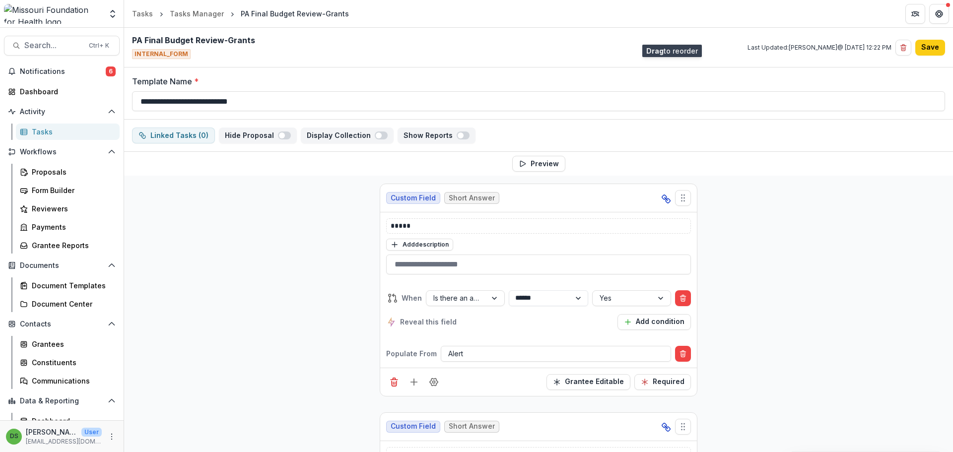
select select "********"
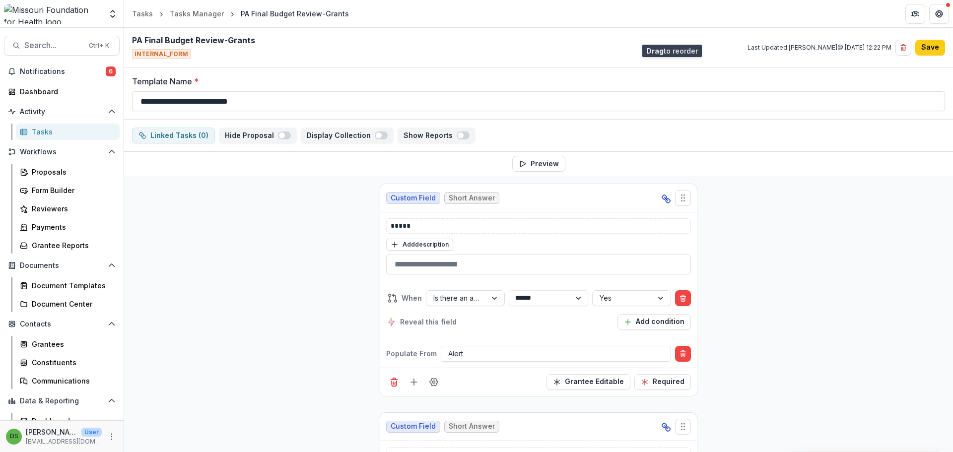
select select "********"
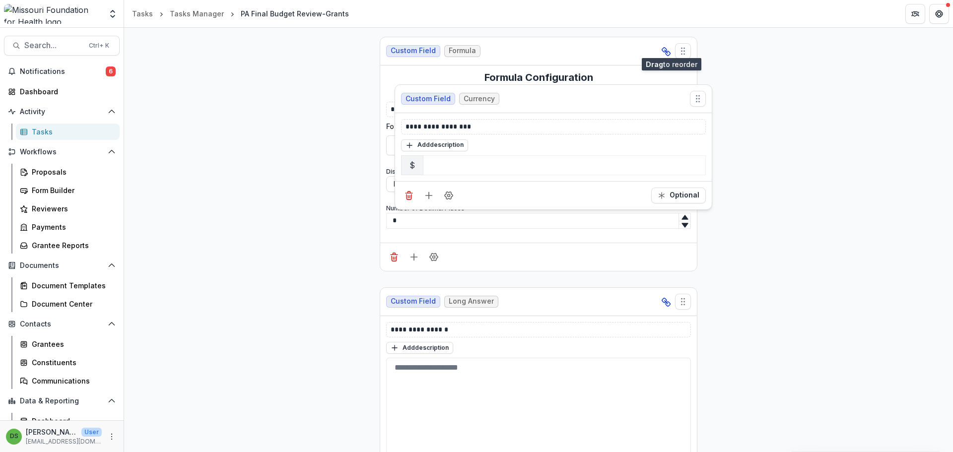
scroll to position [6571, 0]
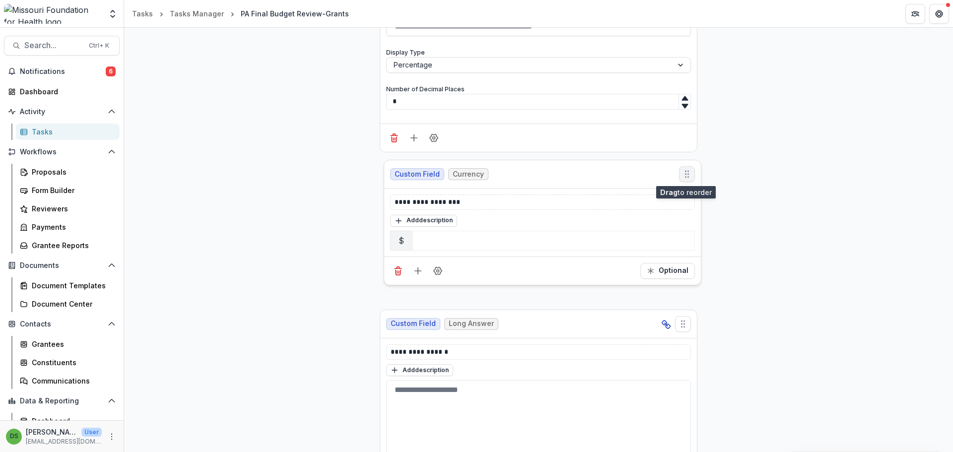
click at [684, 180] on button "Move field" at bounding box center [687, 174] width 16 height 16
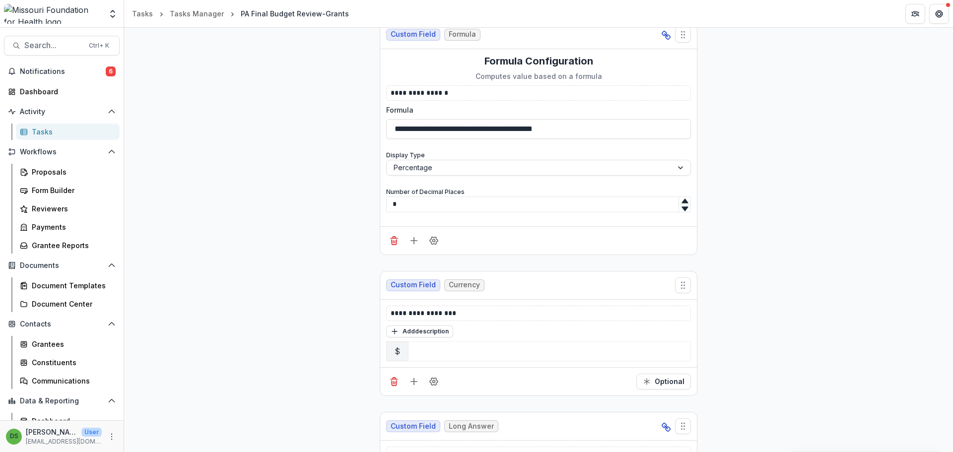
scroll to position [6472, 0]
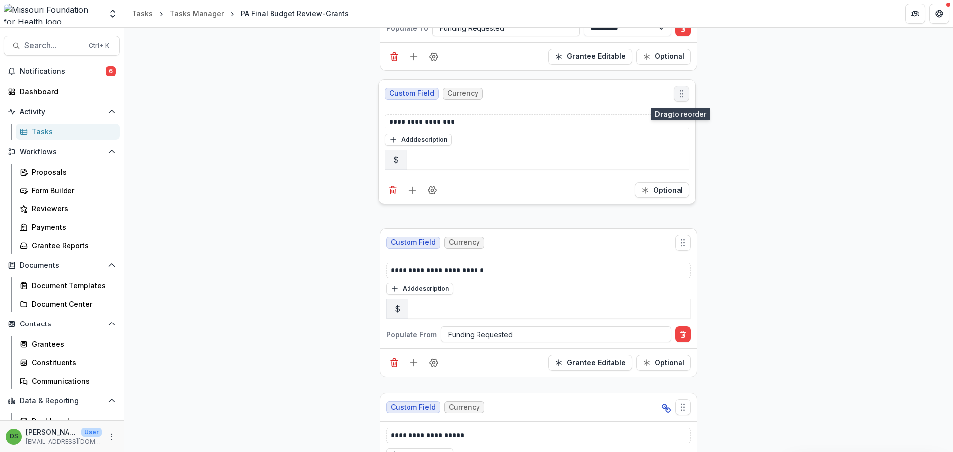
drag, startPoint x: 684, startPoint y: 279, endPoint x: 683, endPoint y: 93, distance: 186.6
click at [683, 93] on icon "Move field" at bounding box center [681, 94] width 10 height 10
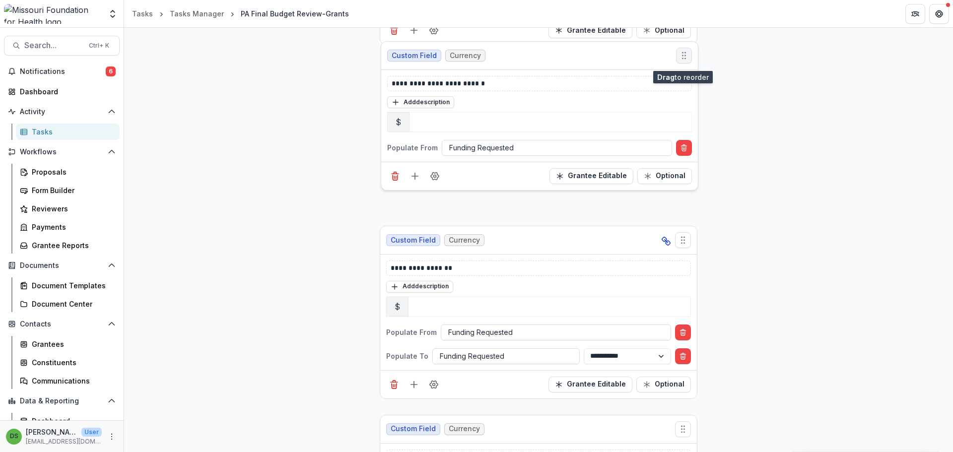
drag, startPoint x: 680, startPoint y: 244, endPoint x: 681, endPoint y: 56, distance: 188.1
click at [682, 53] on circle "Move field" at bounding box center [682, 53] width 0 height 0
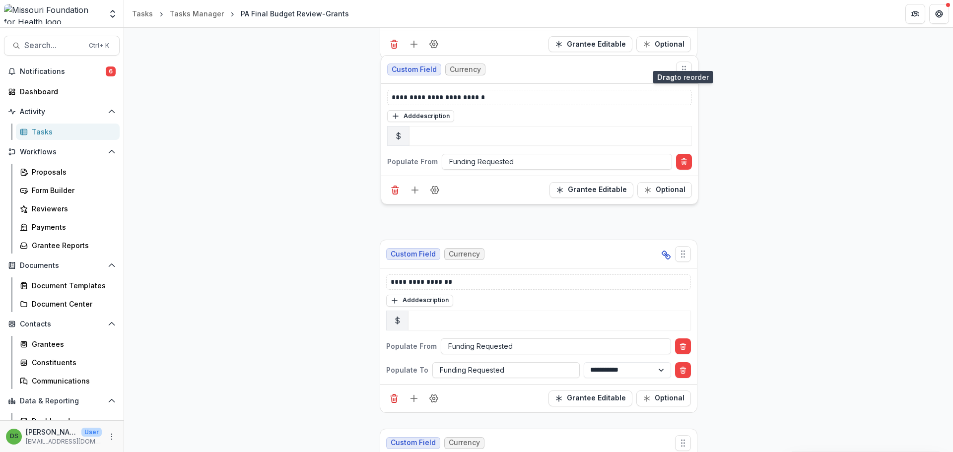
select select "********"
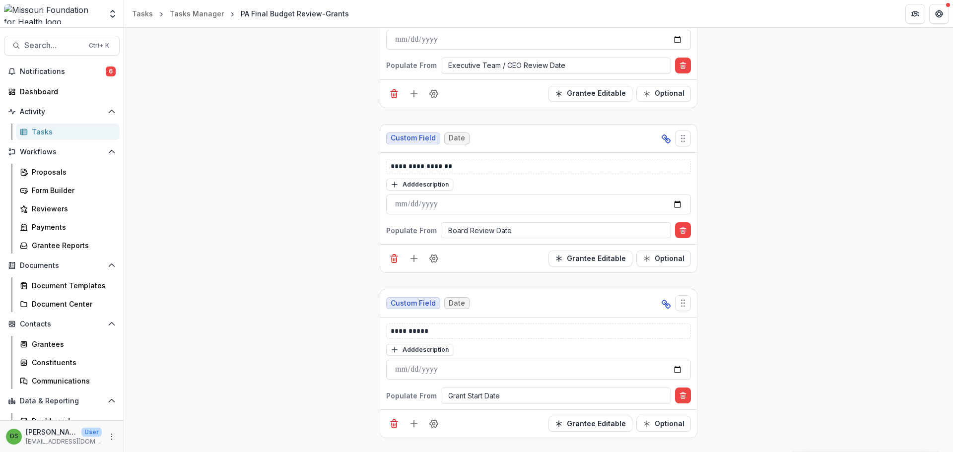
scroll to position [4655, 0]
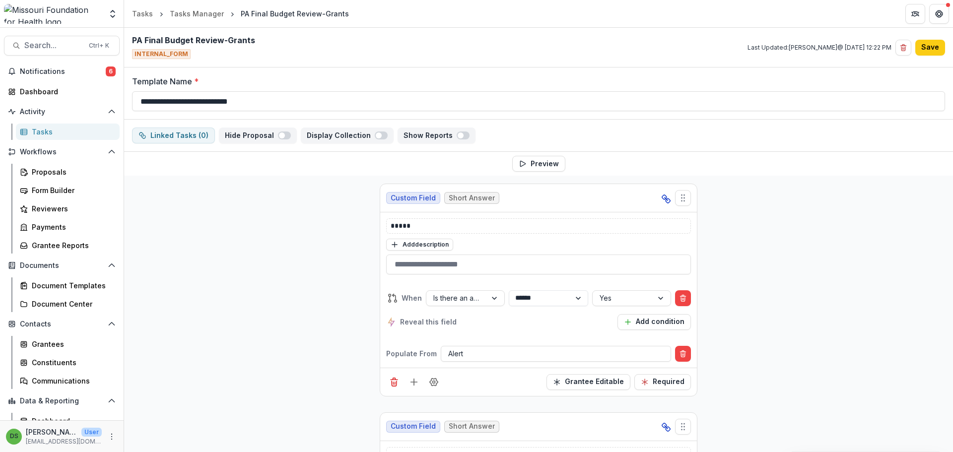
click at [925, 46] on button "Save" at bounding box center [930, 48] width 30 height 16
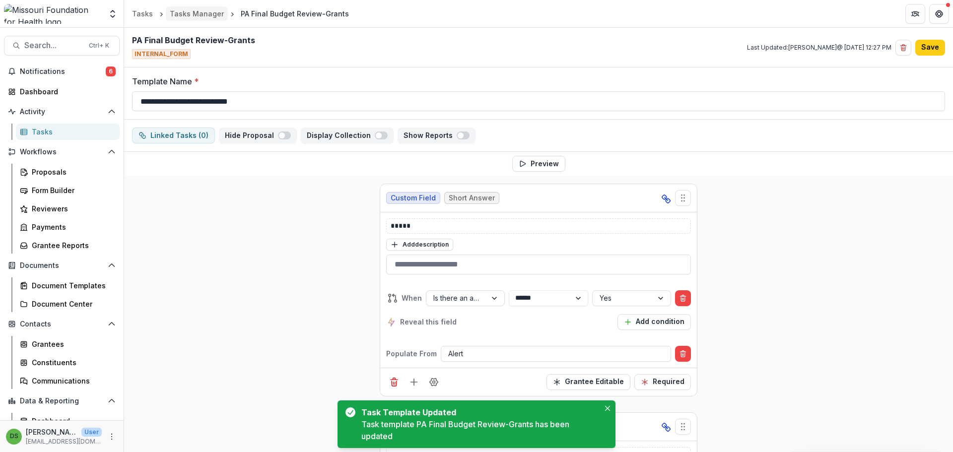
click at [190, 16] on div "Tasks Manager" at bounding box center [197, 13] width 54 height 10
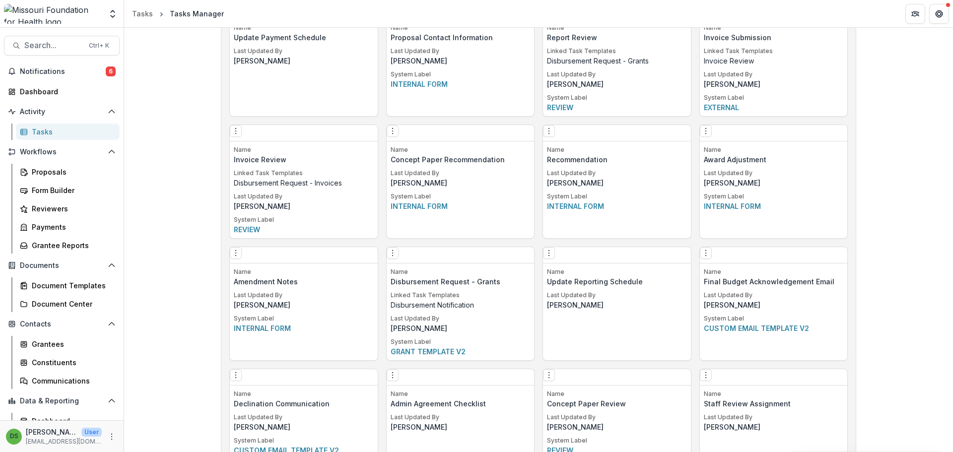
scroll to position [1828, 0]
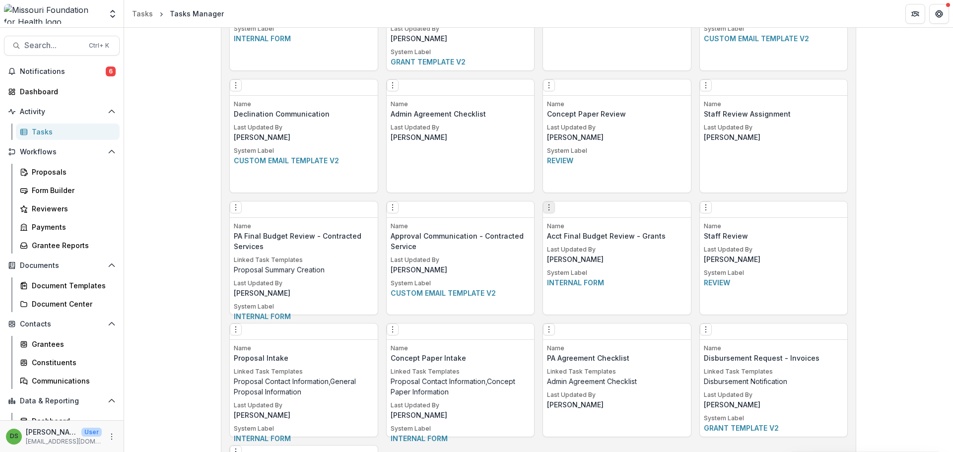
click at [553, 210] on icon "Options" at bounding box center [549, 207] width 8 height 8
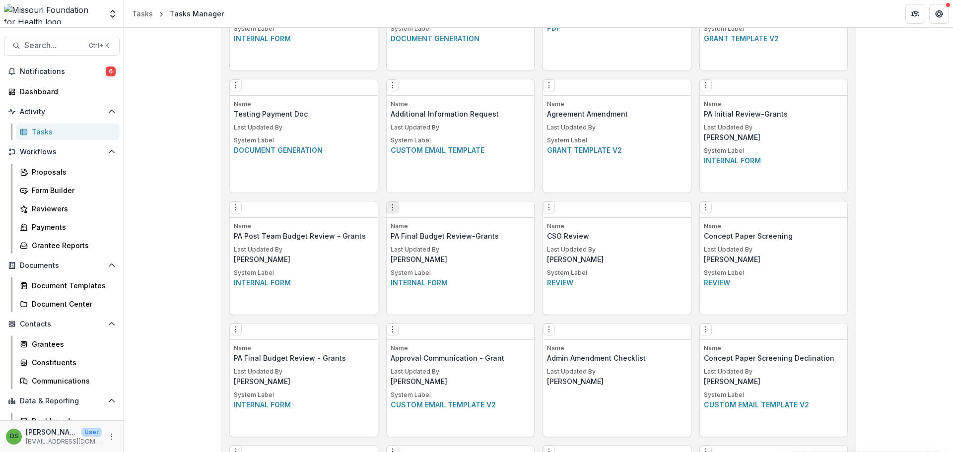
click at [397, 211] on icon "Options" at bounding box center [393, 207] width 8 height 8
click at [413, 248] on button "Make a Copy" at bounding box center [453, 248] width 122 height 16
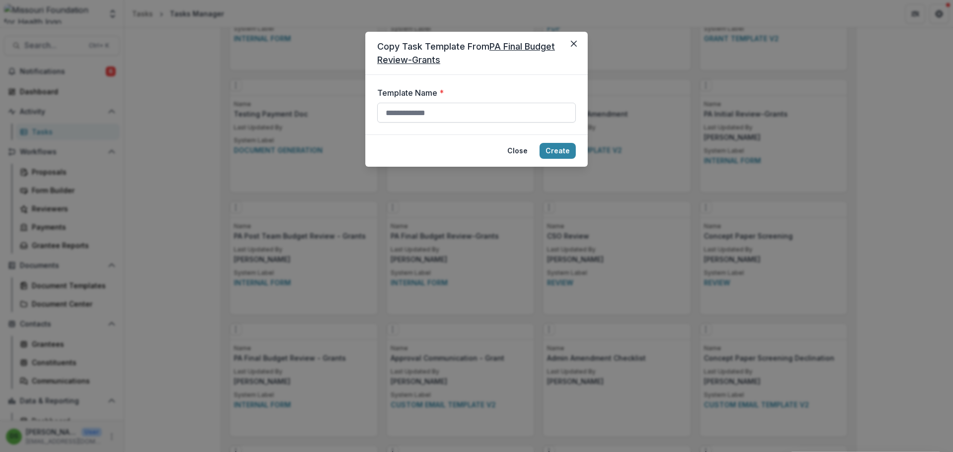
click at [466, 106] on input "Template Name *" at bounding box center [476, 113] width 199 height 20
click at [484, 114] on input "**********" at bounding box center [476, 113] width 199 height 20
type input "**********"
click at [568, 153] on button "Create" at bounding box center [557, 151] width 36 height 16
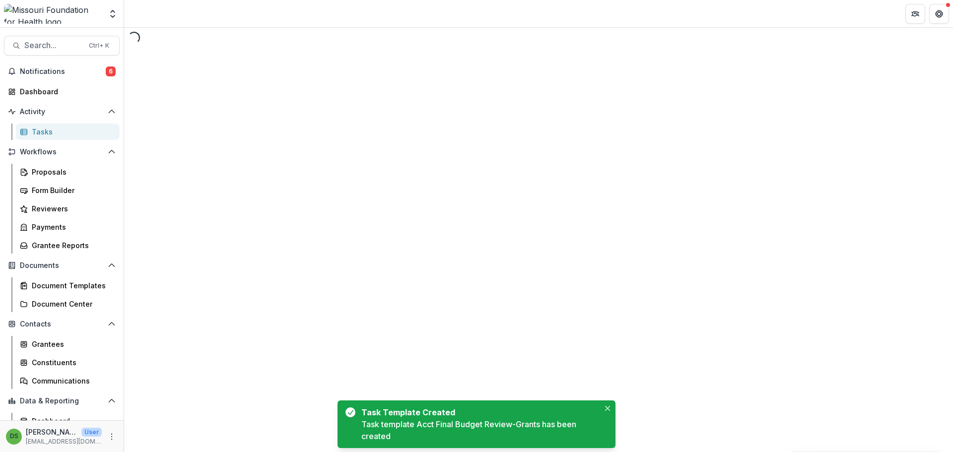
select select "********"
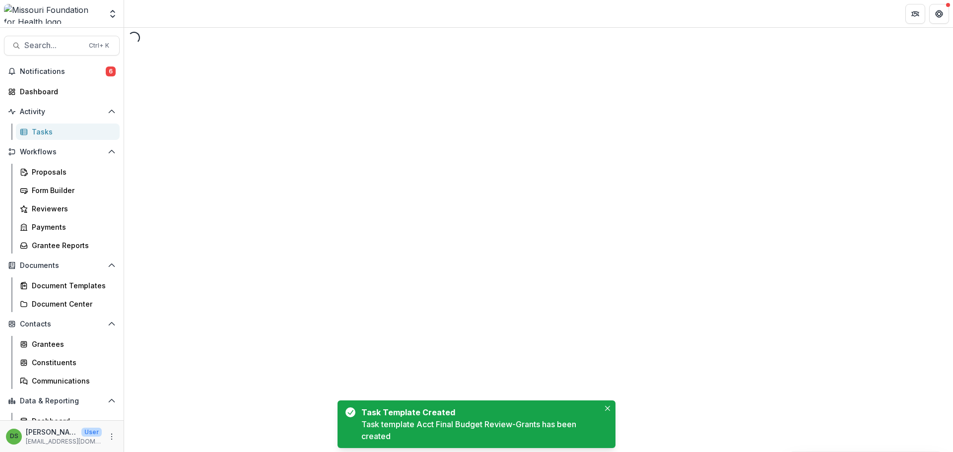
select select "********"
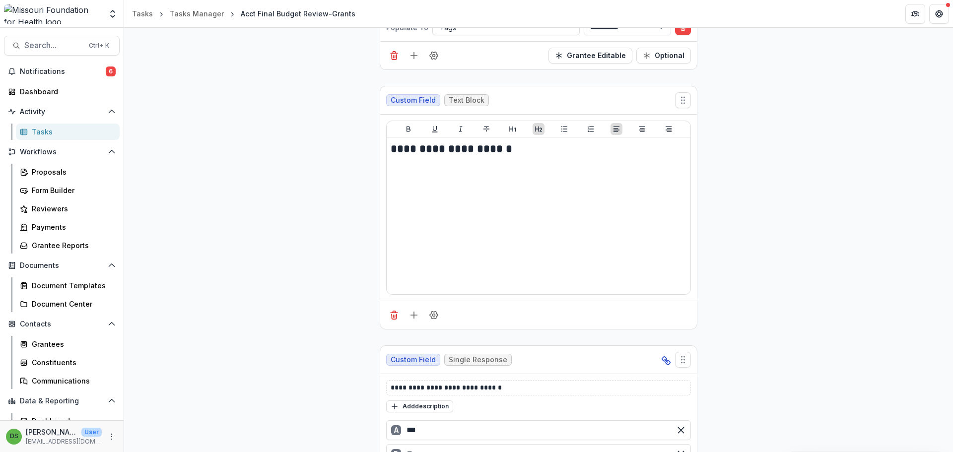
scroll to position [1638, 0]
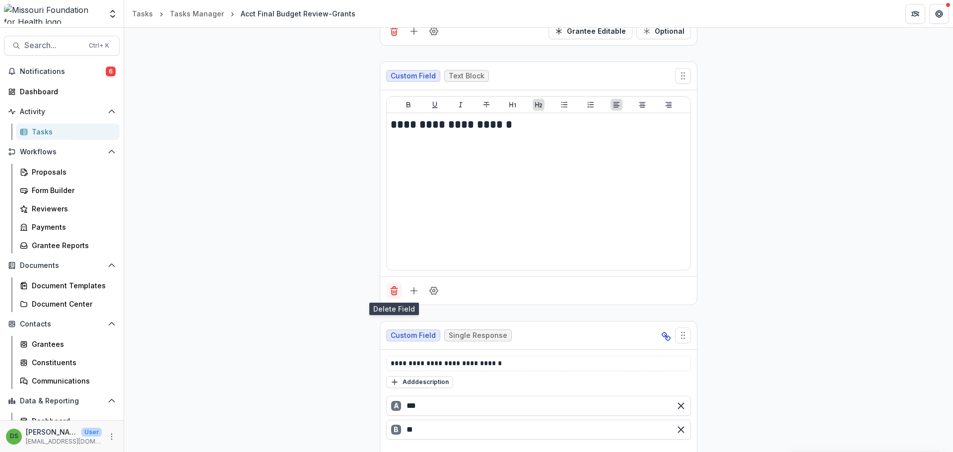
click at [391, 292] on icon "Delete field" at bounding box center [394, 291] width 10 height 10
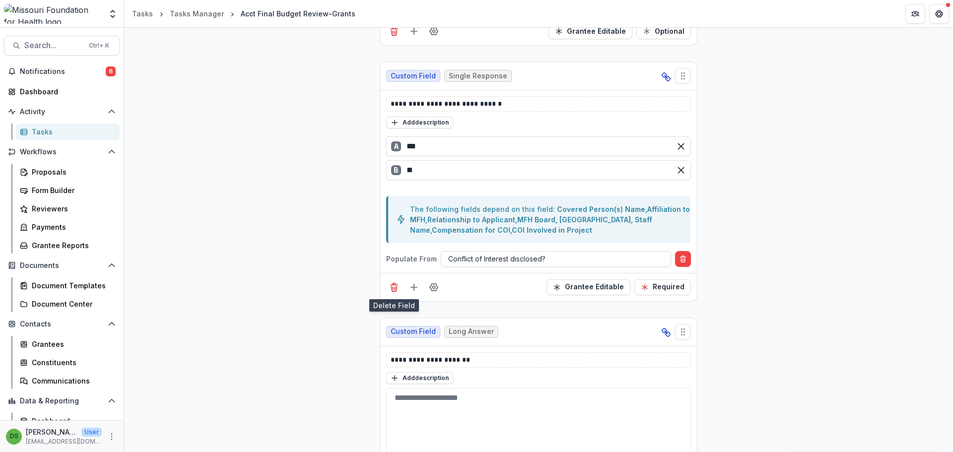
click at [391, 292] on icon "Delete field" at bounding box center [394, 287] width 10 height 10
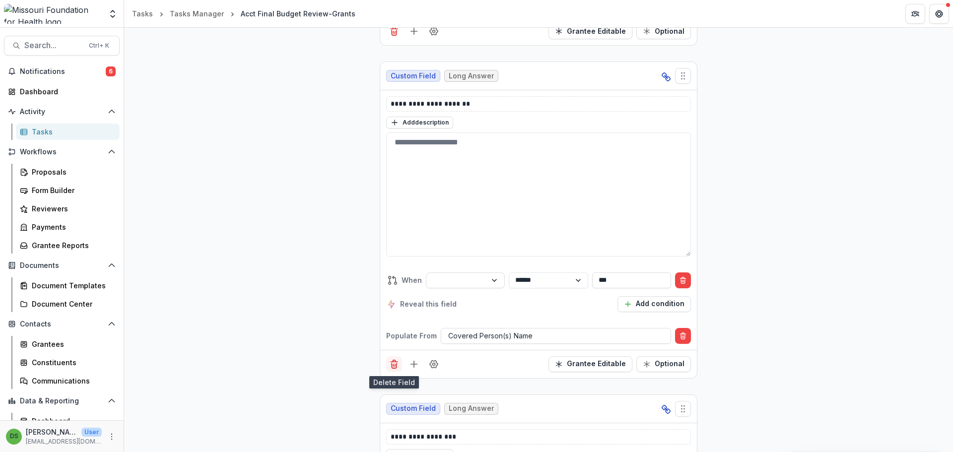
click at [395, 362] on icon "Delete field" at bounding box center [394, 364] width 10 height 10
click at [392, 368] on icon "Delete field" at bounding box center [394, 365] width 5 height 5
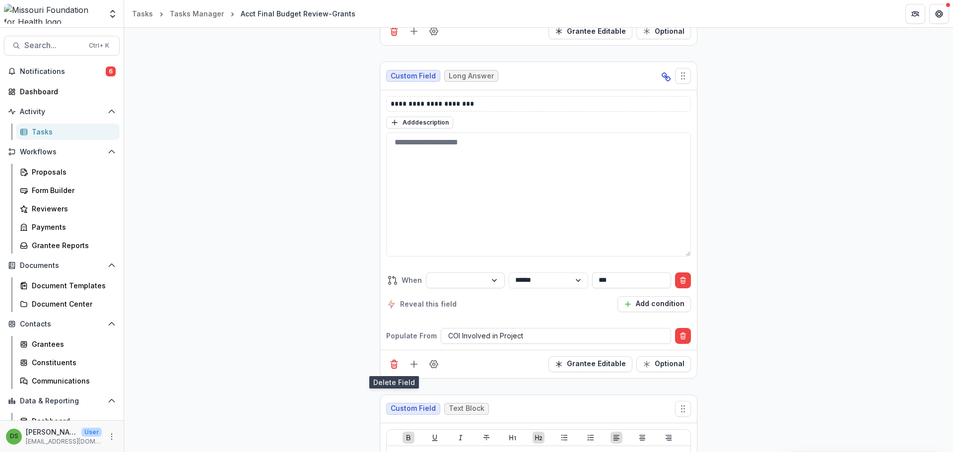
click at [392, 368] on icon "Delete field" at bounding box center [394, 365] width 5 height 5
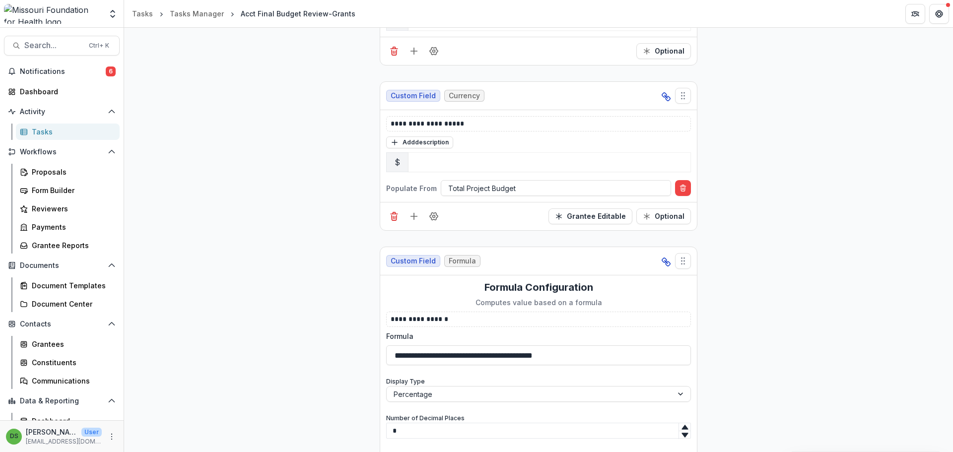
scroll to position [3722, 0]
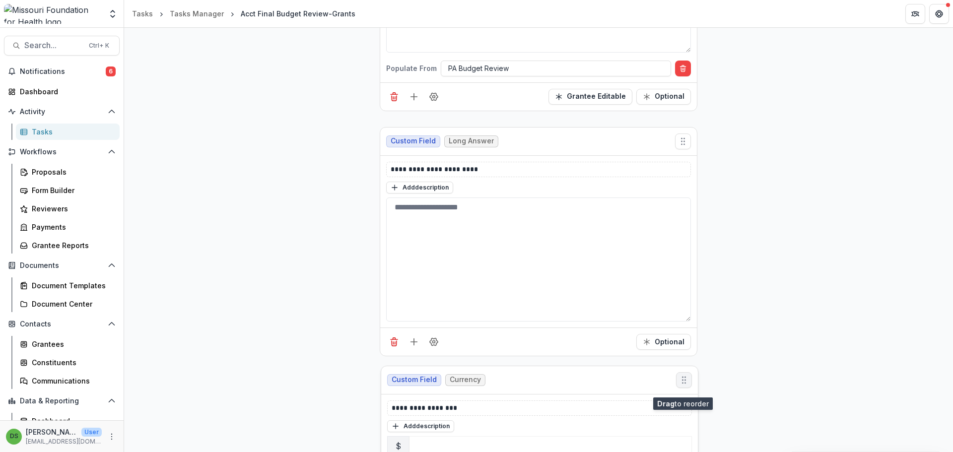
drag, startPoint x: 680, startPoint y: 106, endPoint x: 683, endPoint y: 384, distance: 277.9
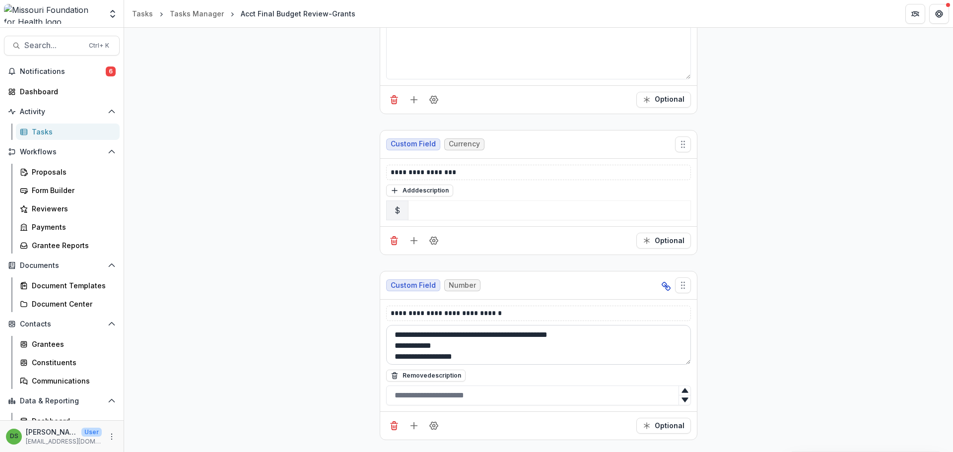
scroll to position [4625, 0]
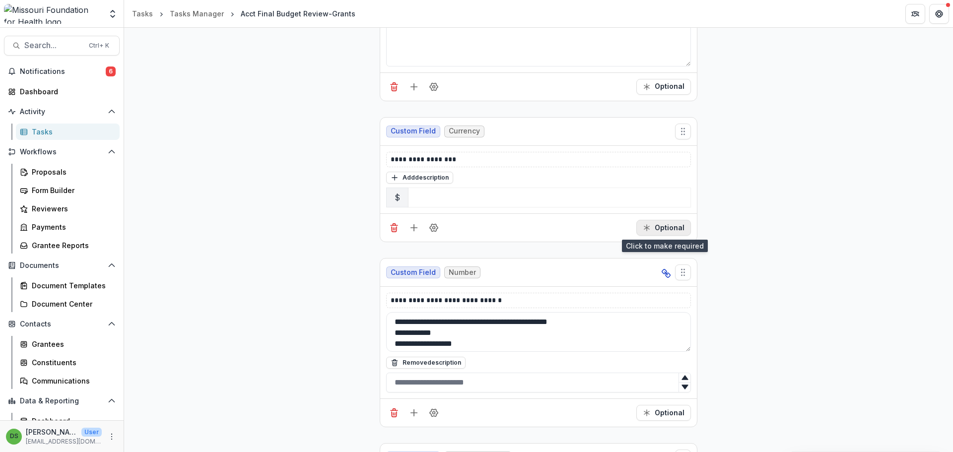
click at [675, 228] on button "Optional" at bounding box center [663, 228] width 55 height 16
click at [432, 230] on icon "Field Settings" at bounding box center [434, 228] width 10 height 10
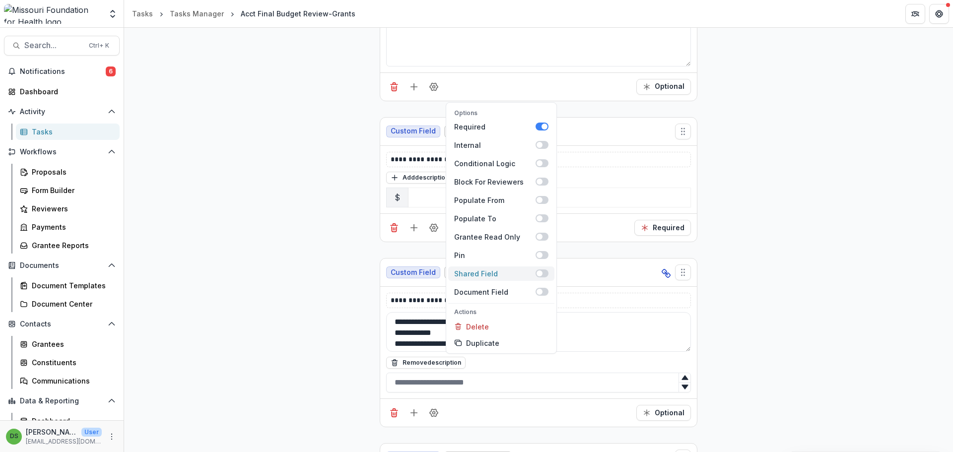
click at [541, 269] on span at bounding box center [542, 273] width 13 height 8
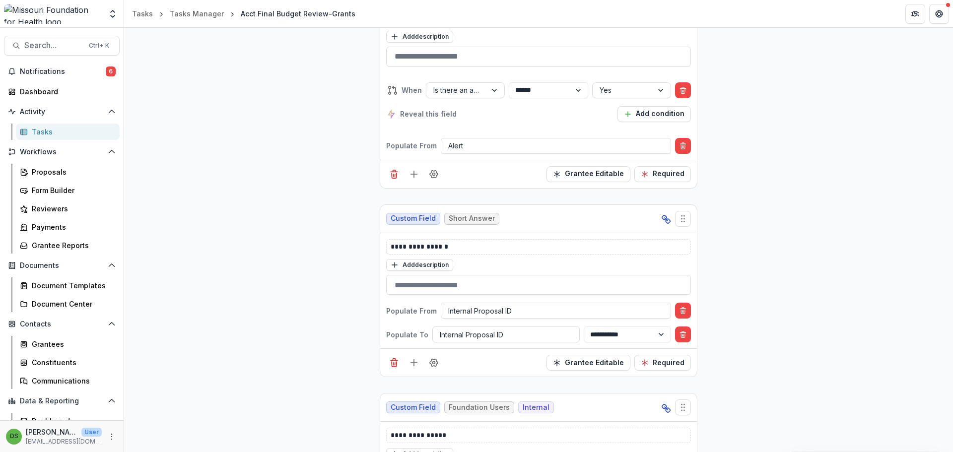
scroll to position [0, 0]
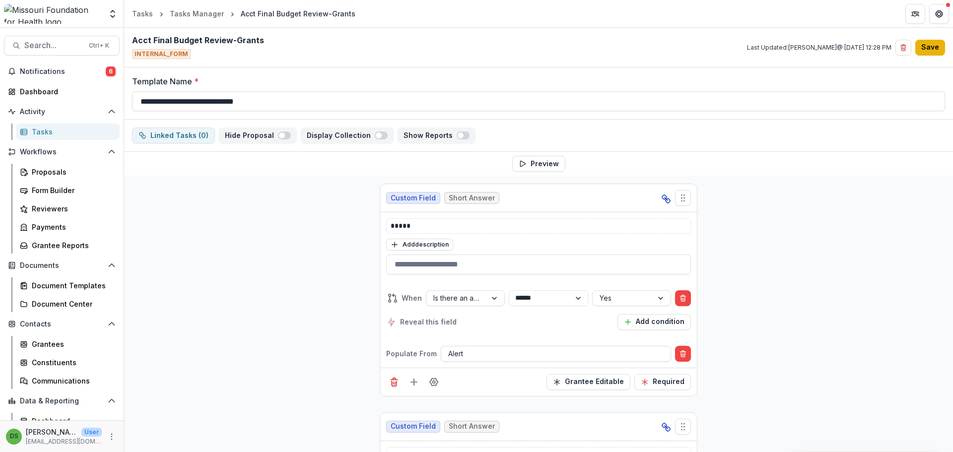
click at [923, 51] on button "Save" at bounding box center [930, 48] width 30 height 16
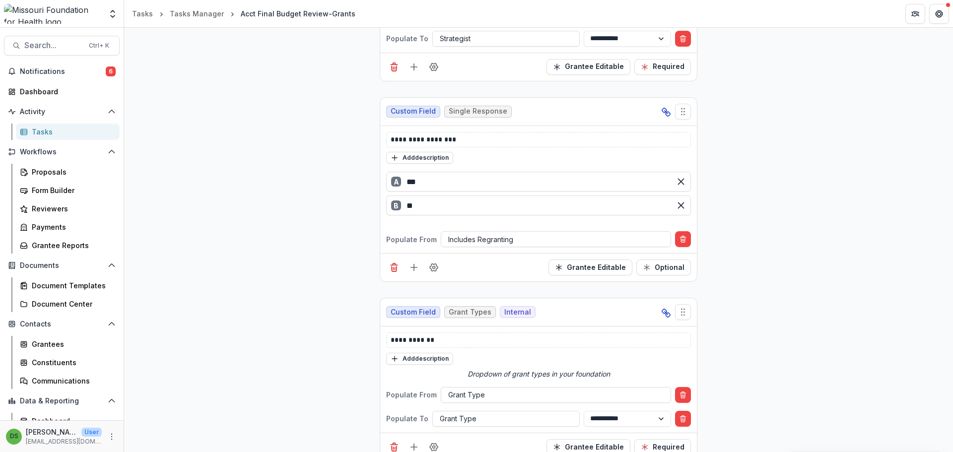
scroll to position [943, 0]
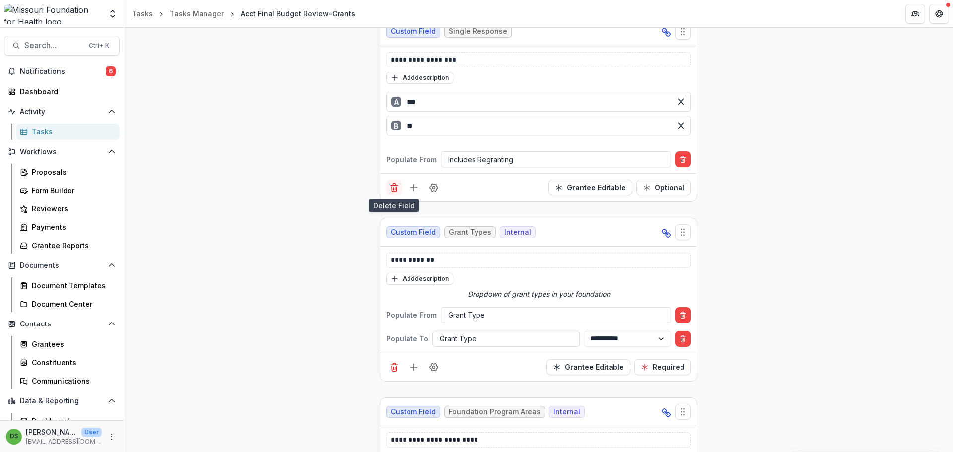
click at [395, 190] on line "Delete field" at bounding box center [395, 189] width 0 height 2
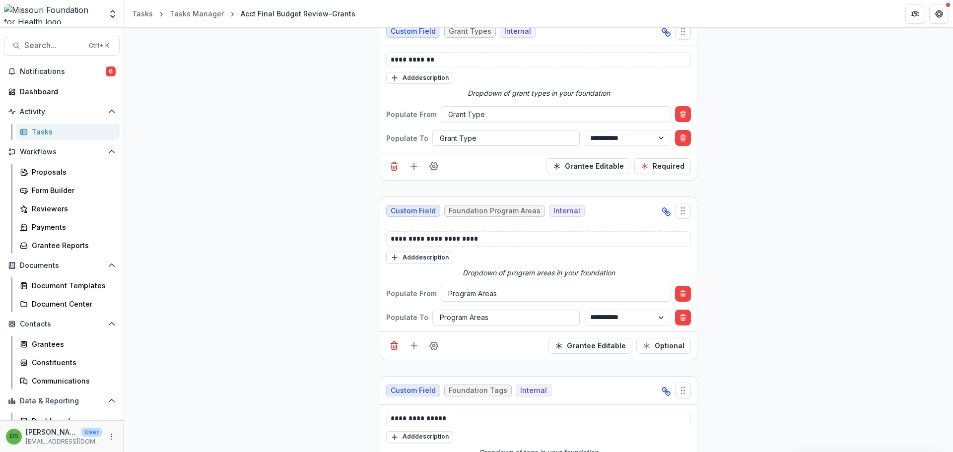
scroll to position [753, 0]
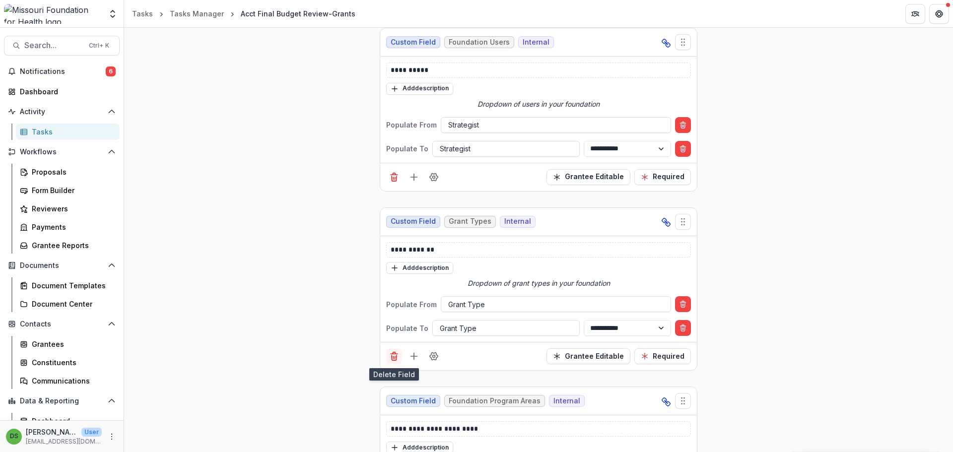
click at [392, 357] on icon "Delete field" at bounding box center [394, 357] width 5 height 5
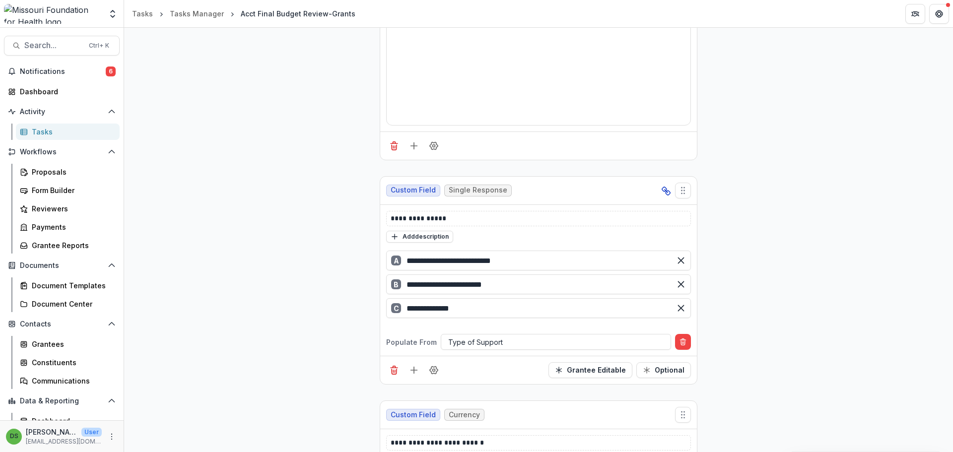
scroll to position [2490, 0]
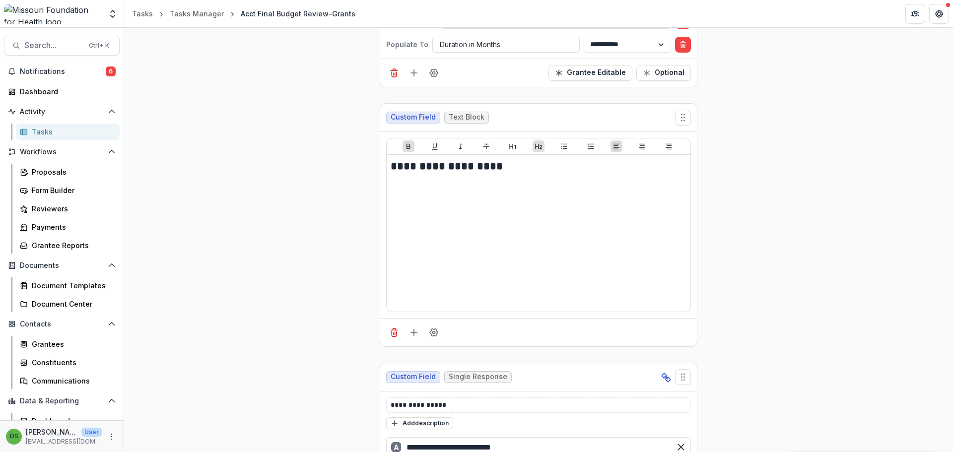
click at [800, 278] on div "**********" at bounding box center [538, 55] width 829 height 4739
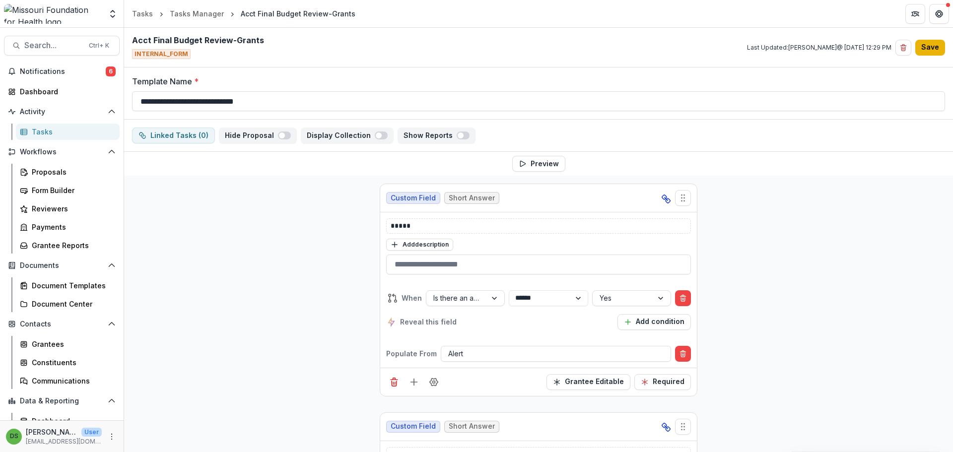
click at [925, 45] on button "Save" at bounding box center [930, 48] width 30 height 16
click at [199, 9] on div "Tasks Manager" at bounding box center [197, 13] width 54 height 10
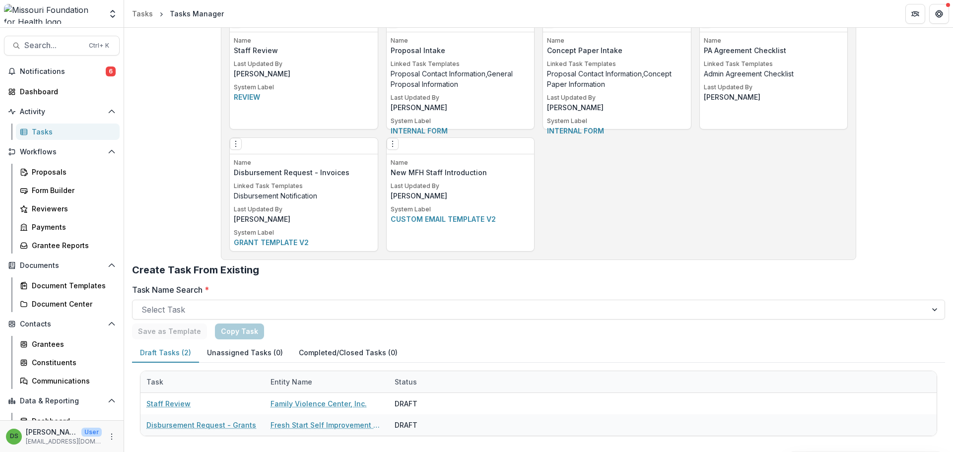
scroll to position [852, 0]
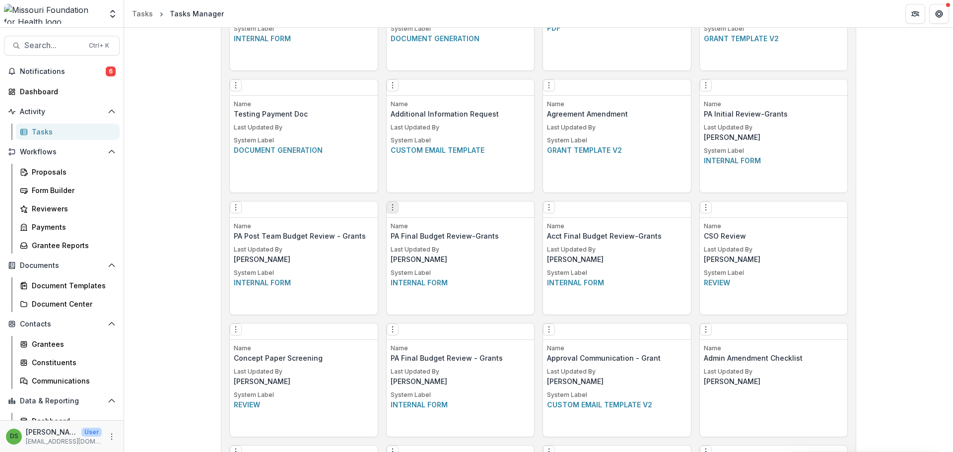
click at [396, 211] on icon "Options" at bounding box center [393, 207] width 8 height 8
click at [418, 230] on link "Edit" at bounding box center [453, 232] width 122 height 16
select select "********"
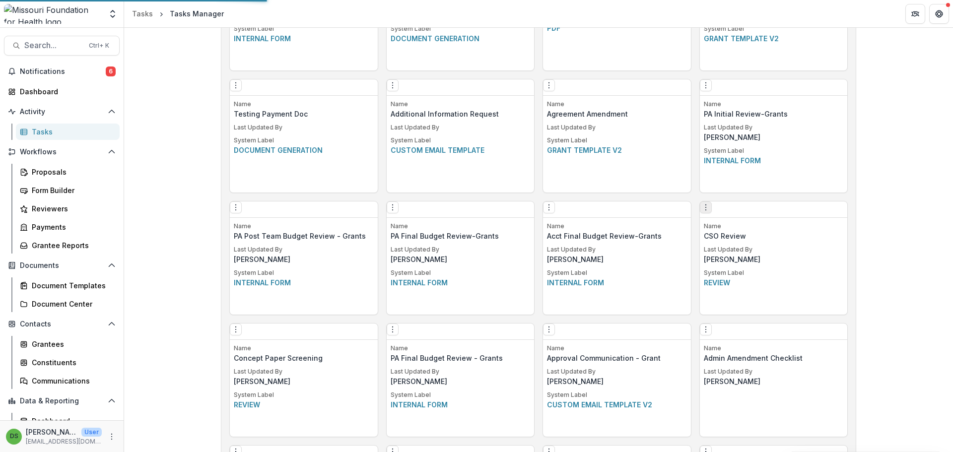
select select "********"
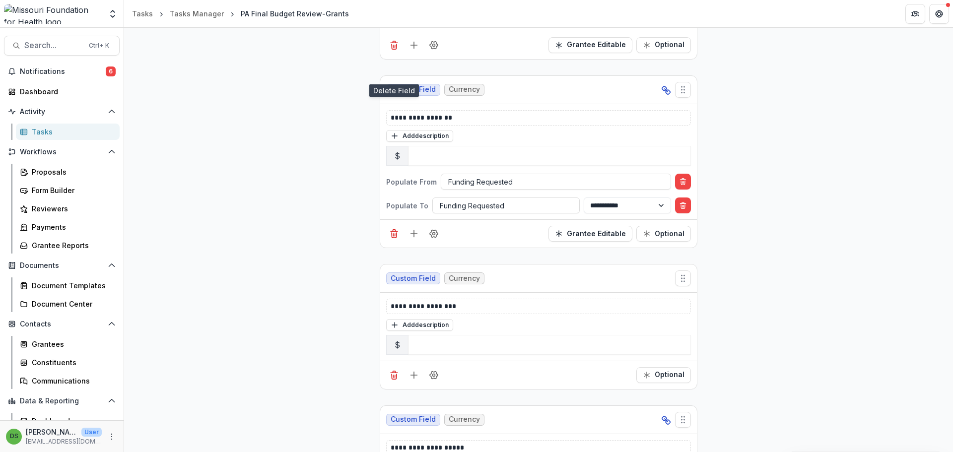
scroll to position [6253, 0]
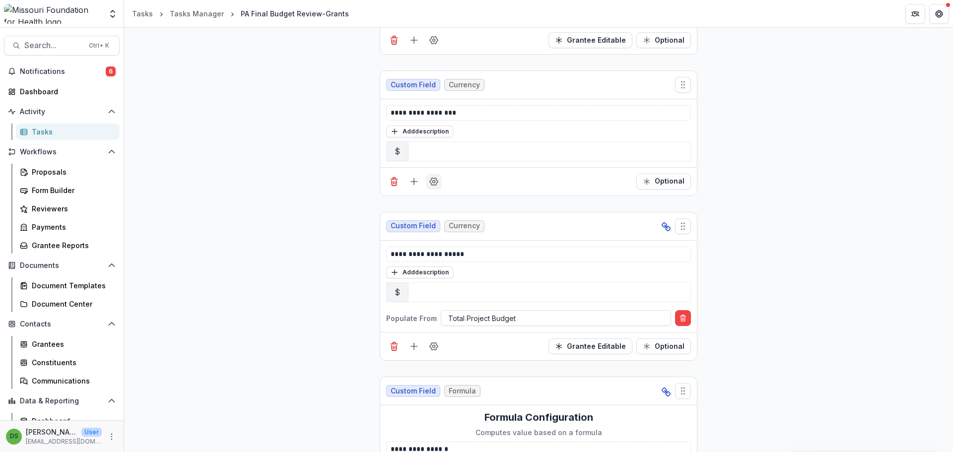
click at [435, 182] on icon "Field Settings" at bounding box center [434, 182] width 10 height 10
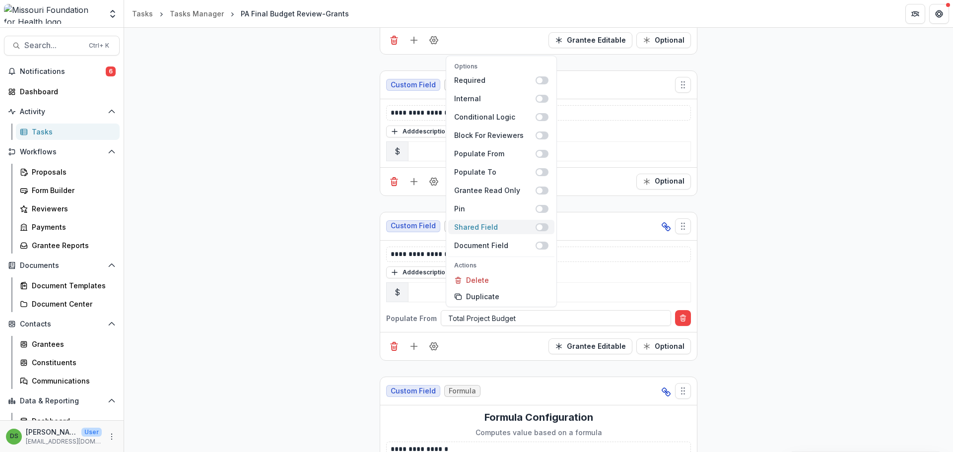
click at [538, 225] on span at bounding box center [539, 227] width 6 height 6
click at [539, 154] on span at bounding box center [539, 154] width 6 height 6
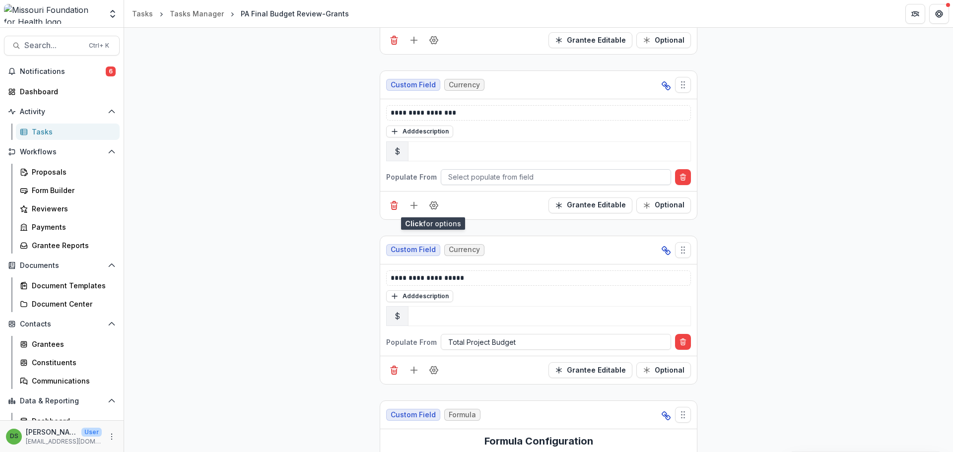
click at [504, 179] on div at bounding box center [555, 177] width 215 height 12
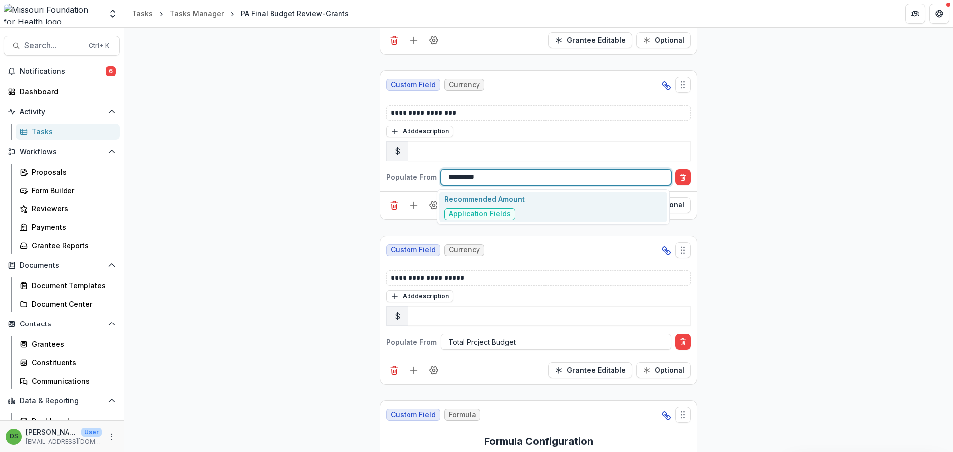
type input "**********"
click at [479, 202] on p "Recommended Amount" at bounding box center [484, 199] width 80 height 10
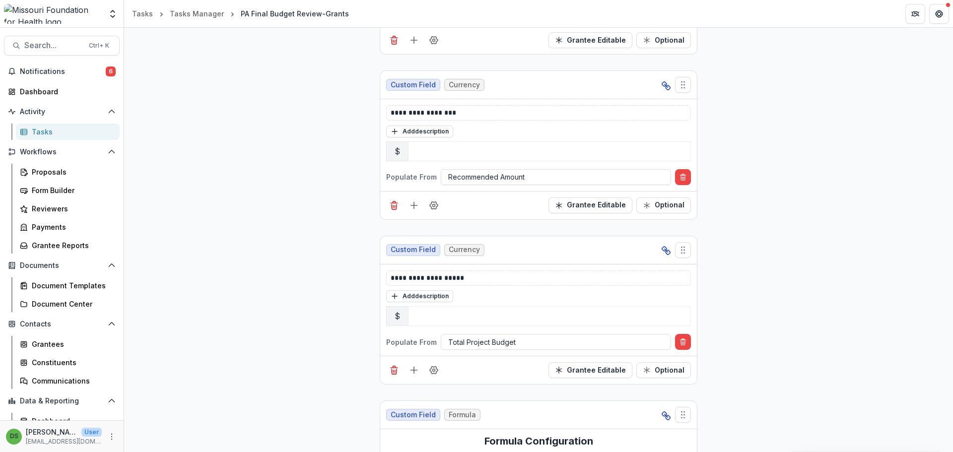
scroll to position [0, 0]
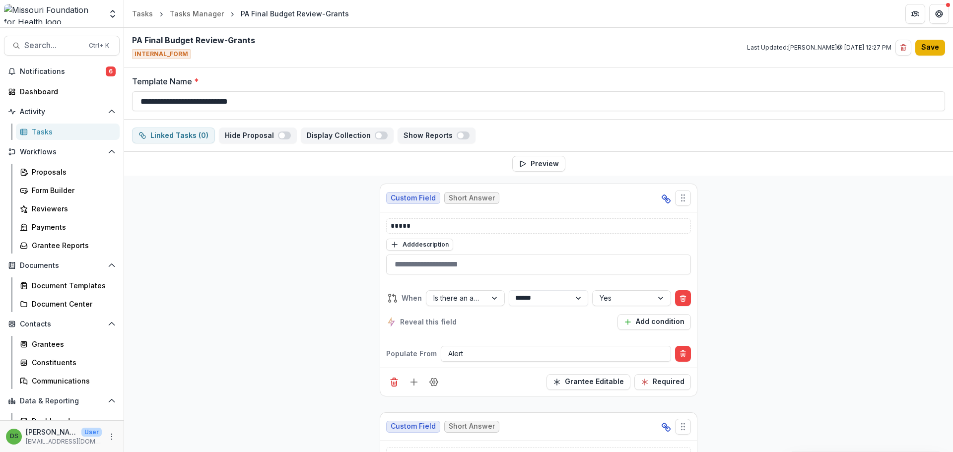
click at [932, 47] on button "Save" at bounding box center [930, 48] width 30 height 16
click at [191, 19] on link "Tasks Manager" at bounding box center [197, 13] width 62 height 14
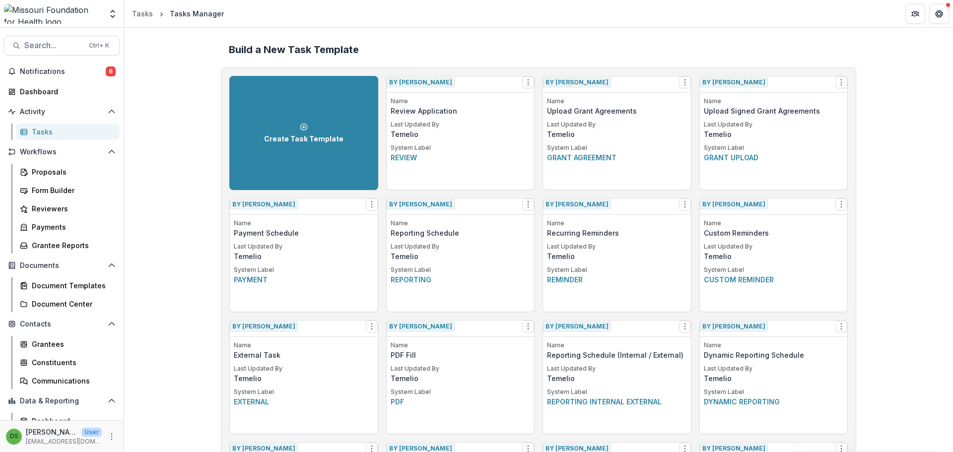
scroll to position [852, 0]
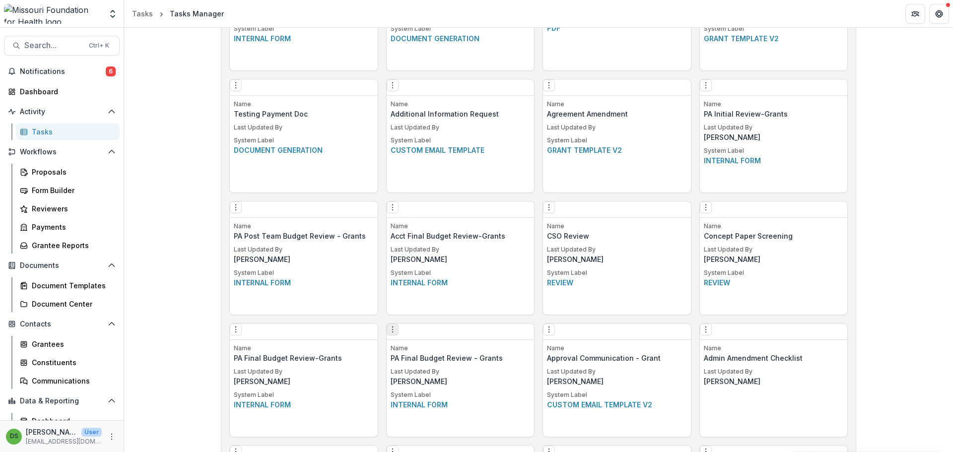
click at [396, 334] on icon "Options" at bounding box center [393, 330] width 8 height 8
click at [427, 402] on button "Delete Task" at bounding box center [453, 403] width 122 height 16
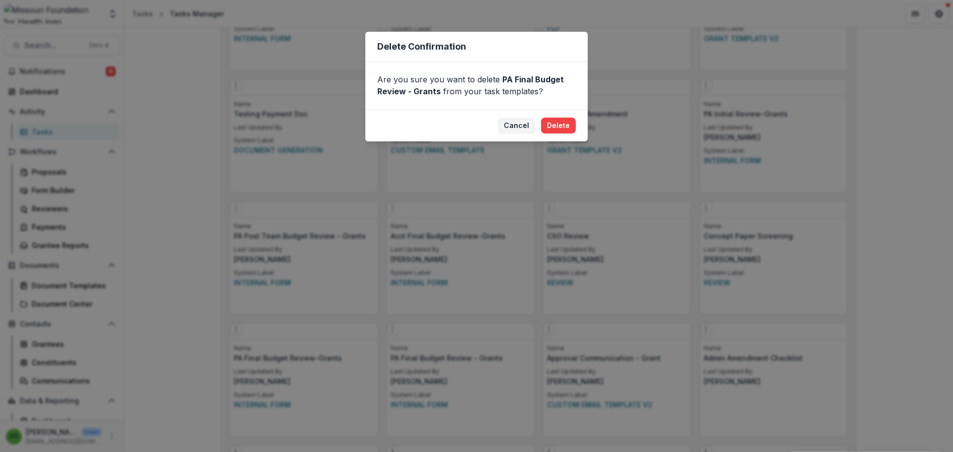
click at [579, 128] on footer "Cancel Delete" at bounding box center [476, 125] width 222 height 32
click at [568, 124] on button "Delete" at bounding box center [558, 126] width 35 height 16
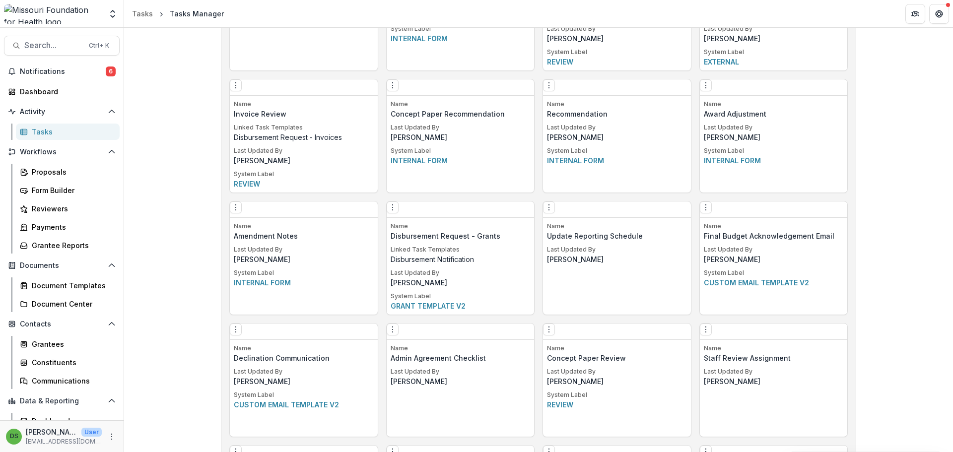
scroll to position [1828, 0]
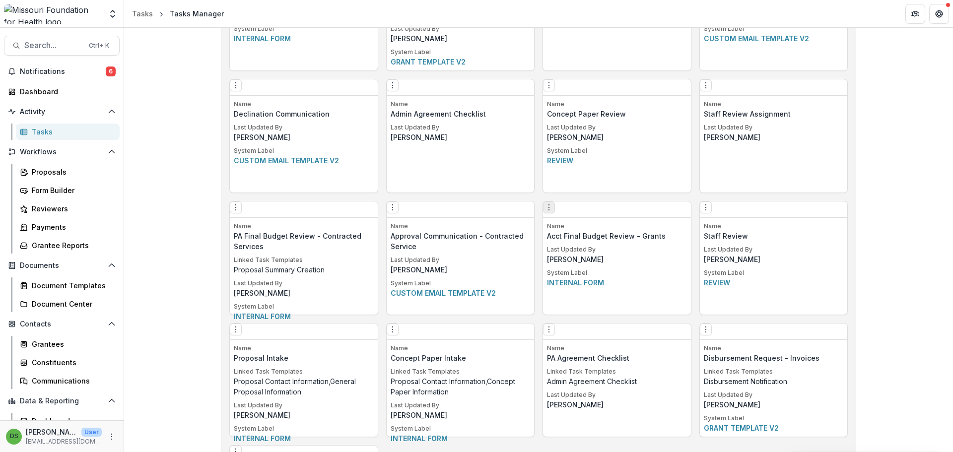
click at [553, 209] on icon "Options" at bounding box center [549, 207] width 8 height 8
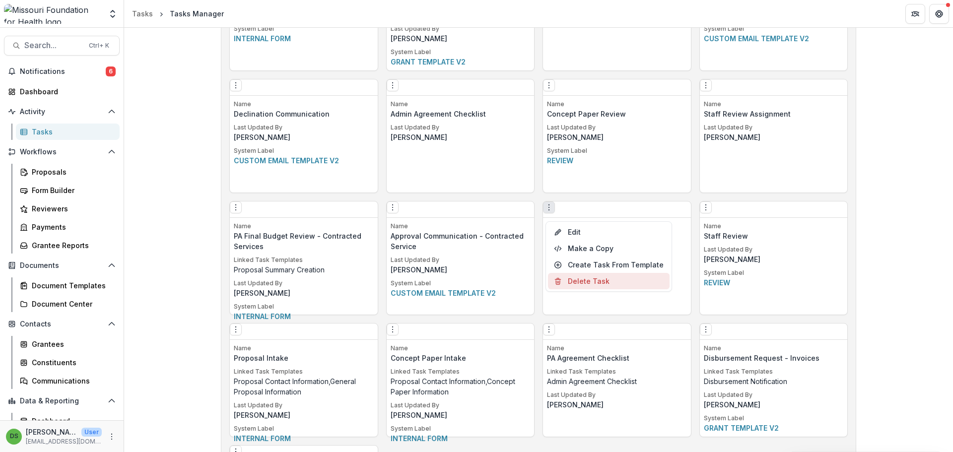
click at [581, 281] on button "Delete Task" at bounding box center [609, 281] width 122 height 16
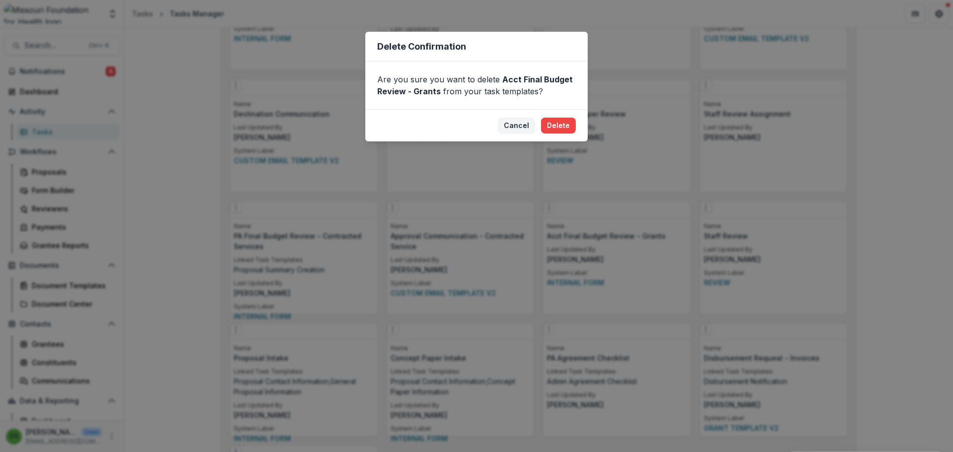
click at [558, 115] on footer "Cancel Delete" at bounding box center [476, 125] width 222 height 32
click at [569, 136] on footer "Cancel Delete" at bounding box center [476, 125] width 222 height 32
click at [566, 131] on button "Delete" at bounding box center [558, 126] width 35 height 16
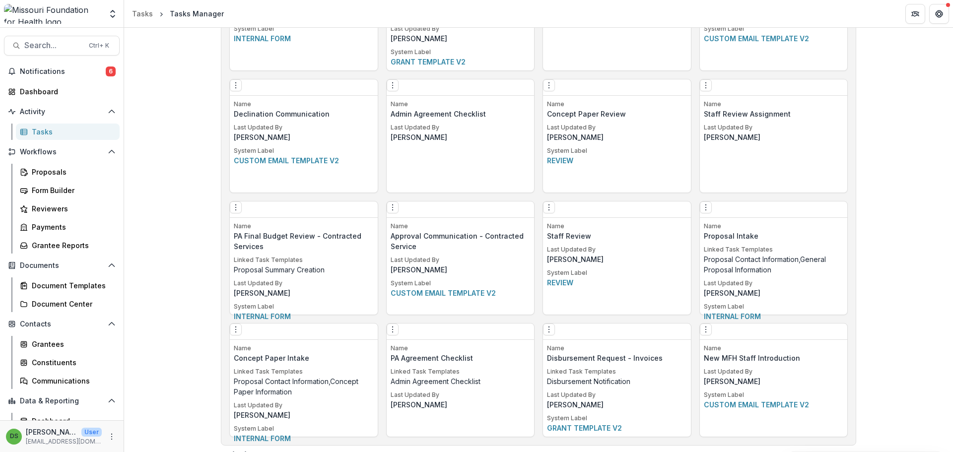
scroll to position [852, 0]
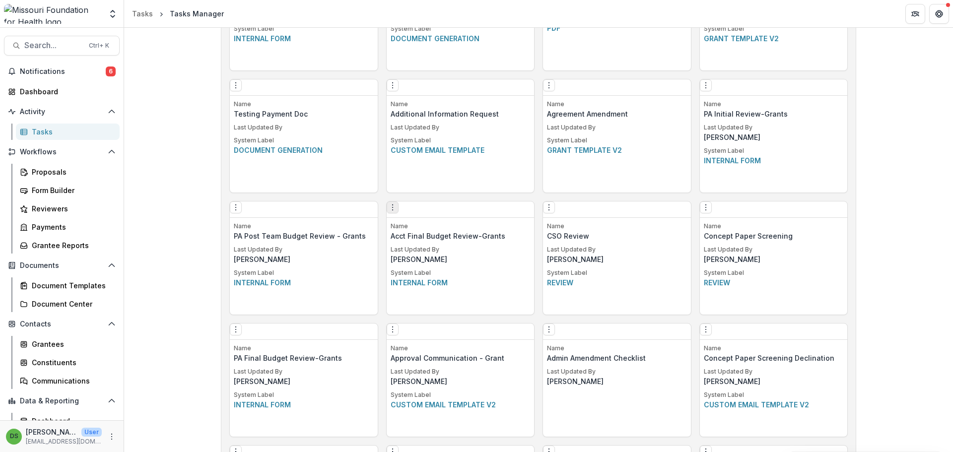
click at [396, 209] on icon "Options" at bounding box center [393, 207] width 8 height 8
click at [422, 230] on link "Edit" at bounding box center [453, 232] width 122 height 16
select select "********"
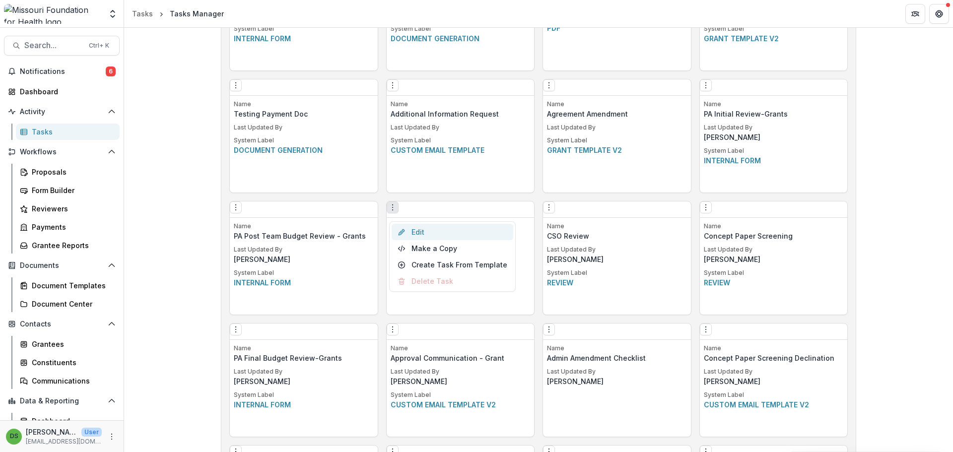
select select "********"
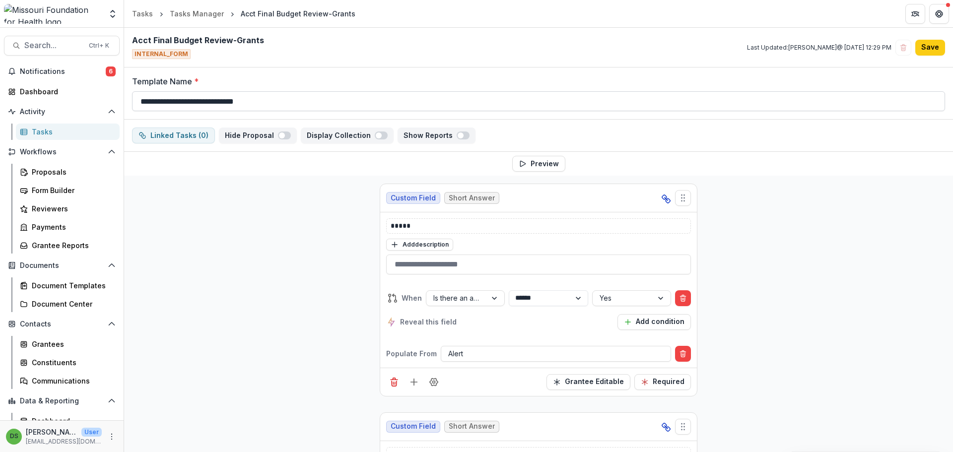
click at [235, 103] on input "**********" at bounding box center [538, 101] width 813 height 20
click at [243, 101] on input "**********" at bounding box center [538, 101] width 813 height 20
type input "**********"
click at [936, 41] on button "Save" at bounding box center [930, 48] width 30 height 16
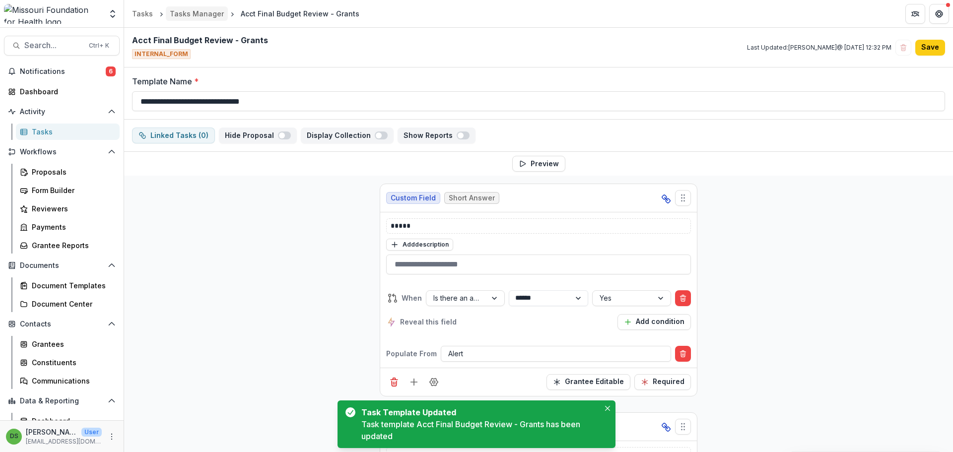
click at [200, 17] on div "Tasks Manager" at bounding box center [197, 13] width 54 height 10
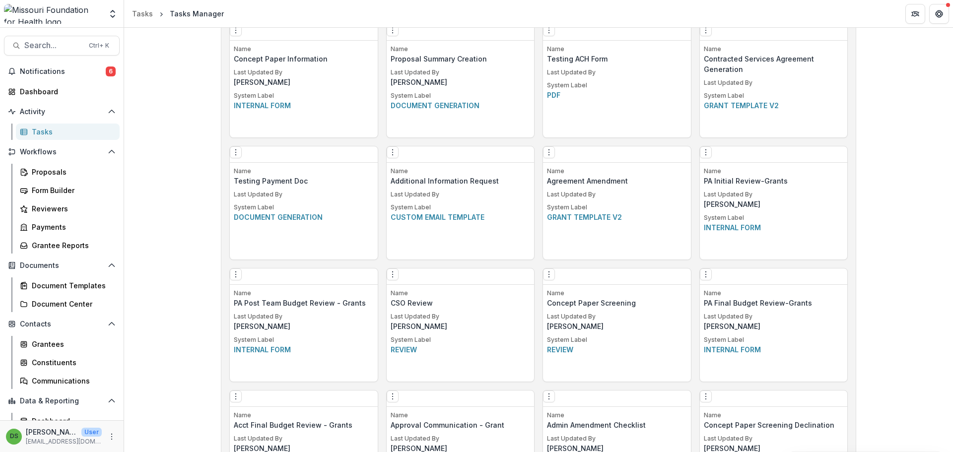
scroll to position [943, 0]
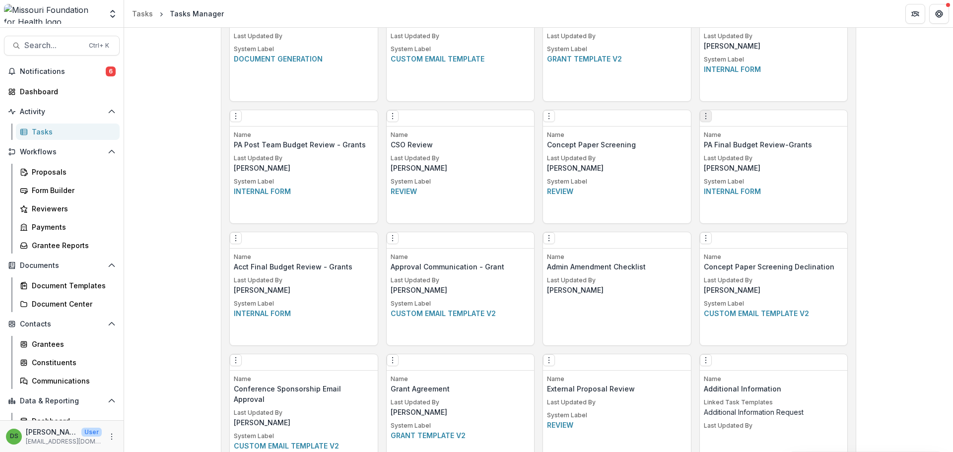
click at [708, 122] on button "Options" at bounding box center [706, 116] width 12 height 12
click at [731, 142] on link "Edit" at bounding box center [766, 141] width 122 height 16
select select "********"
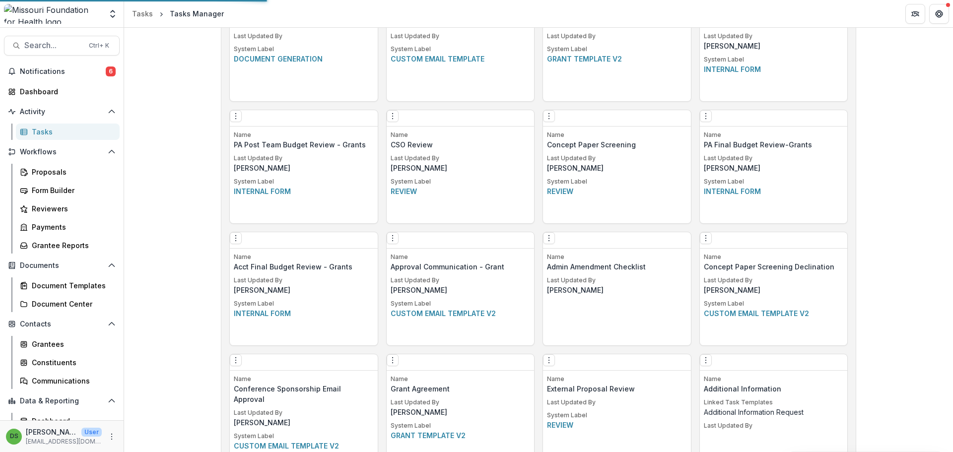
select select "********"
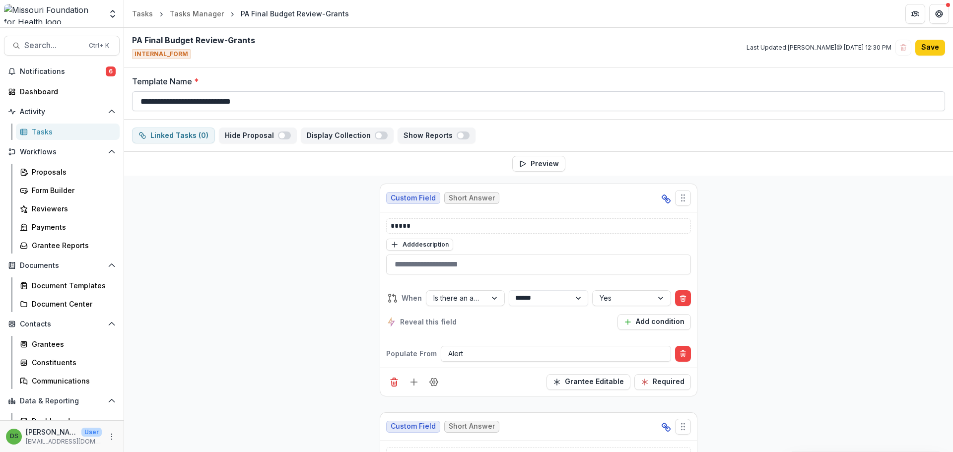
click at [233, 100] on input "**********" at bounding box center [538, 101] width 813 height 20
click at [235, 103] on input "**********" at bounding box center [538, 101] width 813 height 20
type input "**********"
click at [926, 48] on button "Save" at bounding box center [930, 48] width 30 height 16
click at [206, 17] on div "Tasks Manager" at bounding box center [197, 13] width 54 height 10
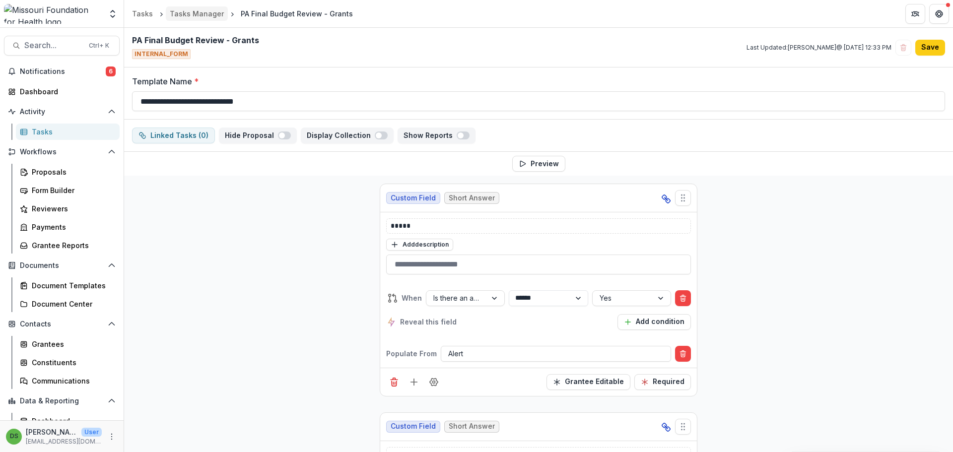
click at [182, 11] on div "Tasks Manager" at bounding box center [197, 13] width 54 height 10
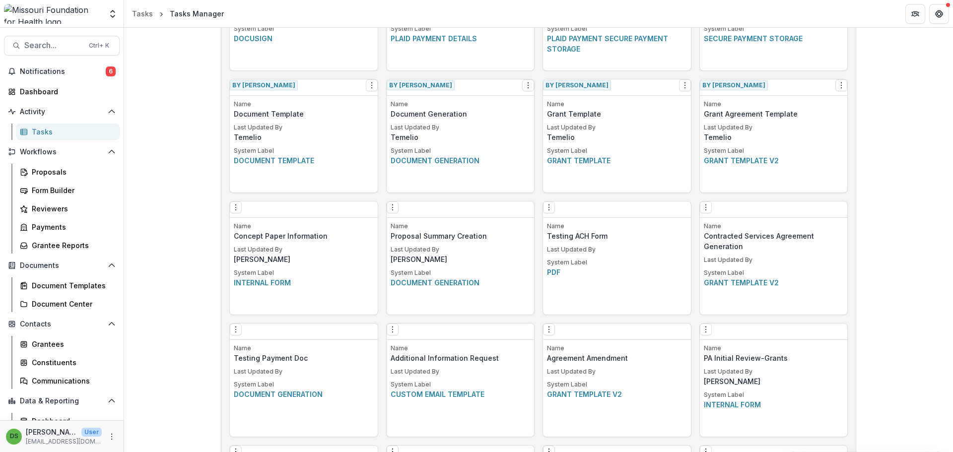
scroll to position [1218, 0]
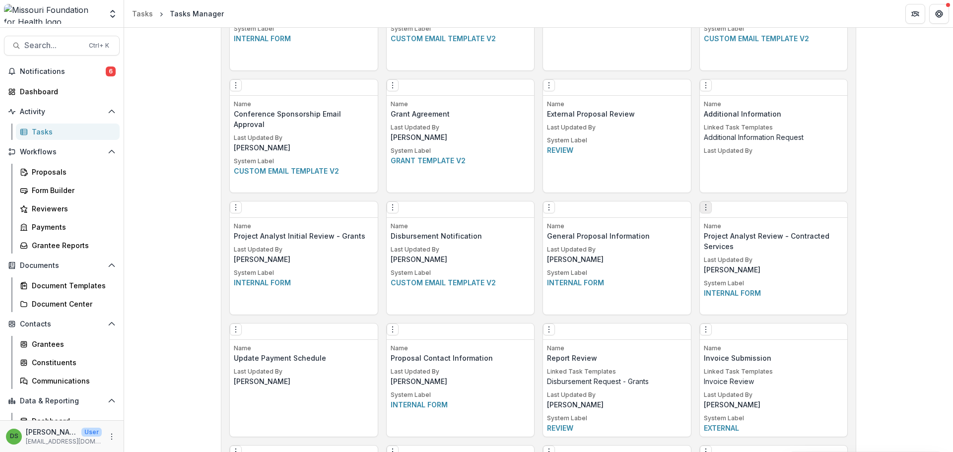
click at [710, 211] on icon "Options" at bounding box center [706, 207] width 8 height 8
click at [725, 232] on link "Edit" at bounding box center [760, 231] width 111 height 15
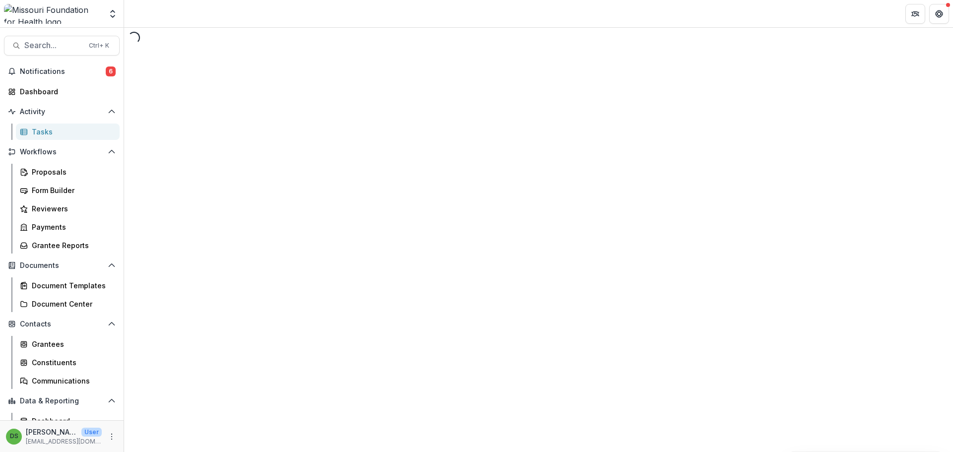
select select "********"
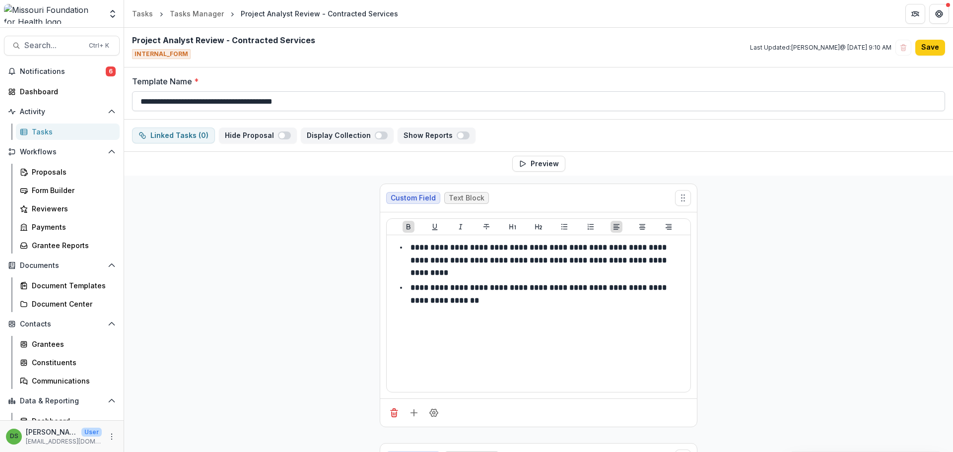
click at [197, 101] on input "**********" at bounding box center [538, 101] width 813 height 20
drag, startPoint x: 197, startPoint y: 101, endPoint x: 129, endPoint y: 103, distance: 68.0
click at [129, 103] on div "**********" at bounding box center [538, 93] width 829 height 52
type input "**********"
click at [395, 415] on line "Delete field" at bounding box center [395, 414] width 0 height 2
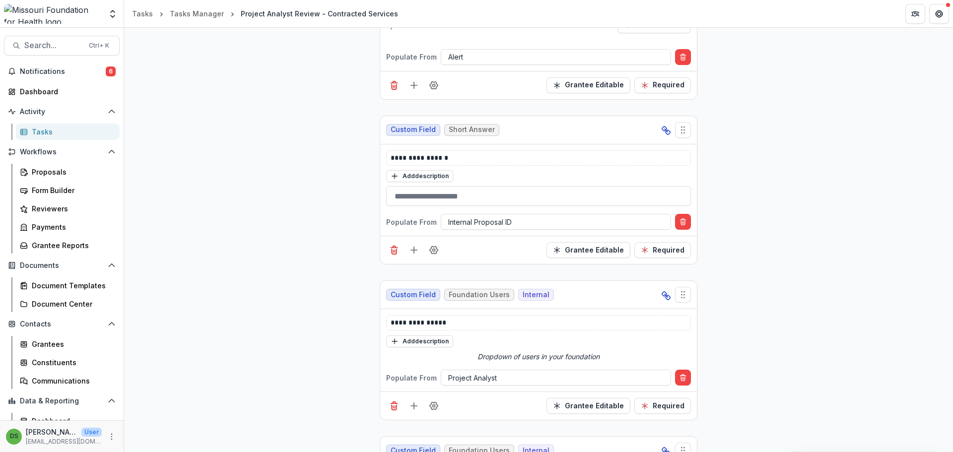
scroll to position [397, 0]
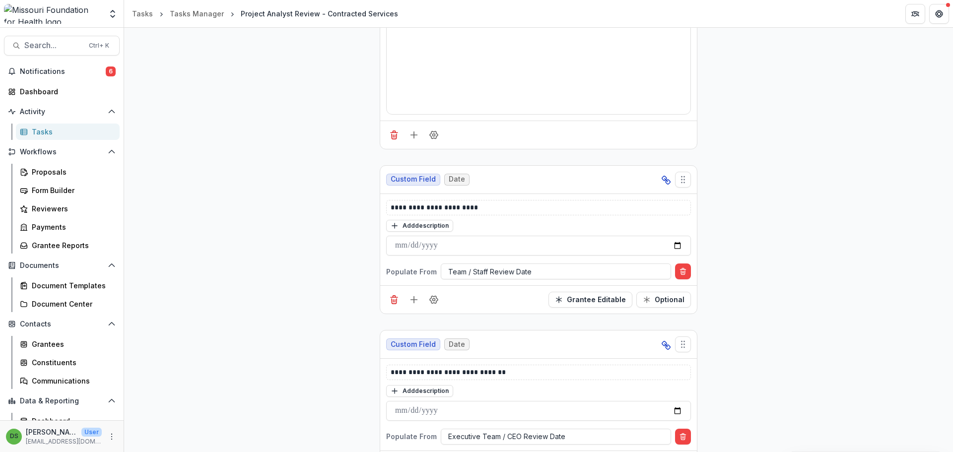
scroll to position [1390, 0]
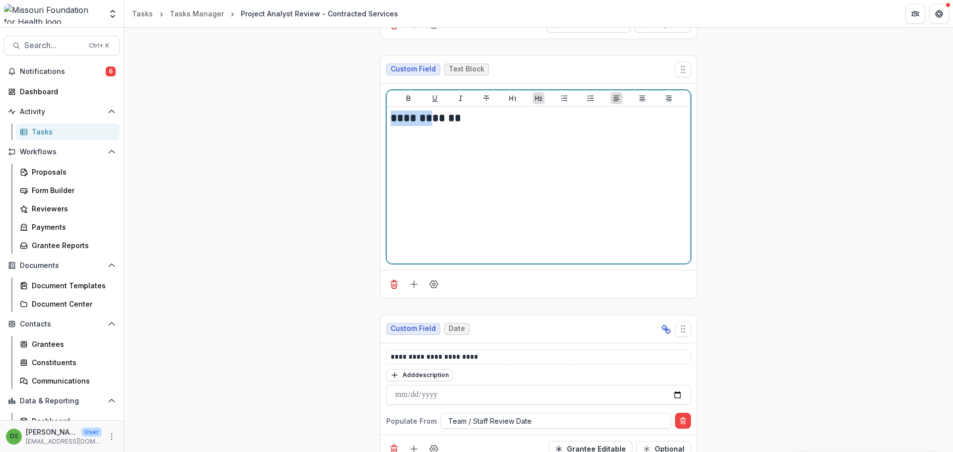
drag, startPoint x: 430, startPoint y: 121, endPoint x: 382, endPoint y: 121, distance: 48.1
click at [382, 121] on div "**********" at bounding box center [538, 177] width 317 height 186
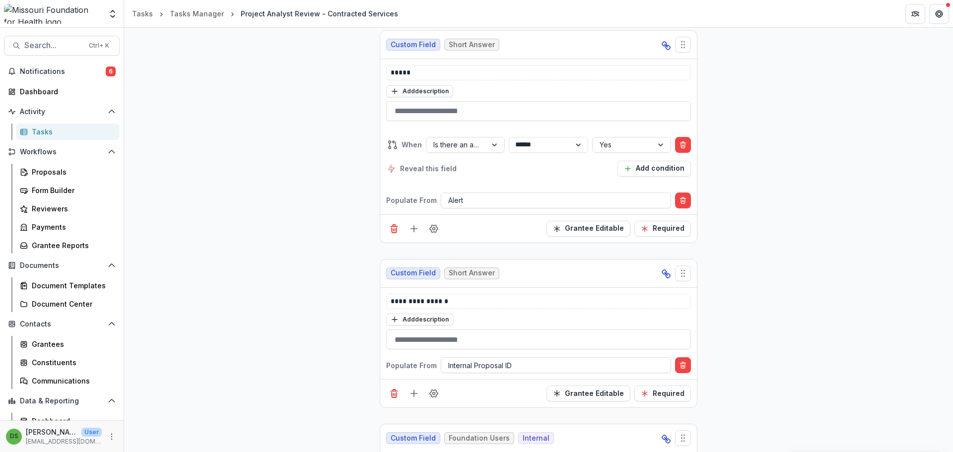
scroll to position [0, 0]
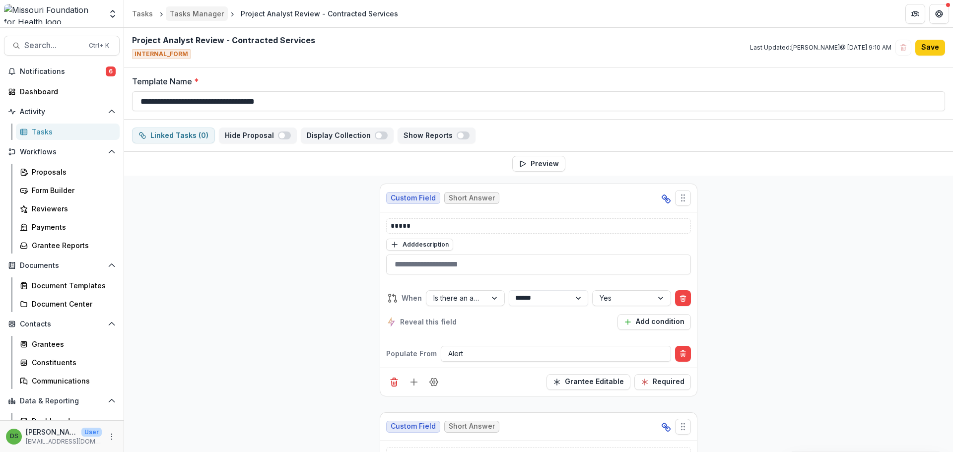
click at [201, 15] on div "Tasks Manager" at bounding box center [197, 13] width 54 height 10
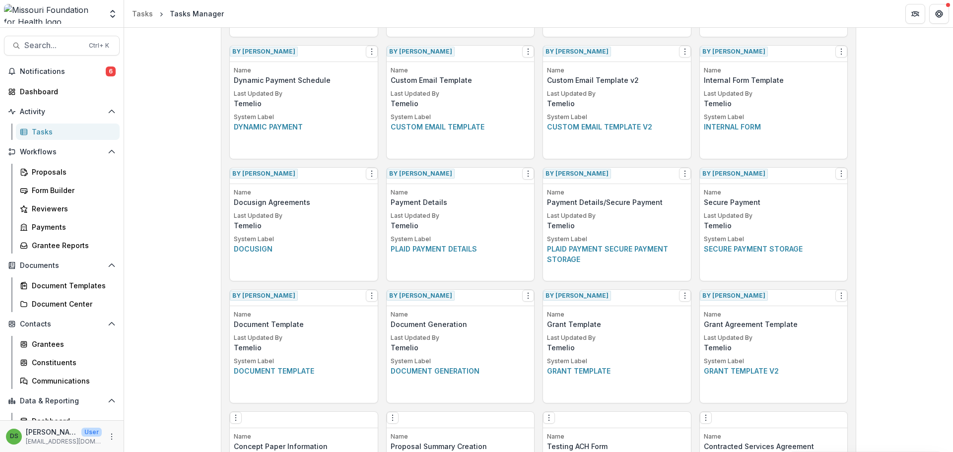
scroll to position [730, 0]
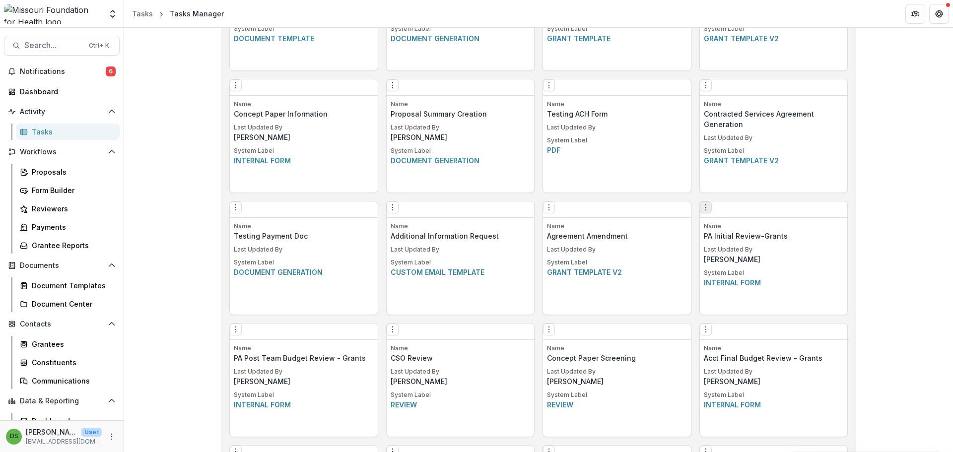
click at [706, 209] on icon "Options" at bounding box center [706, 207] width 8 height 8
click at [706, 208] on circle "Options" at bounding box center [705, 207] width 0 height 0
click at [730, 229] on link "Edit" at bounding box center [766, 232] width 122 height 16
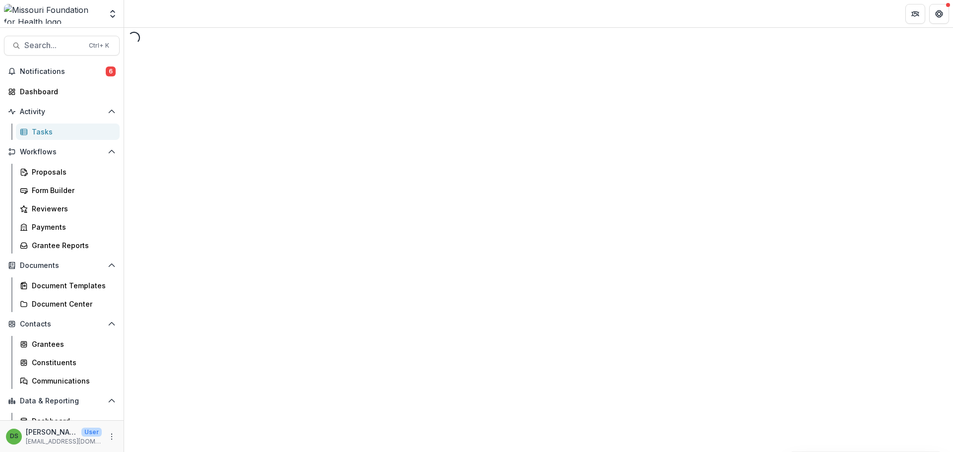
select select "********"
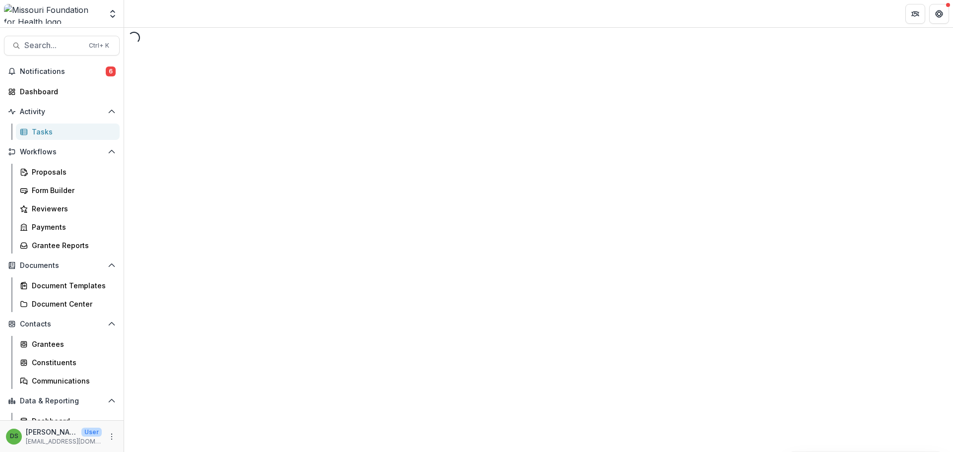
select select "********"
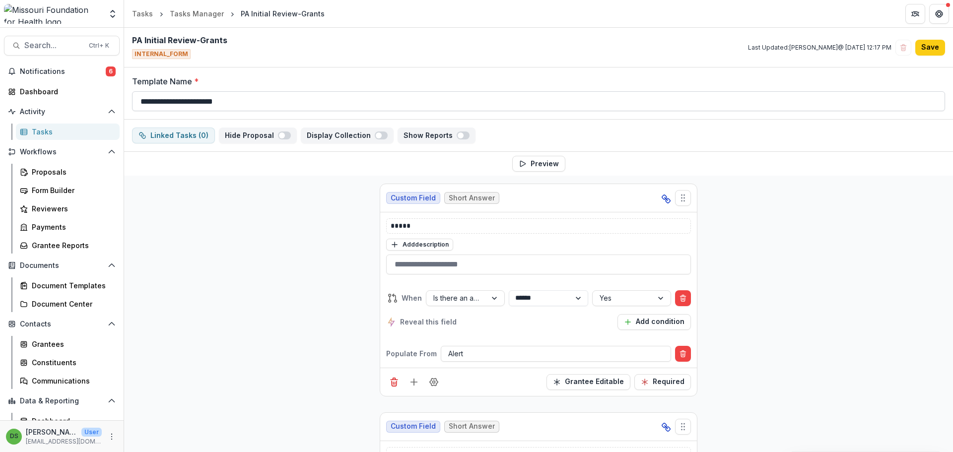
click at [203, 103] on input "**********" at bounding box center [538, 101] width 813 height 20
click at [209, 99] on input "**********" at bounding box center [538, 101] width 813 height 20
type input "**********"
click at [921, 50] on button "Save" at bounding box center [930, 48] width 30 height 16
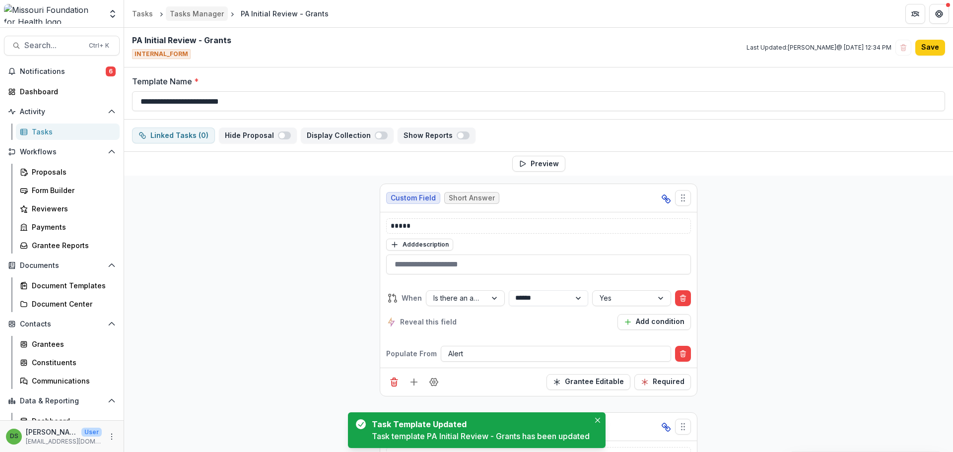
click at [204, 13] on div "Tasks Manager" at bounding box center [197, 13] width 54 height 10
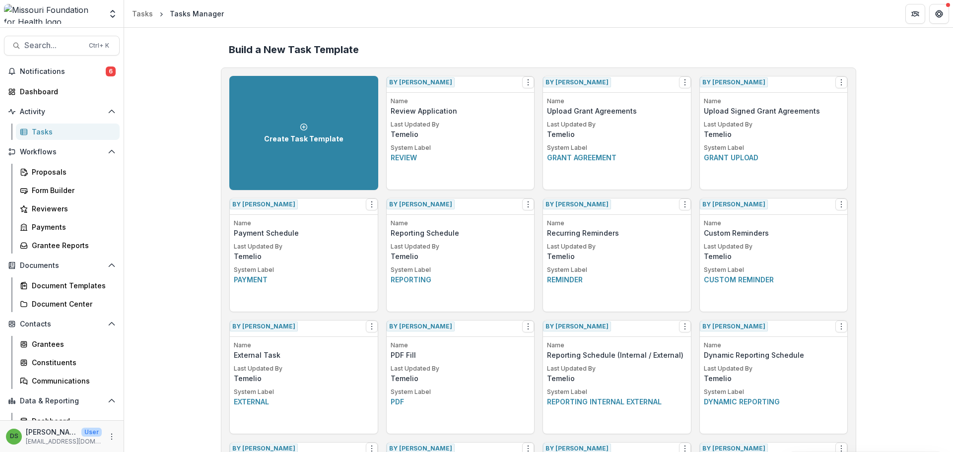
scroll to position [974, 0]
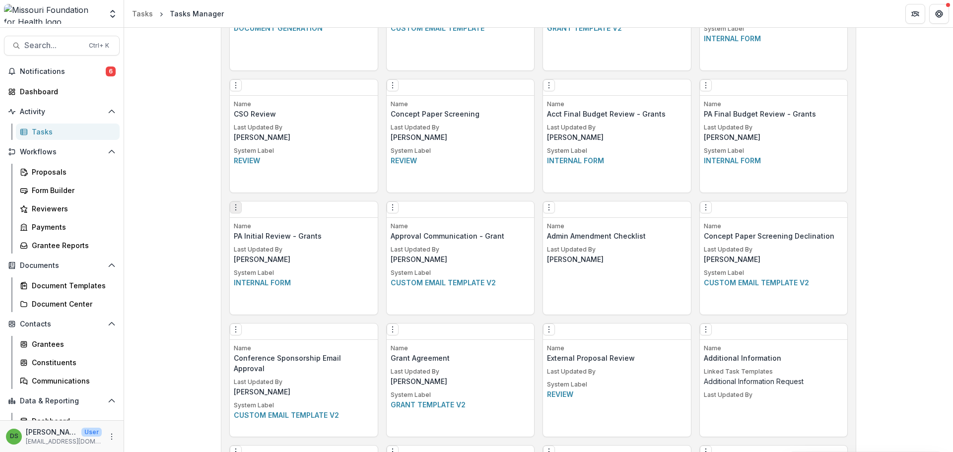
click at [240, 211] on icon "Options" at bounding box center [236, 207] width 8 height 8
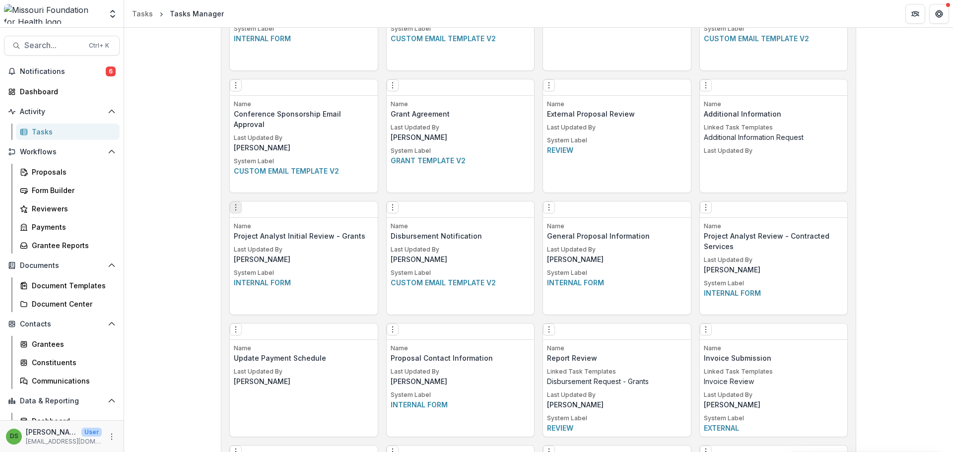
click at [235, 211] on icon "Options" at bounding box center [236, 207] width 8 height 8
click at [240, 211] on icon "Options" at bounding box center [236, 207] width 8 height 8
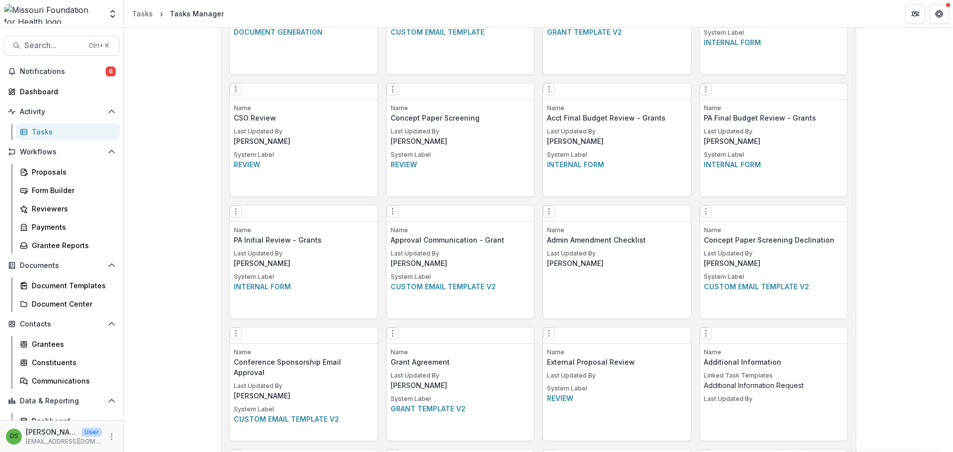
scroll to position [1168, 0]
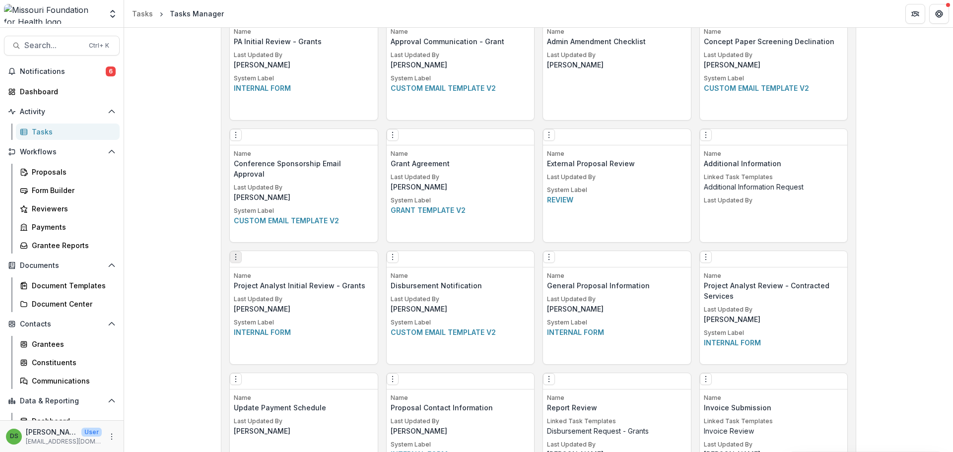
click at [236, 261] on icon "Options" at bounding box center [236, 257] width 8 height 8
click at [236, 258] on circle "Options" at bounding box center [236, 257] width 0 height 0
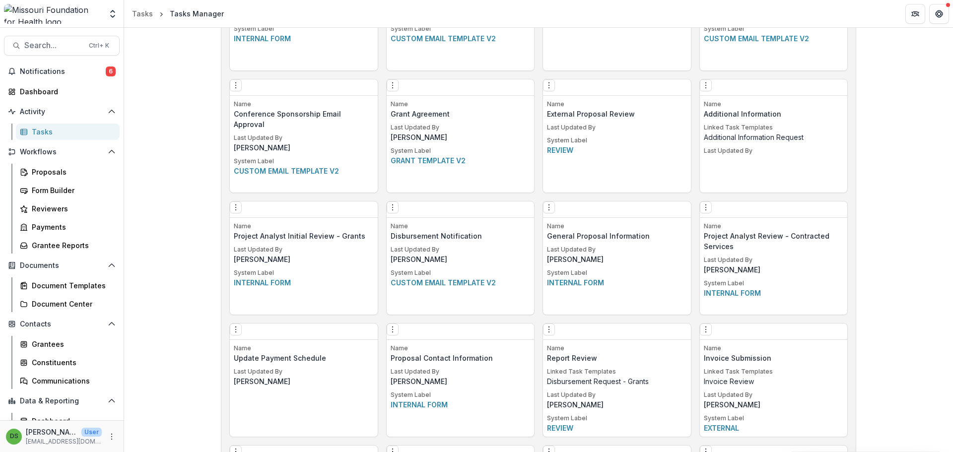
scroll to position [1019, 0]
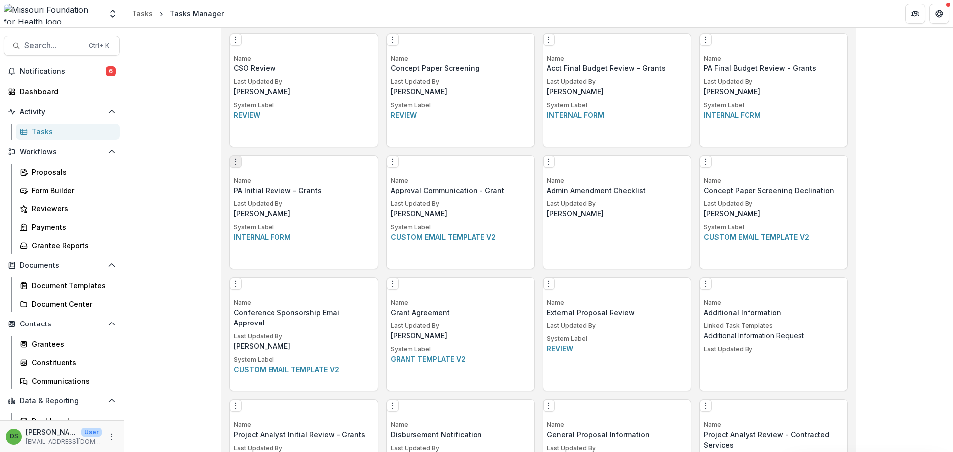
click at [242, 167] on button "Options" at bounding box center [236, 162] width 12 height 12
click at [271, 206] on button "Make a Copy" at bounding box center [296, 203] width 122 height 16
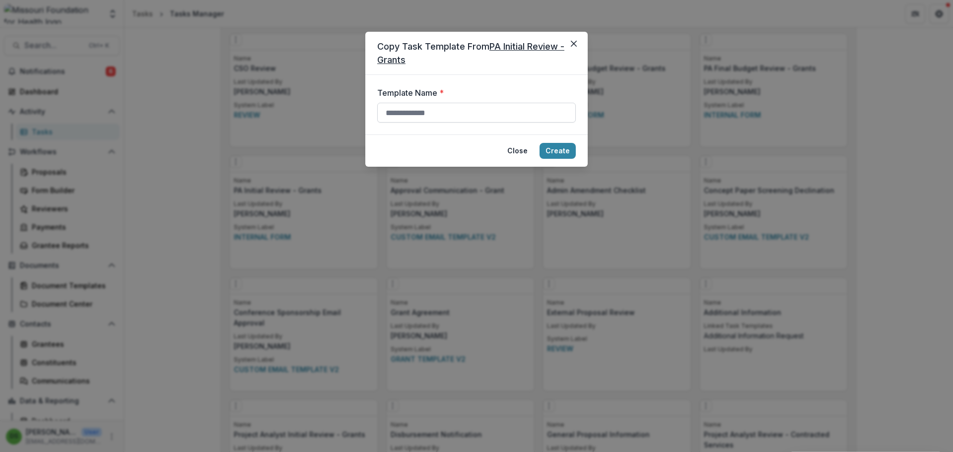
click at [414, 114] on input "Template Name *" at bounding box center [476, 113] width 199 height 20
type input "**********"
click at [564, 150] on button "Create" at bounding box center [557, 151] width 36 height 16
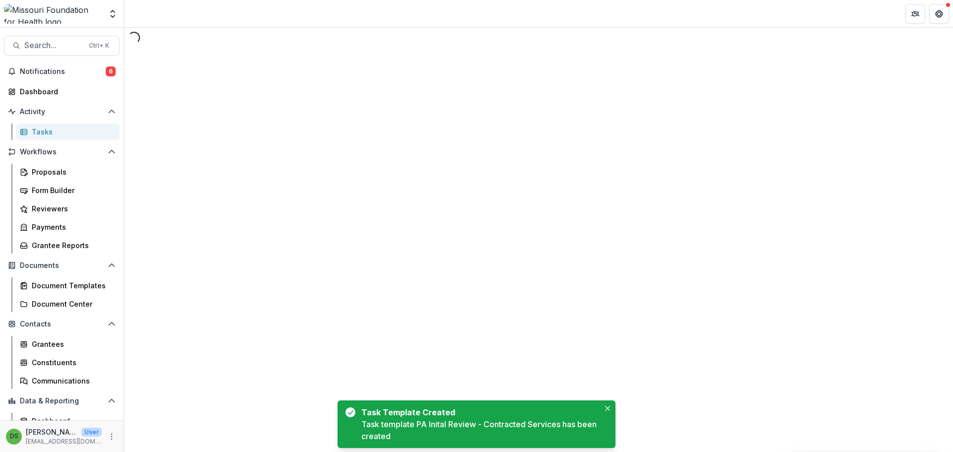
select select "********"
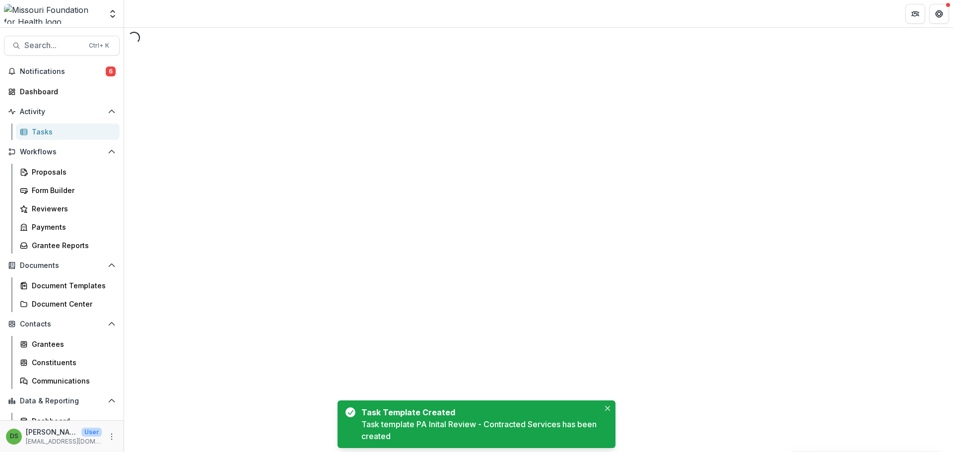
select select "********"
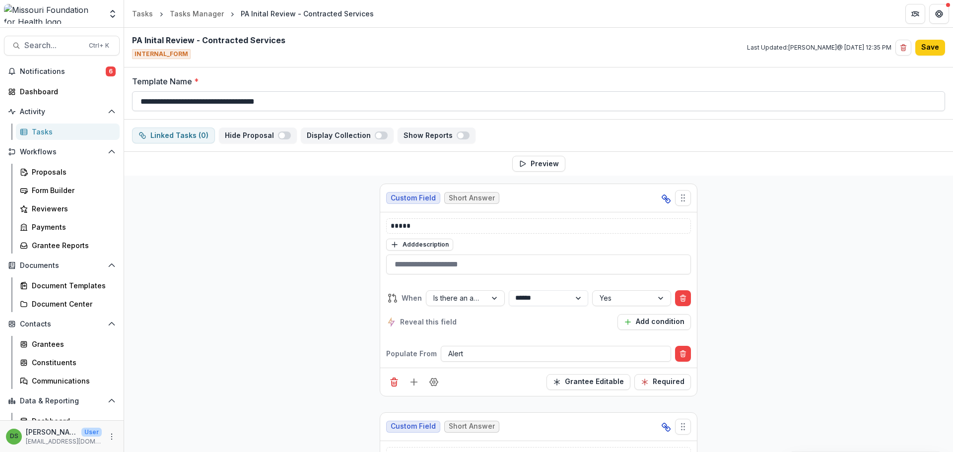
click at [200, 97] on input "**********" at bounding box center [538, 101] width 813 height 20
click at [166, 100] on input "**********" at bounding box center [538, 101] width 813 height 20
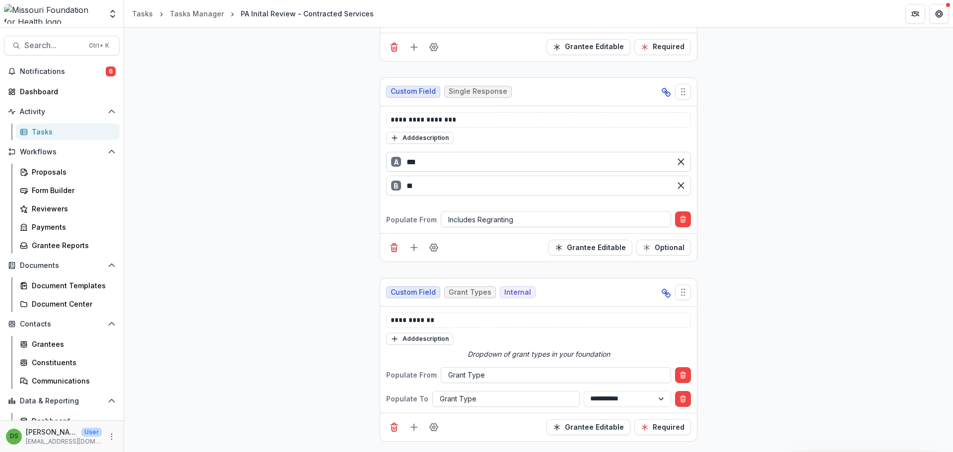
scroll to position [993, 0]
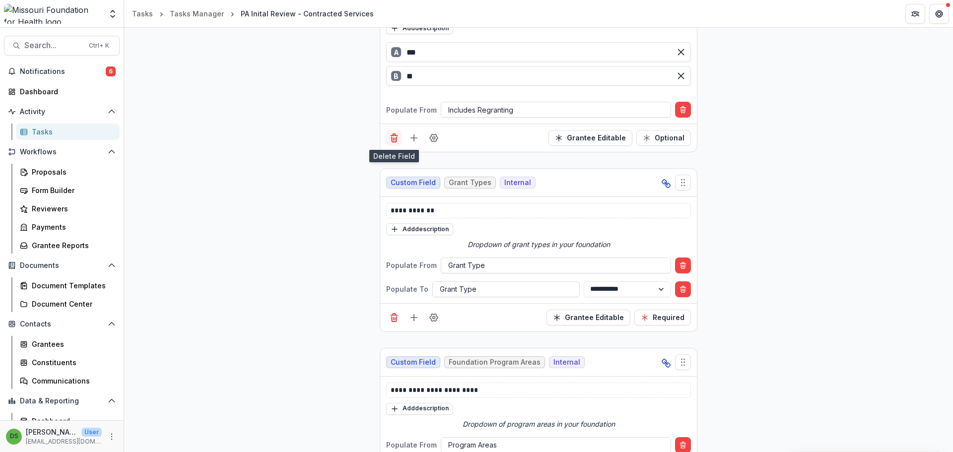
click at [391, 138] on icon "Delete field" at bounding box center [394, 138] width 10 height 10
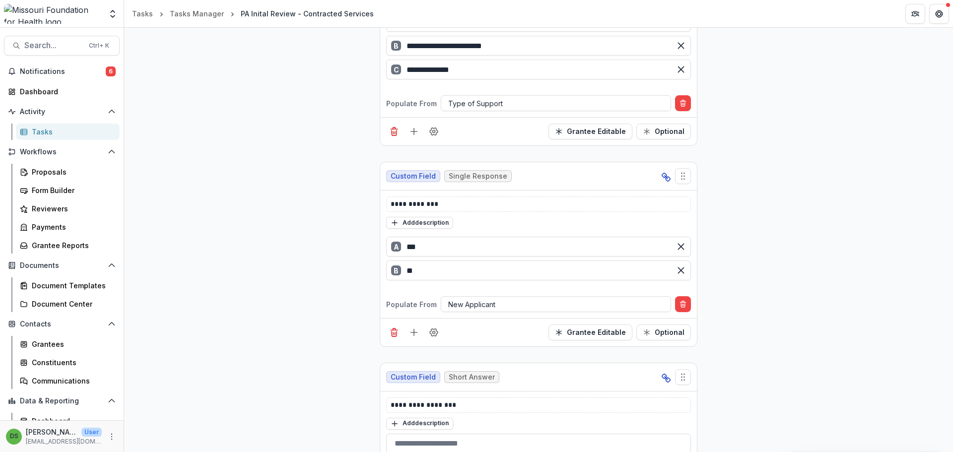
scroll to position [5110, 0]
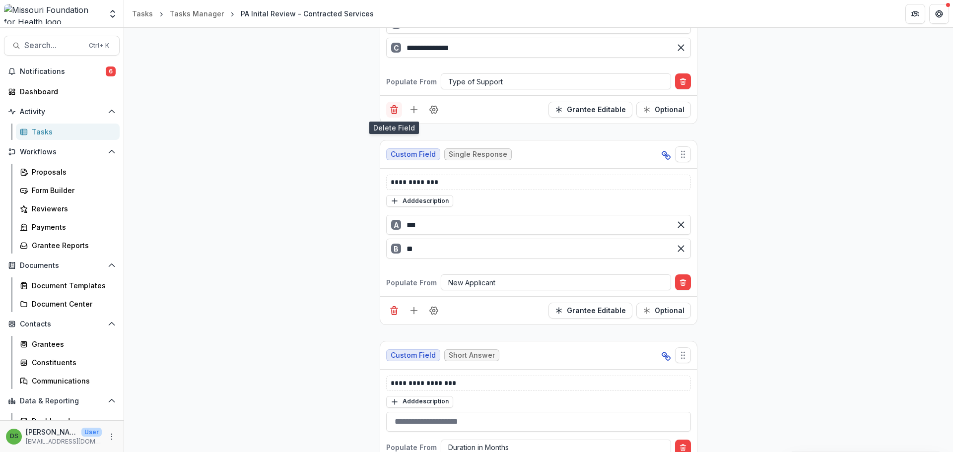
click at [395, 112] on line "Delete field" at bounding box center [395, 111] width 0 height 2
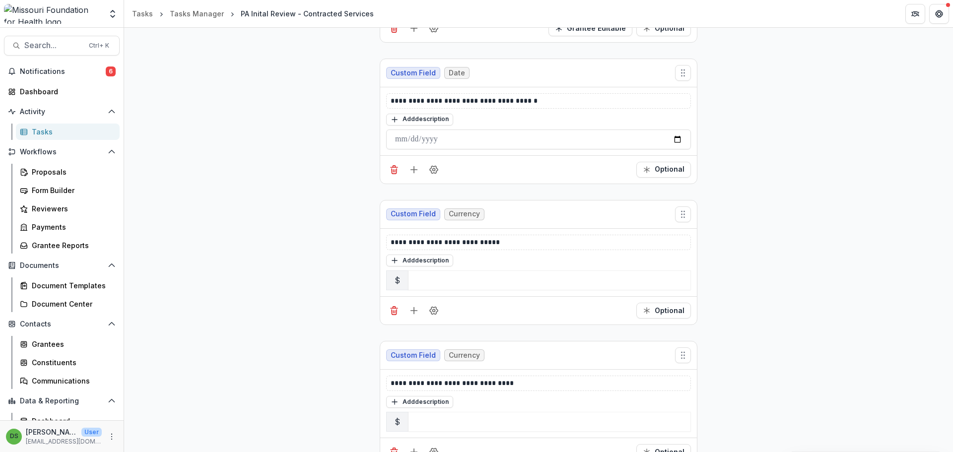
scroll to position [5382, 0]
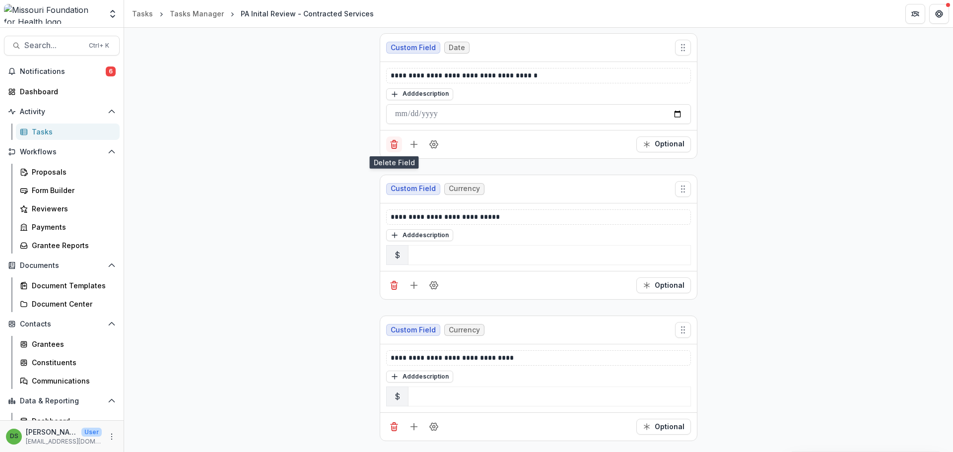
click at [394, 149] on icon "Delete field" at bounding box center [394, 144] width 10 height 10
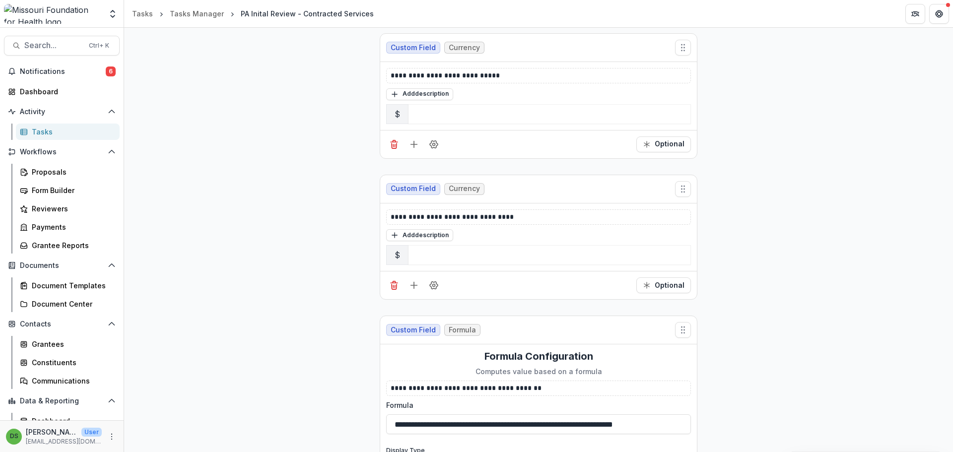
scroll to position [5251, 0]
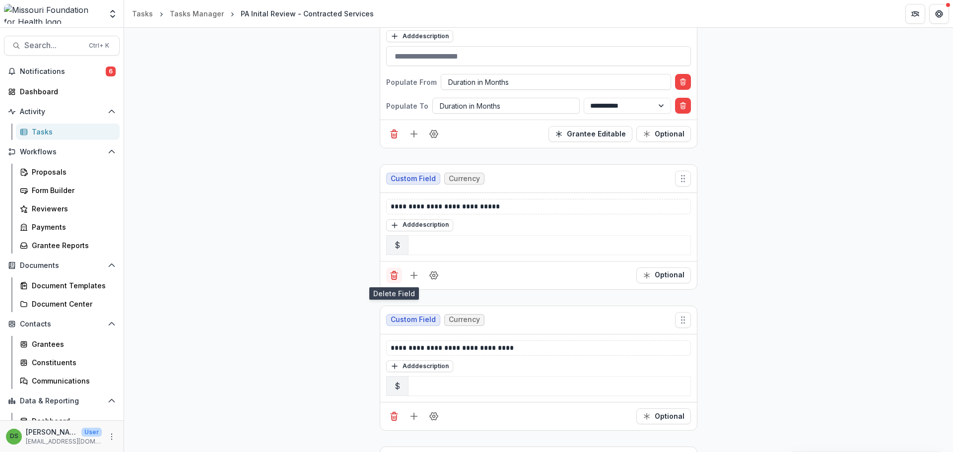
click at [395, 281] on button "Delete field" at bounding box center [394, 276] width 16 height 16
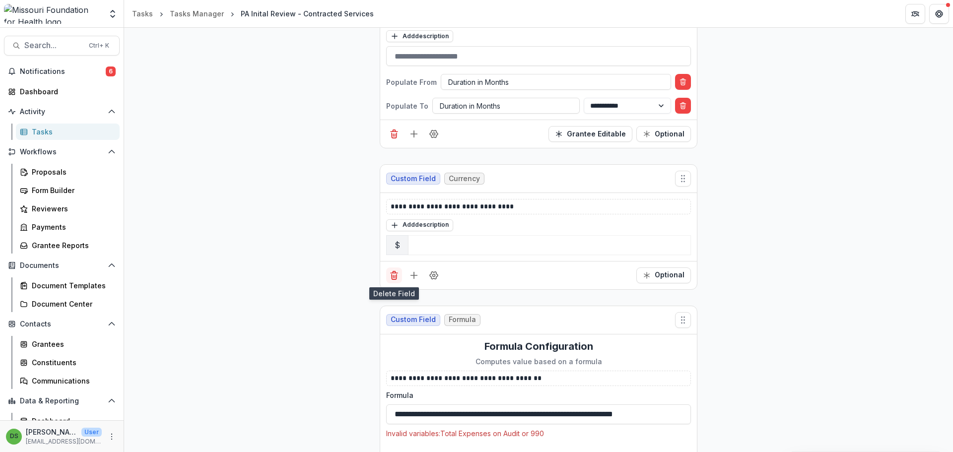
click at [393, 281] on button "Delete field" at bounding box center [394, 276] width 16 height 16
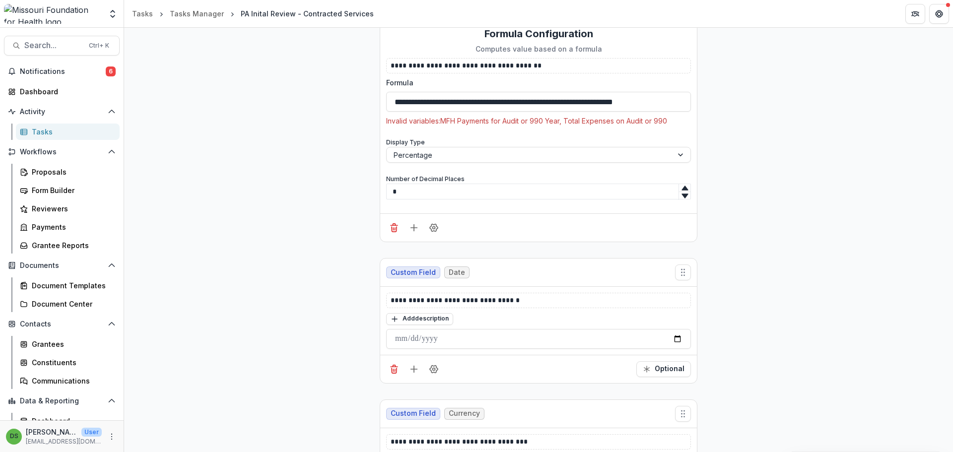
scroll to position [5449, 0]
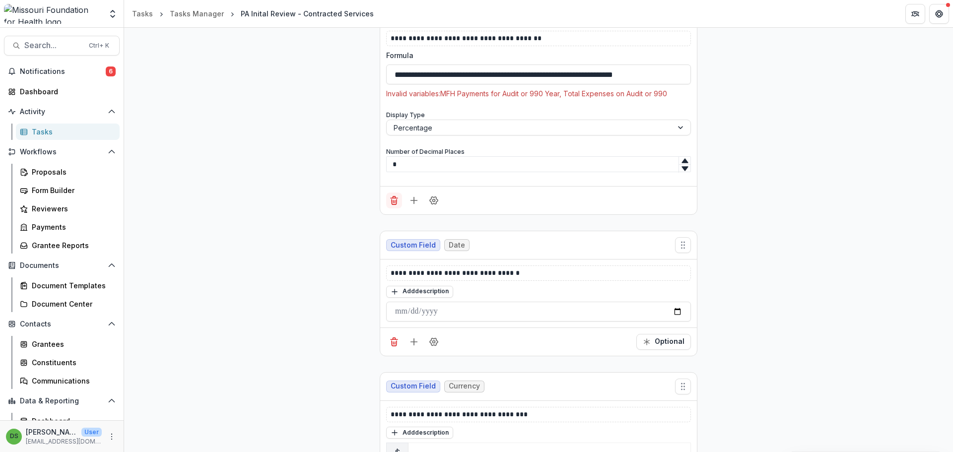
click at [393, 203] on line "Delete field" at bounding box center [393, 202] width 0 height 2
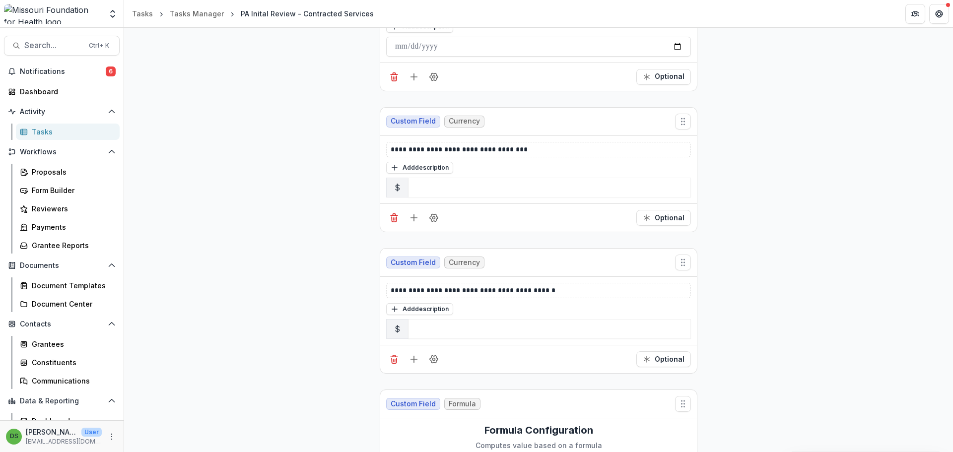
scroll to position [5195, 0]
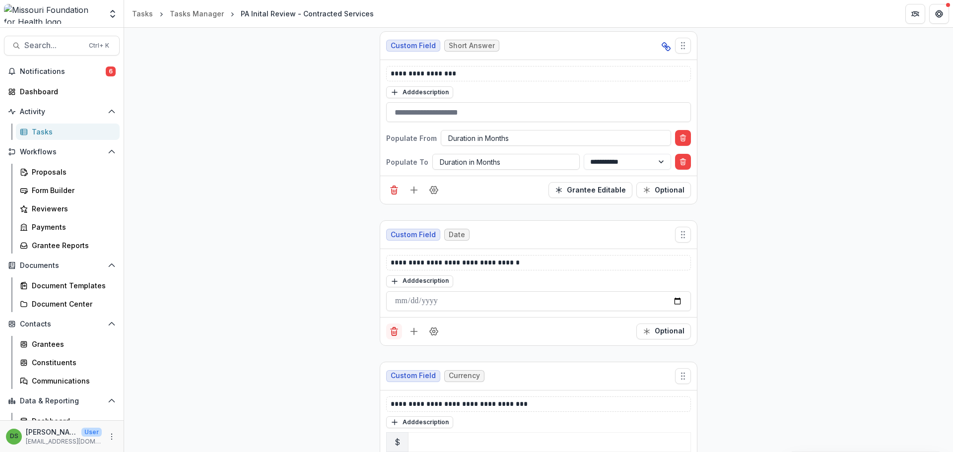
click at [387, 329] on button "Delete field" at bounding box center [394, 332] width 16 height 16
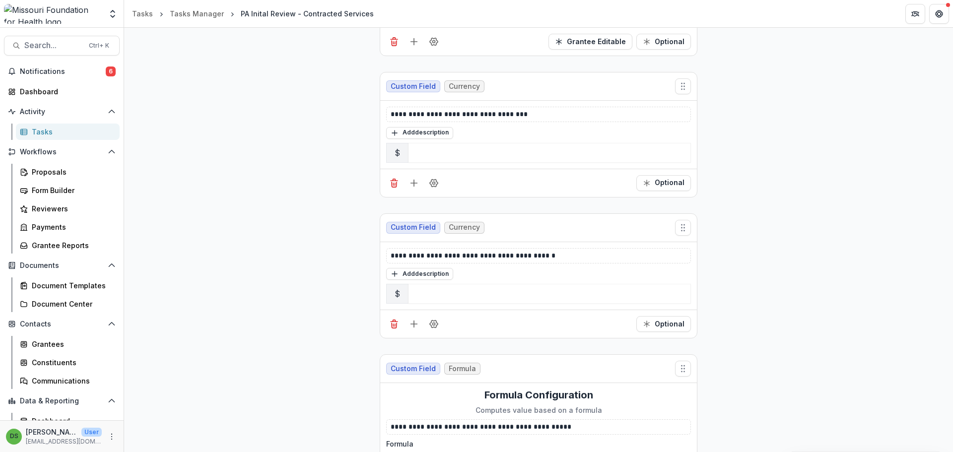
scroll to position [5344, 0]
click at [395, 185] on line "Delete field" at bounding box center [395, 183] width 0 height 2
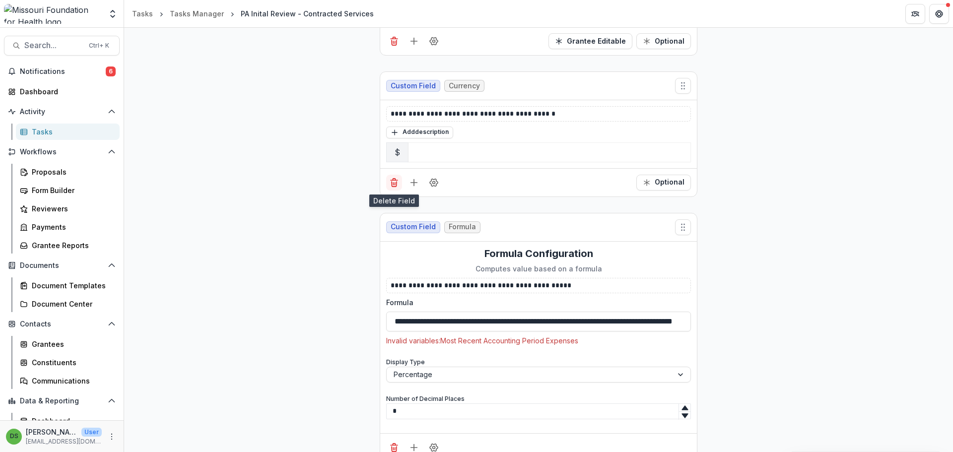
click at [396, 187] on icon "Delete field" at bounding box center [394, 183] width 10 height 10
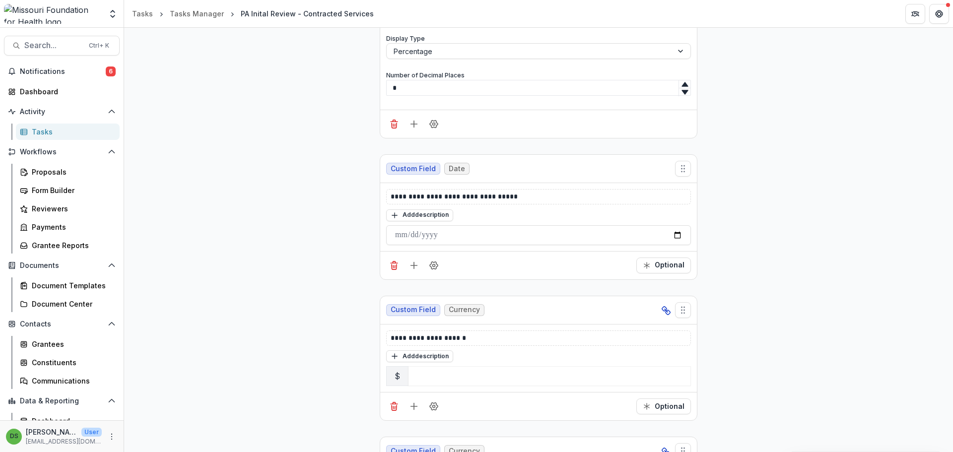
scroll to position [5542, 0]
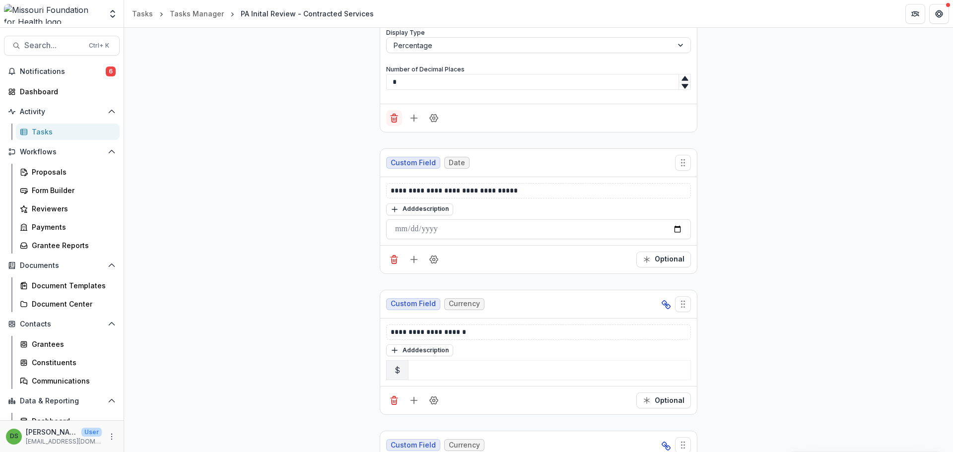
click at [392, 114] on icon "Delete field" at bounding box center [394, 118] width 10 height 10
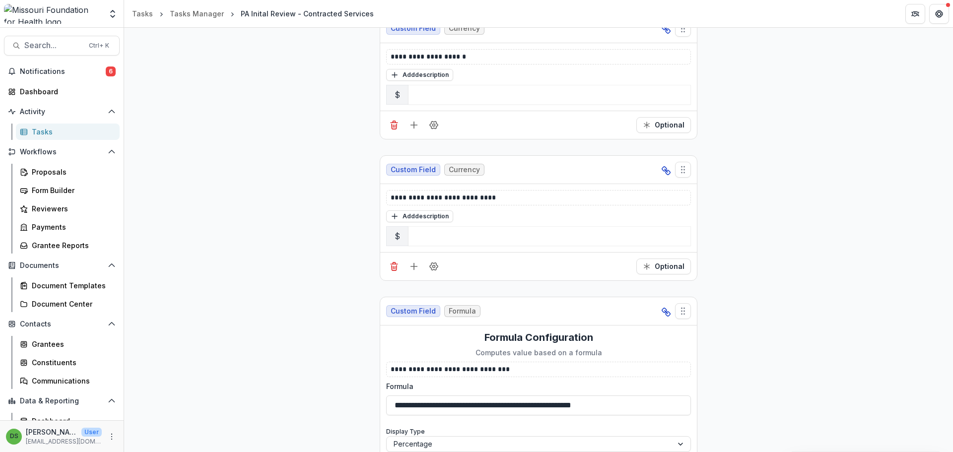
scroll to position [5267, 0]
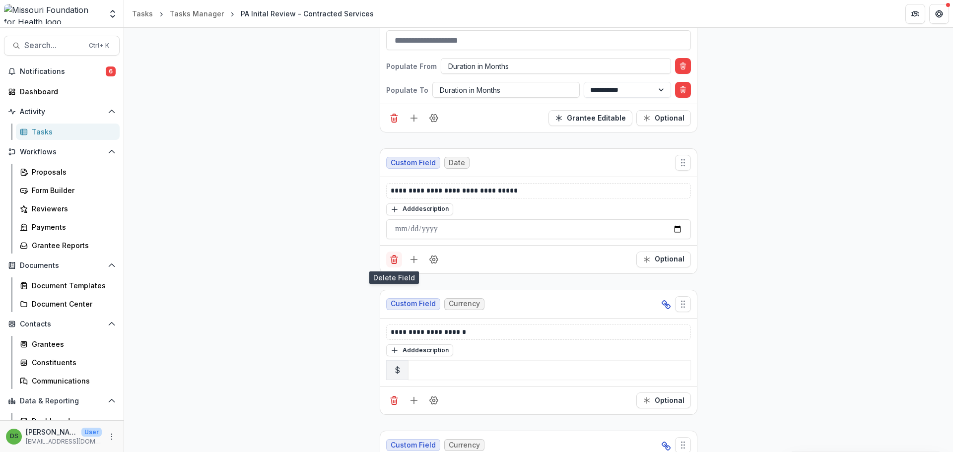
click at [396, 255] on icon "Delete field" at bounding box center [394, 260] width 10 height 10
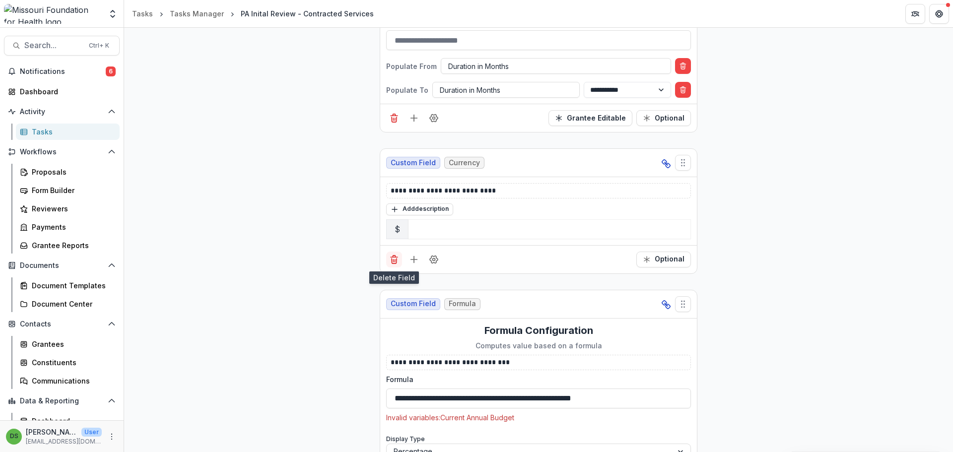
click at [395, 256] on icon "Delete field" at bounding box center [394, 260] width 10 height 10
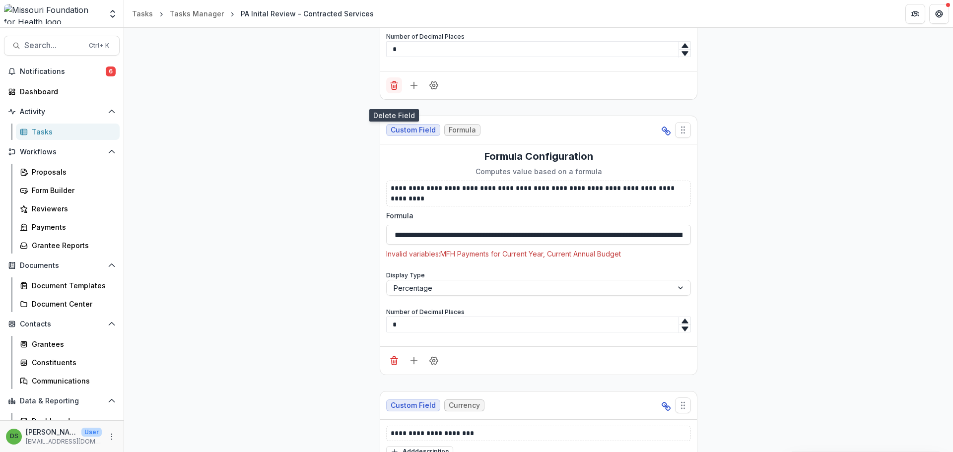
scroll to position [5515, 0]
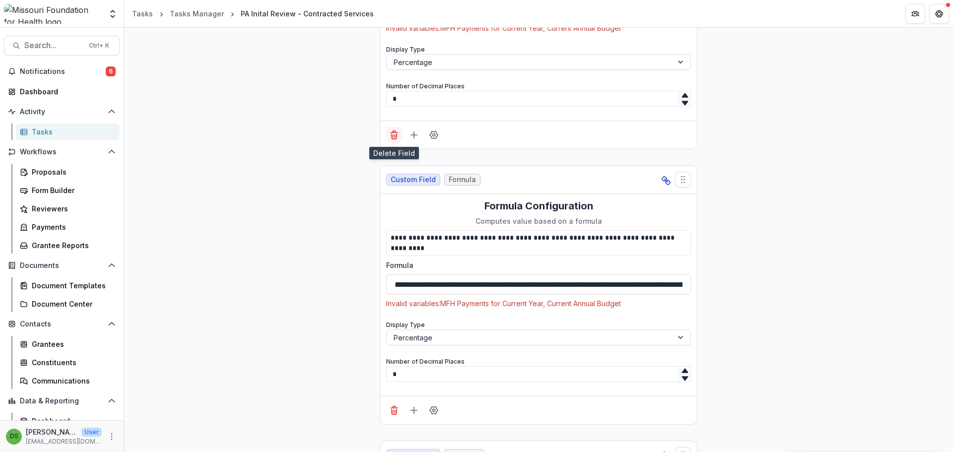
click at [393, 133] on line "Delete field" at bounding box center [394, 133] width 7 height 0
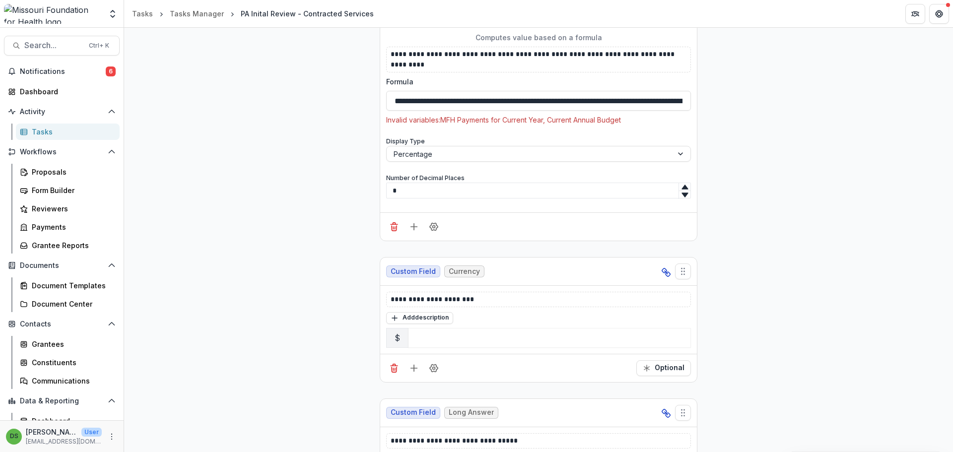
scroll to position [5448, 0]
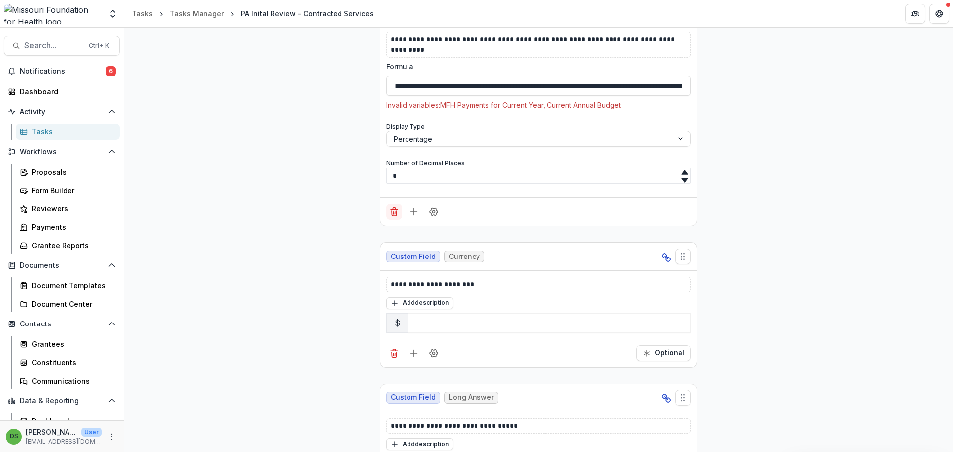
click at [393, 209] on icon "Delete field" at bounding box center [394, 208] width 2 height 1
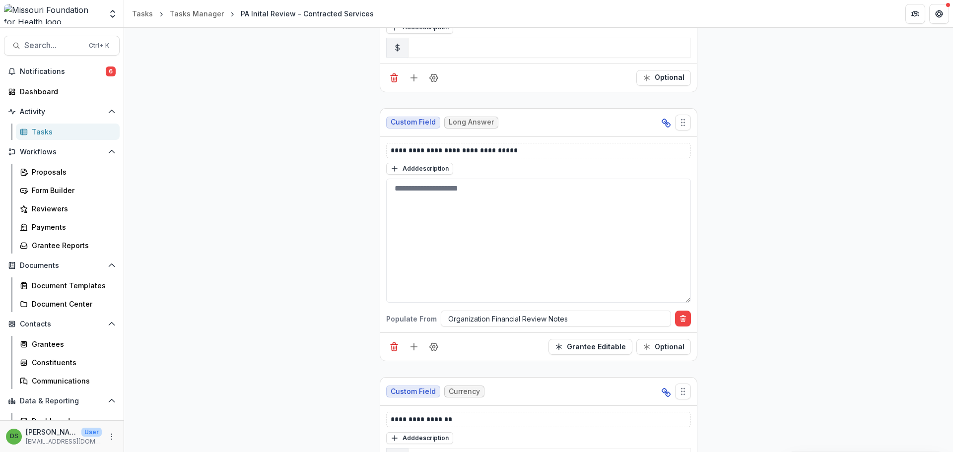
scroll to position [5194, 0]
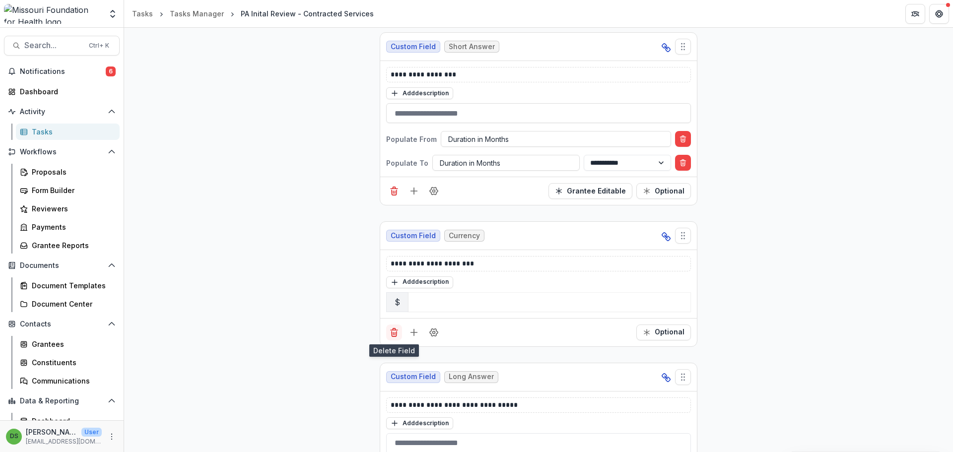
click at [392, 335] on icon "Delete field" at bounding box center [394, 334] width 5 height 5
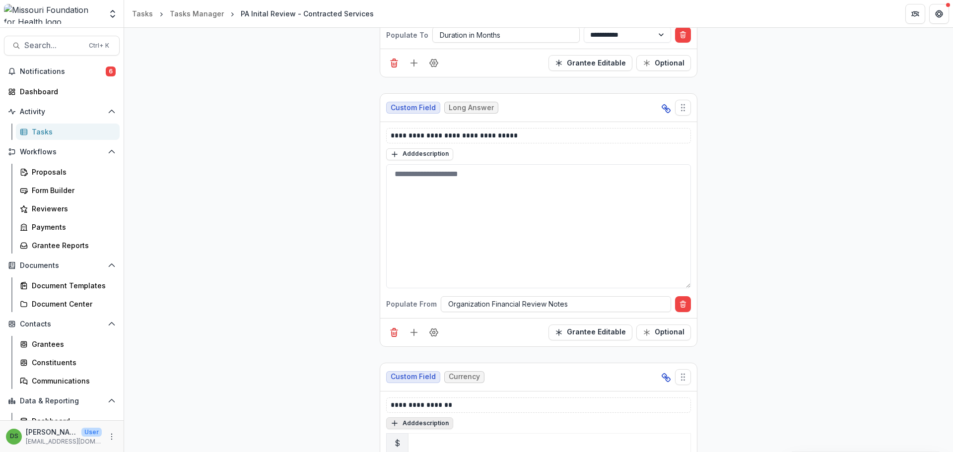
scroll to position [5392, 0]
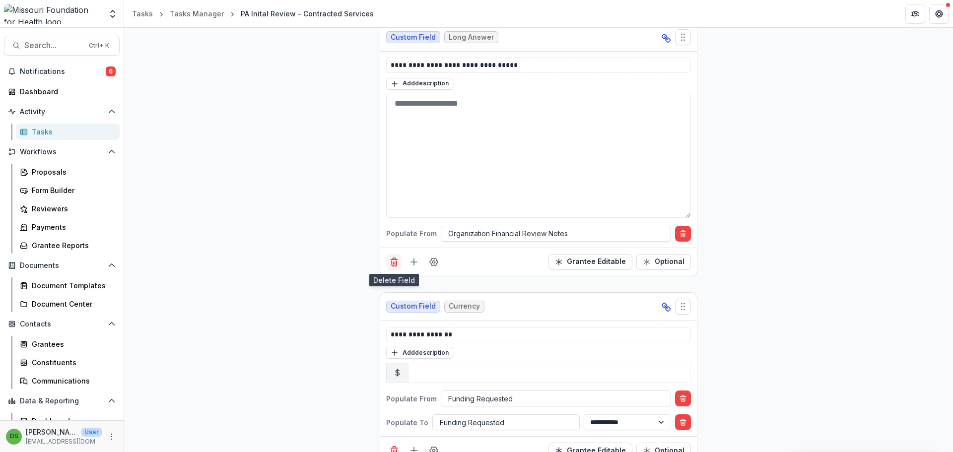
click at [393, 264] on icon "Delete field" at bounding box center [394, 262] width 10 height 10
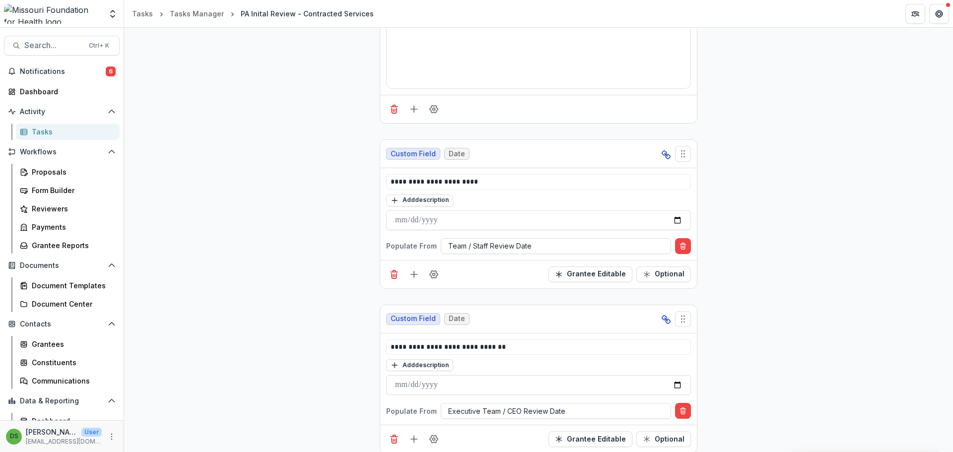
scroll to position [0, 0]
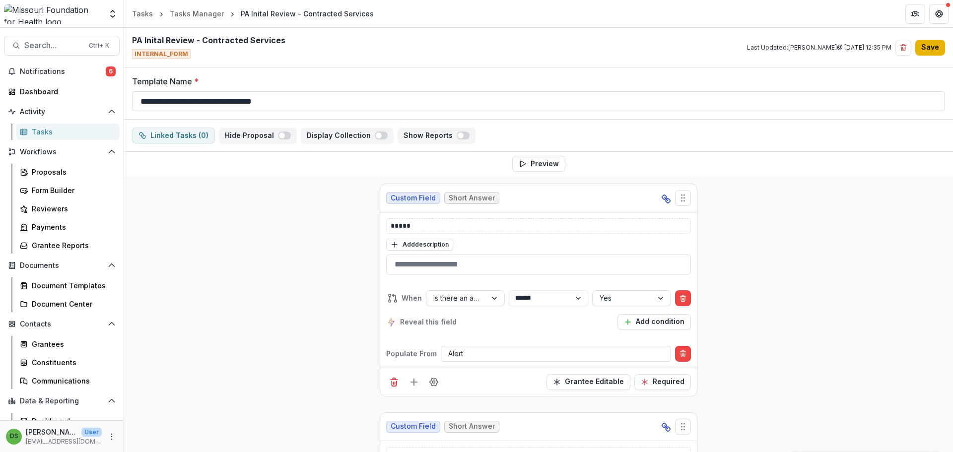
click at [935, 51] on button "Save" at bounding box center [930, 48] width 30 height 16
click at [200, 101] on input "**********" at bounding box center [538, 101] width 813 height 20
click at [208, 99] on input "**********" at bounding box center [538, 101] width 813 height 20
click at [202, 100] on input "**********" at bounding box center [538, 101] width 813 height 20
type input "**********"
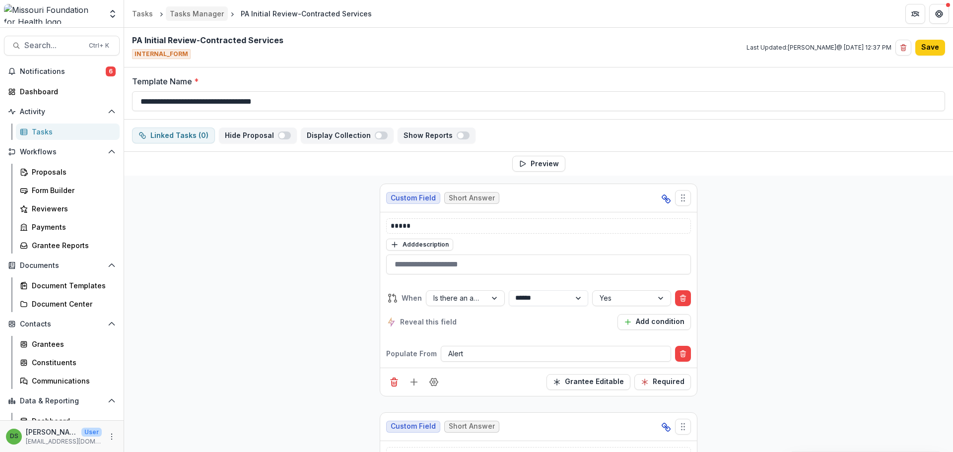
click at [201, 11] on div "Tasks Manager" at bounding box center [197, 13] width 54 height 10
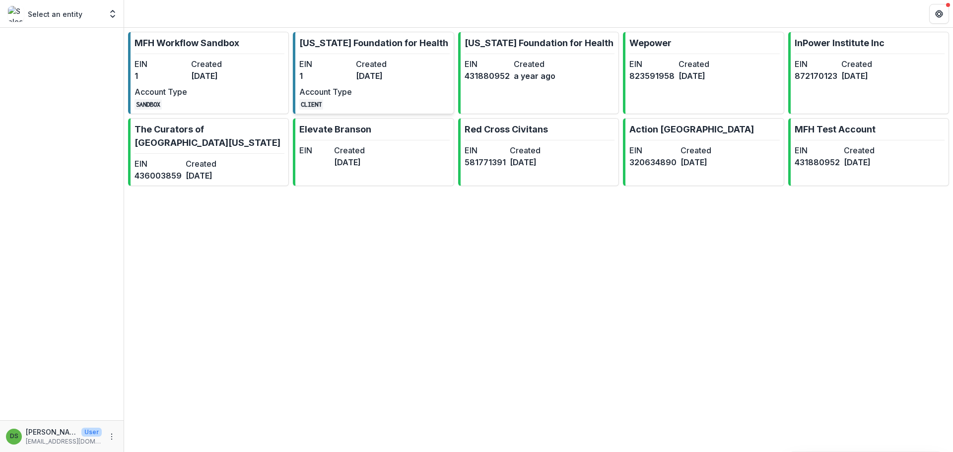
click at [352, 59] on div "EIN 1 Created [DATE] Account Type CLIENT" at bounding box center [353, 84] width 109 height 52
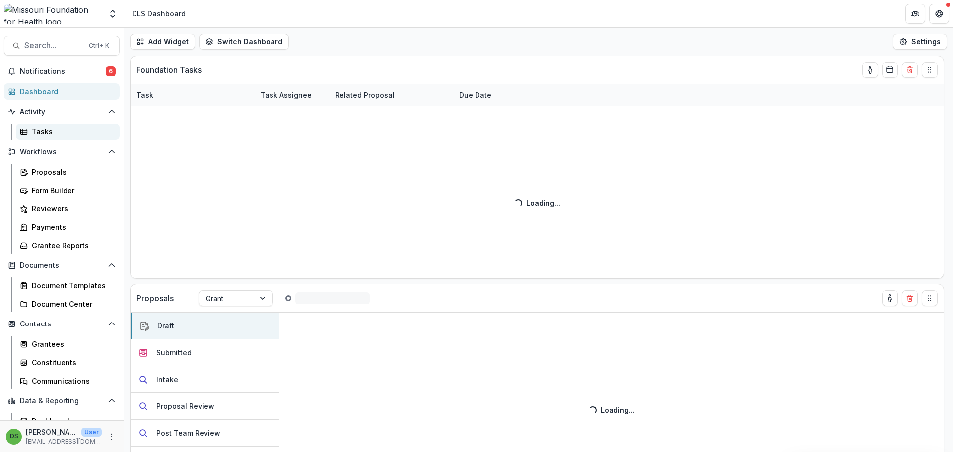
click at [50, 130] on div "Tasks" at bounding box center [72, 132] width 80 height 10
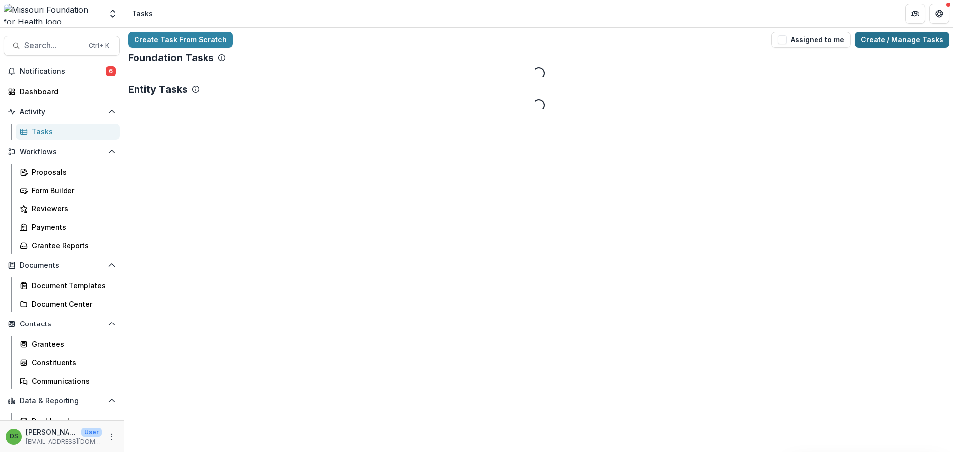
click at [919, 40] on link "Create / Manage Tasks" at bounding box center [902, 40] width 94 height 16
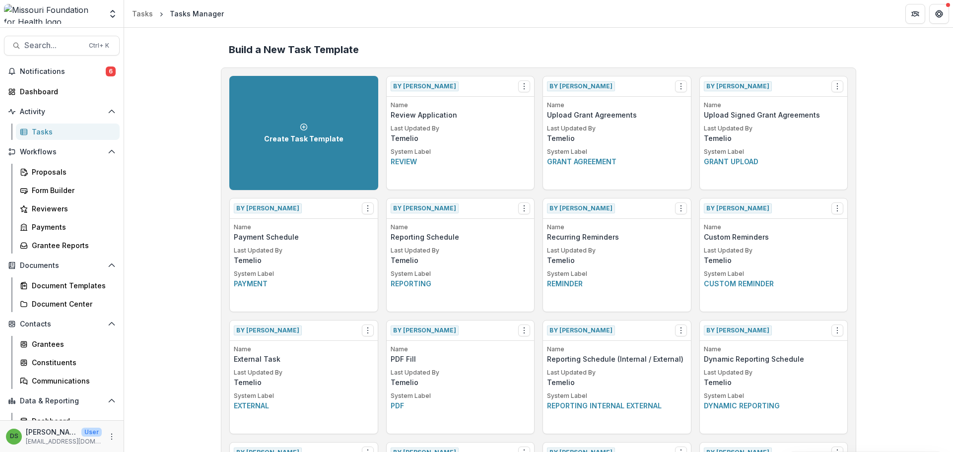
click at [793, 17] on header "Tasks Tasks Manager" at bounding box center [538, 13] width 829 height 27
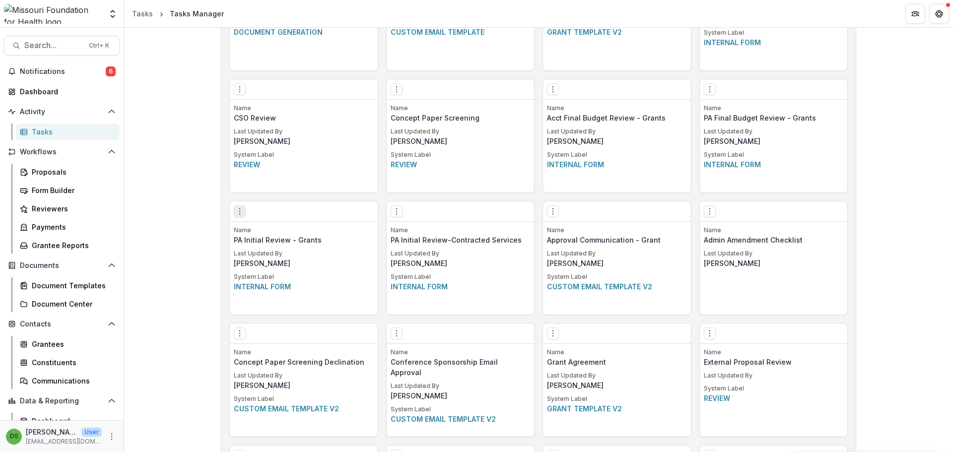
click at [237, 209] on icon "Options" at bounding box center [240, 211] width 8 height 8
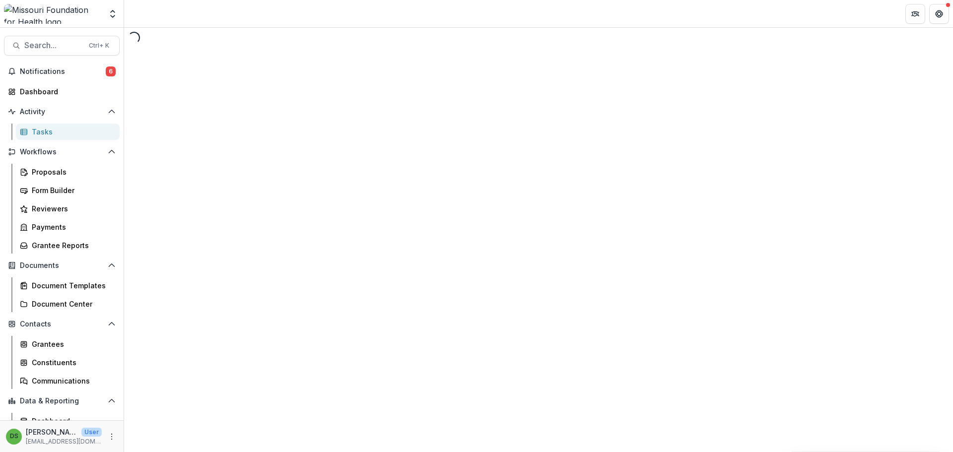
select select "********"
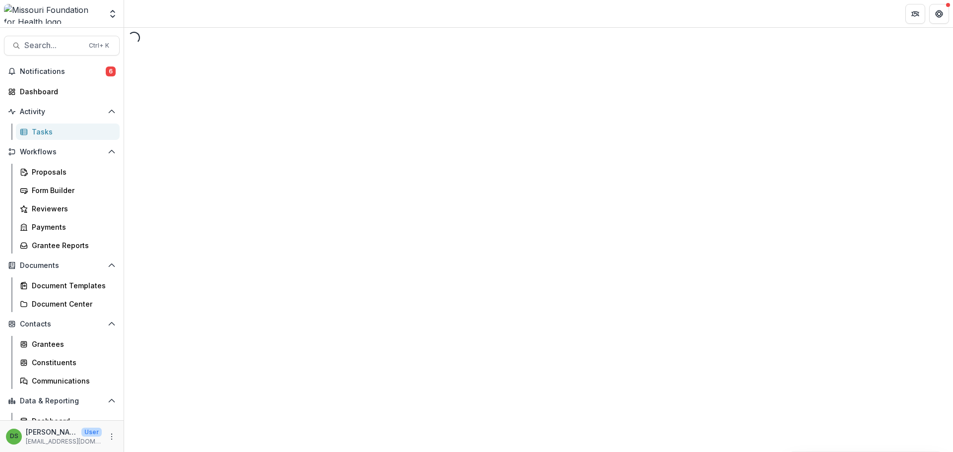
select select "********"
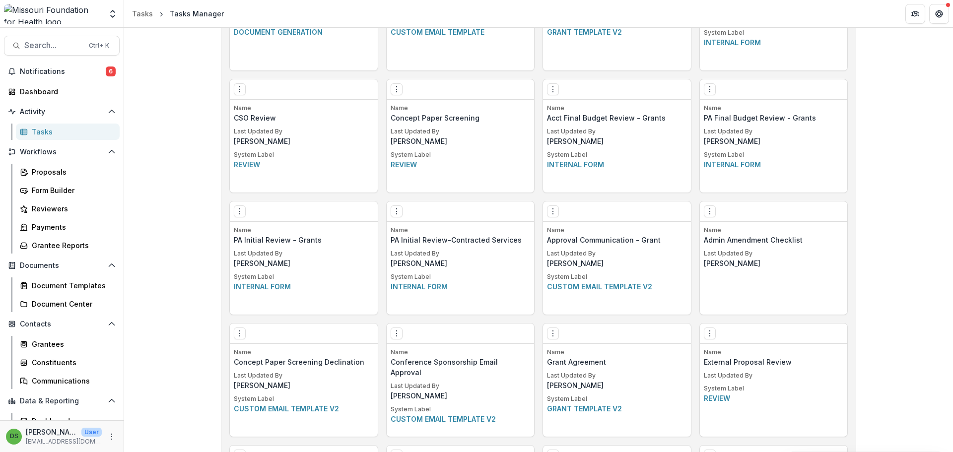
scroll to position [1218, 0]
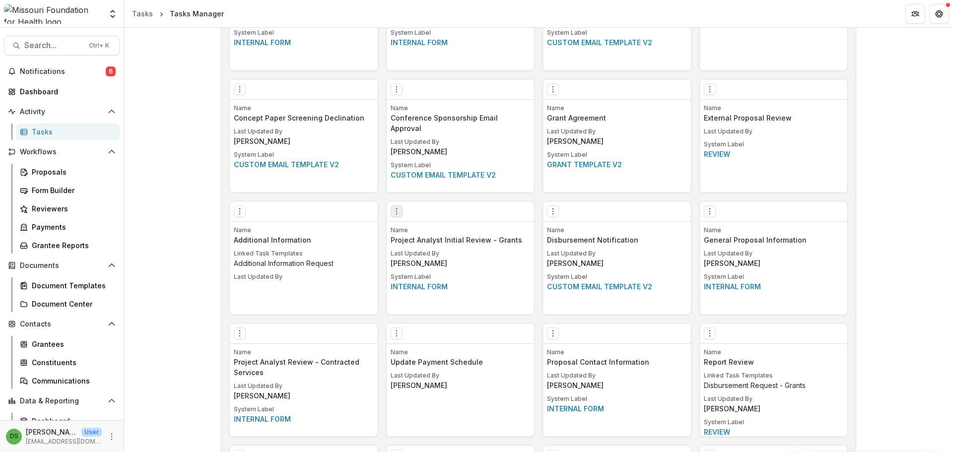
click at [397, 213] on icon "Options" at bounding box center [397, 211] width 8 height 8
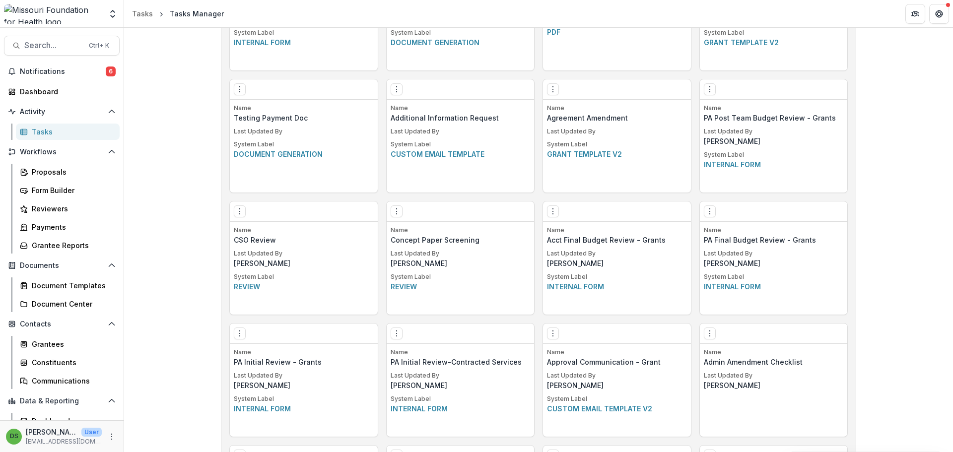
scroll to position [1706, 0]
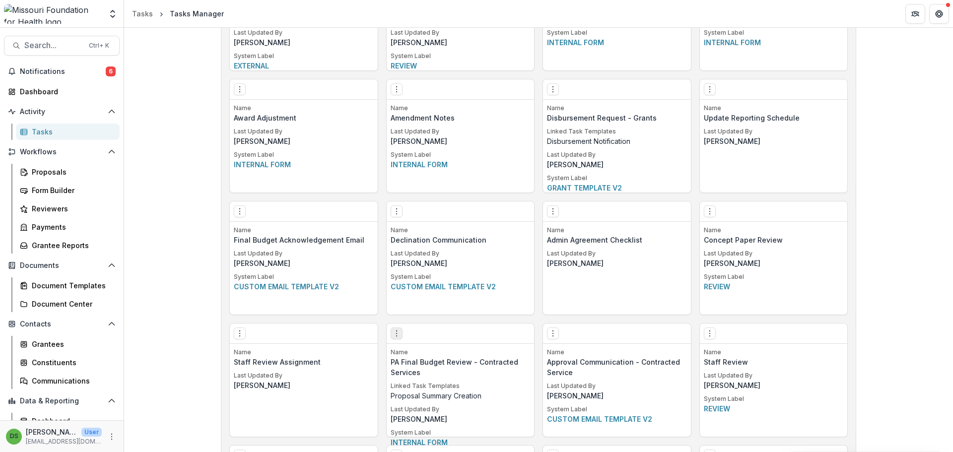
click at [399, 334] on icon "Options" at bounding box center [397, 334] width 8 height 8
click at [417, 354] on link "Edit" at bounding box center [453, 354] width 122 height 16
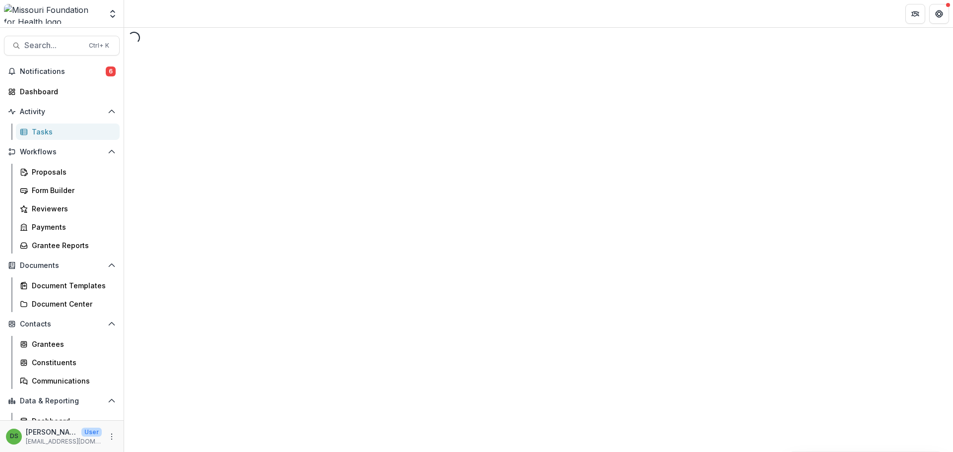
select select "********"
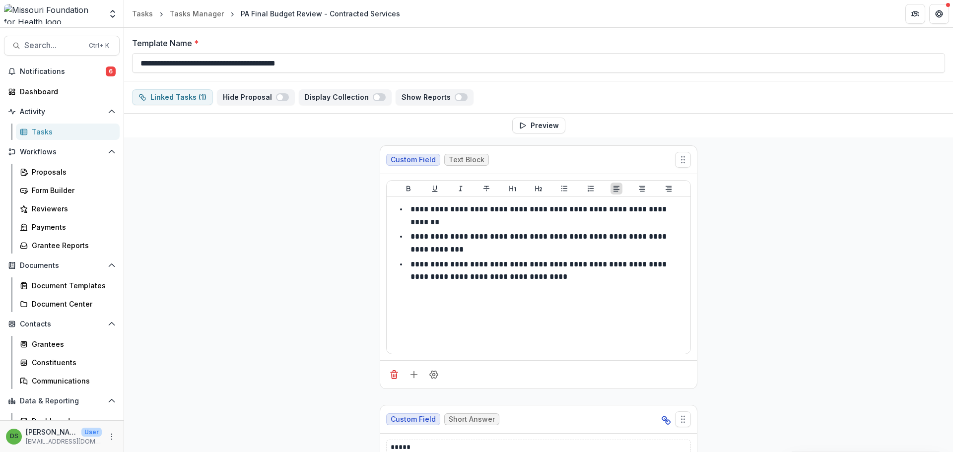
scroll to position [199, 0]
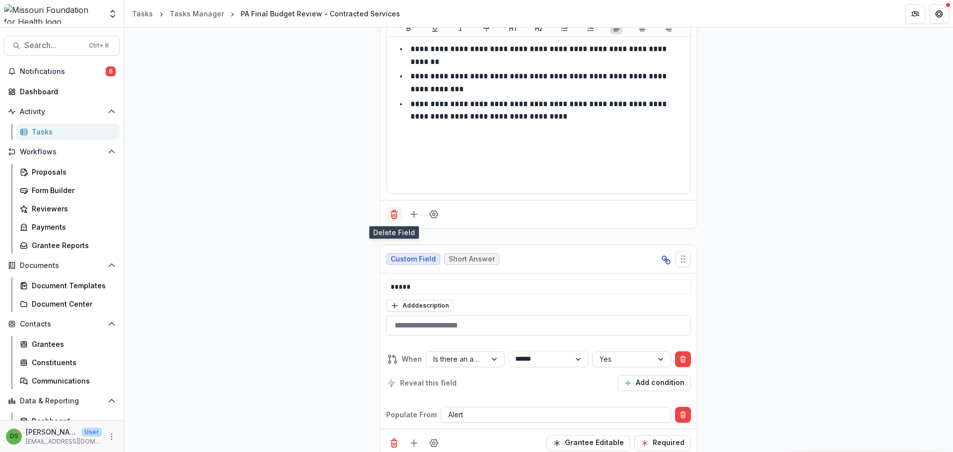
click at [392, 214] on icon "Delete field" at bounding box center [394, 214] width 10 height 10
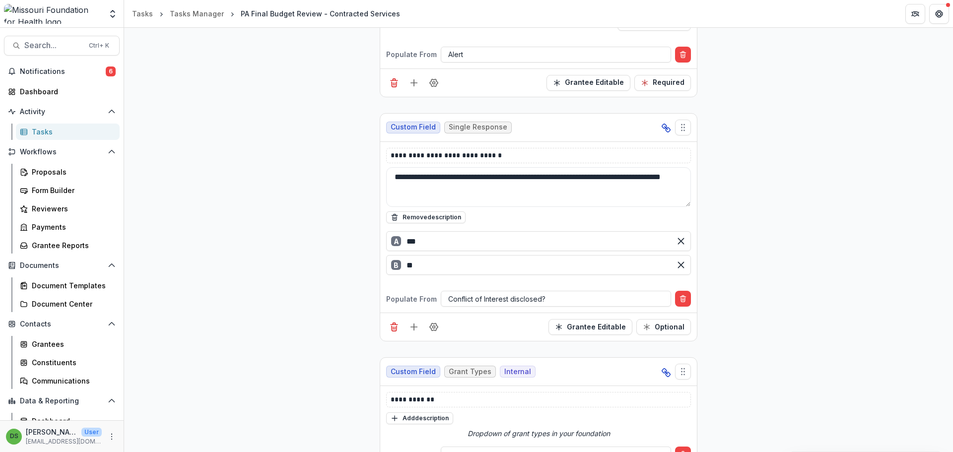
scroll to position [370, 0]
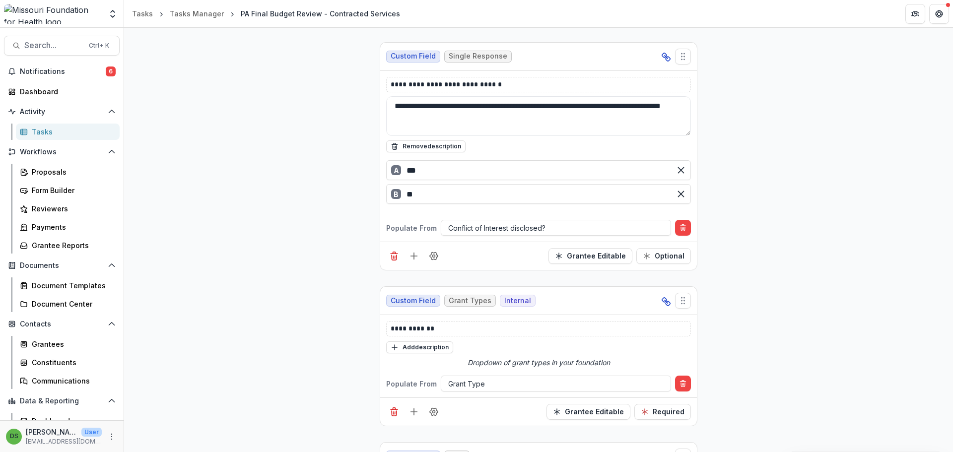
drag, startPoint x: 466, startPoint y: 121, endPoint x: 378, endPoint y: 95, distance: 91.4
click at [380, 95] on div "**********" at bounding box center [539, 156] width 318 height 229
click at [419, 137] on div "Remove description" at bounding box center [538, 124] width 305 height 57
click at [419, 149] on button "Remove description" at bounding box center [425, 146] width 79 height 12
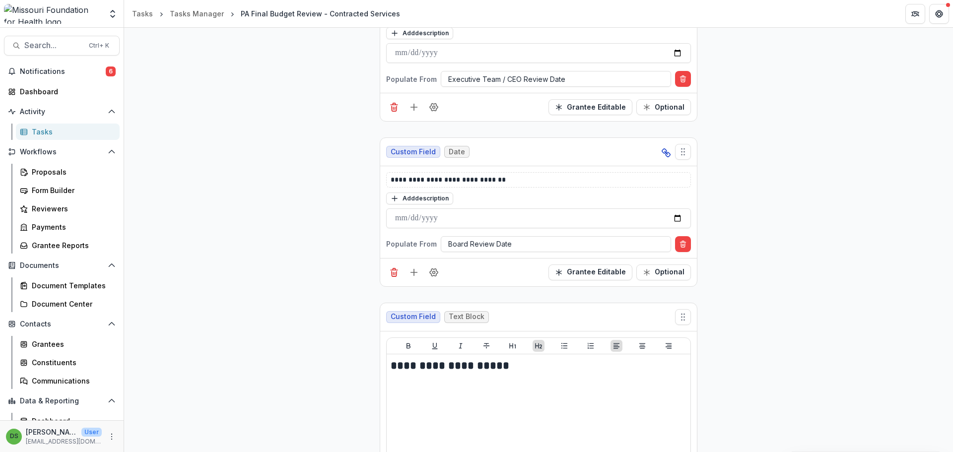
scroll to position [1649, 0]
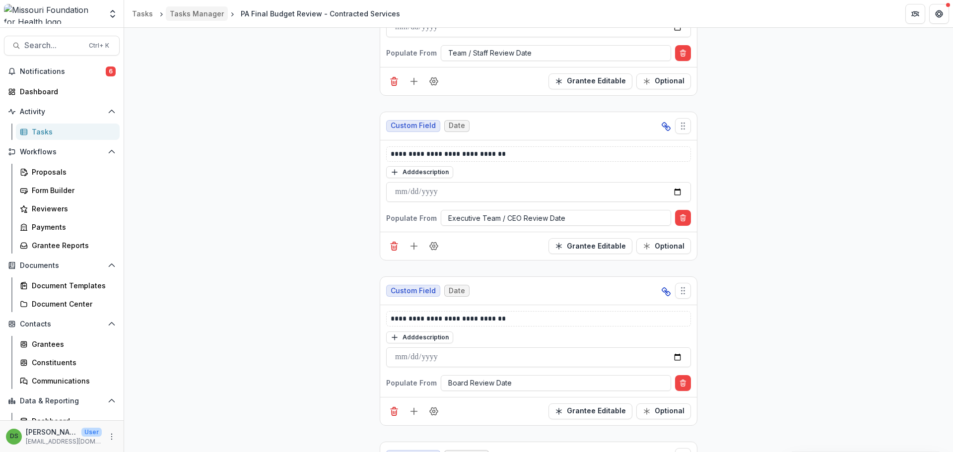
click at [188, 19] on link "Tasks Manager" at bounding box center [197, 13] width 62 height 14
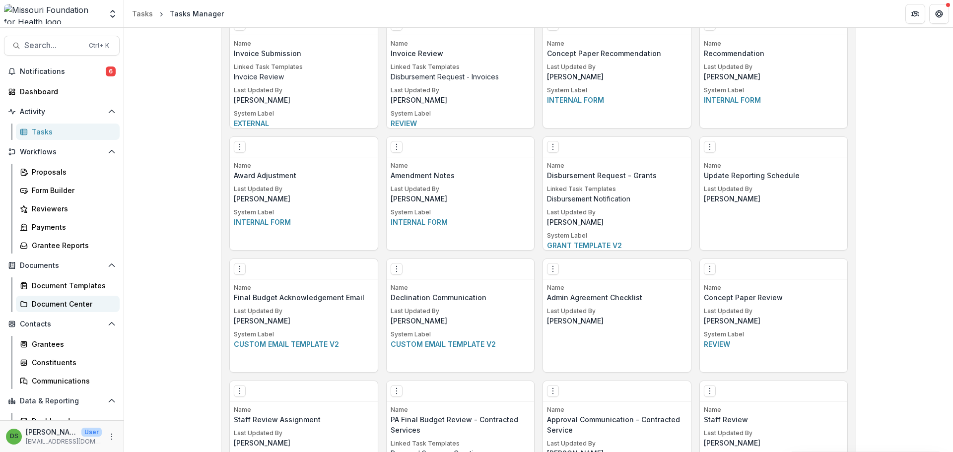
scroll to position [46, 0]
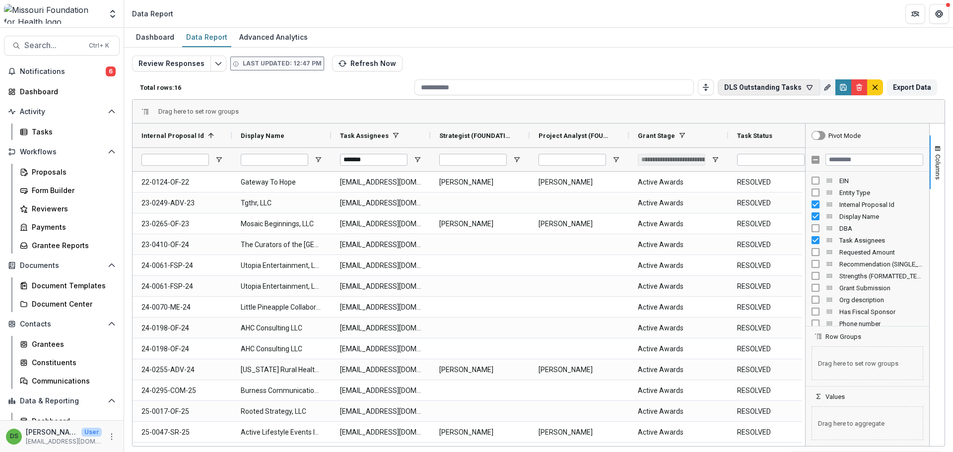
click at [785, 92] on button "DLS Outstanding Tasks" at bounding box center [769, 87] width 102 height 16
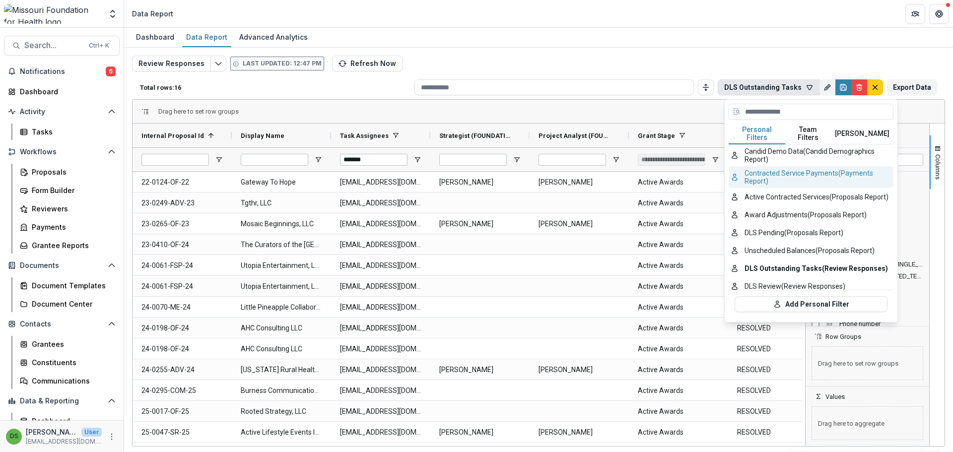
click at [777, 174] on button "Contracted Service Payments (Payments Report)" at bounding box center [811, 177] width 165 height 22
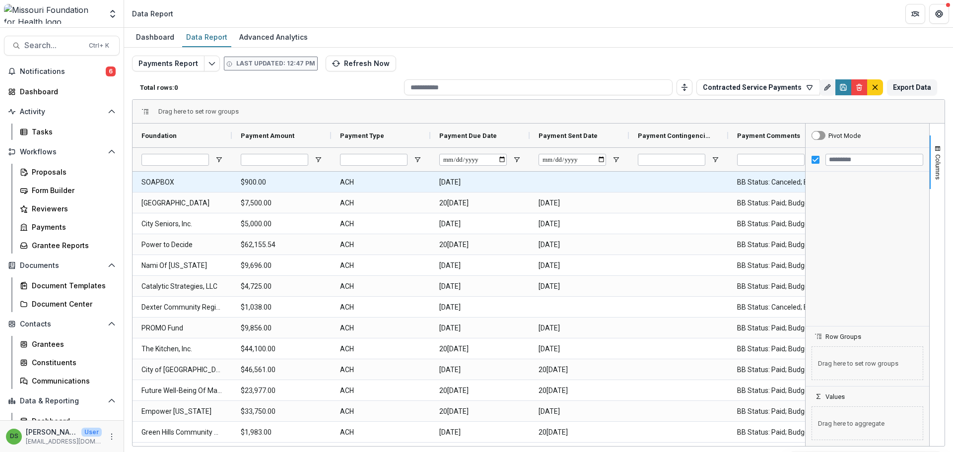
type input "*"
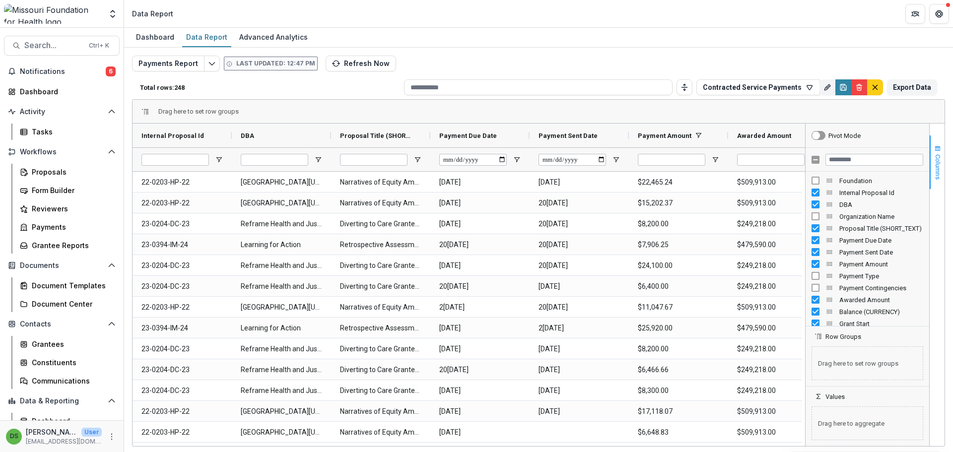
click at [936, 149] on span "button" at bounding box center [938, 149] width 8 height 8
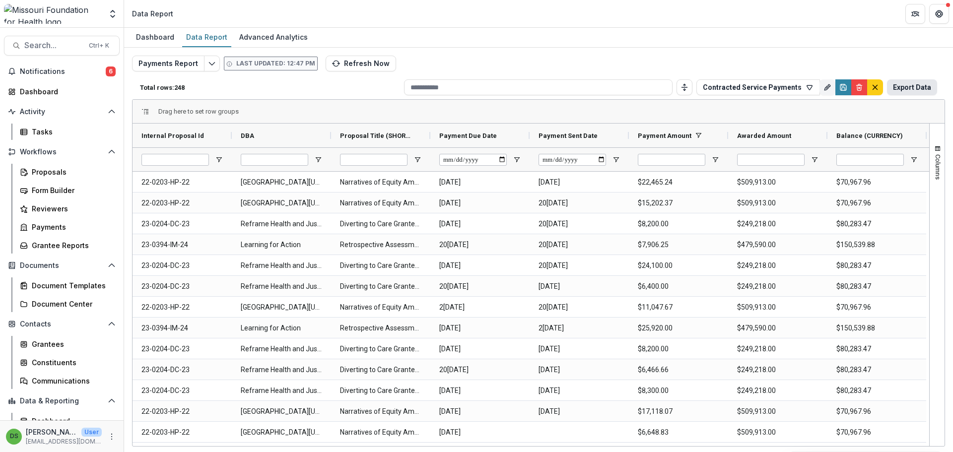
click at [920, 89] on button "Export Data" at bounding box center [912, 87] width 50 height 16
click at [615, 157] on span "Open Filter Menu" at bounding box center [616, 160] width 8 height 8
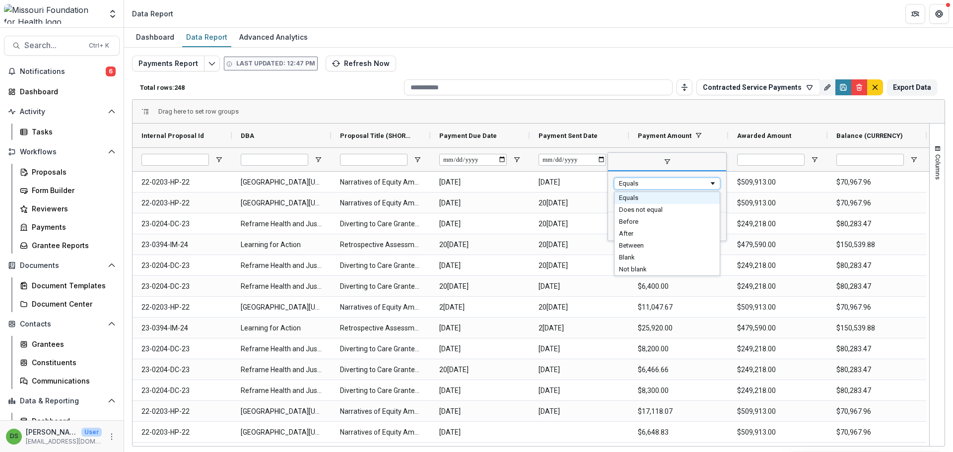
click at [636, 184] on div "Equals" at bounding box center [664, 183] width 90 height 7
click at [621, 201] on input "Filter Value" at bounding box center [667, 200] width 106 height 12
type input "**********"
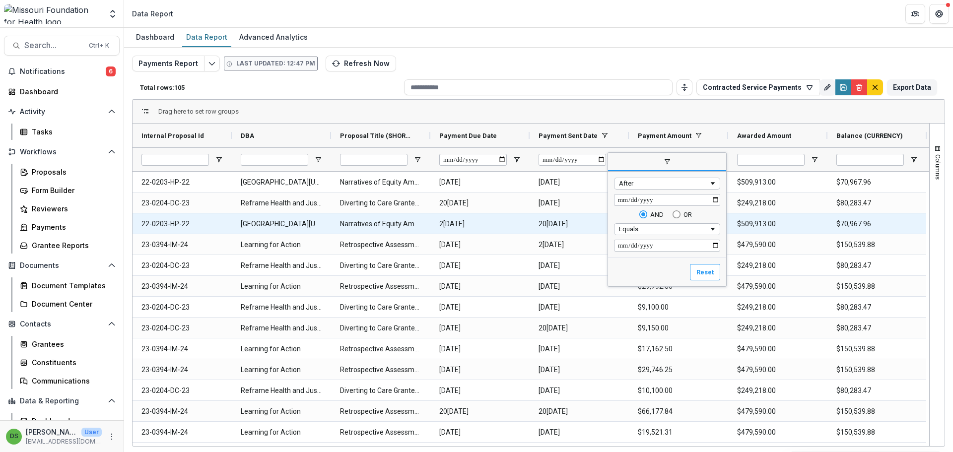
click at [407, 222] on \(SHORT_TEXT\)-1904 "Narratives of Equity Among Rural Missourians (Rural Equity Attitudes)" at bounding box center [380, 224] width 81 height 20
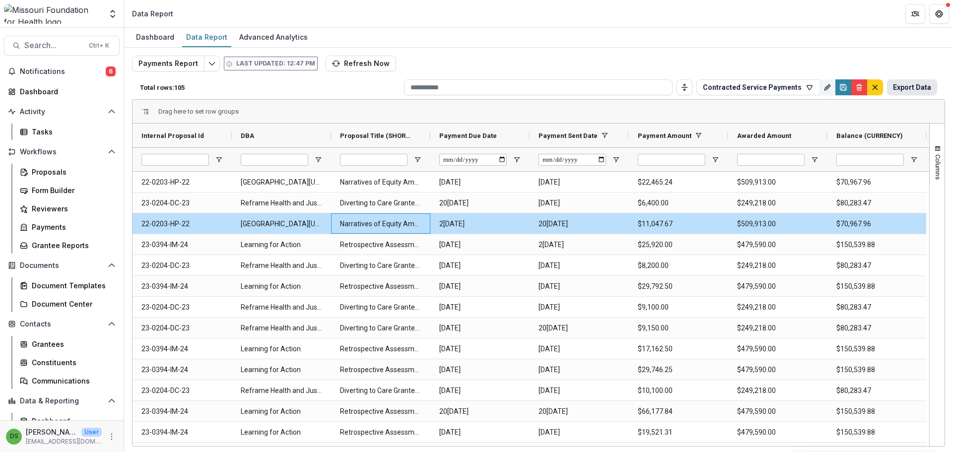
click at [924, 85] on button "Export Data" at bounding box center [912, 87] width 50 height 16
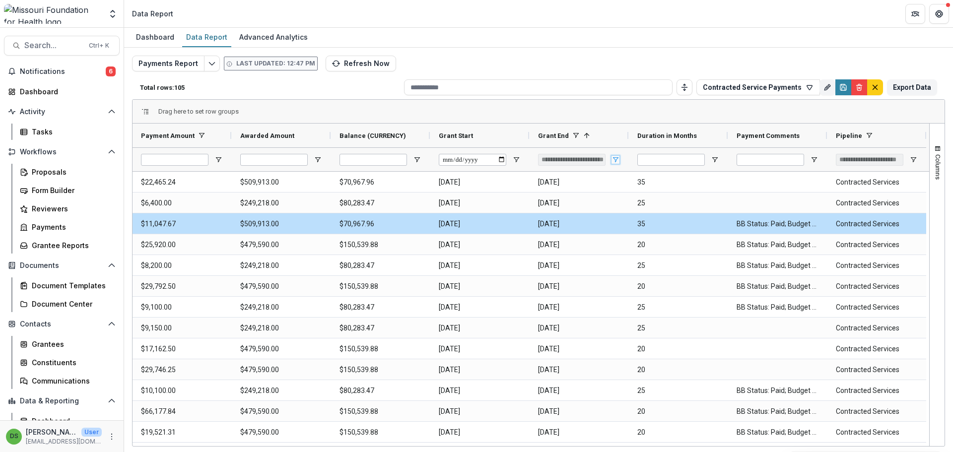
click at [615, 158] on span "Open Filter Menu" at bounding box center [615, 160] width 8 height 8
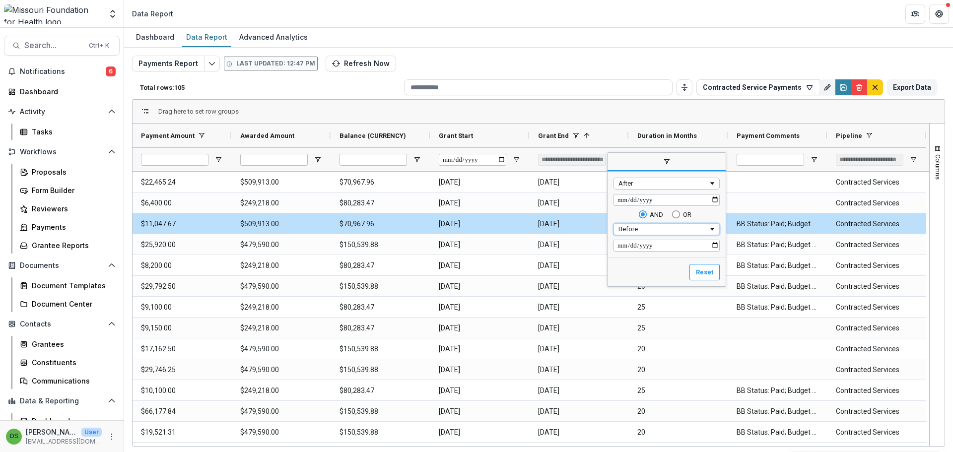
click at [652, 230] on div "Before" at bounding box center [663, 228] width 90 height 7
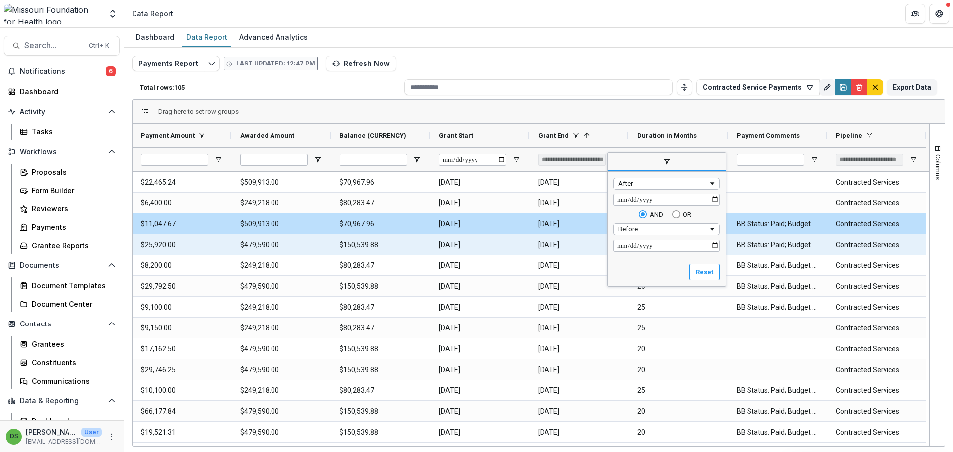
click at [801, 251] on Comments-2159 "BB Status: Paid; Budget Fiscal Year : 2025; Check Number : 3648; Notes : Invoic…" at bounding box center [777, 245] width 81 height 20
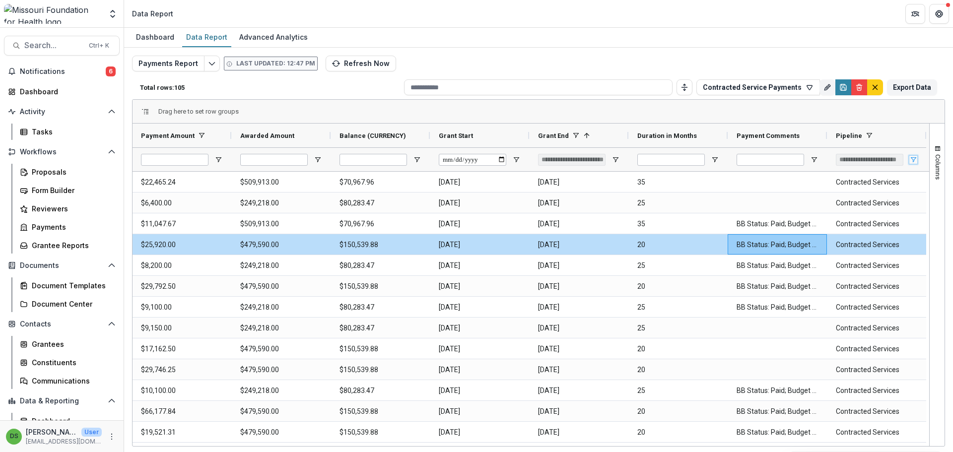
click at [914, 161] on span "Open Filter Menu" at bounding box center [913, 160] width 8 height 8
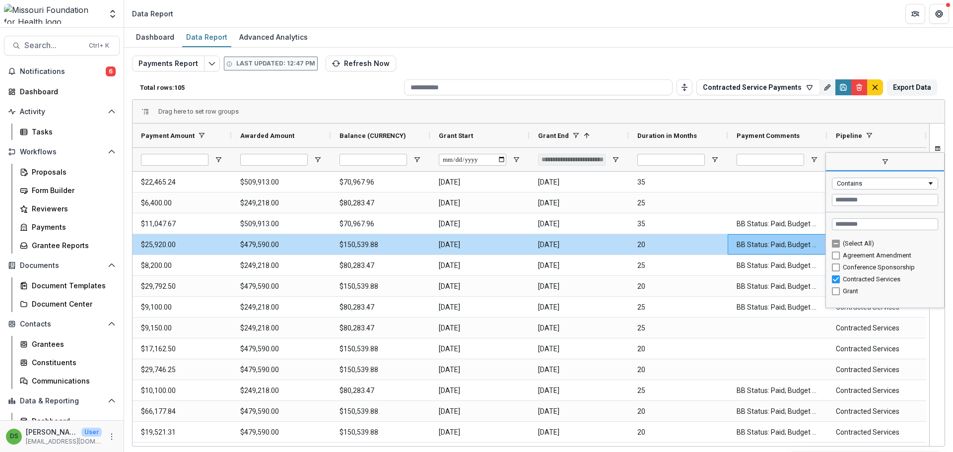
click at [914, 161] on span "filter" at bounding box center [885, 162] width 118 height 18
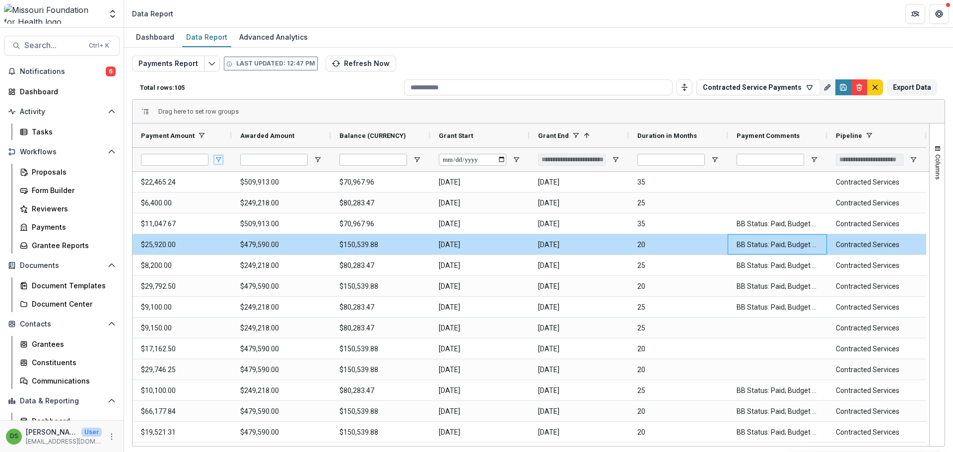
click at [220, 160] on span "Open Filter Menu" at bounding box center [218, 160] width 8 height 8
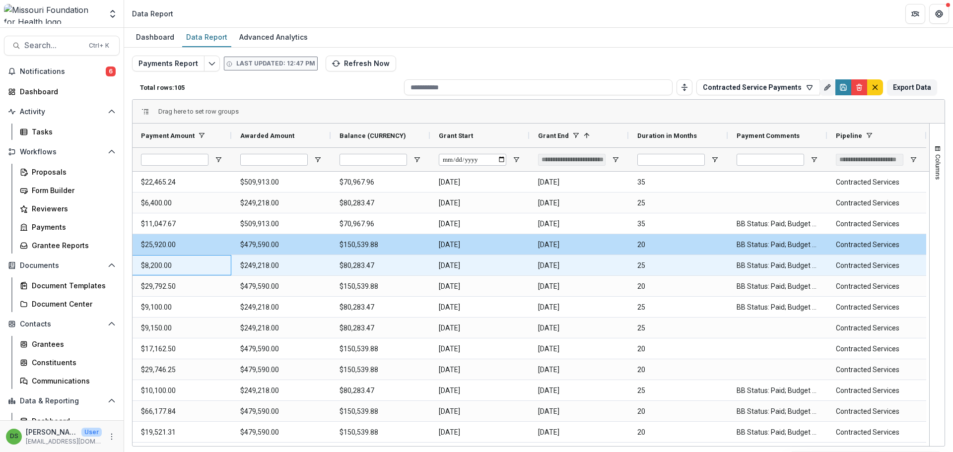
click at [194, 273] on Amount-1764 "$8,200.00" at bounding box center [181, 266] width 81 height 20
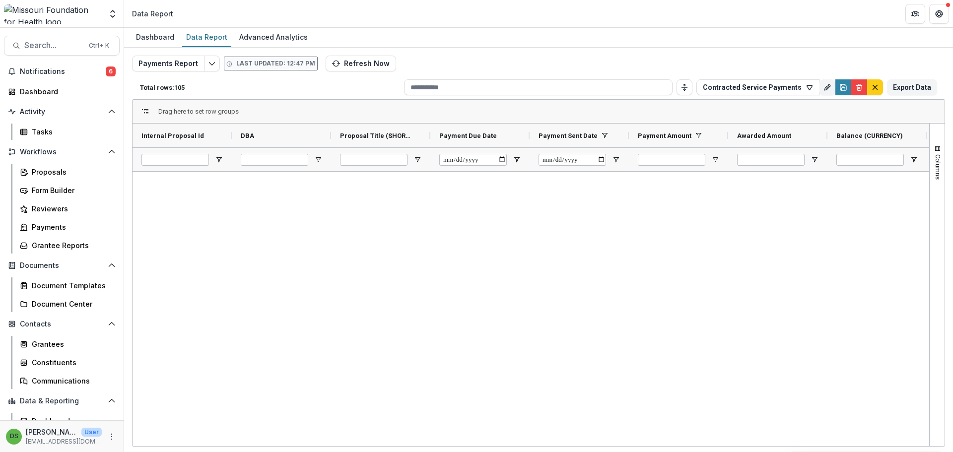
scroll to position [1917, 0]
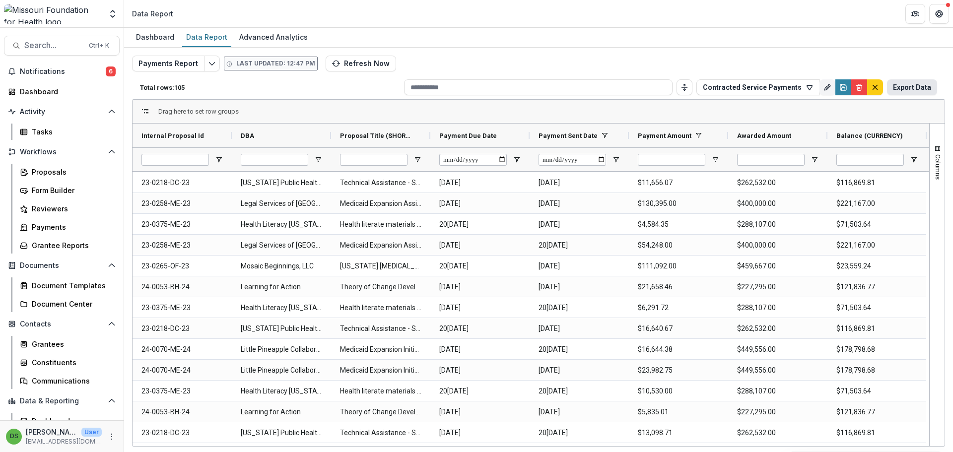
click at [914, 83] on button "Export Data" at bounding box center [912, 87] width 50 height 16
click at [938, 151] on span "button" at bounding box center [938, 149] width 8 height 8
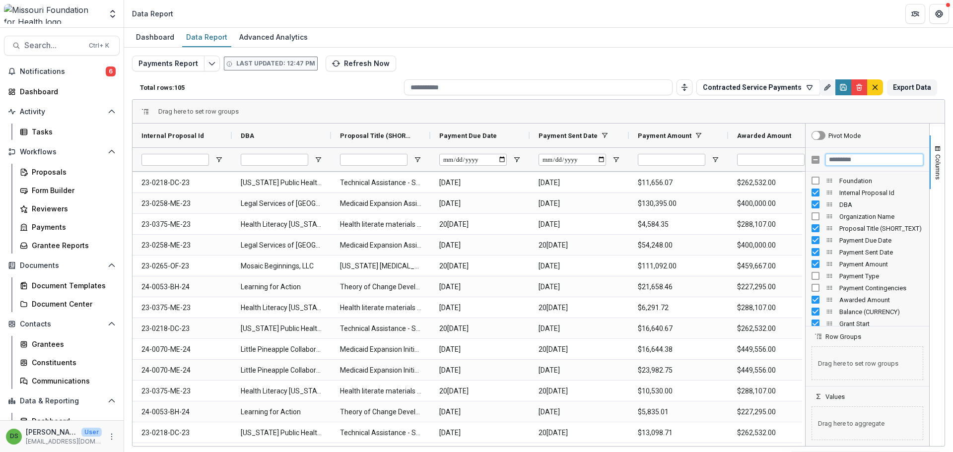
click at [878, 159] on input "Filter Columns Input" at bounding box center [874, 160] width 98 height 12
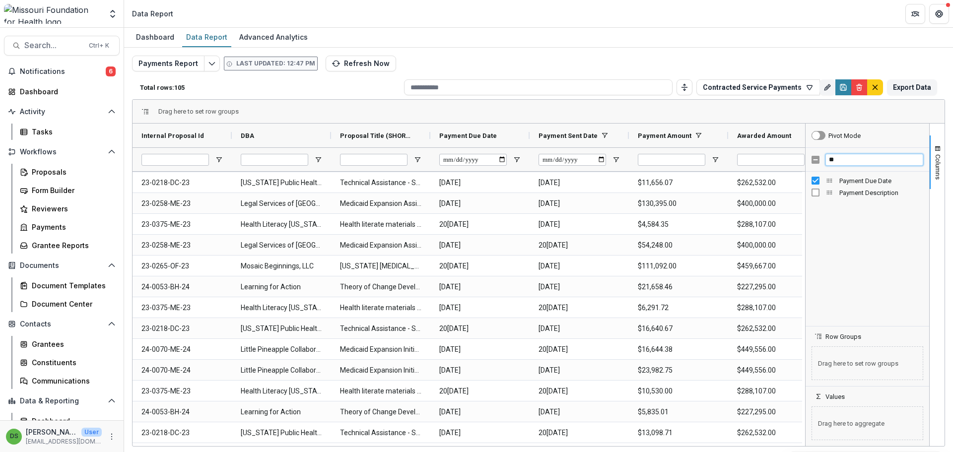
type input "*"
type input "****"
click at [936, 147] on span "button" at bounding box center [938, 149] width 8 height 8
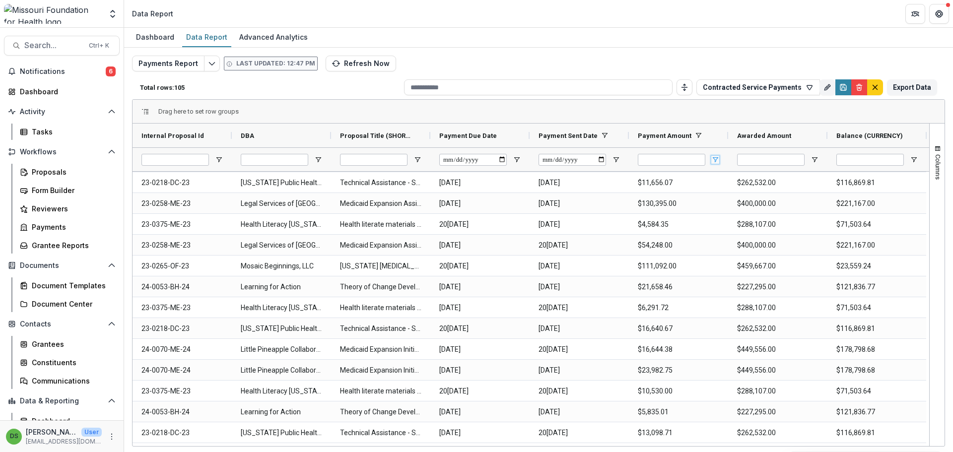
click at [712, 160] on span "Open Filter Menu" at bounding box center [715, 160] width 8 height 8
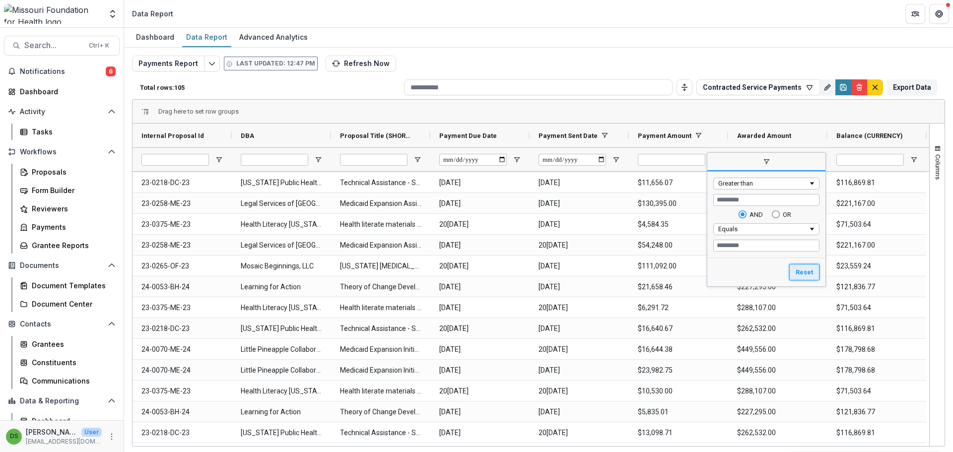
click at [802, 273] on button "Reset" at bounding box center [804, 272] width 30 height 17
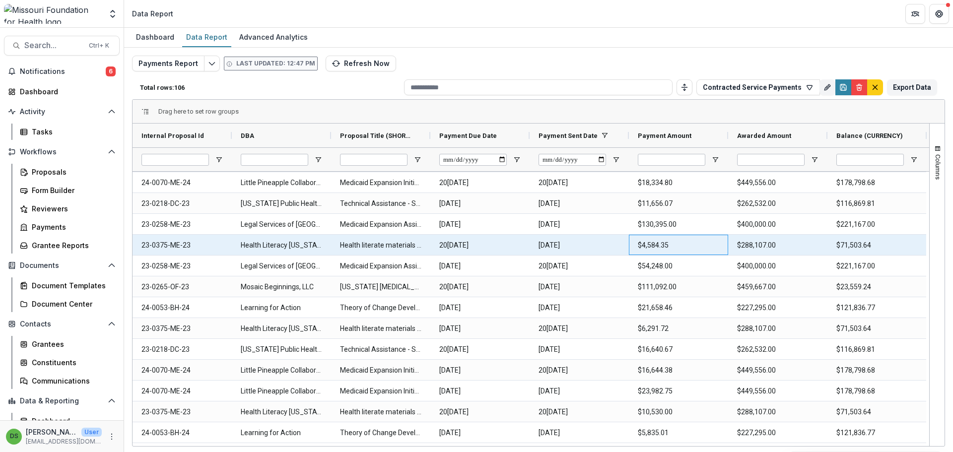
click at [645, 244] on Amount-3127 "$4,584.35" at bounding box center [678, 245] width 81 height 20
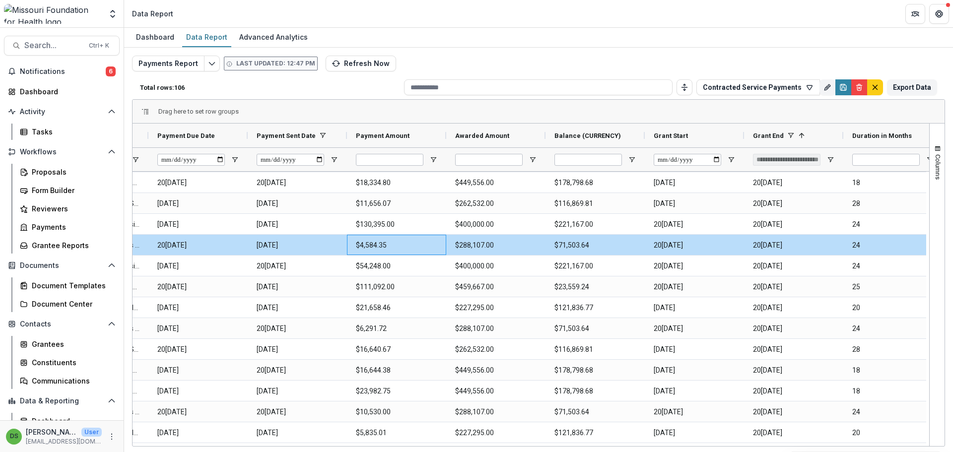
scroll to position [0, 305]
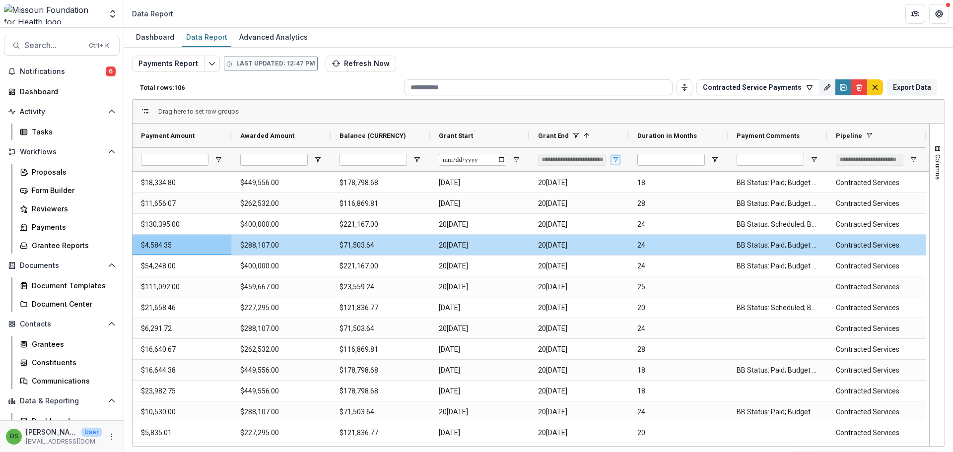
click at [615, 159] on span "Open Filter Menu" at bounding box center [615, 160] width 8 height 8
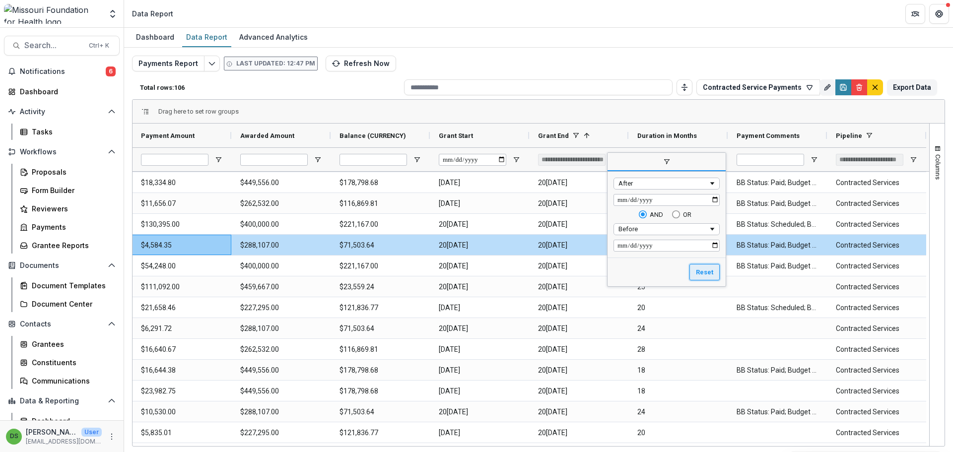
click at [701, 268] on button "Reset" at bounding box center [704, 272] width 30 height 17
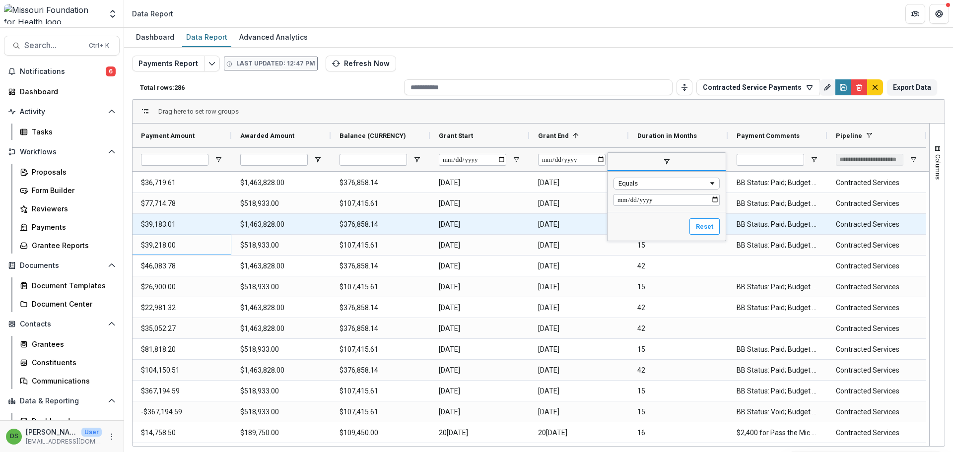
click at [573, 230] on End-3481 "2025-10-31" at bounding box center [578, 224] width 81 height 20
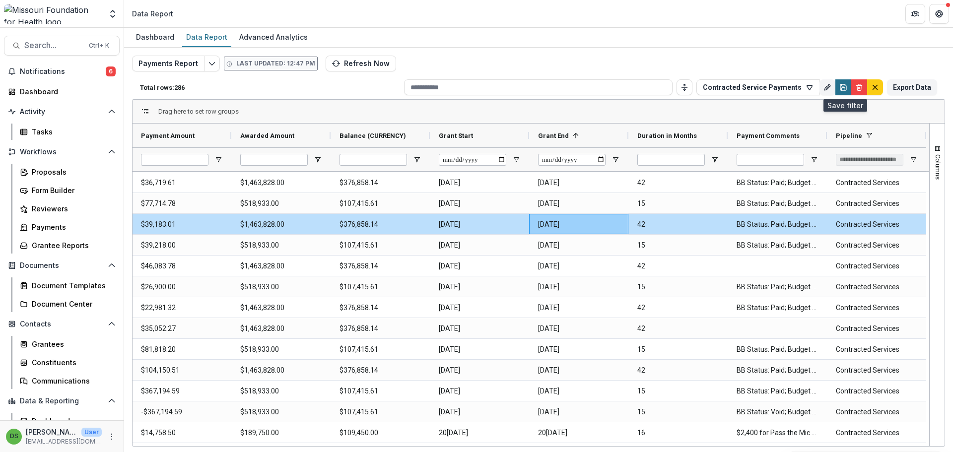
click at [844, 88] on icon "Save" at bounding box center [843, 87] width 8 height 8
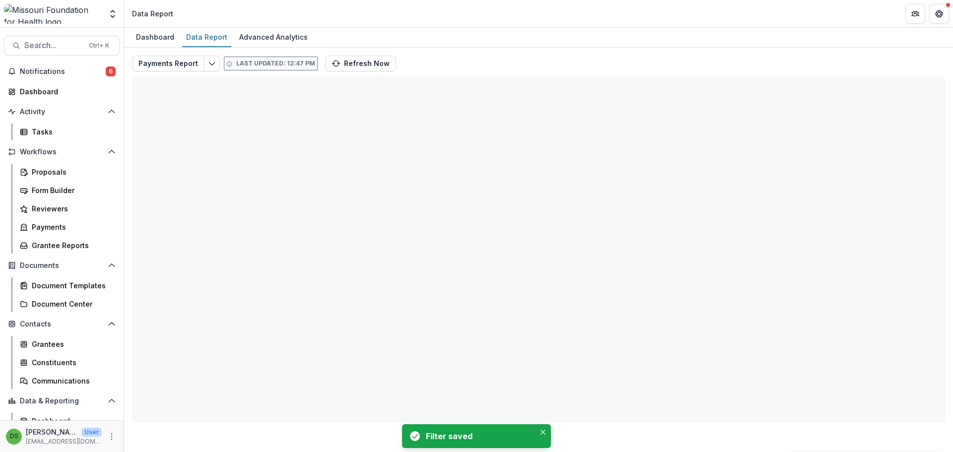
click at [923, 87] on div "Payments Report Last updated: 12:47 PM Refresh Now Total rows: 0 Contracted Ser…" at bounding box center [538, 239] width 813 height 367
click at [527, 42] on div "Dashboard Data Report Advanced Analytics" at bounding box center [538, 38] width 829 height 20
click at [596, 34] on div "Dashboard Data Report Advanced Analytics" at bounding box center [538, 38] width 829 height 20
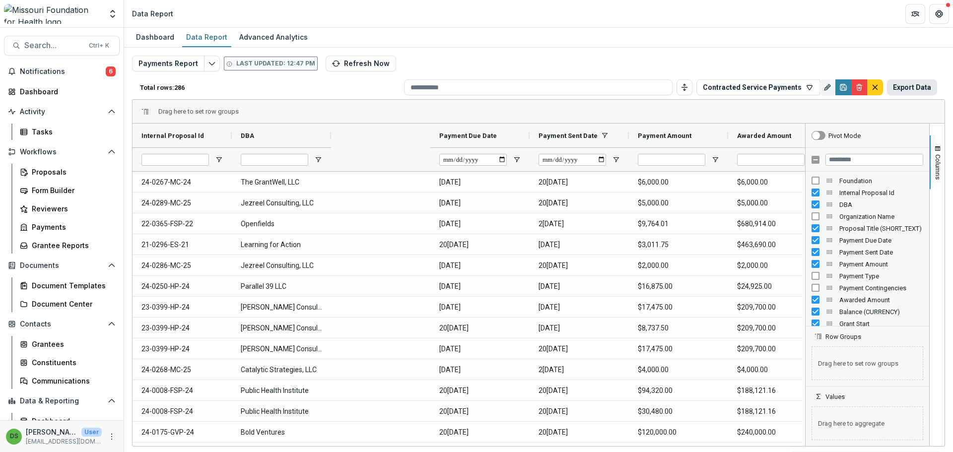
click at [911, 90] on button "Export Data" at bounding box center [912, 87] width 50 height 16
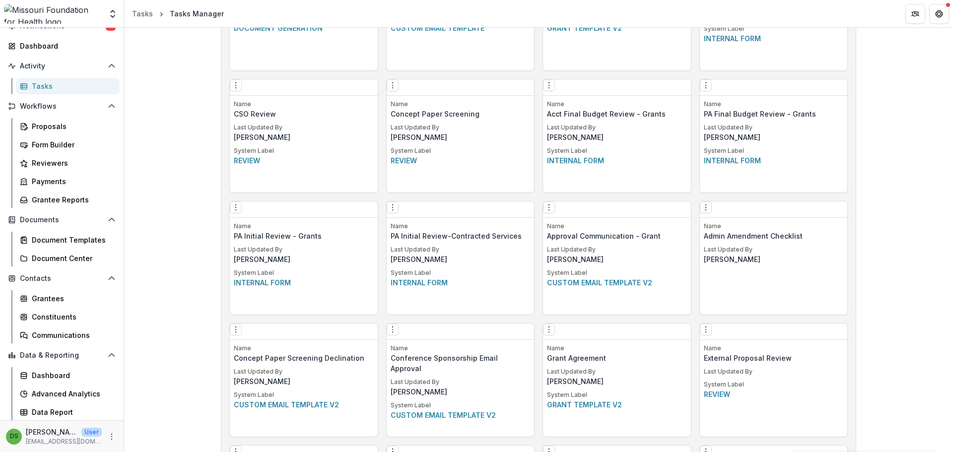
scroll to position [1340, 0]
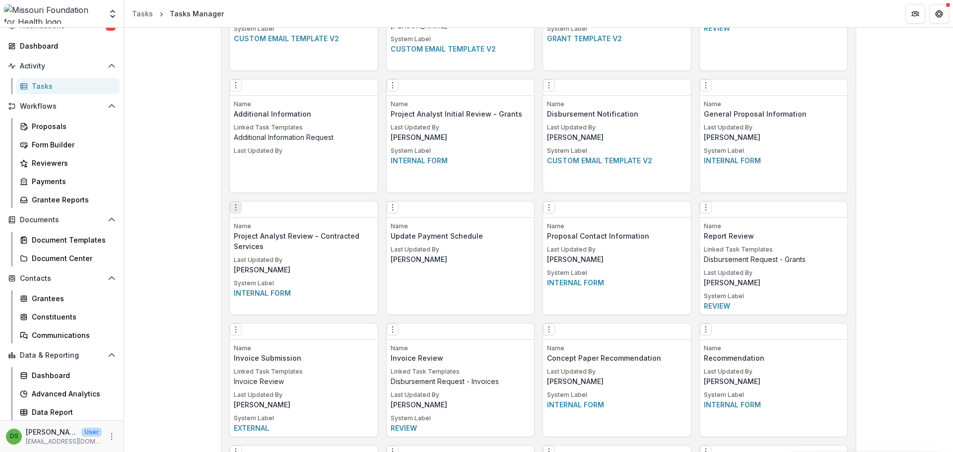
click at [239, 210] on icon "Options" at bounding box center [236, 207] width 8 height 8
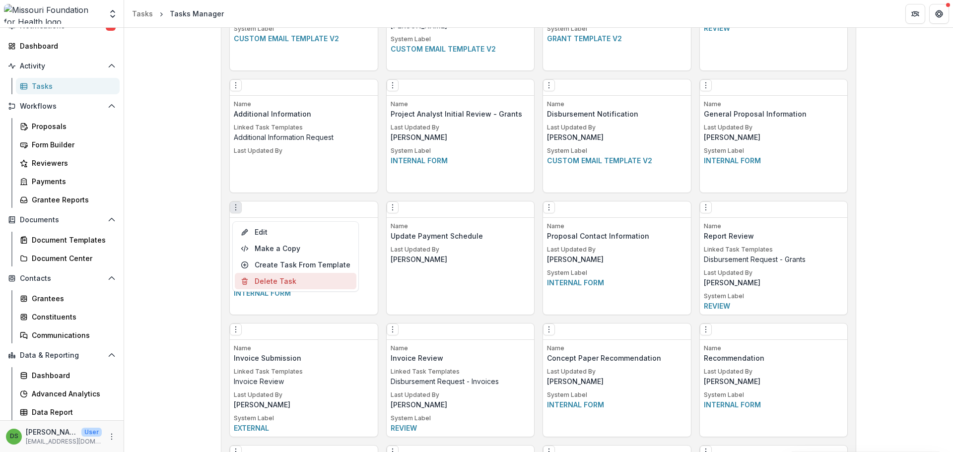
click at [275, 277] on button "Delete Task" at bounding box center [296, 281] width 122 height 16
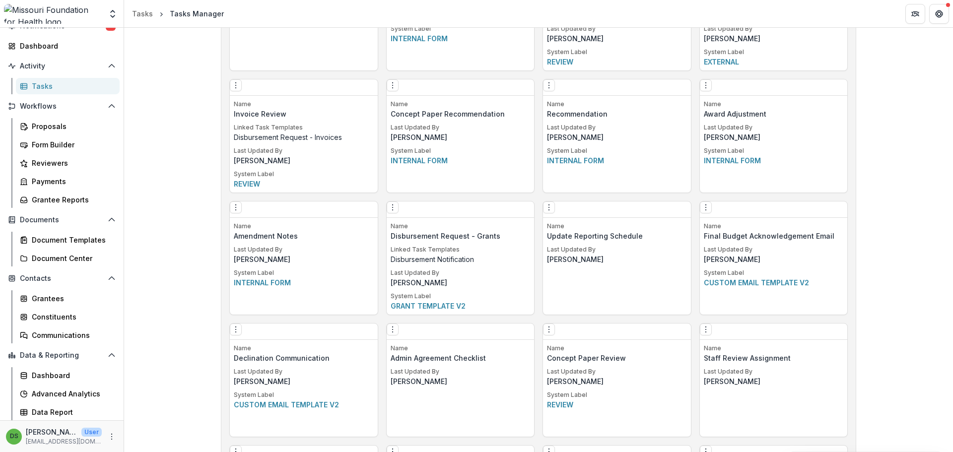
scroll to position [1828, 0]
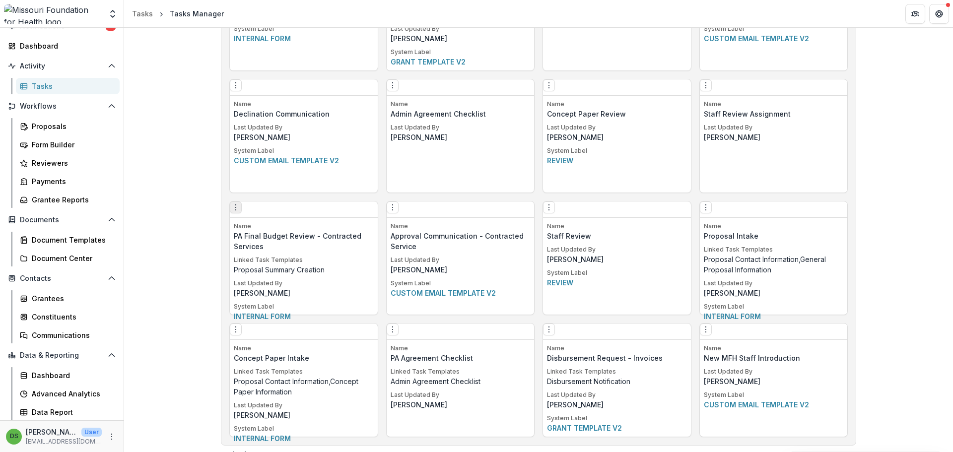
click at [242, 212] on button "Options" at bounding box center [236, 207] width 12 height 12
click at [257, 225] on link "Edit" at bounding box center [296, 232] width 122 height 16
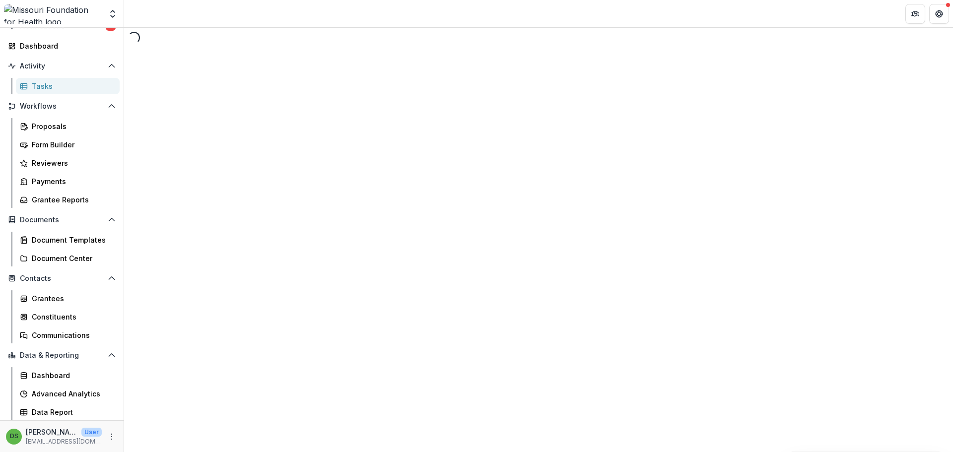
select select "********"
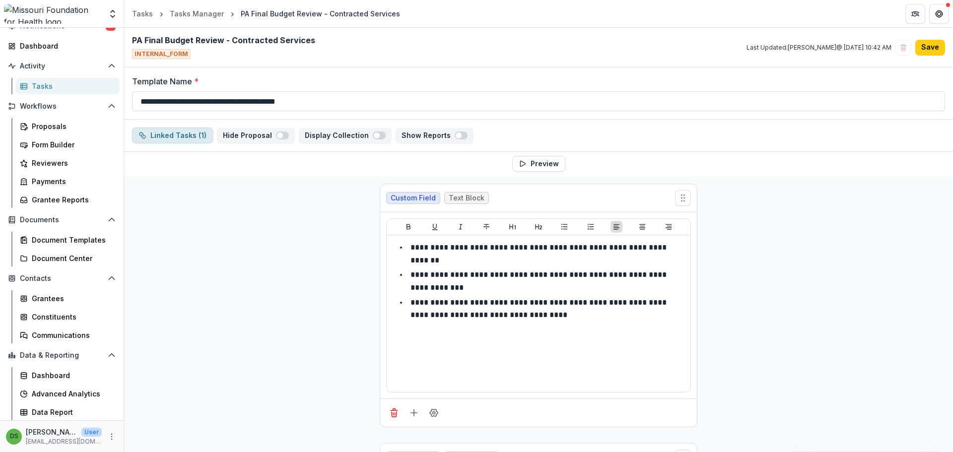
click at [192, 135] on button "Linked Tasks ( 1 )" at bounding box center [172, 136] width 81 height 16
click at [932, 50] on button "Save" at bounding box center [930, 48] width 30 height 16
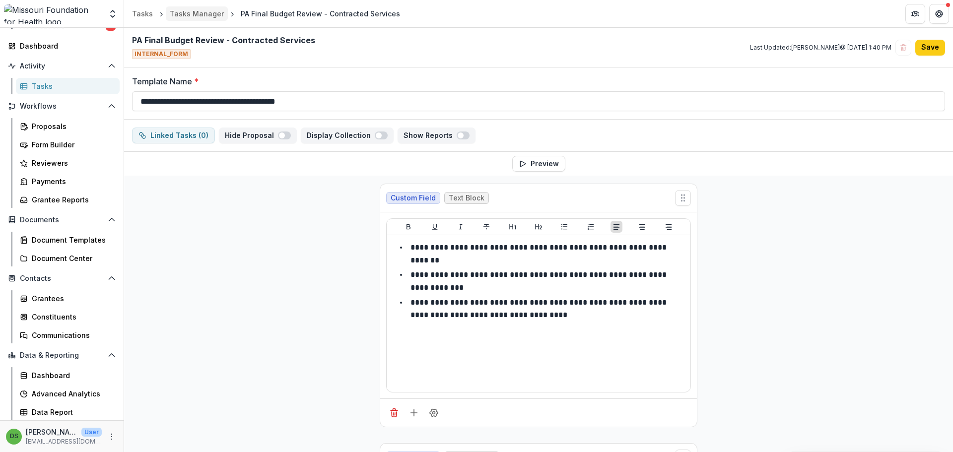
click at [189, 14] on div "Tasks Manager" at bounding box center [197, 13] width 54 height 10
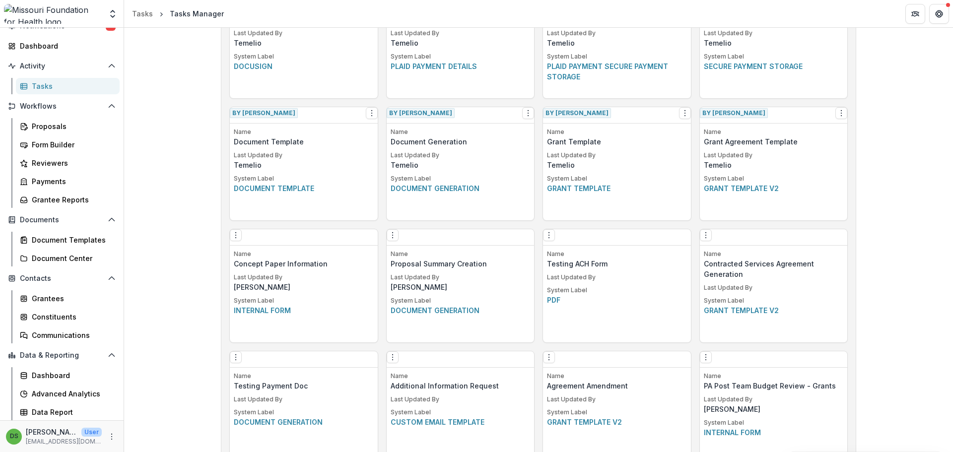
scroll to position [596, 0]
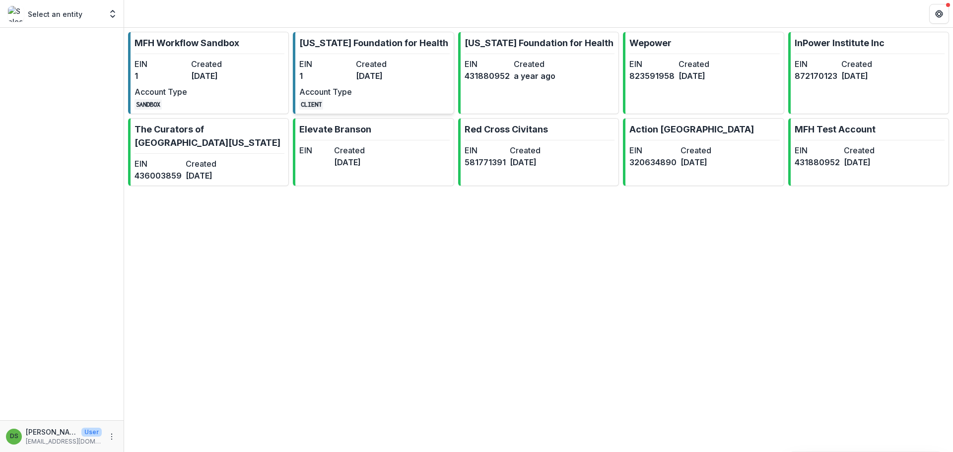
click at [402, 54] on link "[US_STATE] Foundation for Health EIN 1 Created [DATE] Account Type CLIENT" at bounding box center [373, 73] width 161 height 82
